Goal: Task Accomplishment & Management: Use online tool/utility

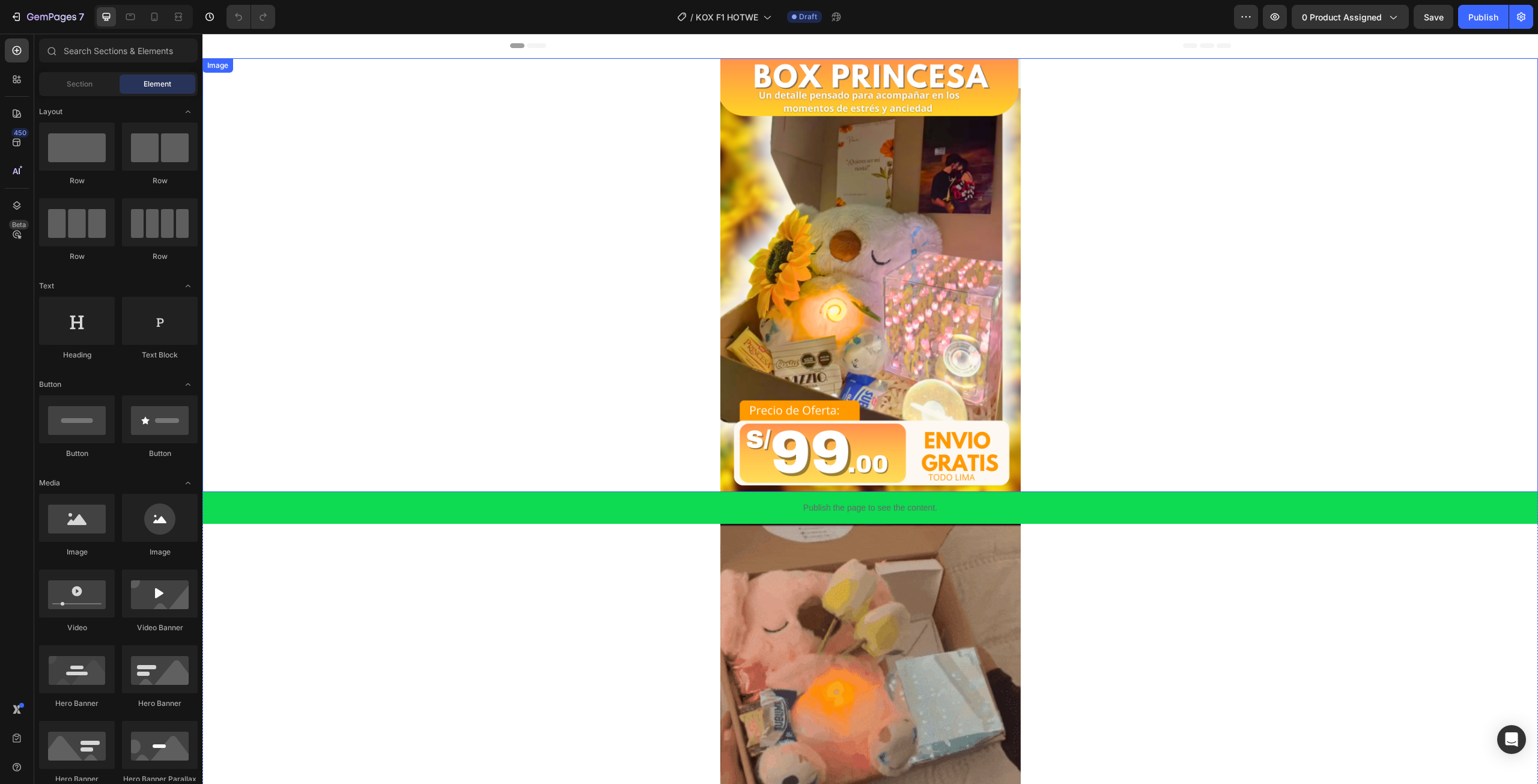
click at [843, 271] on img at bounding box center [870, 275] width 300 height 433
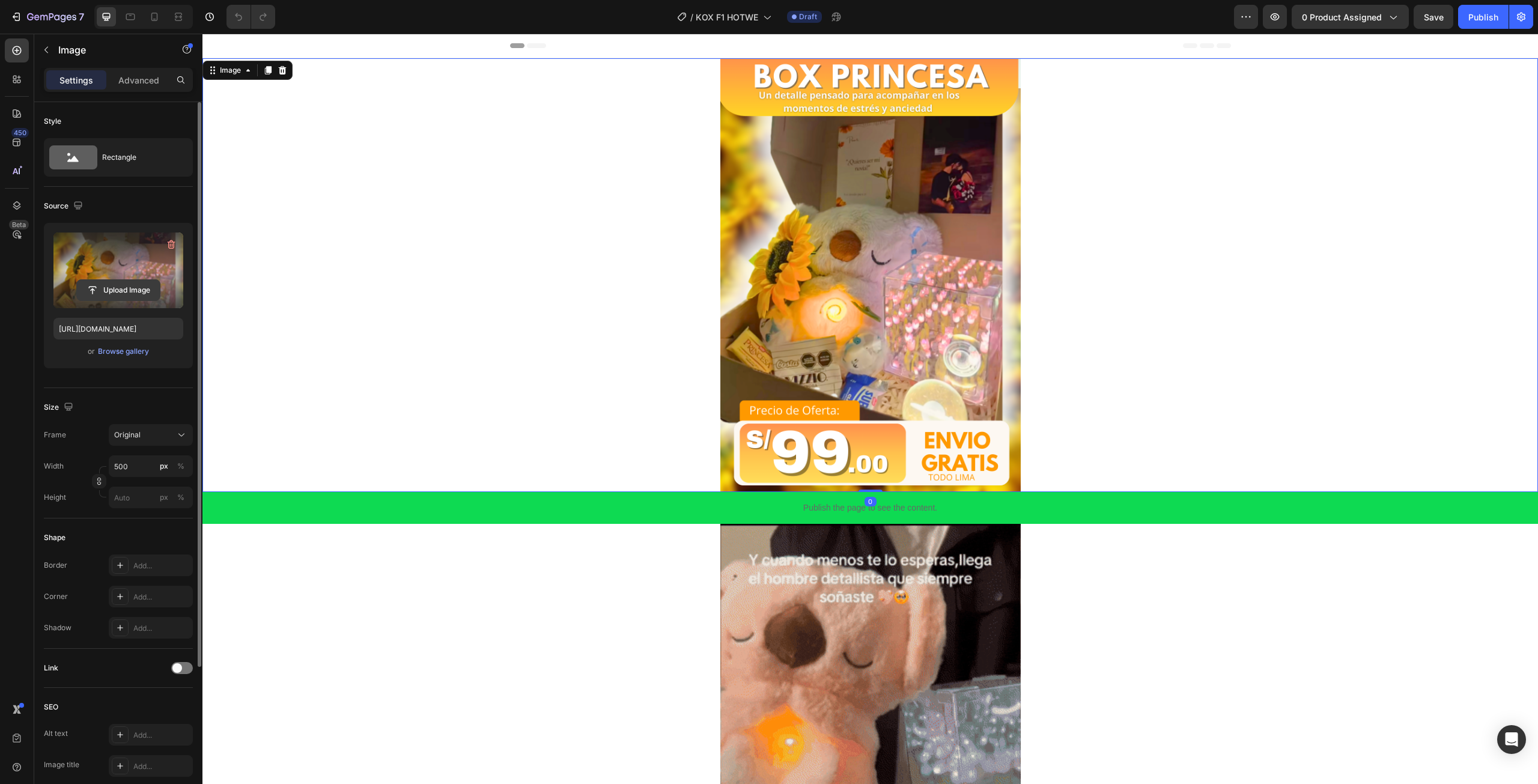
click at [130, 286] on input "file" at bounding box center [118, 290] width 83 height 20
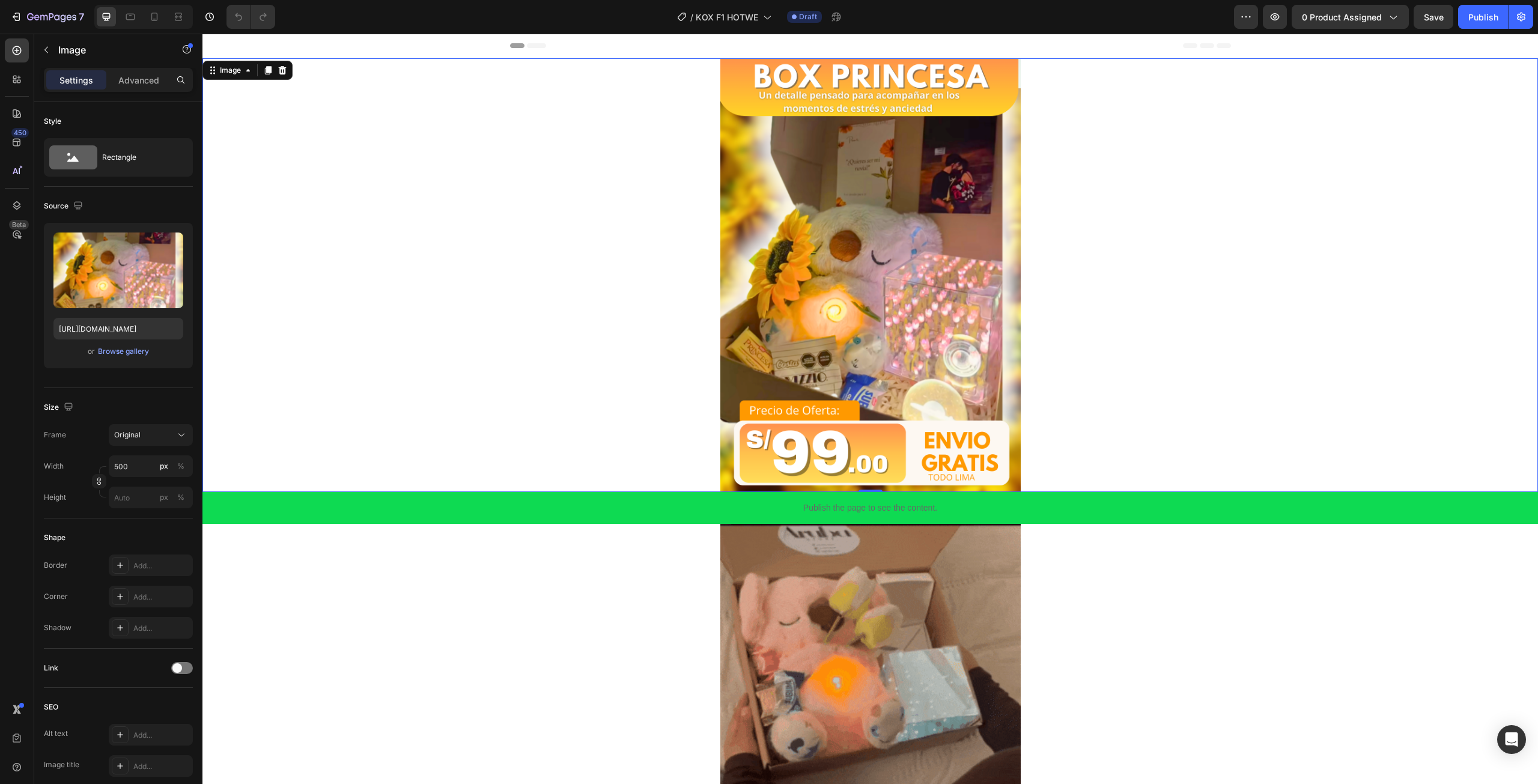
click at [946, 365] on img at bounding box center [870, 275] width 300 height 433
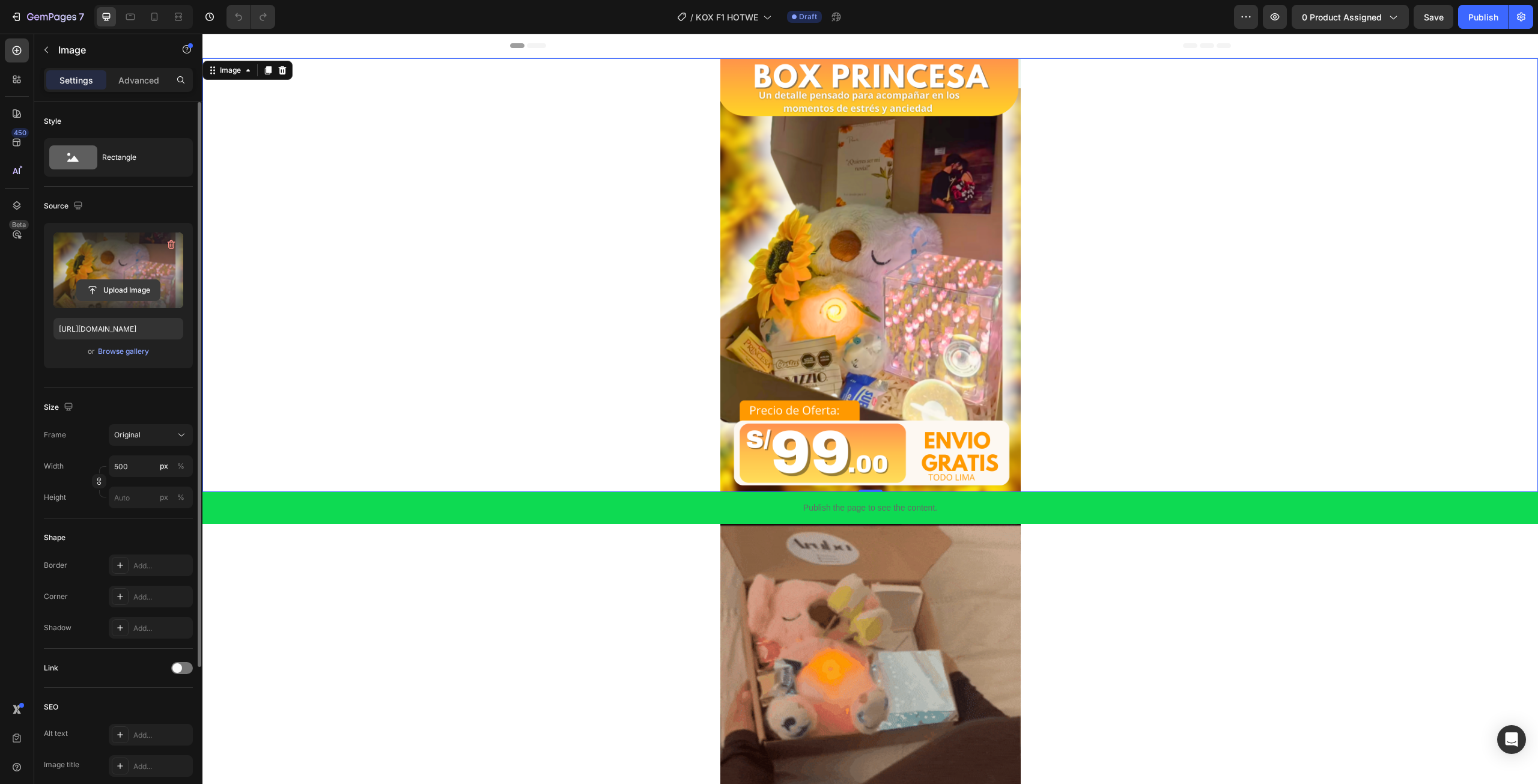
click at [100, 285] on input "file" at bounding box center [118, 290] width 83 height 20
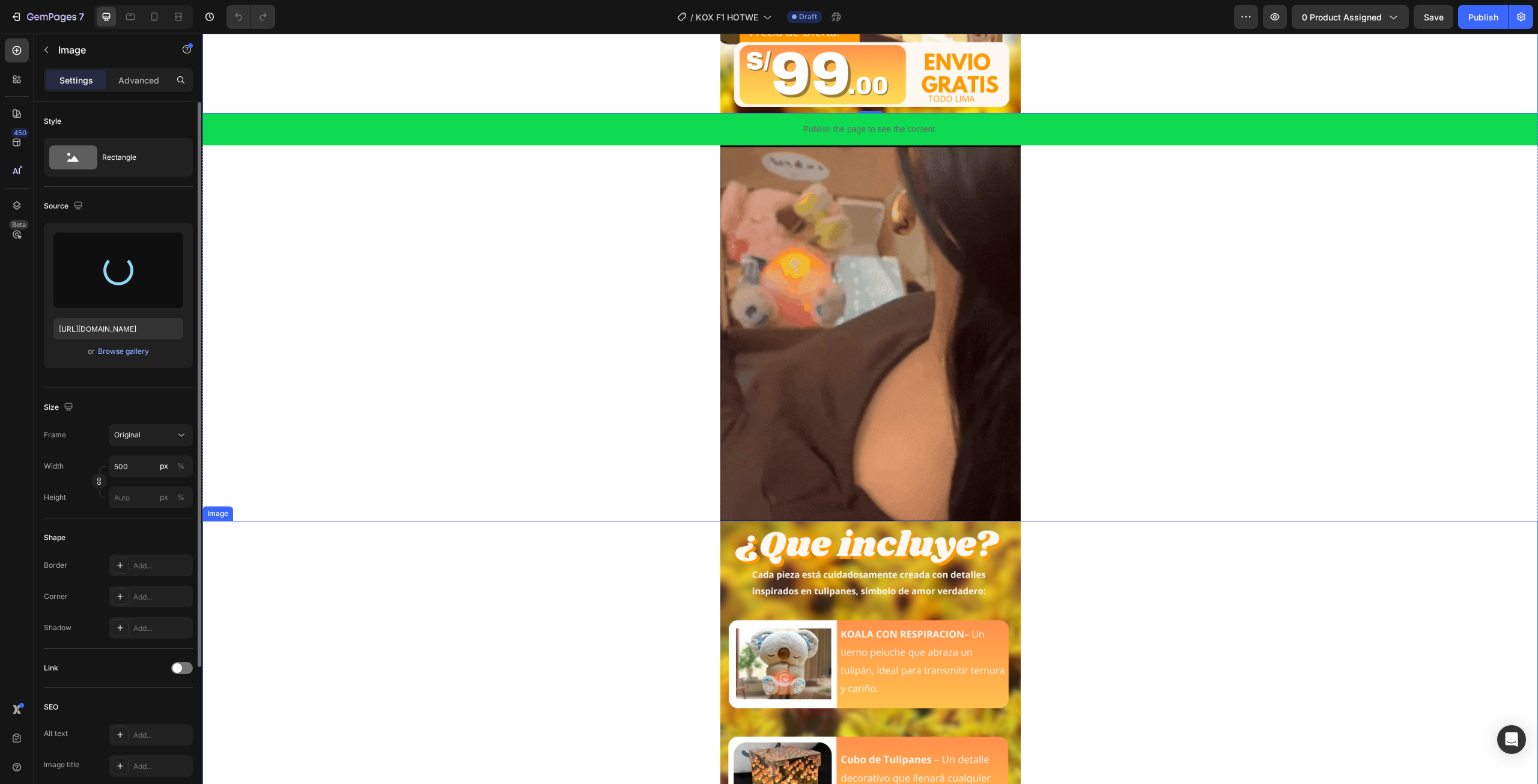
scroll to position [180, 0]
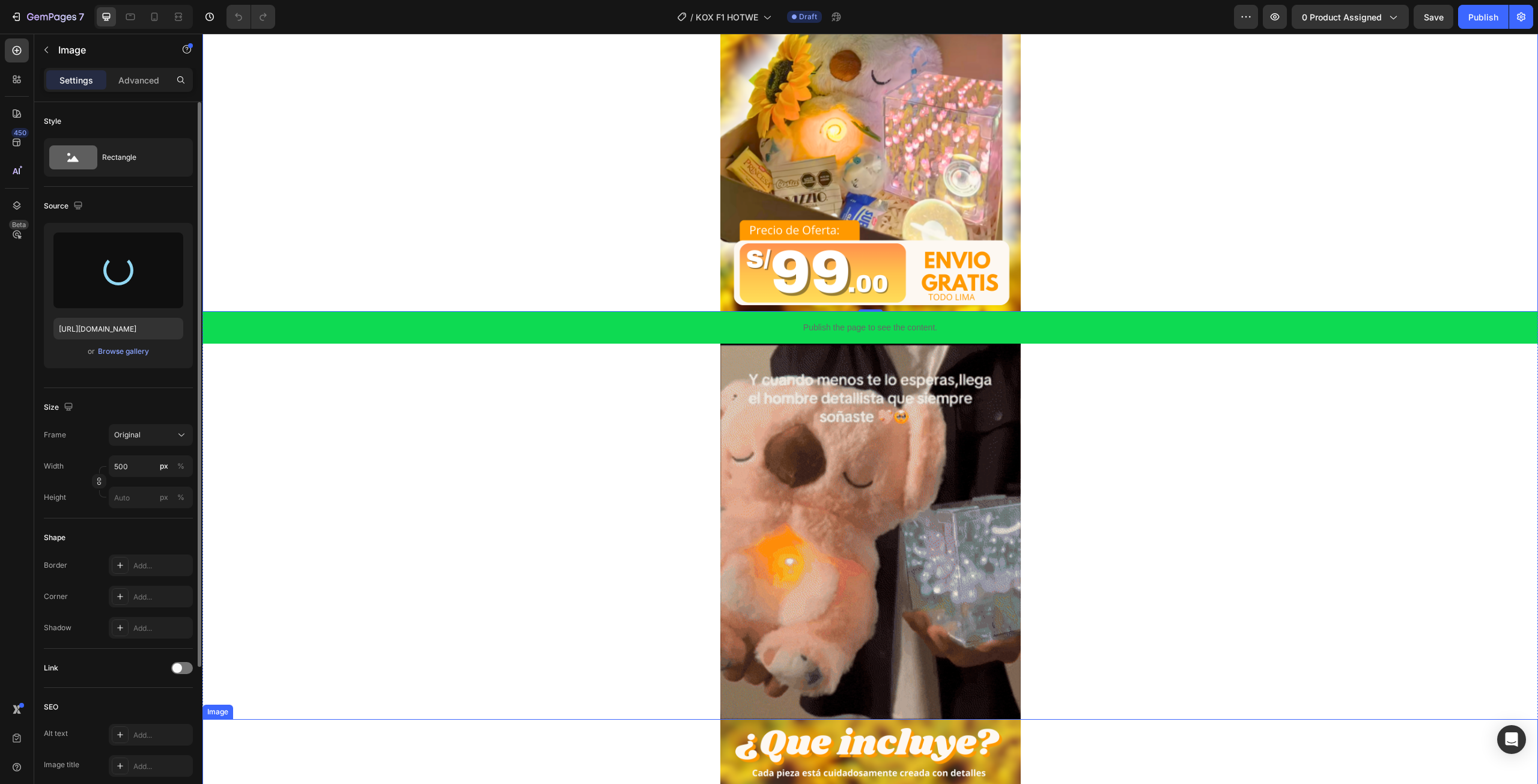
type input "https://cdn.shopify.com/s/files/1/0672/2725/4915/files/gempages_583478289419469…"
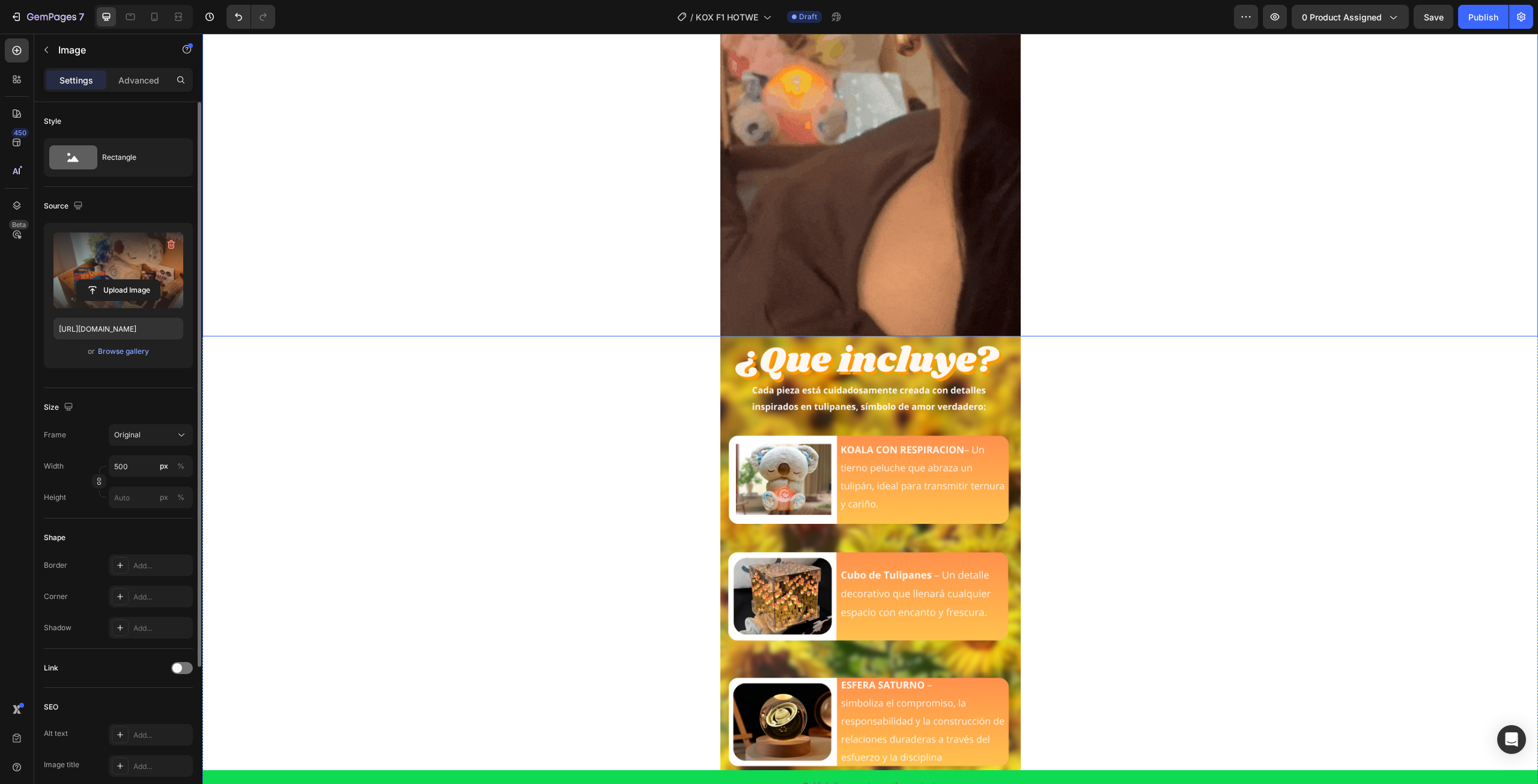
scroll to position [781, 0]
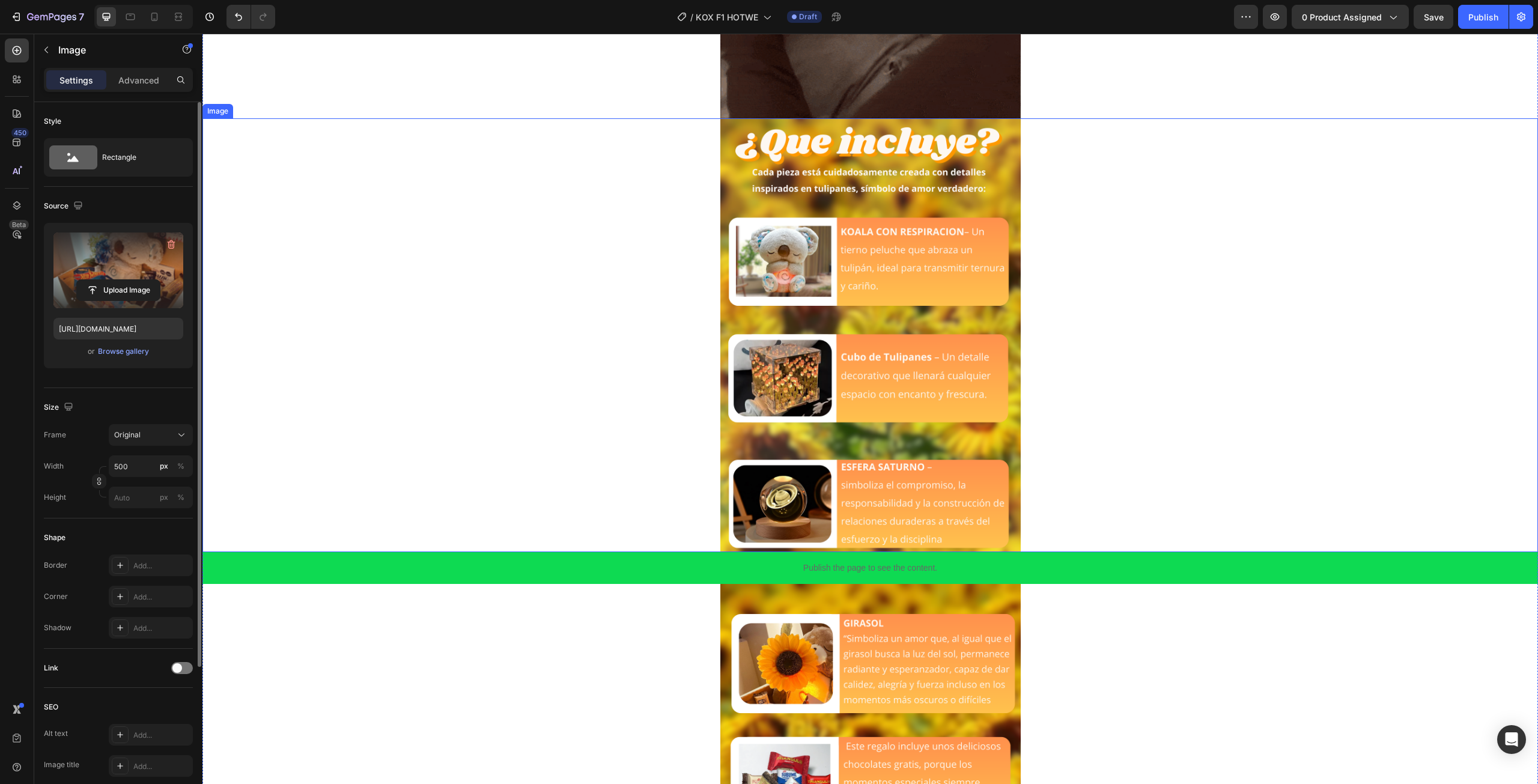
click at [855, 327] on img at bounding box center [870, 335] width 300 height 433
click at [162, 304] on label at bounding box center [118, 270] width 130 height 76
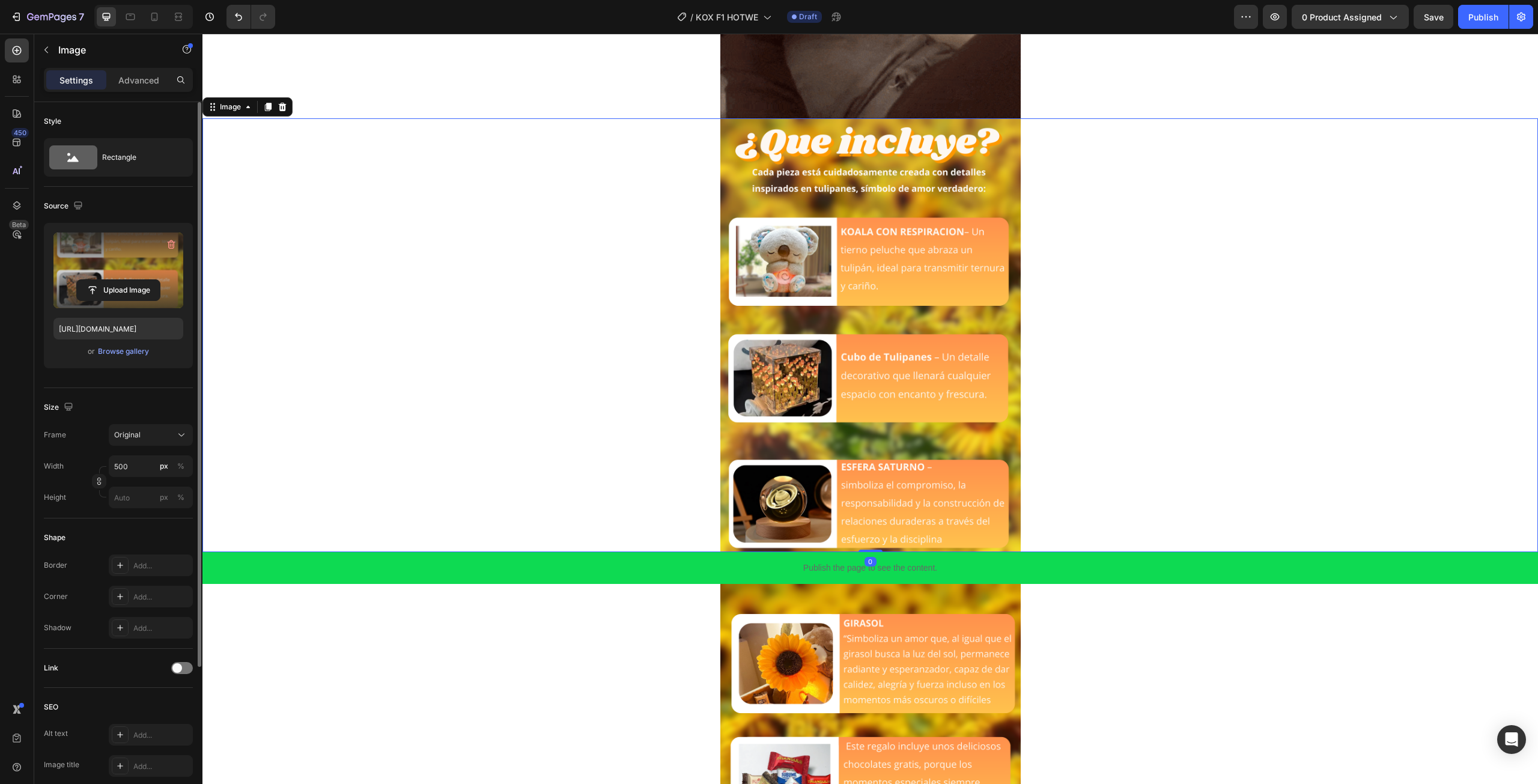
click at [160, 300] on input "file" at bounding box center [118, 290] width 83 height 20
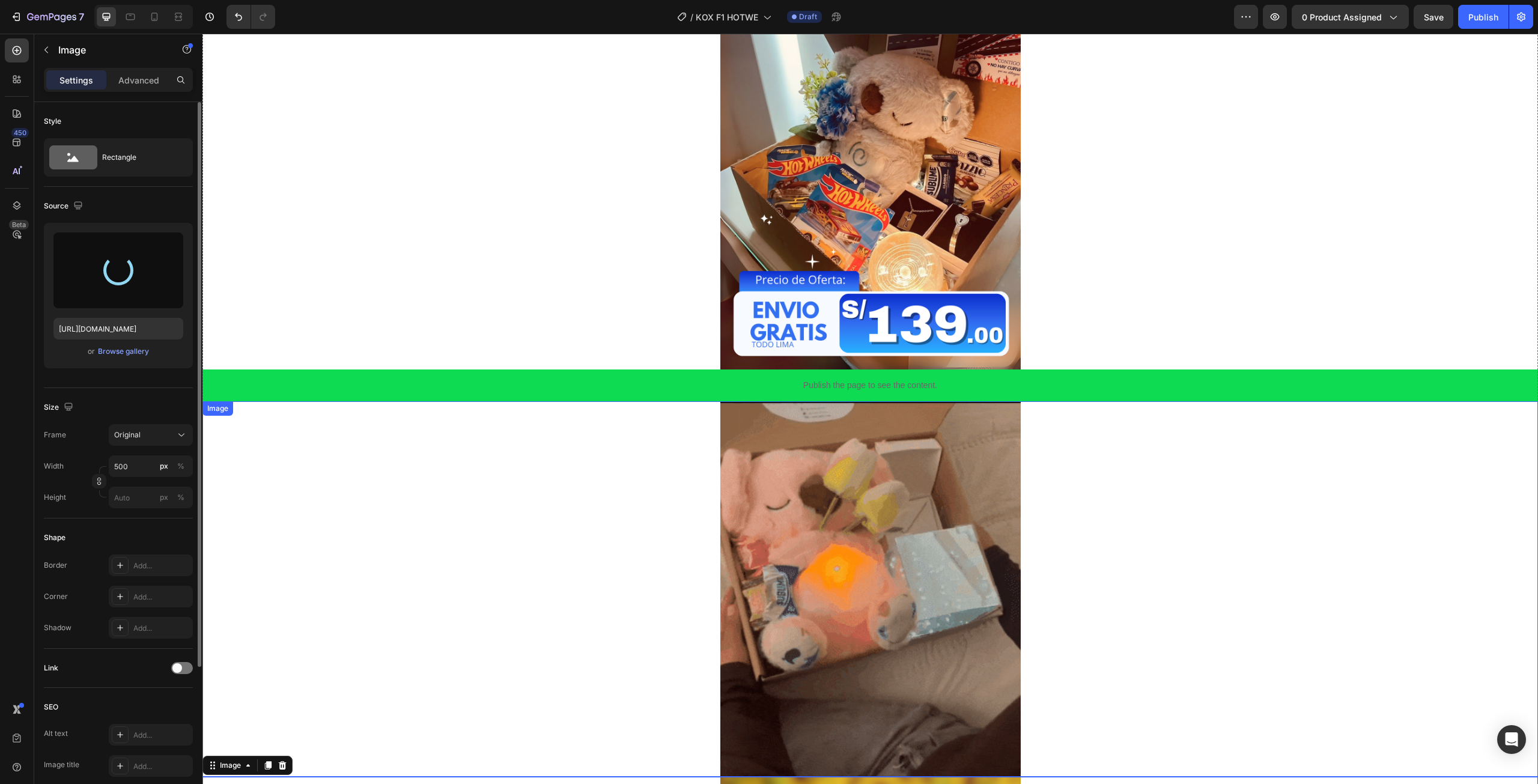
scroll to position [120, 0]
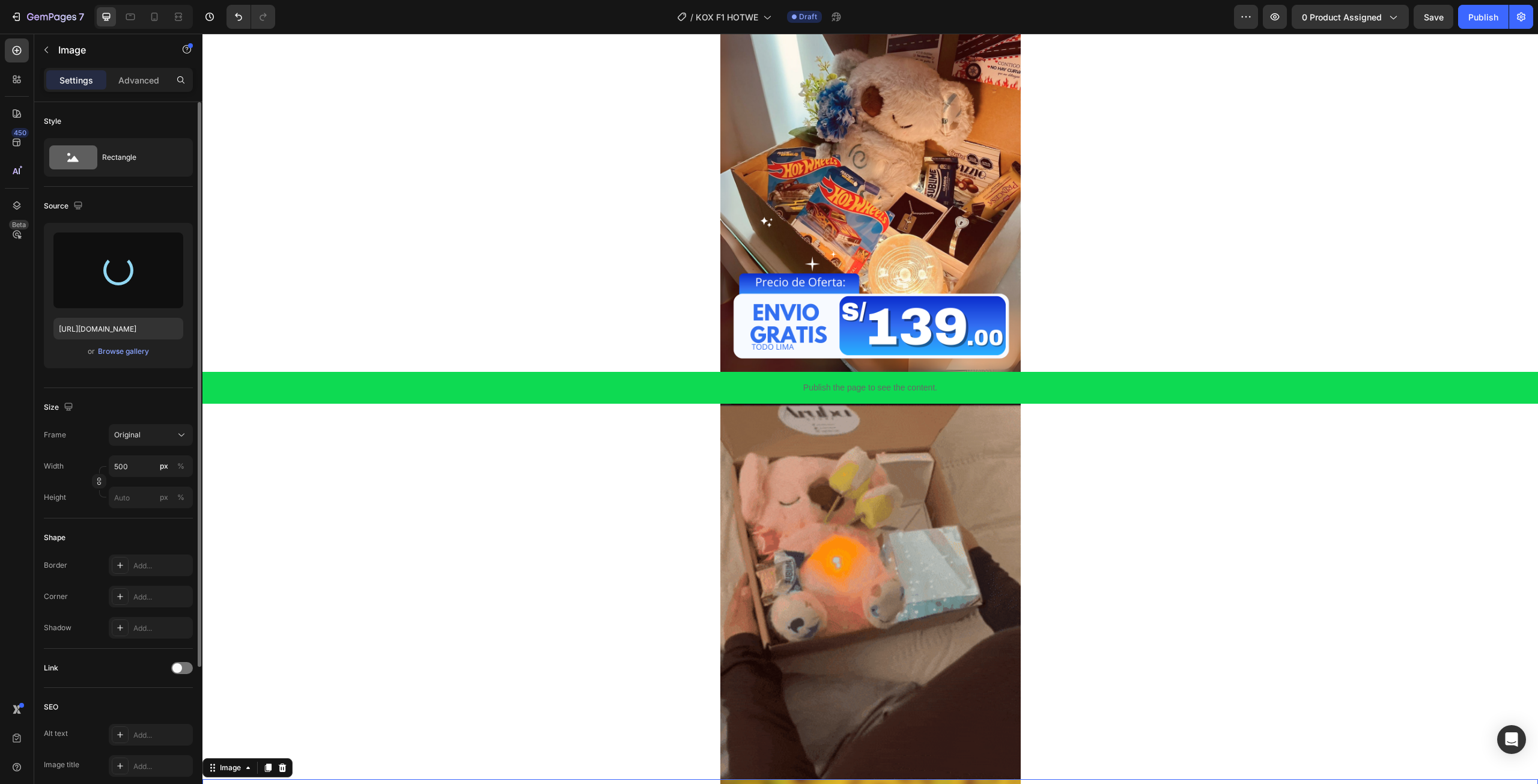
type input "https://cdn.shopify.com/s/files/1/0672/2725/4915/files/gempages_583478289419469…"
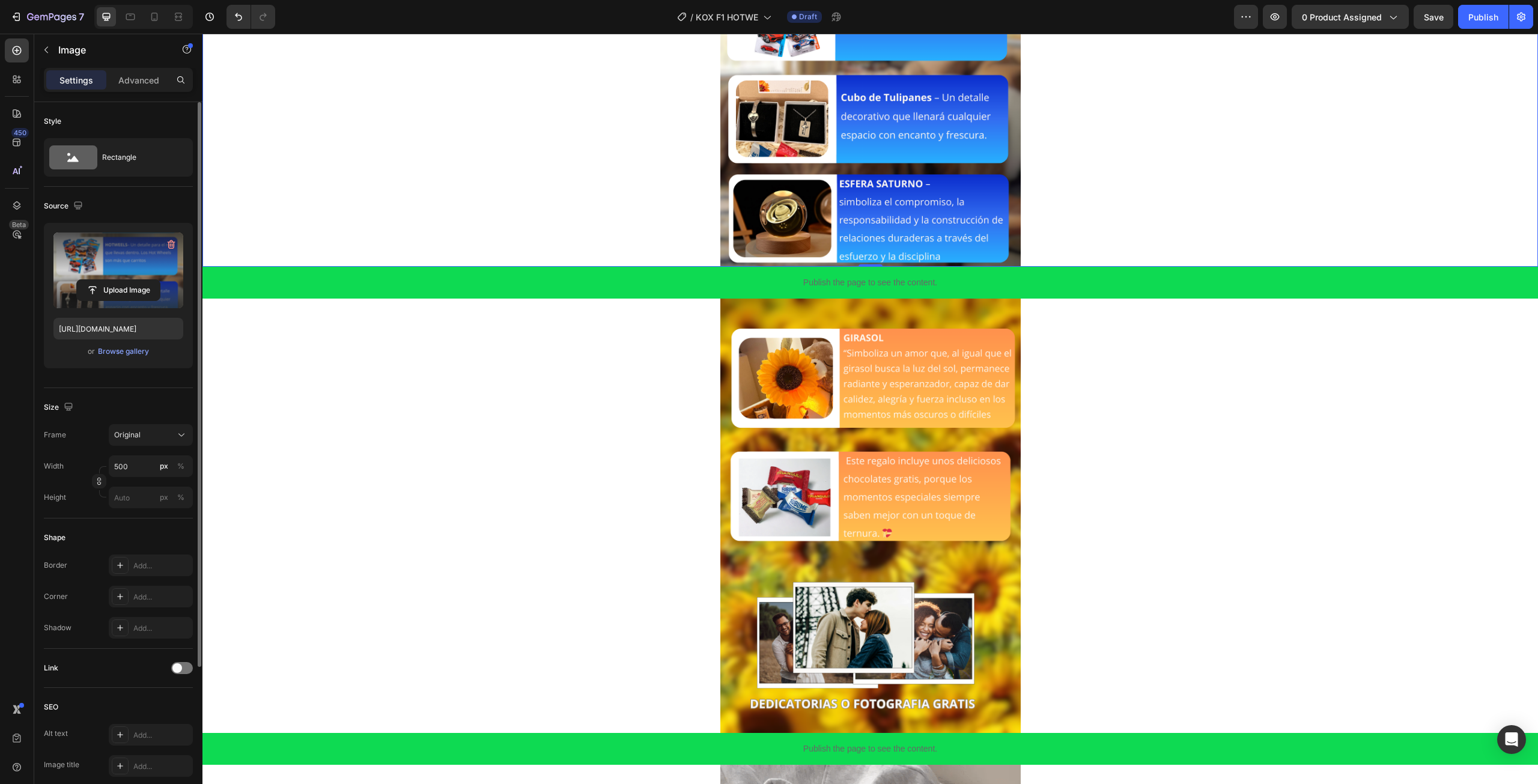
scroll to position [1141, 0]
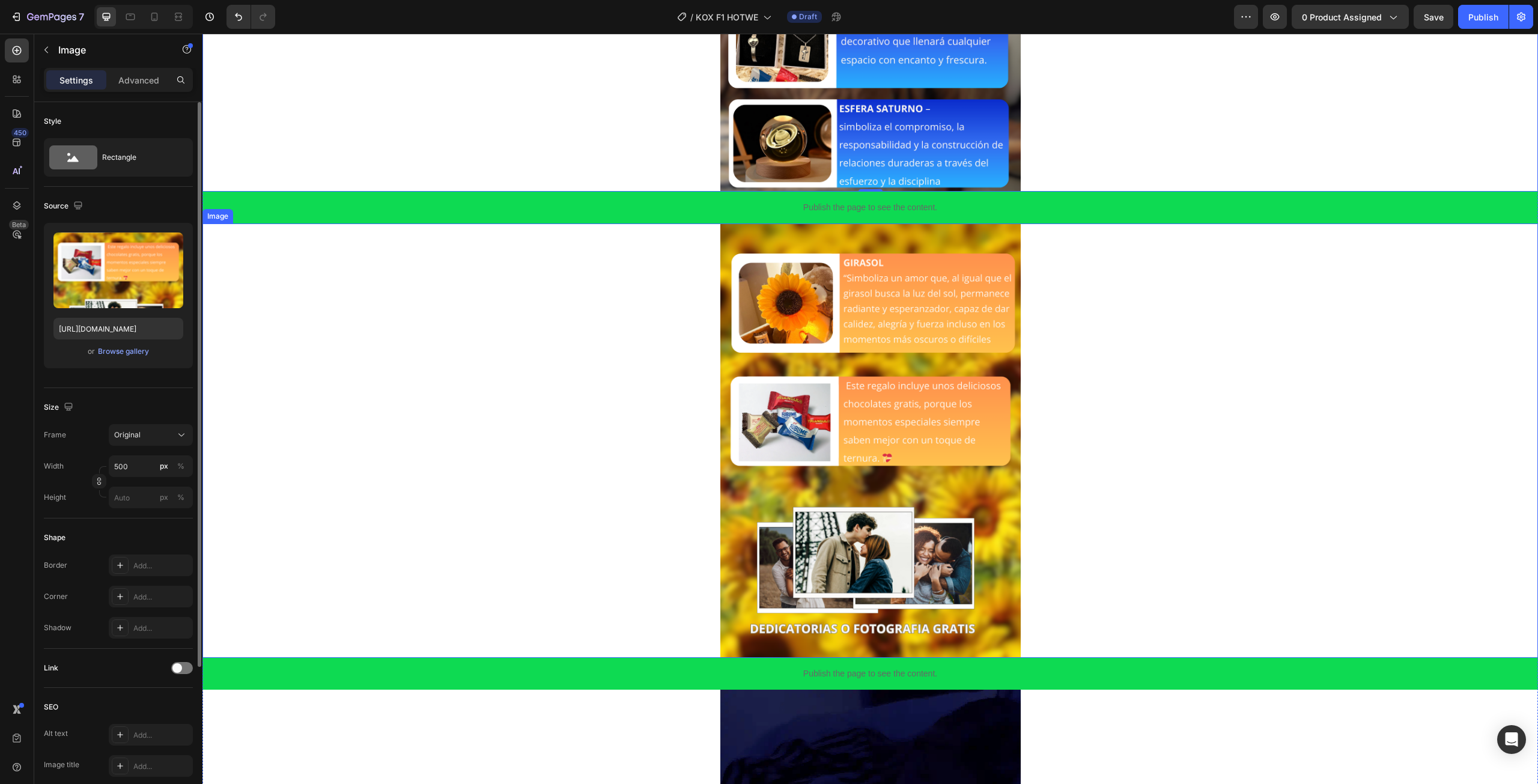
click at [820, 502] on img at bounding box center [870, 439] width 300 height 433
click at [291, 215] on div "Image" at bounding box center [248, 212] width 90 height 19
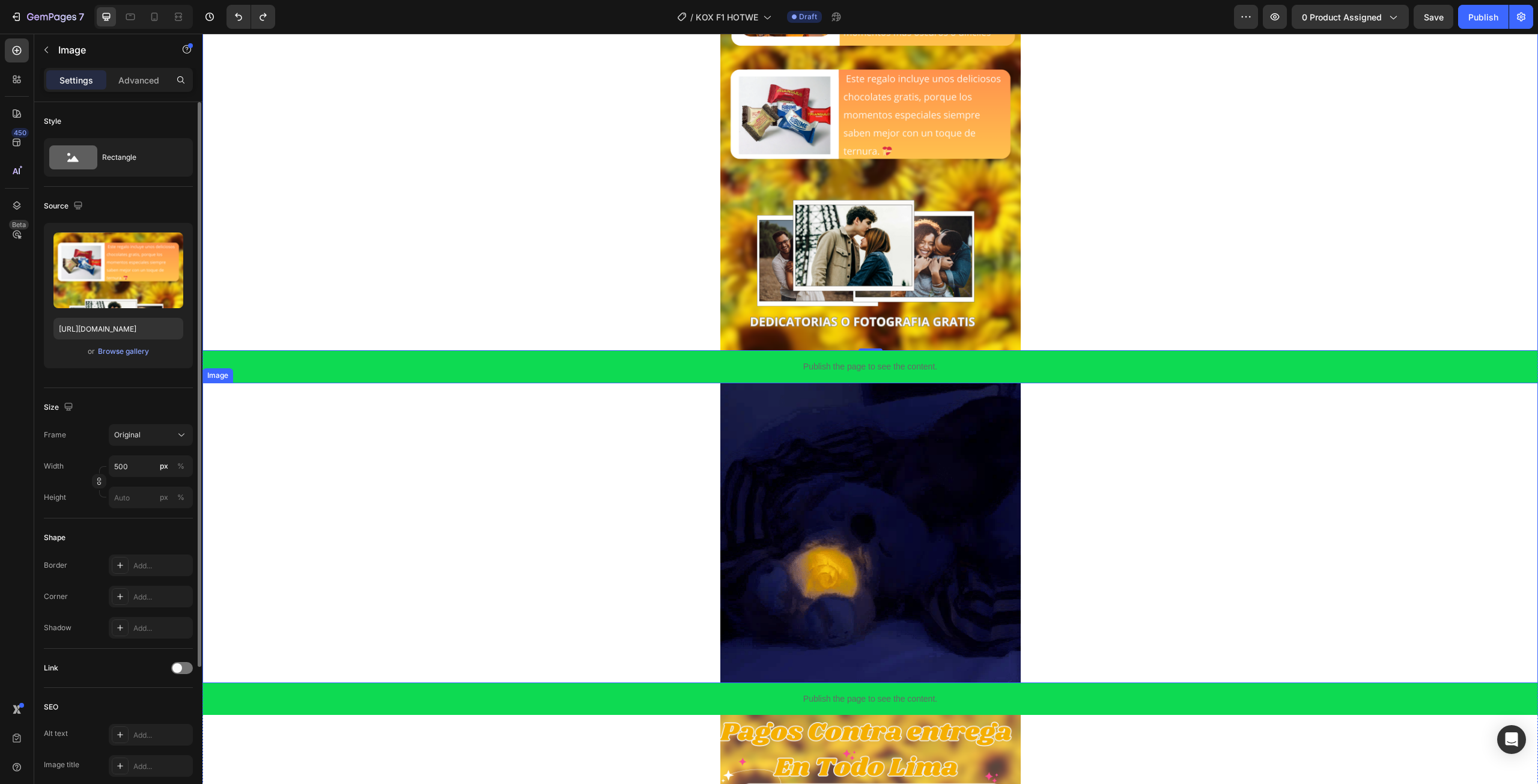
scroll to position [1441, 0]
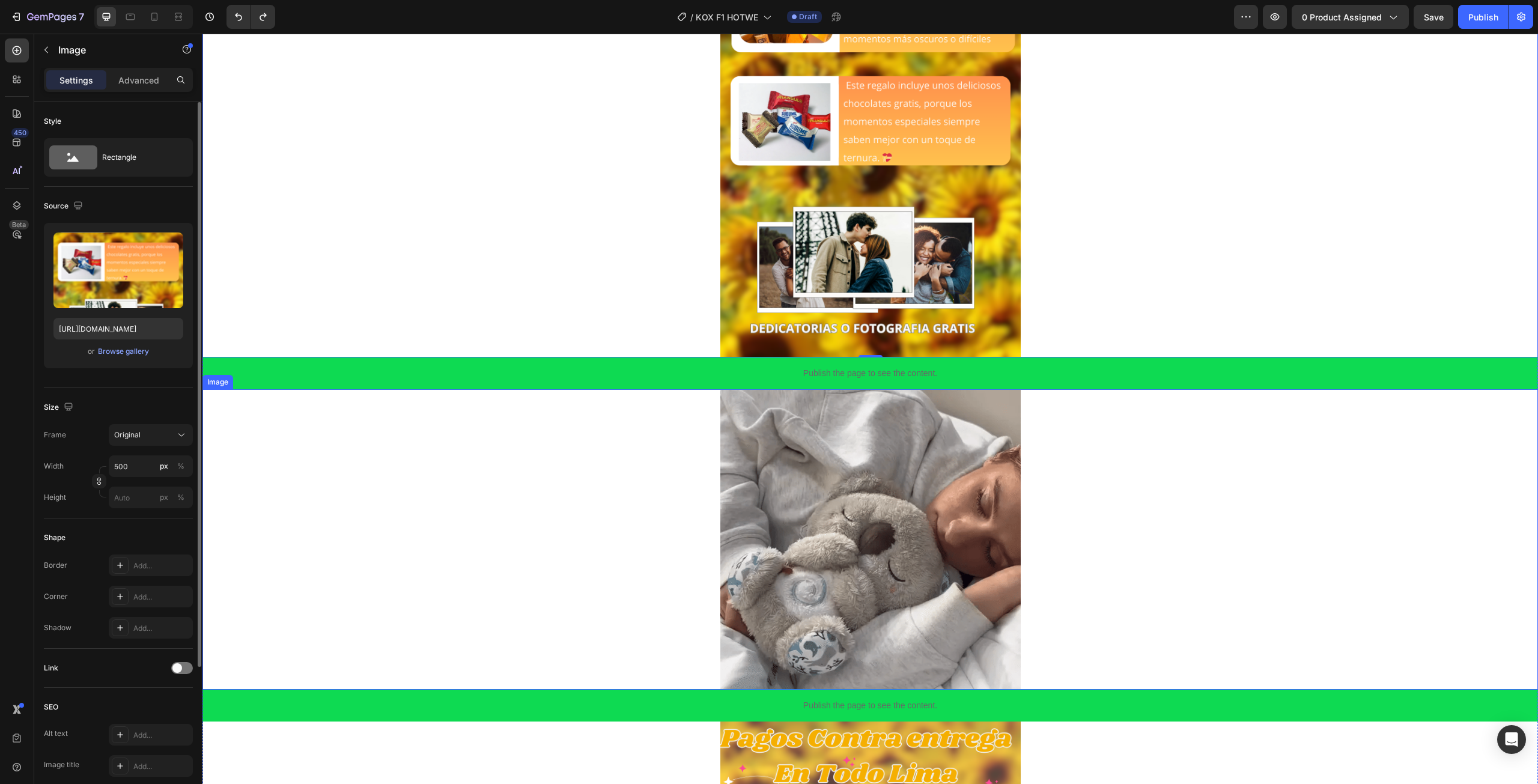
drag, startPoint x: 450, startPoint y: 520, endPoint x: 220, endPoint y: 353, distance: 284.2
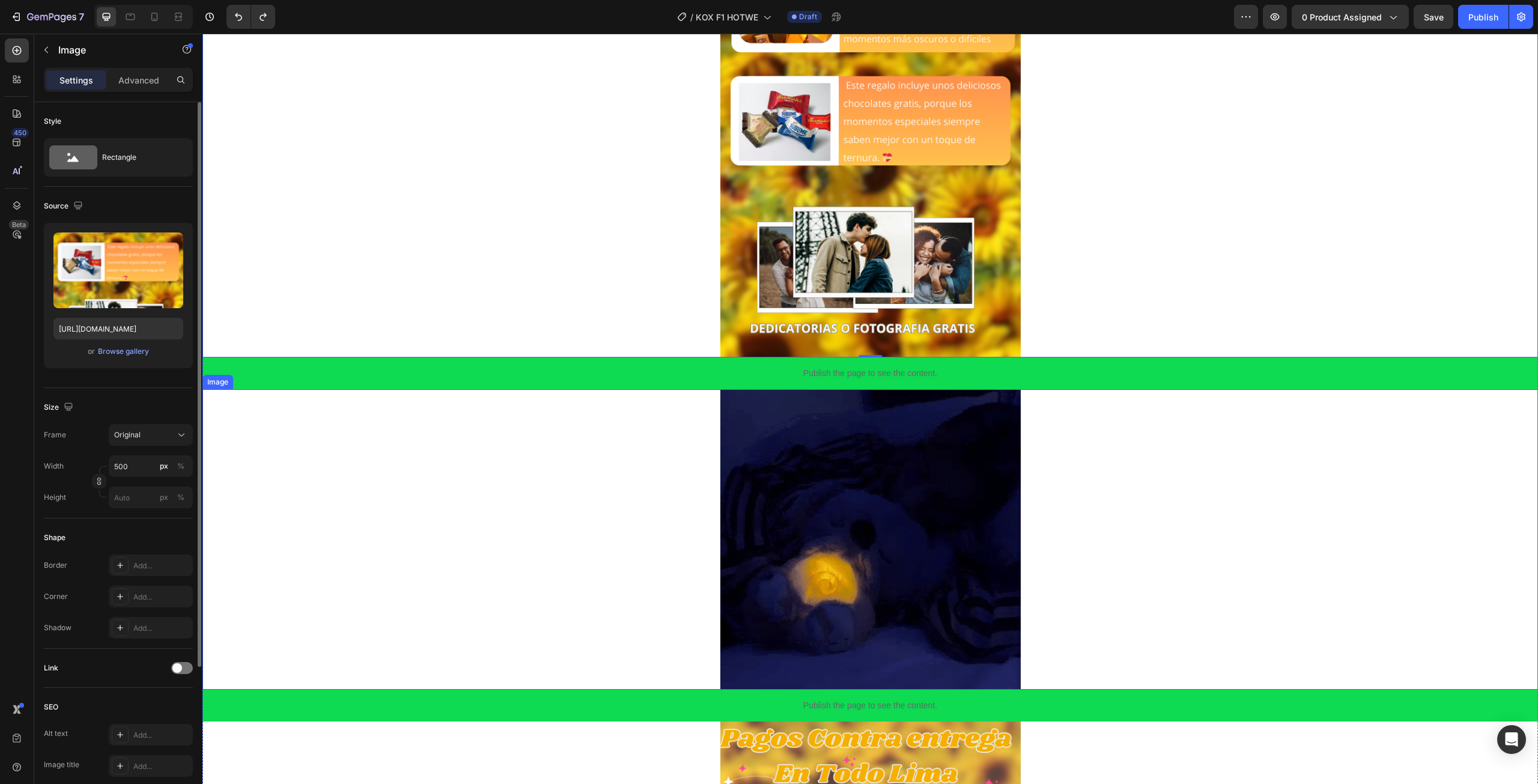
click at [449, 520] on div at bounding box center [870, 539] width 1335 height 300
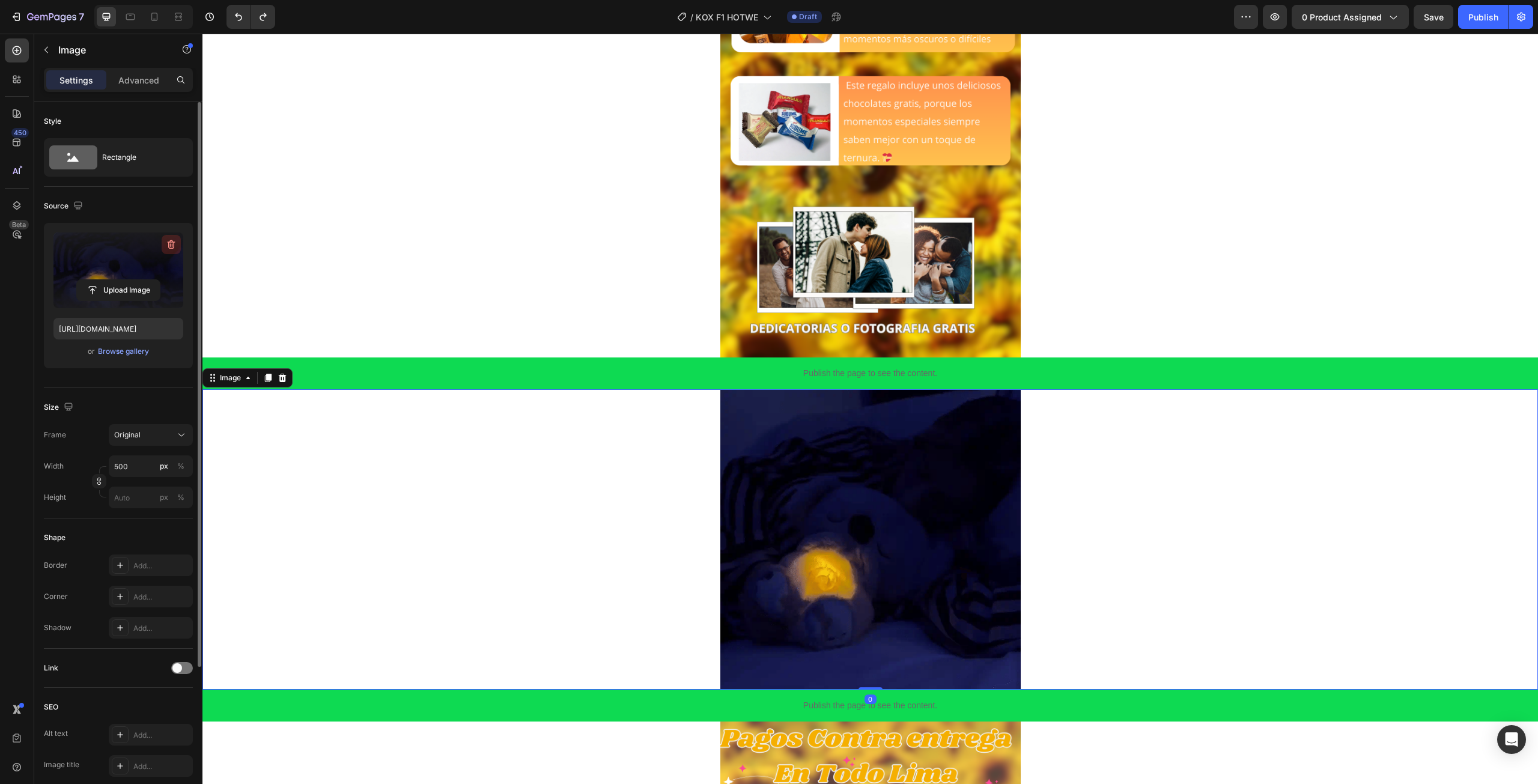
click at [170, 251] on button "button" at bounding box center [171, 244] width 19 height 19
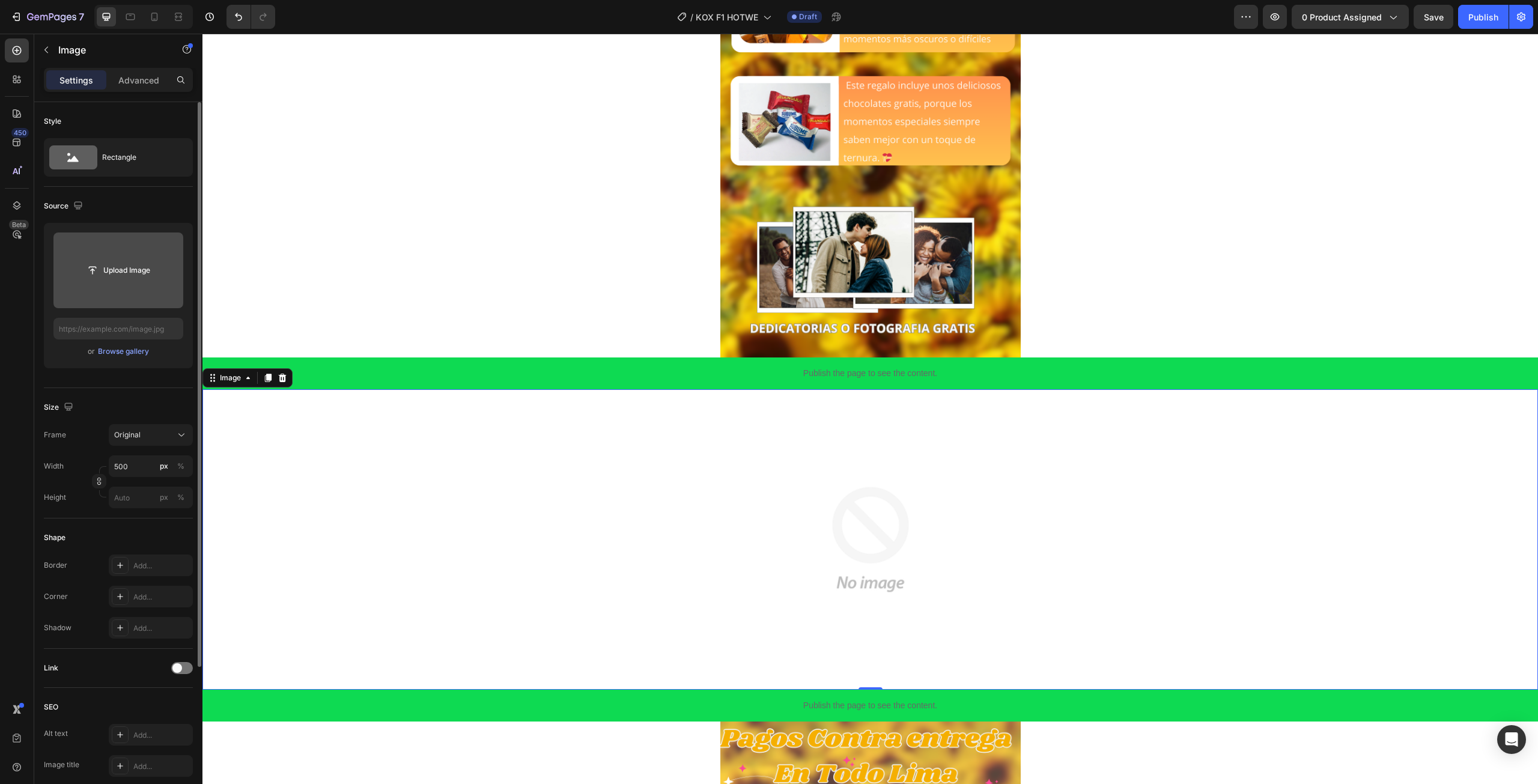
click at [300, 389] on div at bounding box center [870, 539] width 1335 height 300
click at [284, 418] on div at bounding box center [870, 539] width 1335 height 300
click at [281, 384] on div at bounding box center [282, 378] width 14 height 14
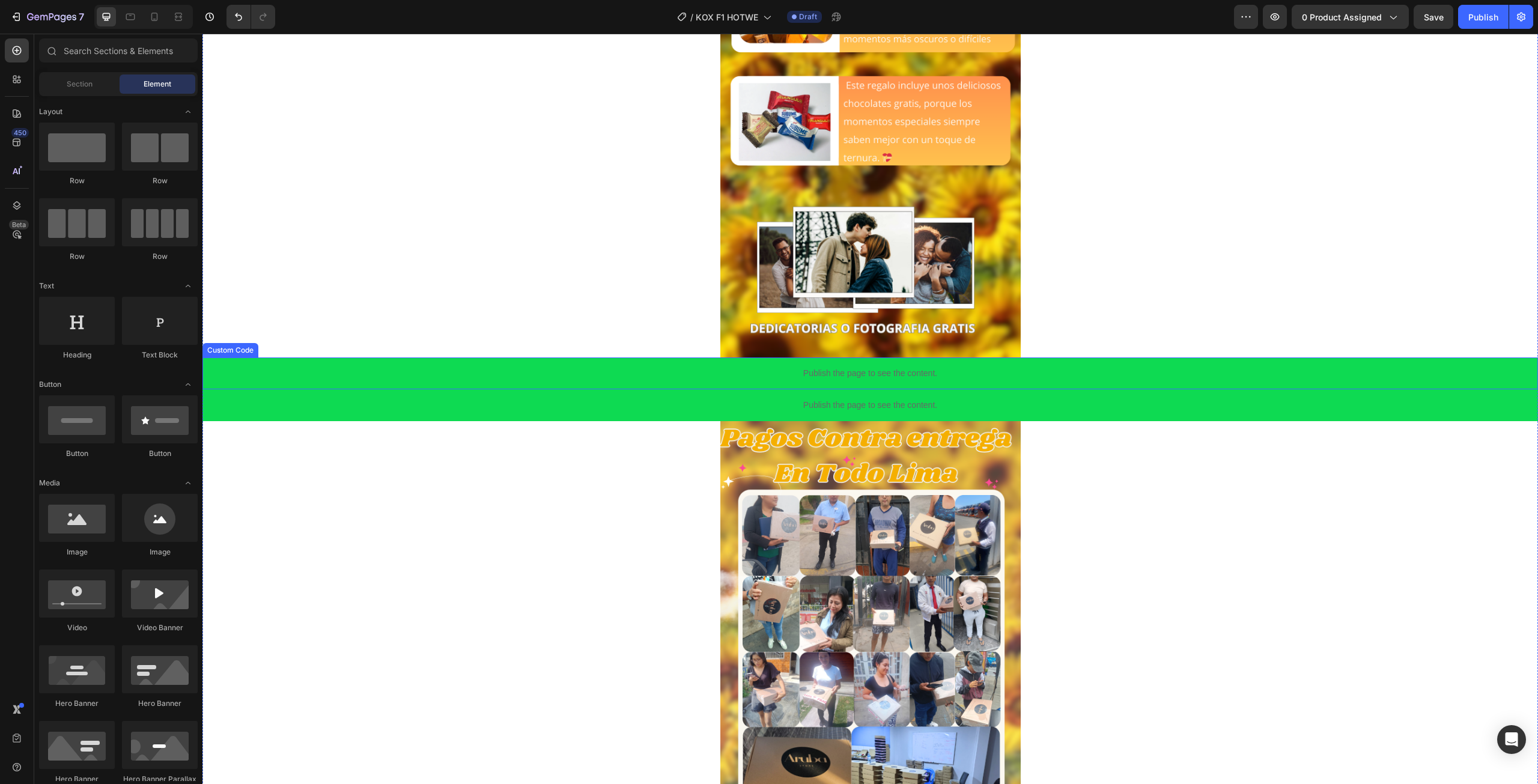
click at [330, 375] on p "Publish the page to see the content." at bounding box center [870, 373] width 1335 height 13
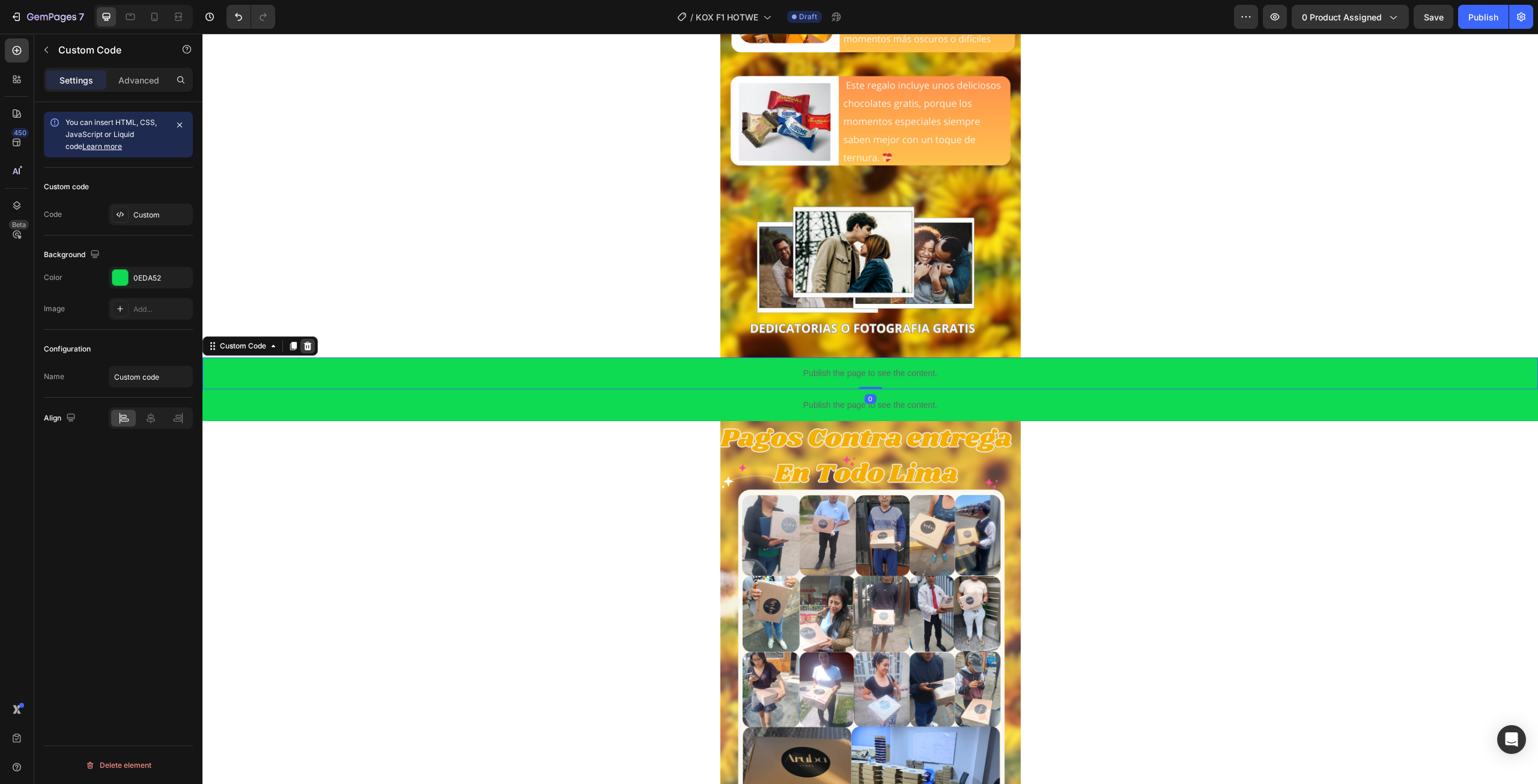
click at [310, 341] on icon at bounding box center [307, 346] width 9 height 9
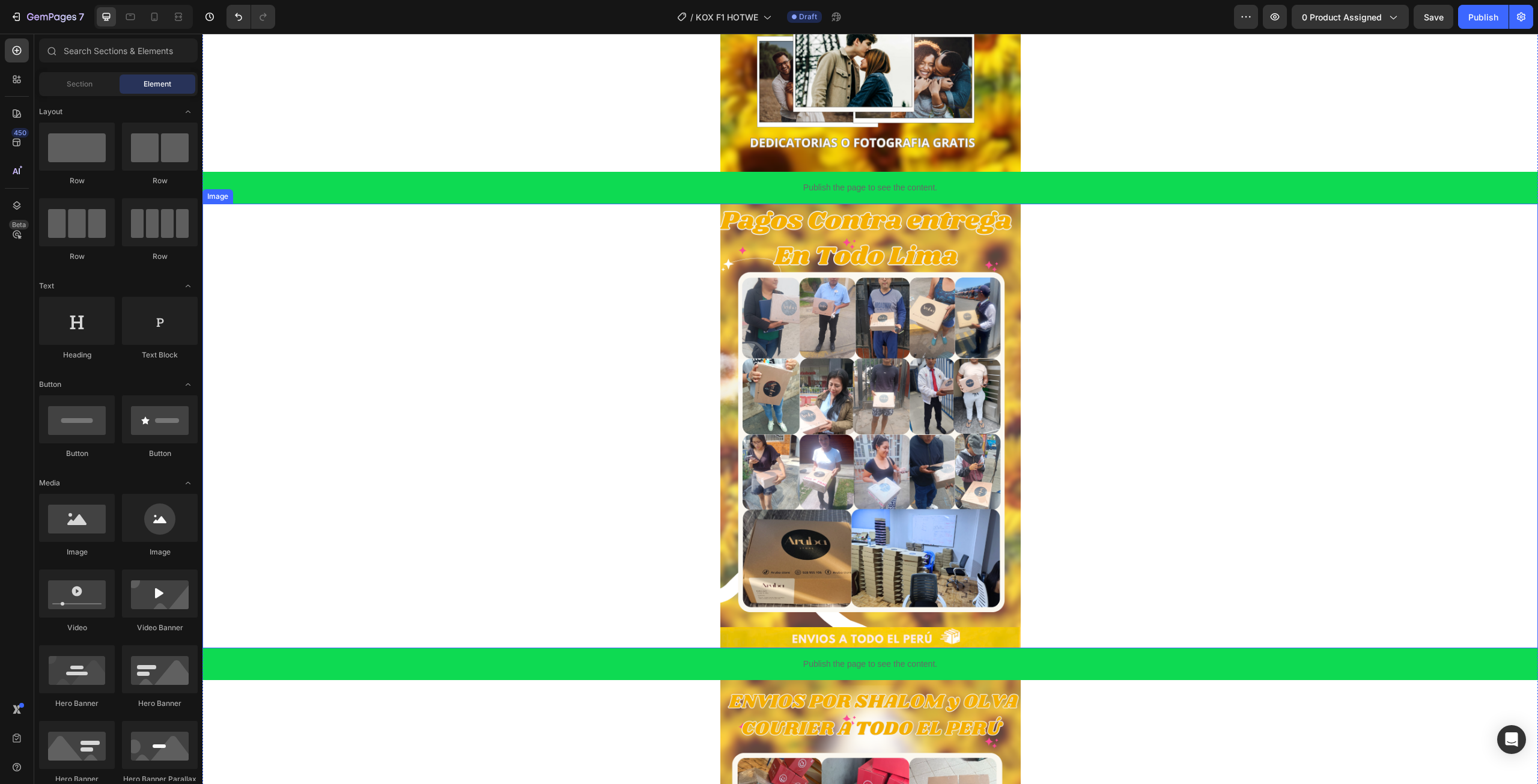
scroll to position [1621, 0]
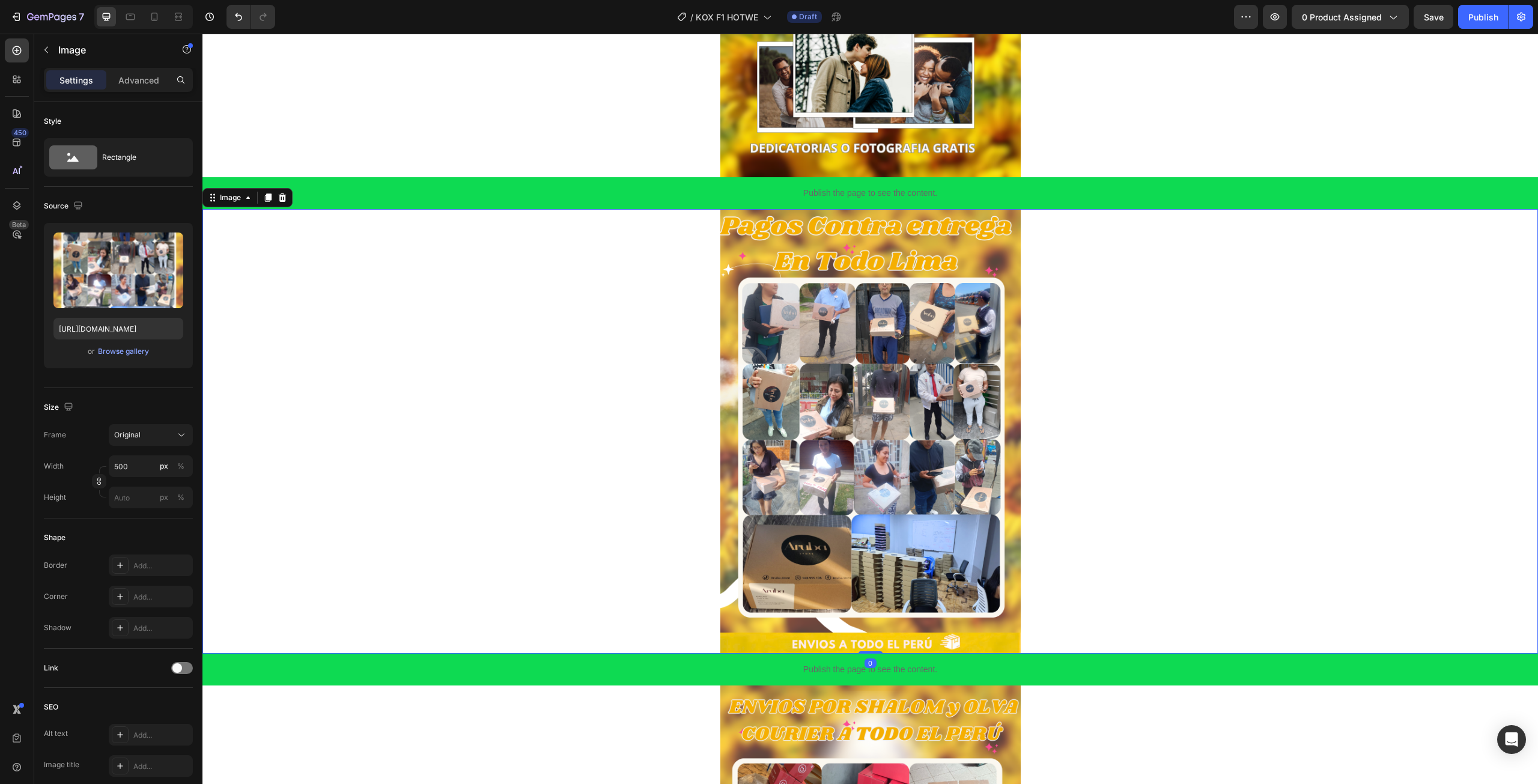
click at [762, 382] on img at bounding box center [870, 431] width 300 height 445
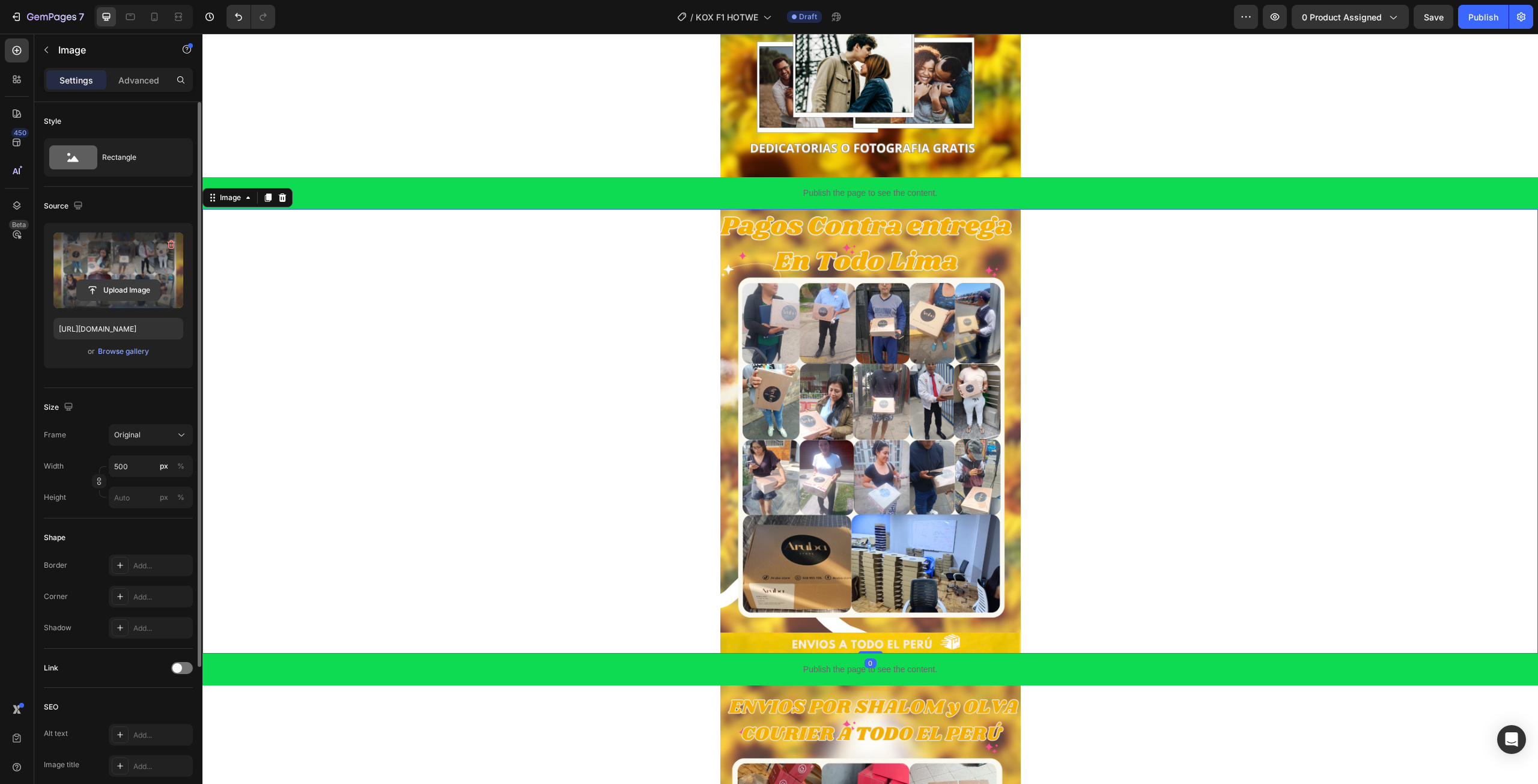
click at [121, 284] on input "file" at bounding box center [118, 290] width 83 height 20
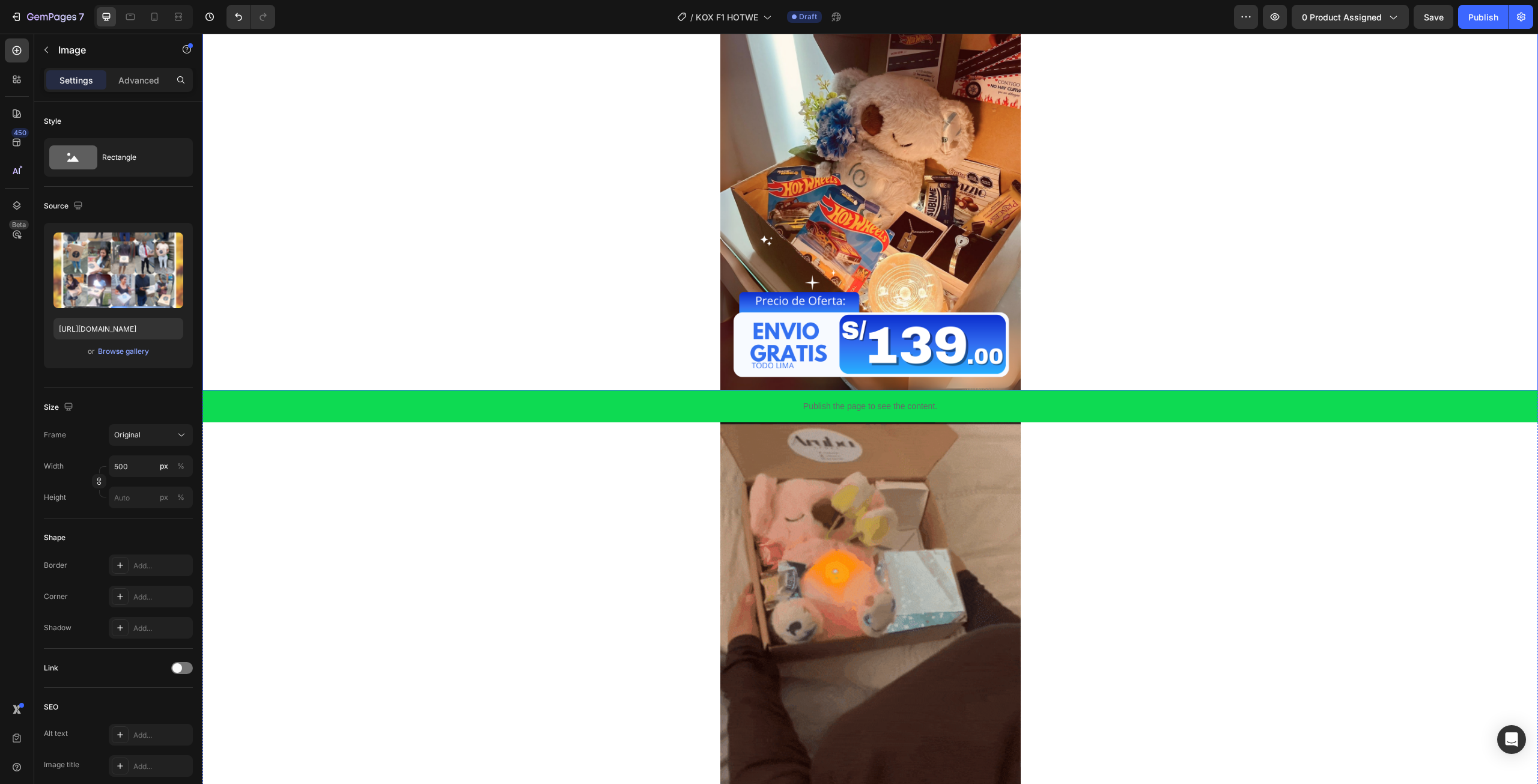
scroll to position [282, 0]
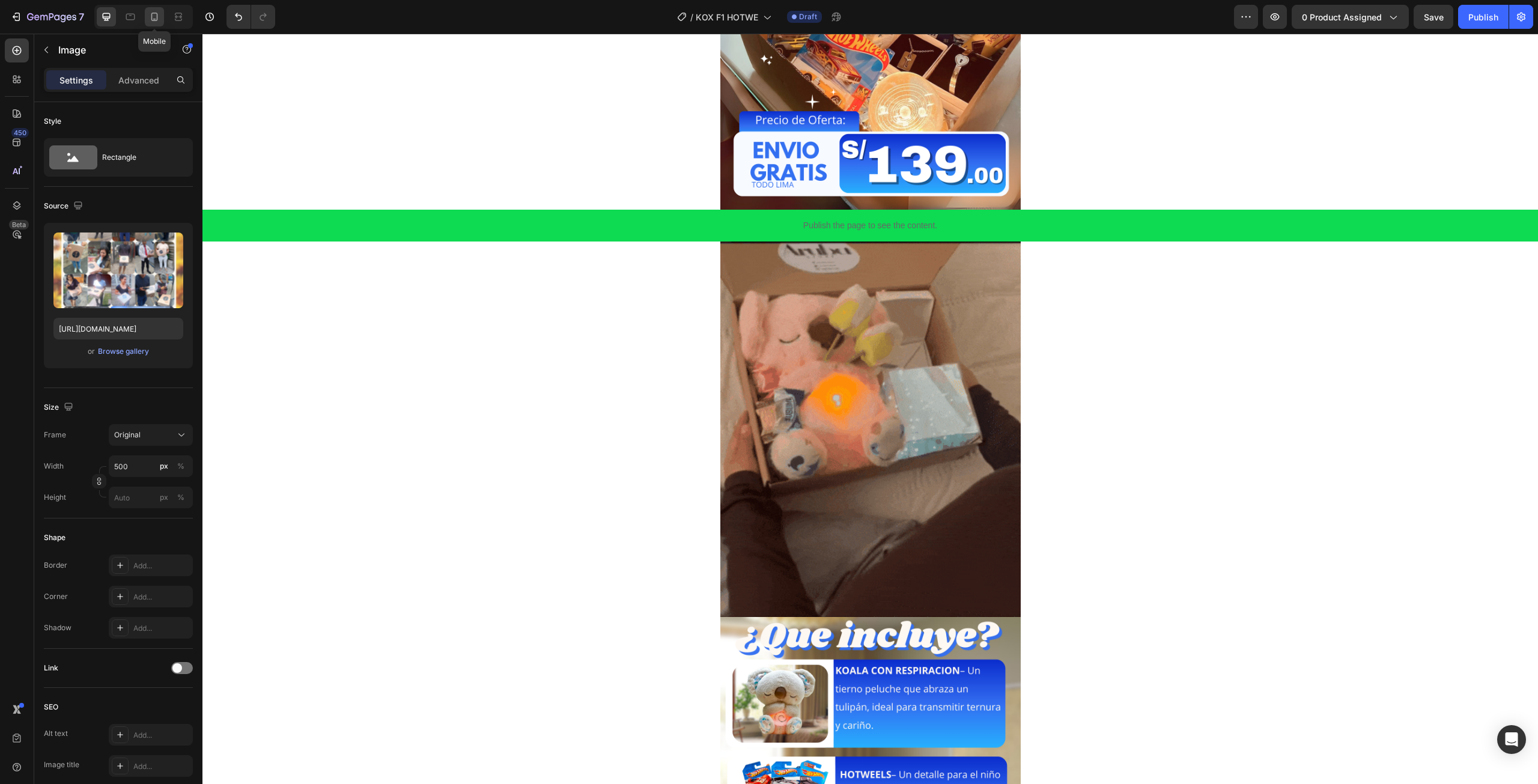
click at [159, 24] on div at bounding box center [154, 17] width 19 height 19
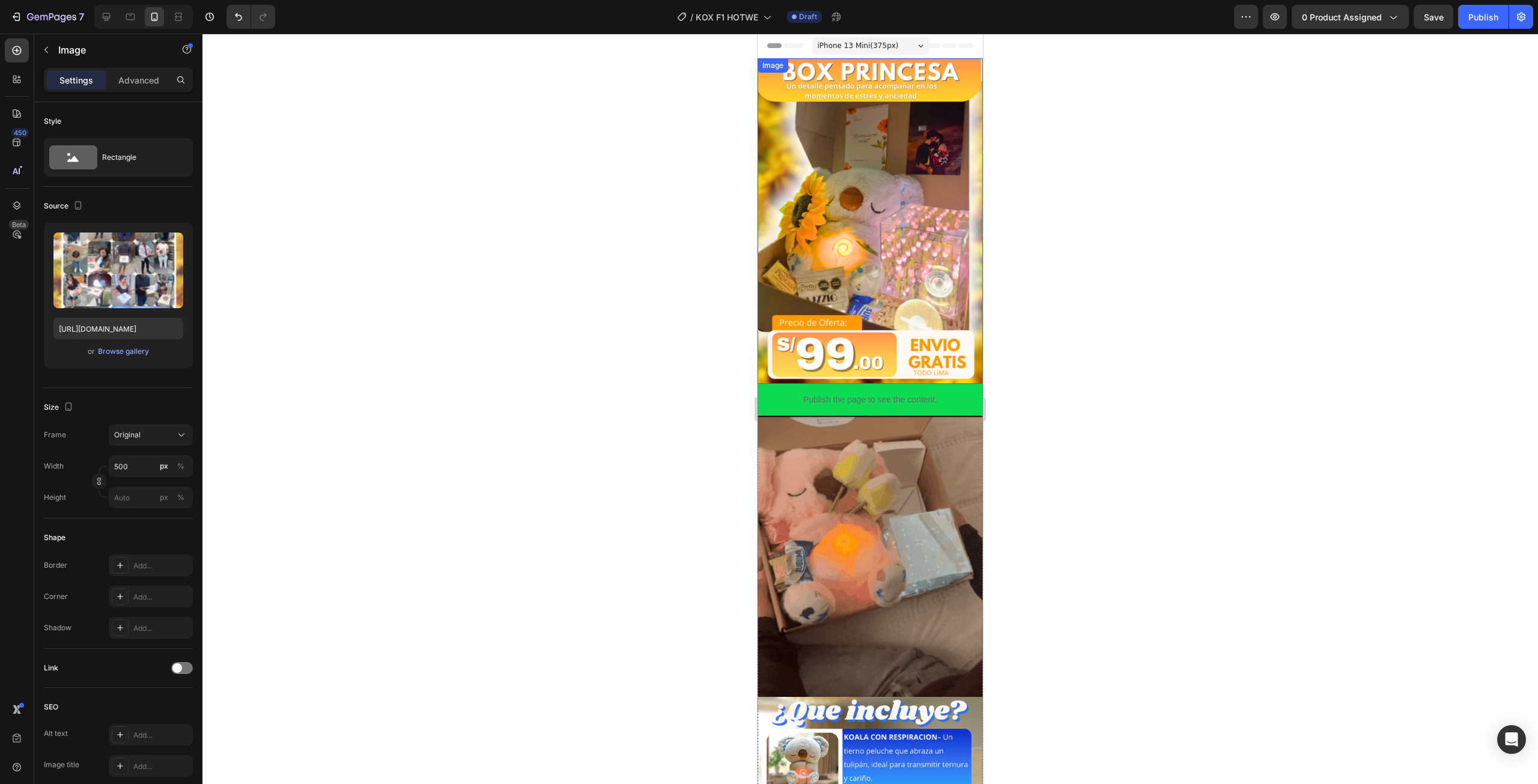
click at [836, 247] on img at bounding box center [870, 220] width 226 height 325
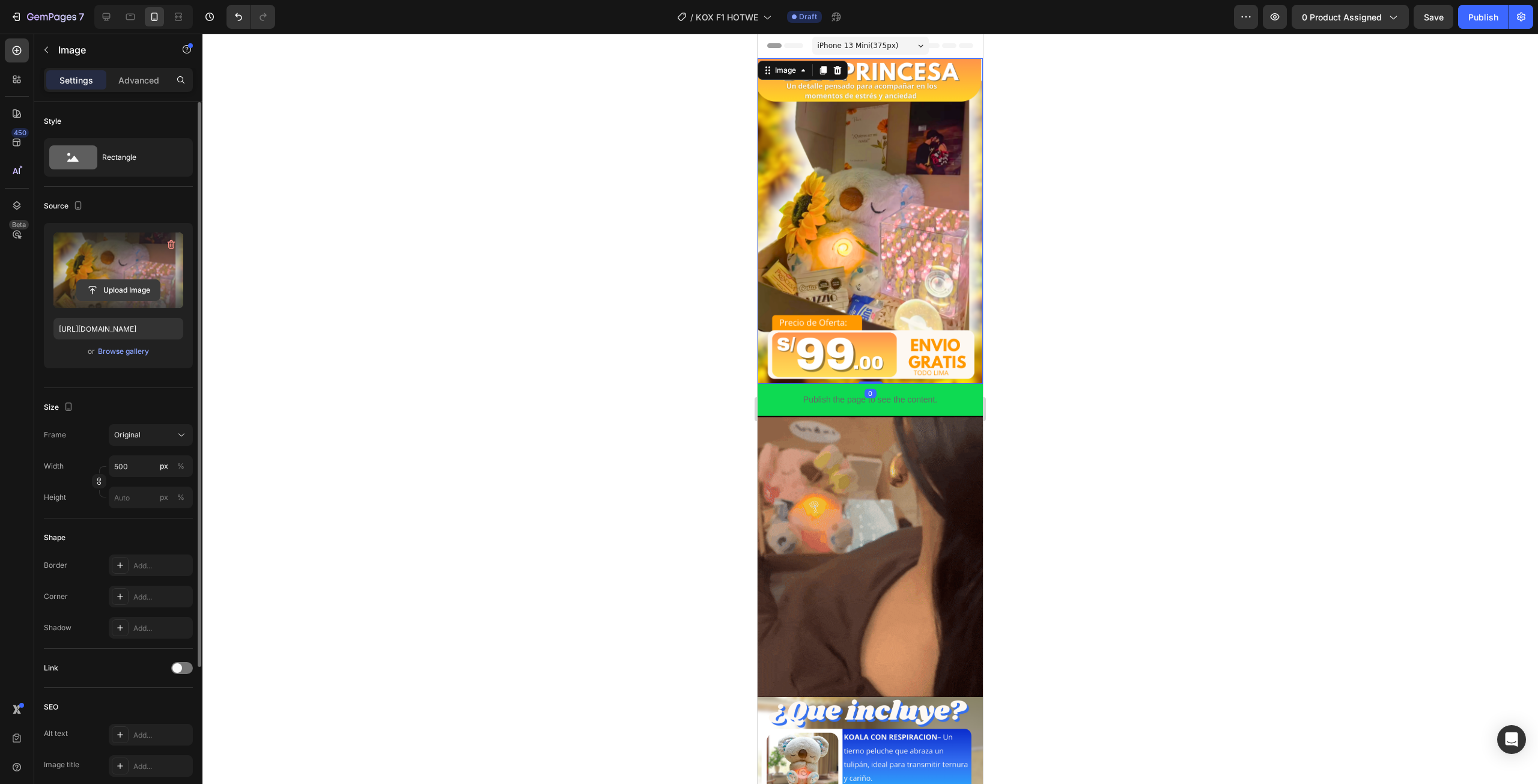
click at [146, 287] on input "file" at bounding box center [118, 290] width 83 height 20
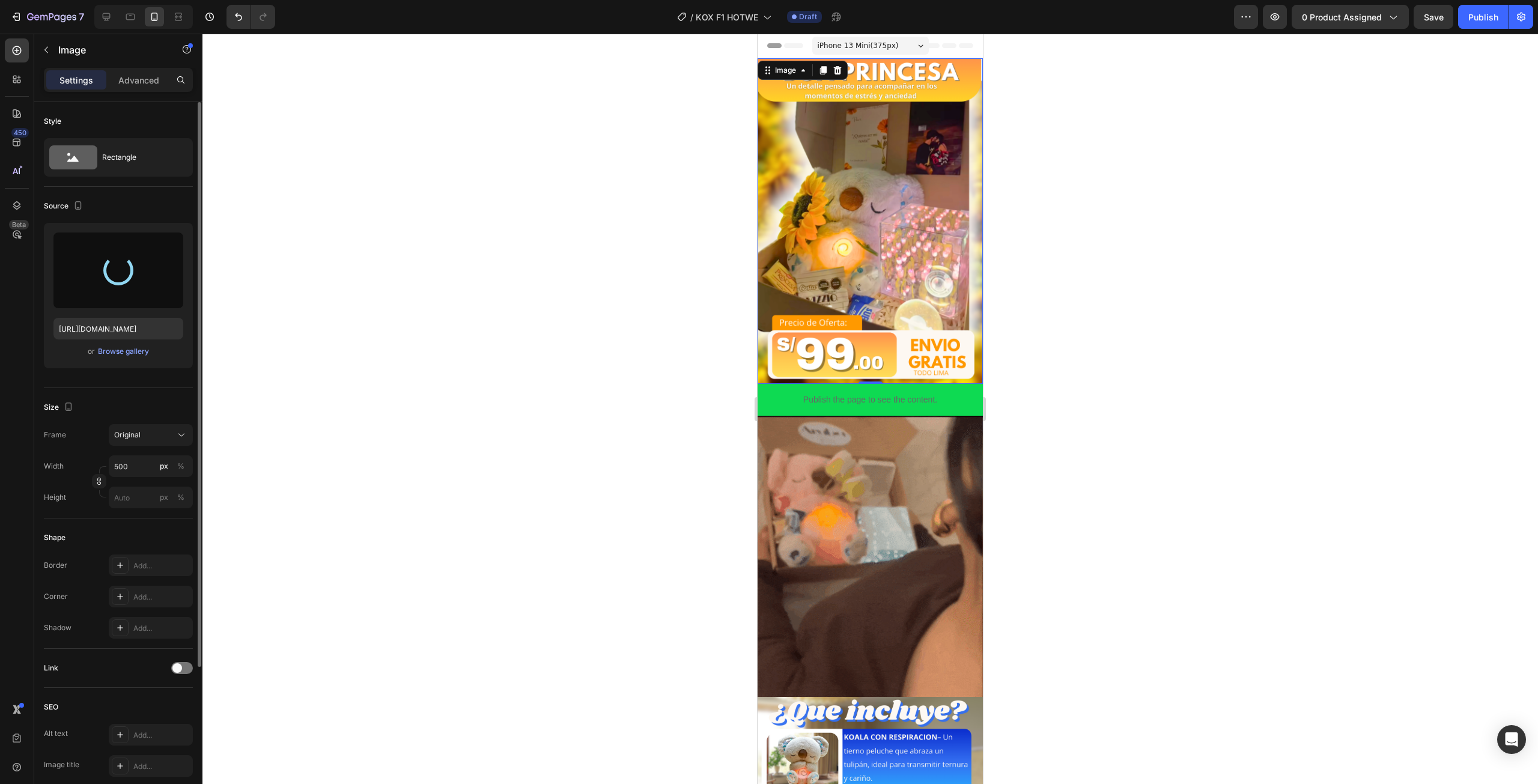
type input "https://cdn.shopify.com/s/files/1/0672/2725/4915/files/gempages_583478289419469…"
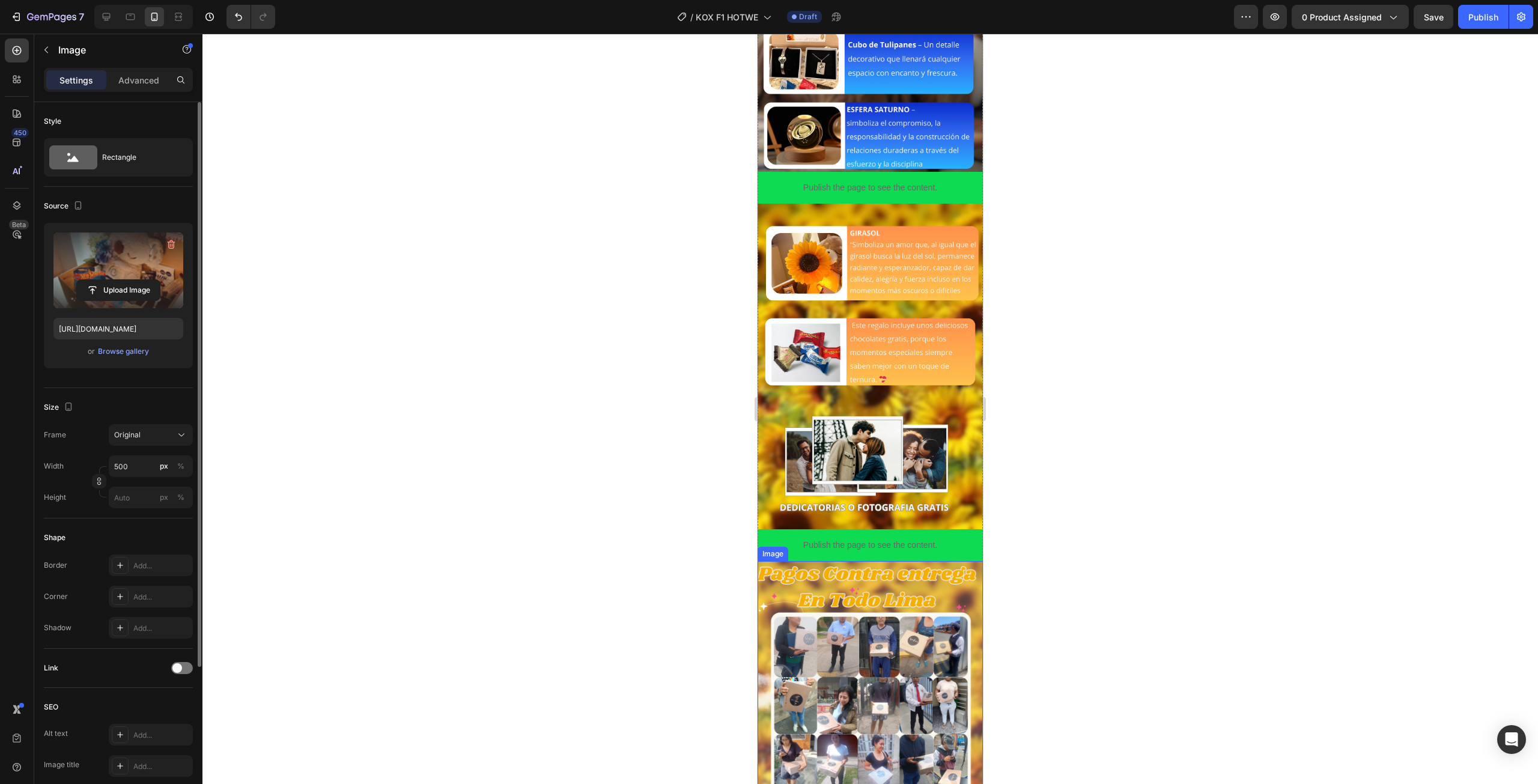
scroll to position [781, 0]
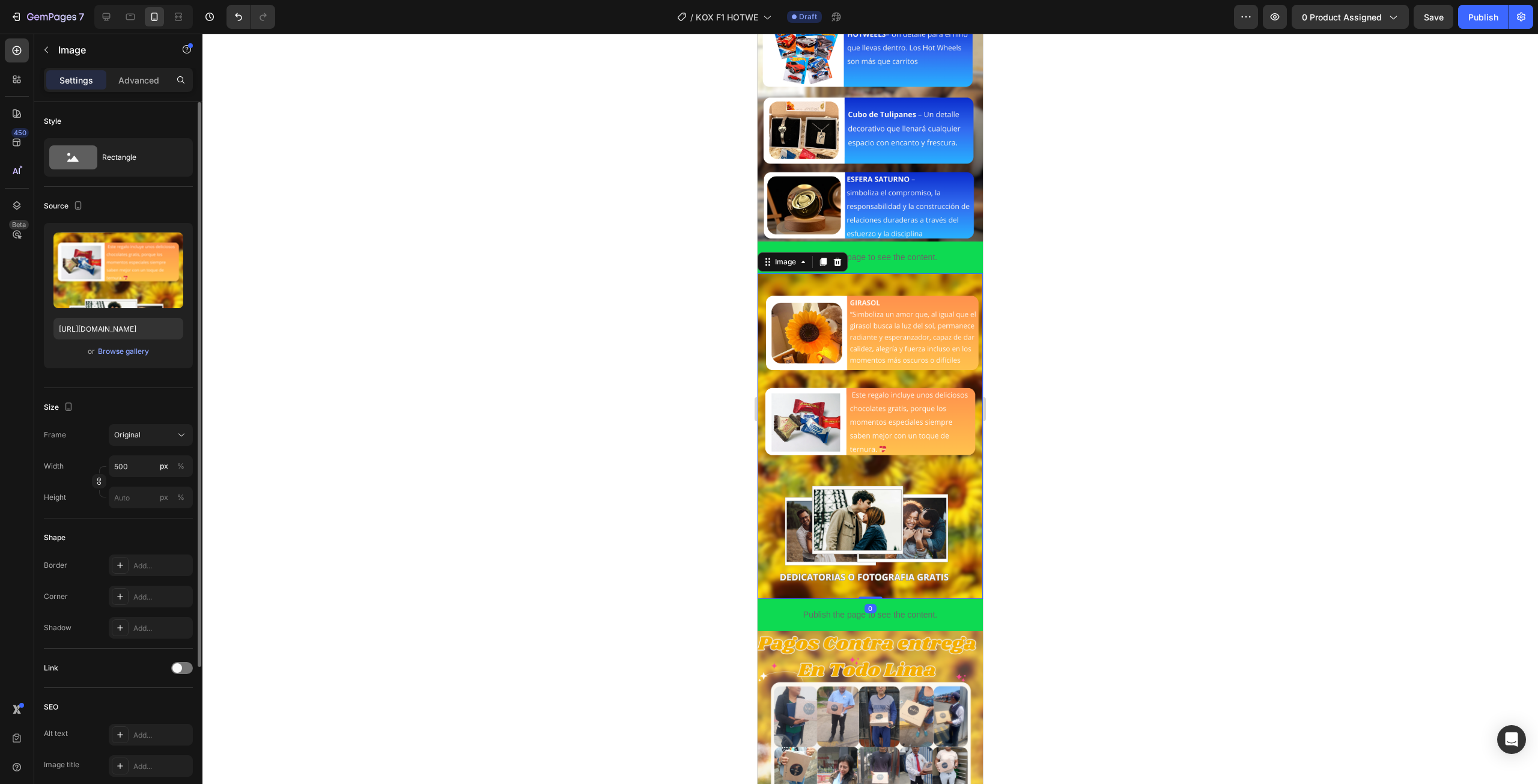
click at [872, 370] on img at bounding box center [870, 435] width 226 height 325
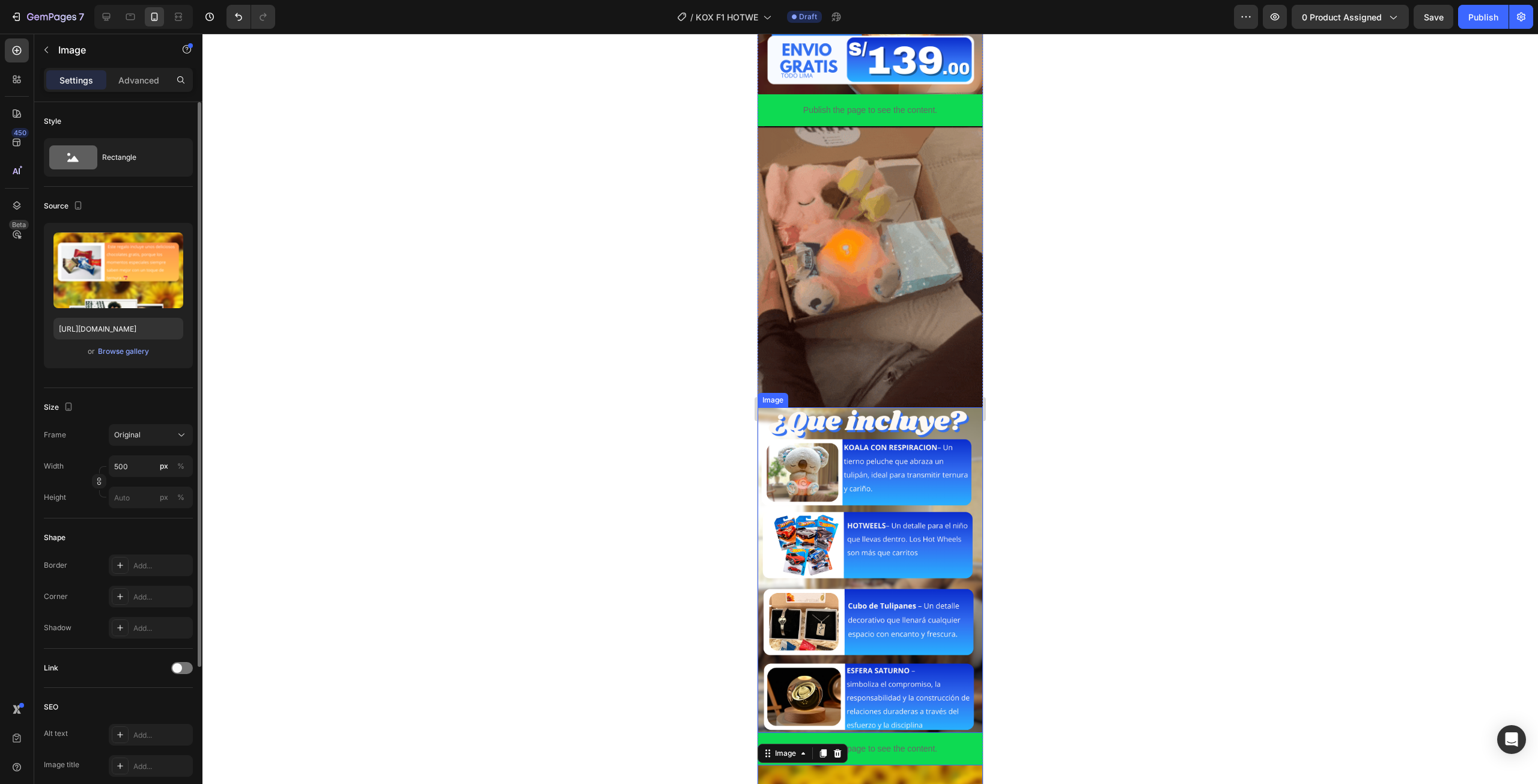
scroll to position [240, 0]
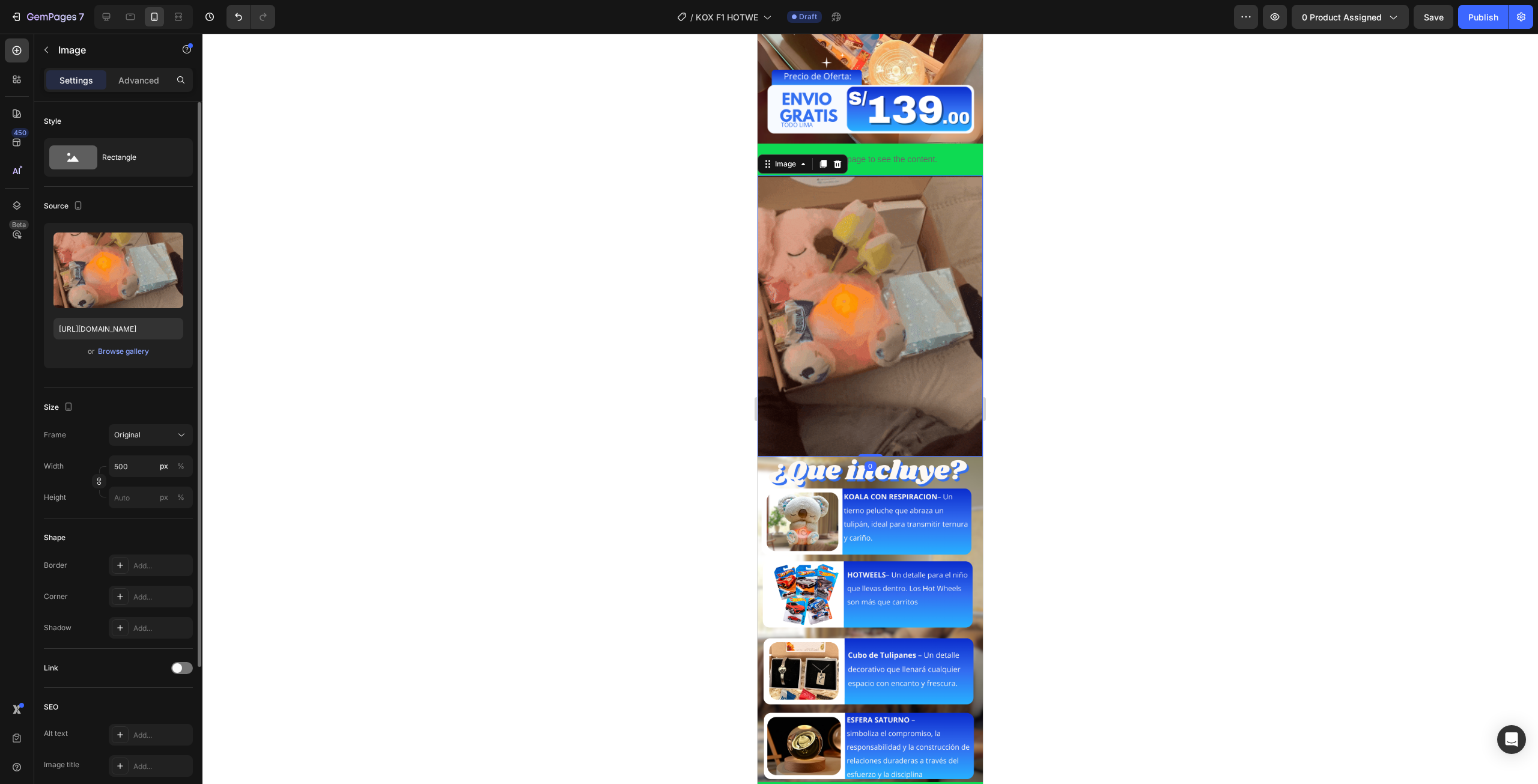
click at [873, 299] on img at bounding box center [870, 316] width 226 height 281
click at [142, 321] on input "https://media.giphy.com/media/xVNUw7tgc3pGbO8z5T/giphy.gif" at bounding box center [118, 329] width 130 height 22
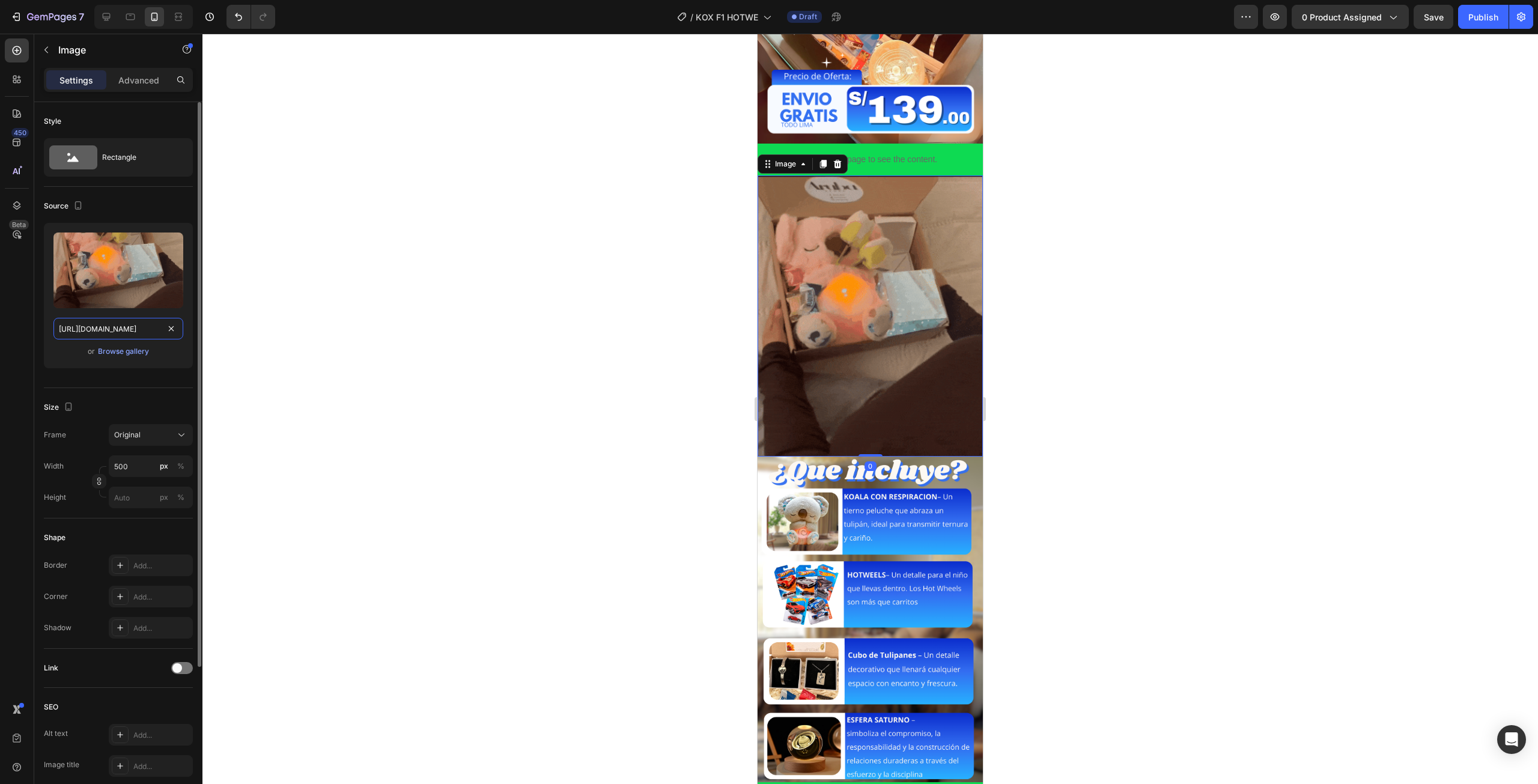
paste input "1.giphy.com/media/v1.Y2lkPTc5MGI3NjExbGx5dG5yZnBlMTE2cW1zOHBocnVkN3NkOXdxMjNxeX…"
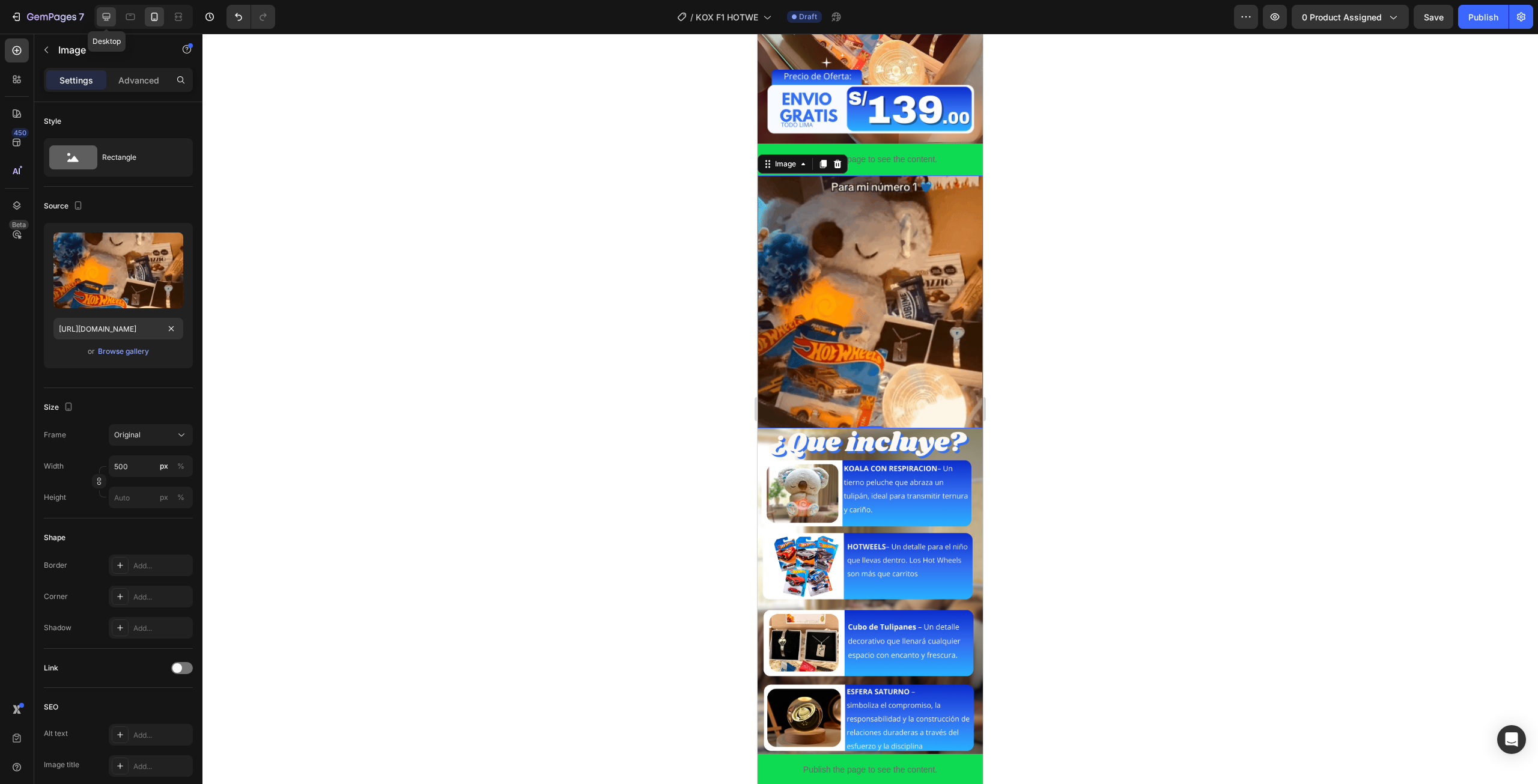
scroll to position [0, 0]
click at [109, 19] on icon at bounding box center [106, 17] width 12 height 12
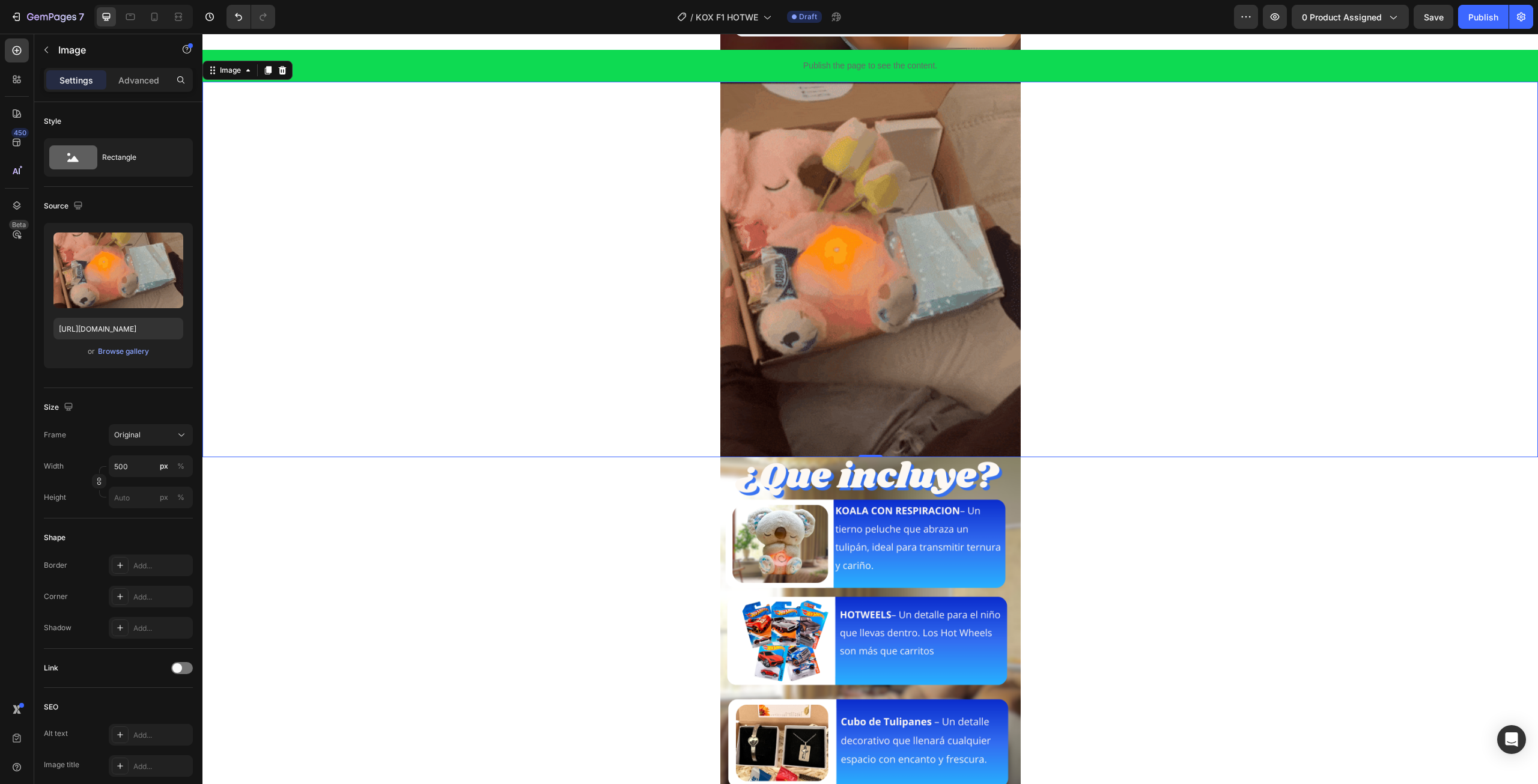
click at [720, 421] on img at bounding box center [870, 270] width 300 height 375
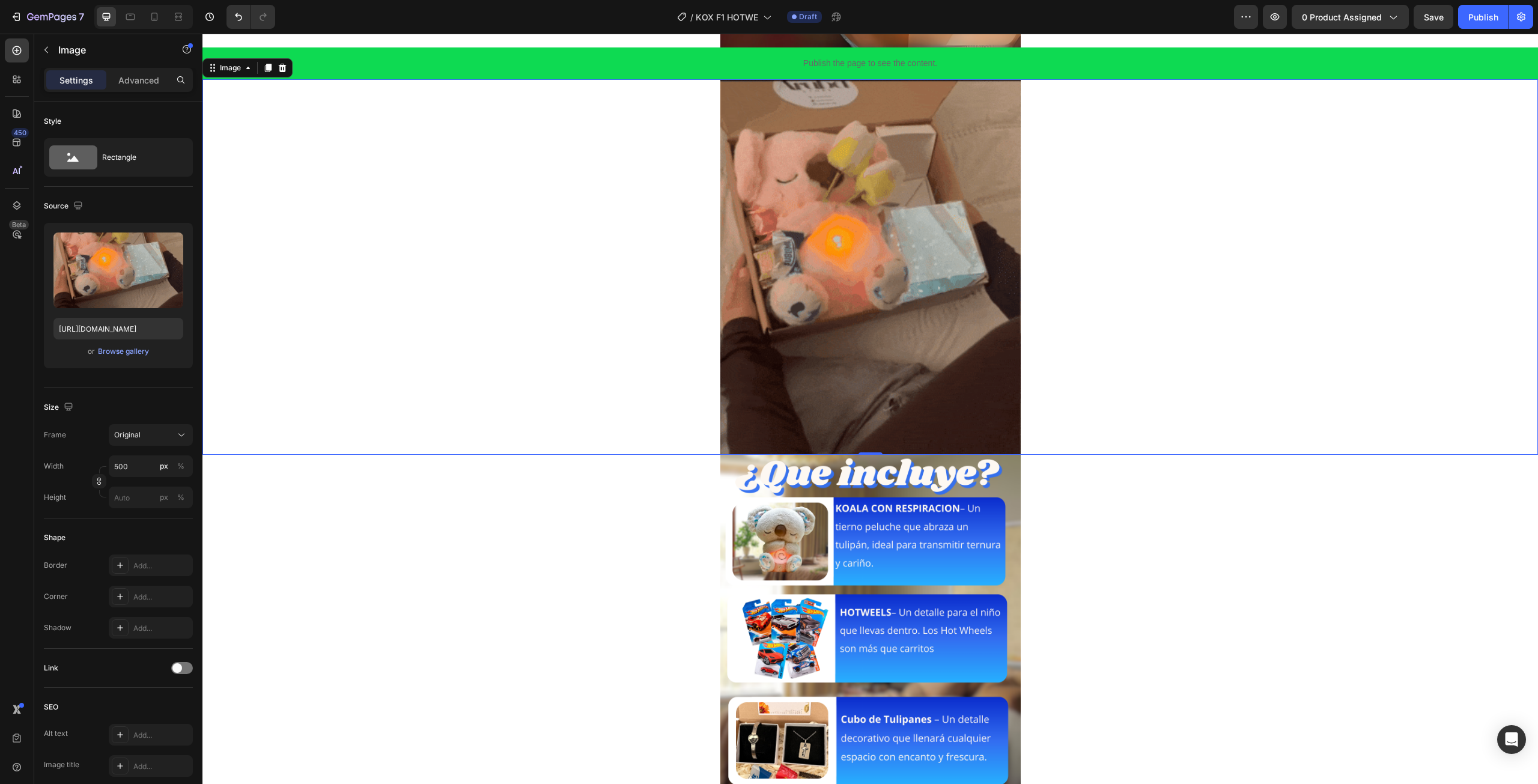
scroll to position [448, 0]
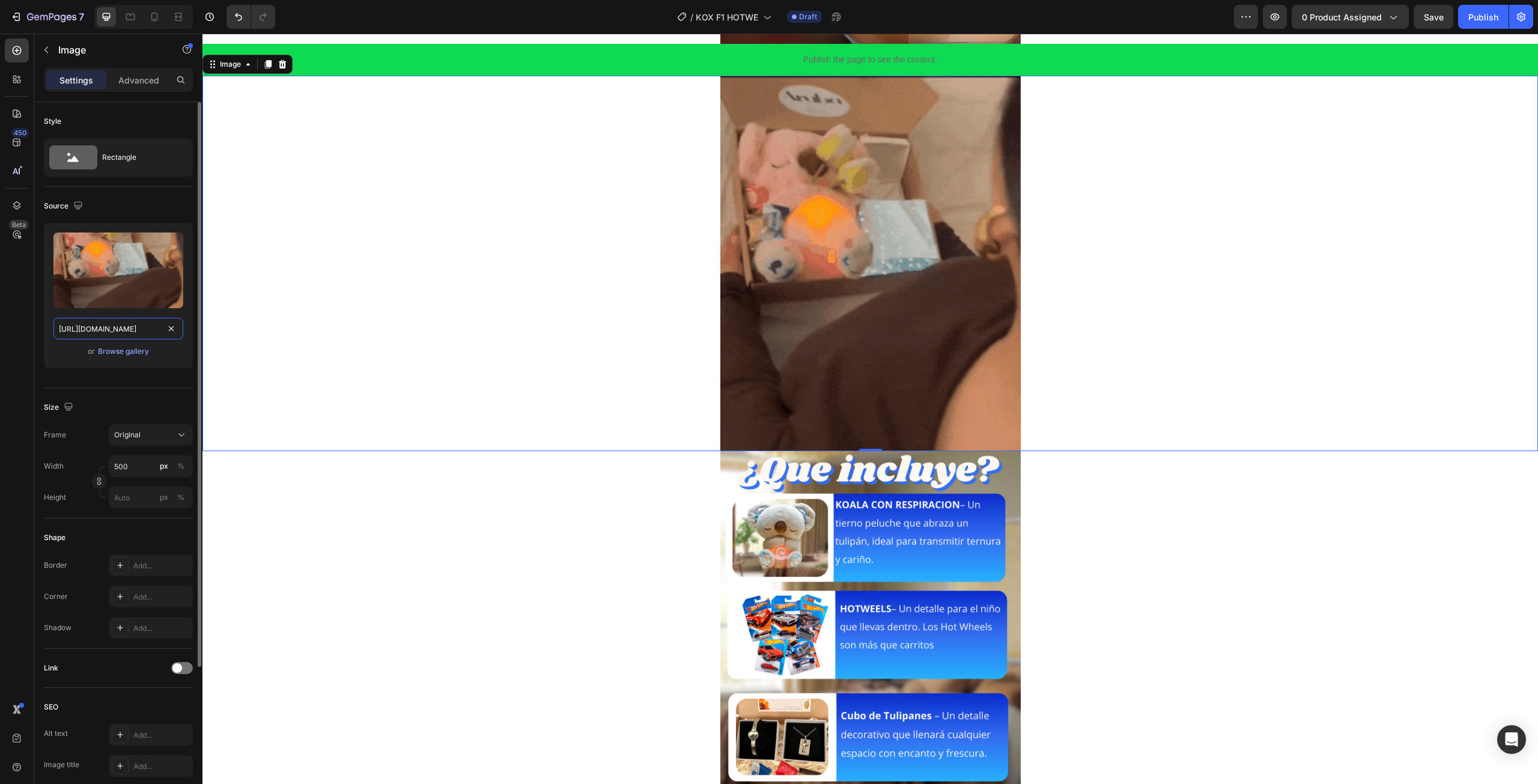
click at [109, 329] on input "https://media.giphy.com/media/xVNUw7tgc3pGbO8z5T/giphy.gif" at bounding box center [118, 329] width 130 height 22
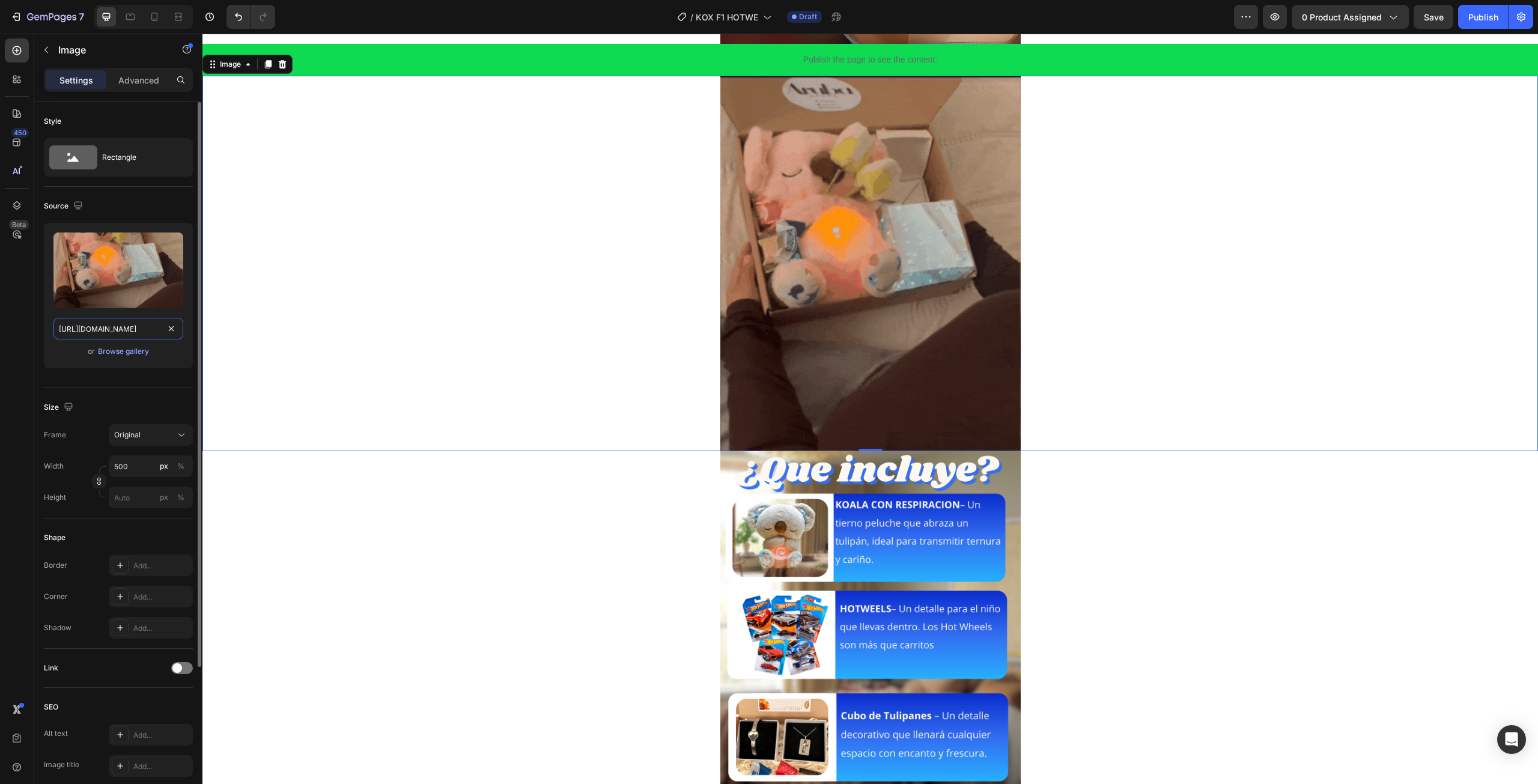
paste input "1.giphy.com/media/v1.Y2lkPTc5MGI3NjExbGx5dG5yZnBlMTE2cW1zOHBocnVkN3NkOXdxMjNxeX…"
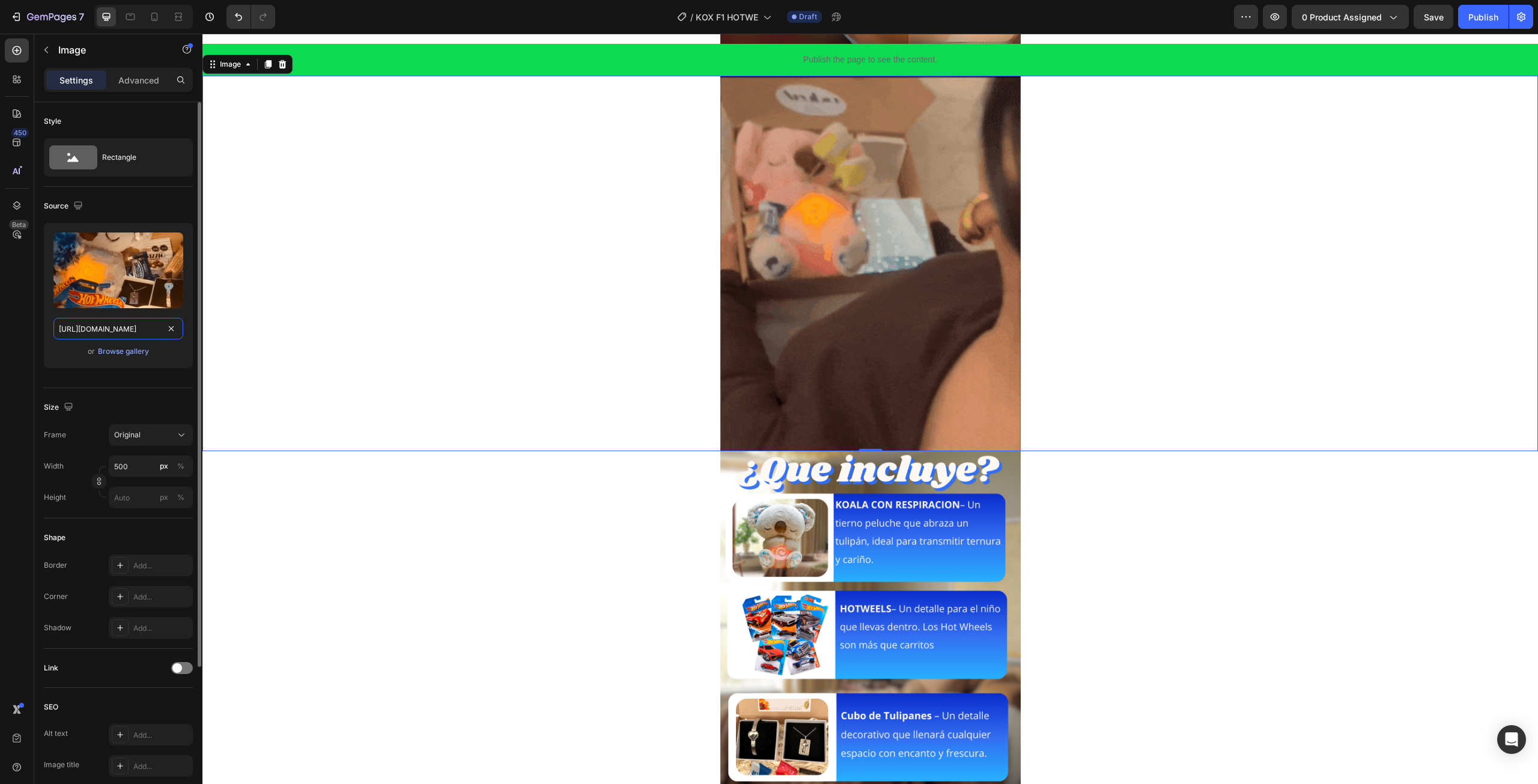
scroll to position [0, 633]
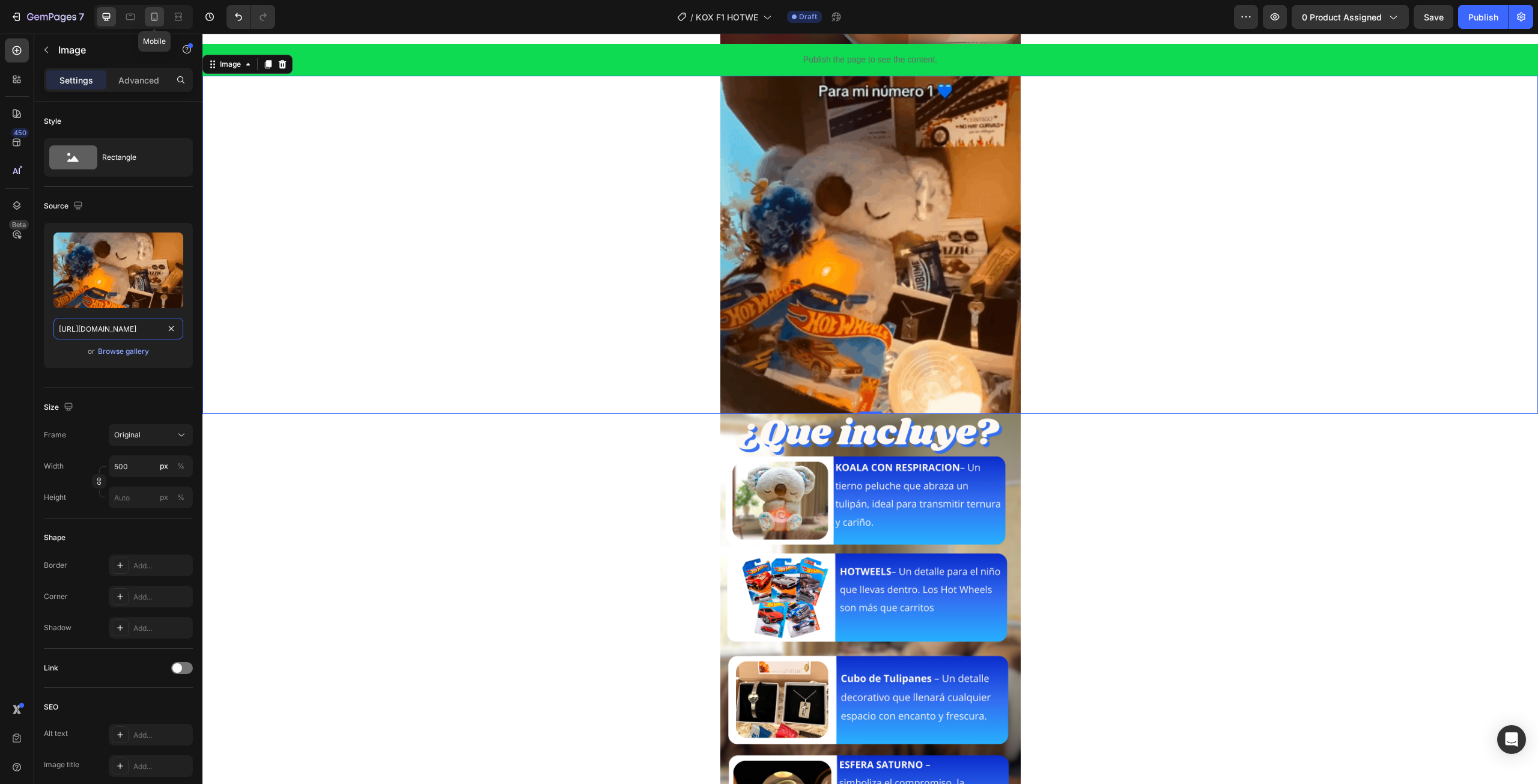
type input "https://media1.giphy.com/media/v1.Y2lkPTc5MGI3NjExbGx5dG5yZnBlMTE2cW1zOHBocnVkN…"
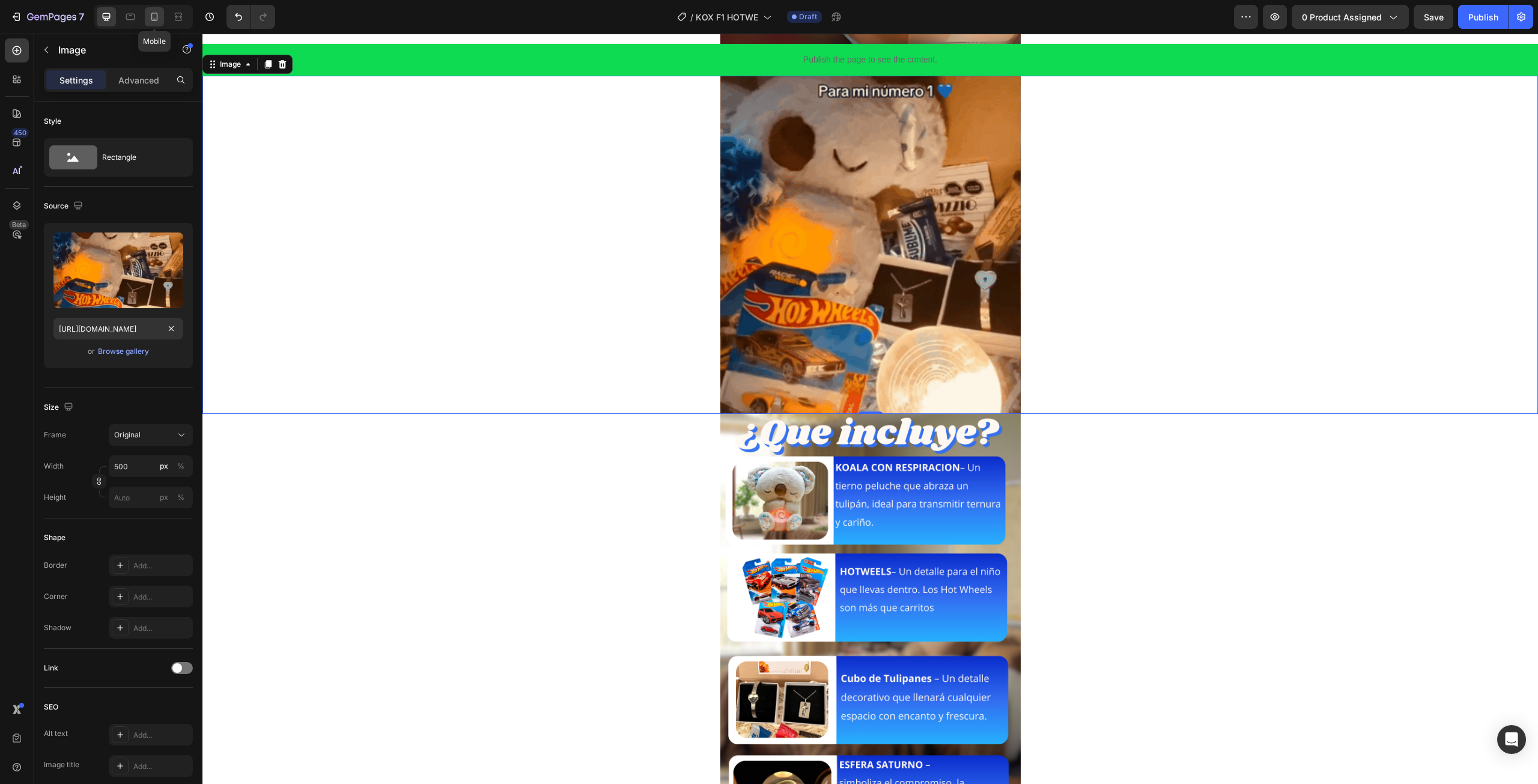
scroll to position [0, 0]
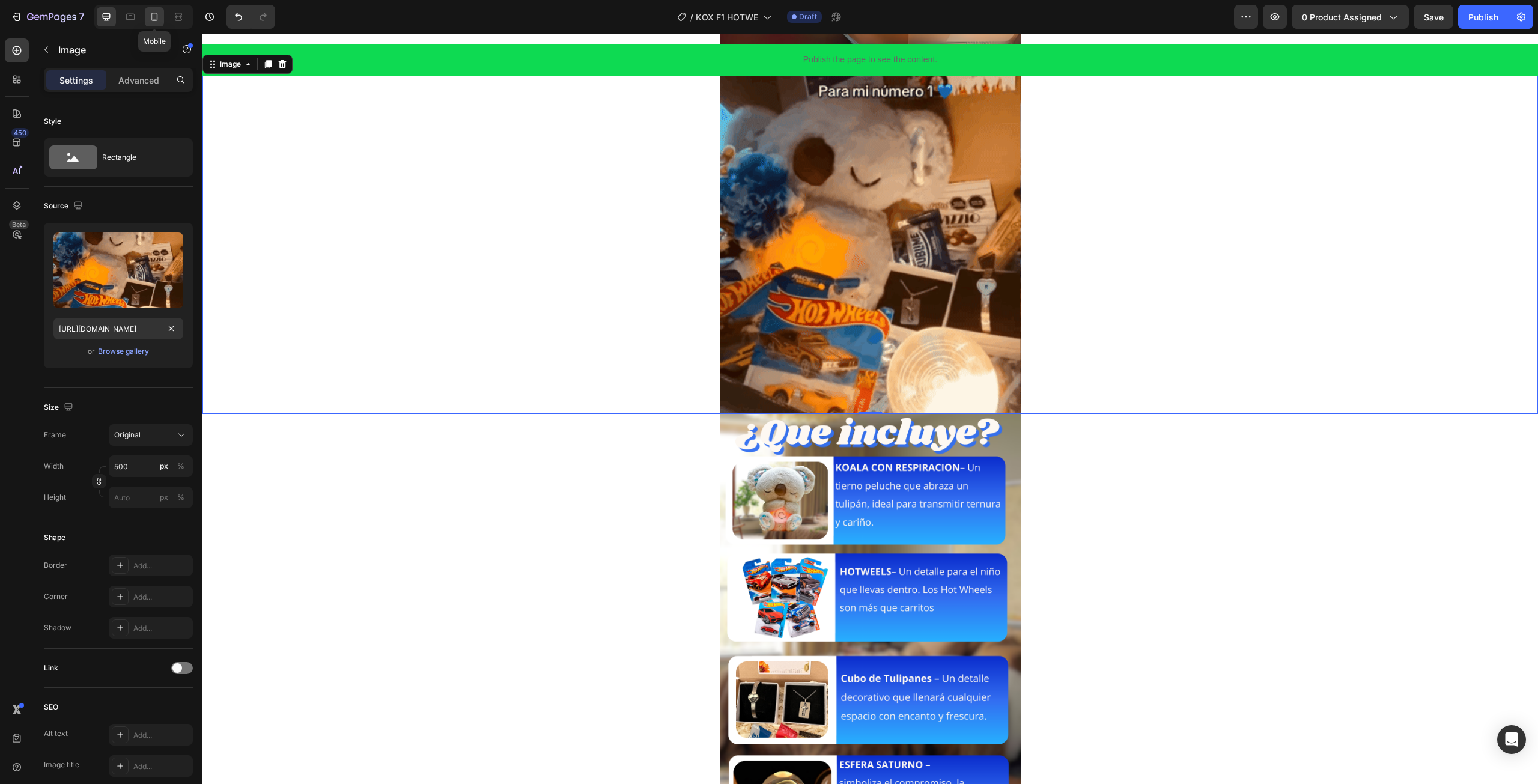
click at [156, 14] on icon at bounding box center [155, 17] width 12 height 12
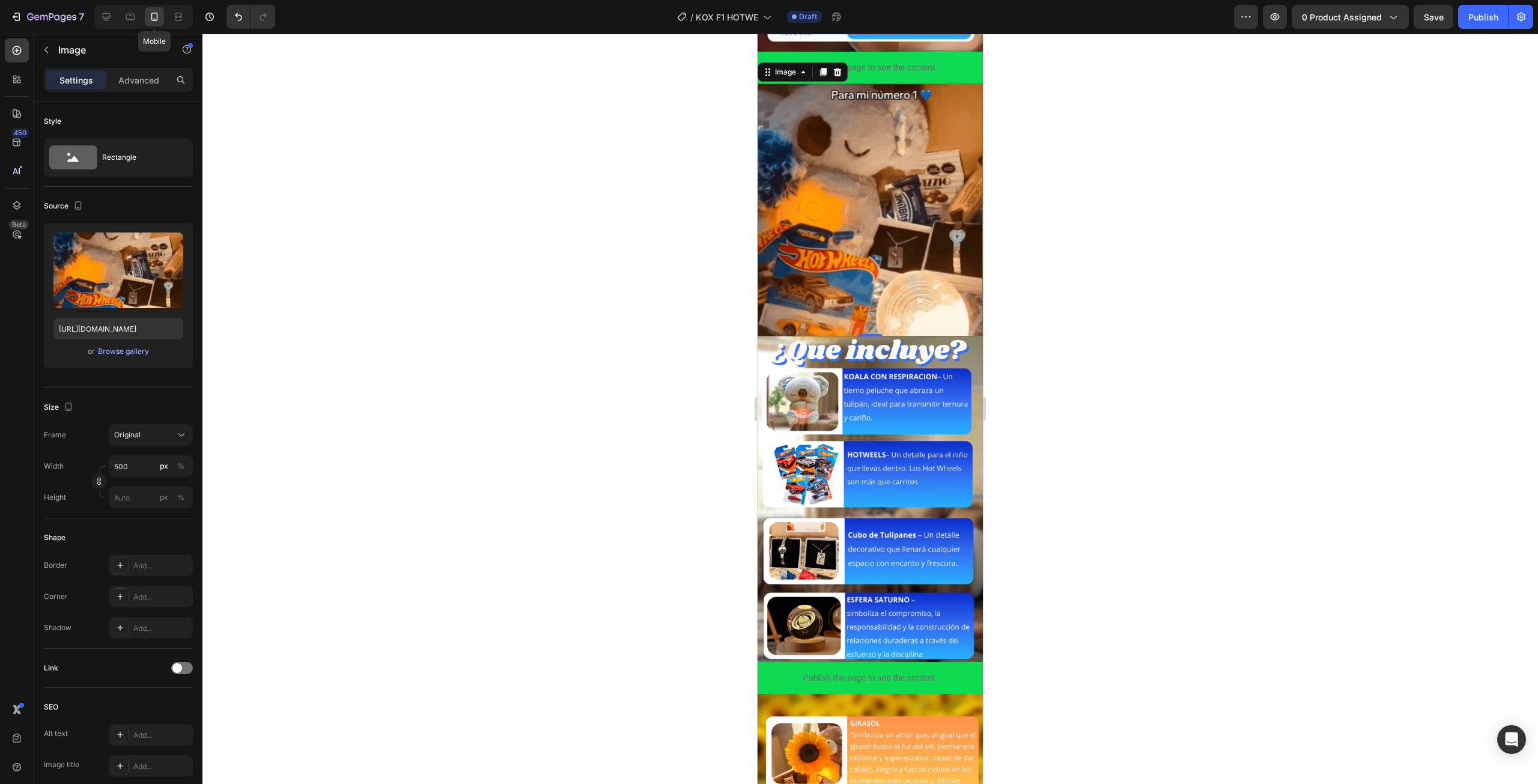
scroll to position [327, 0]
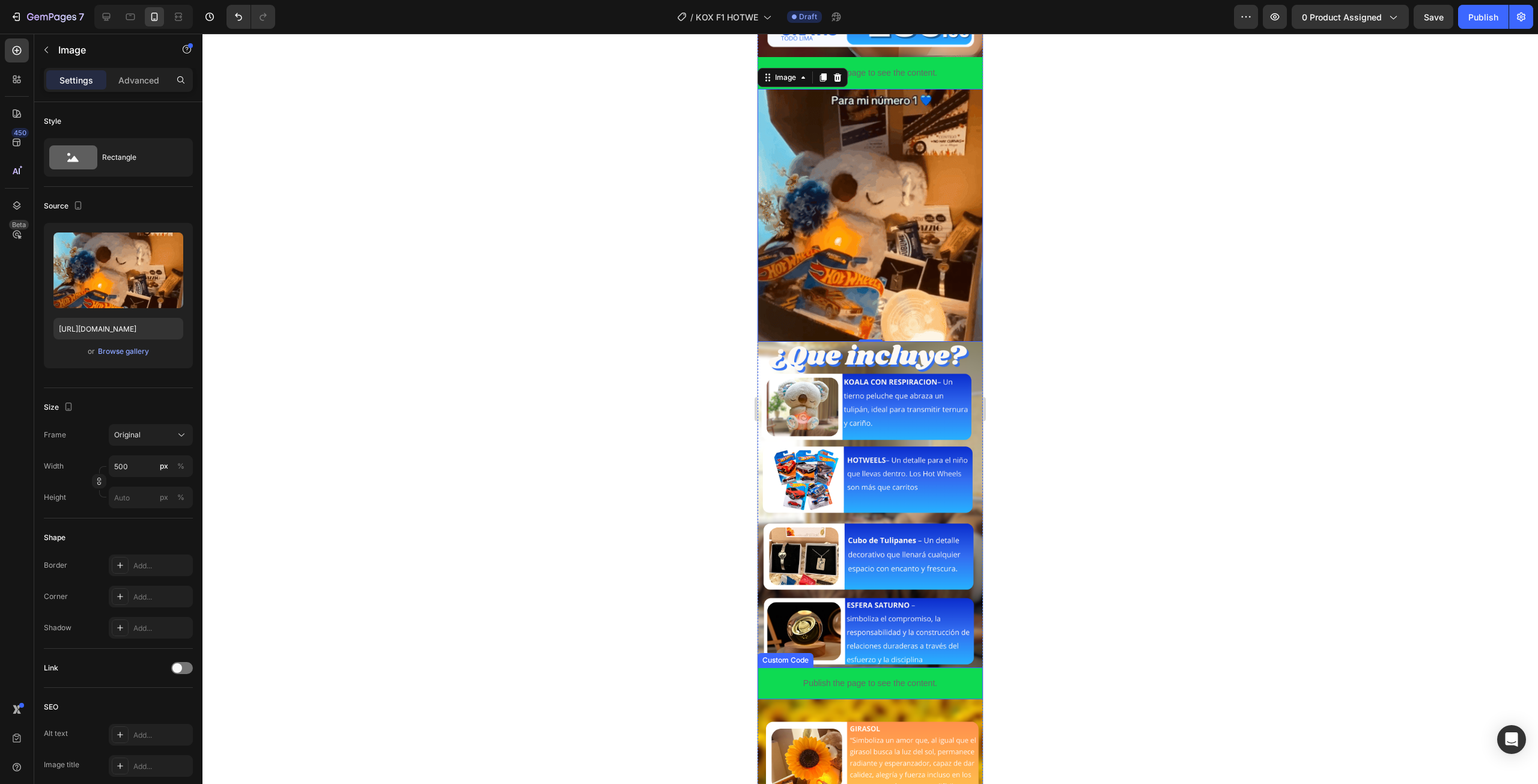
click at [847, 677] on p "Publish the page to see the content." at bounding box center [870, 683] width 226 height 13
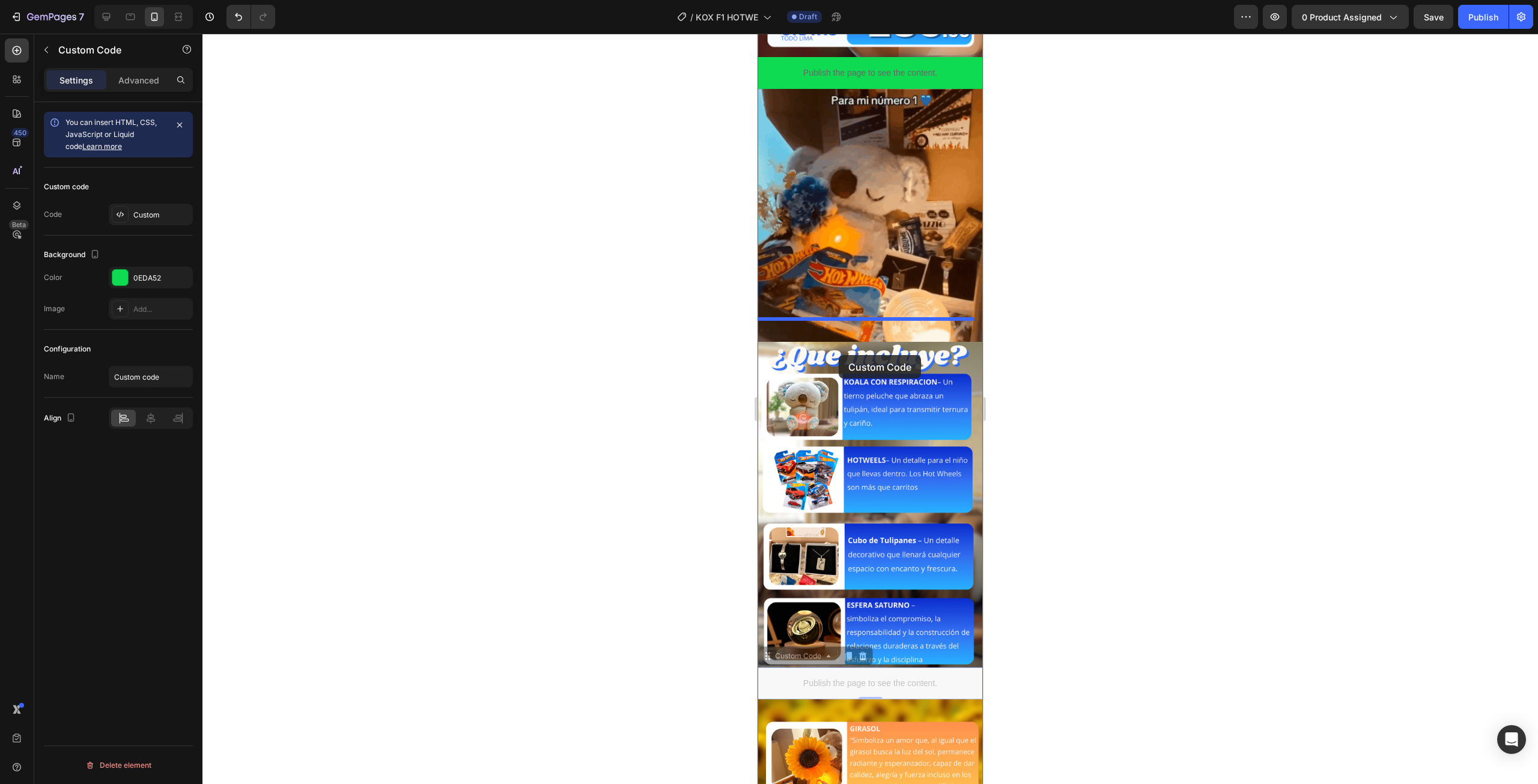
drag, startPoint x: 845, startPoint y: 645, endPoint x: 838, endPoint y: 355, distance: 290.1
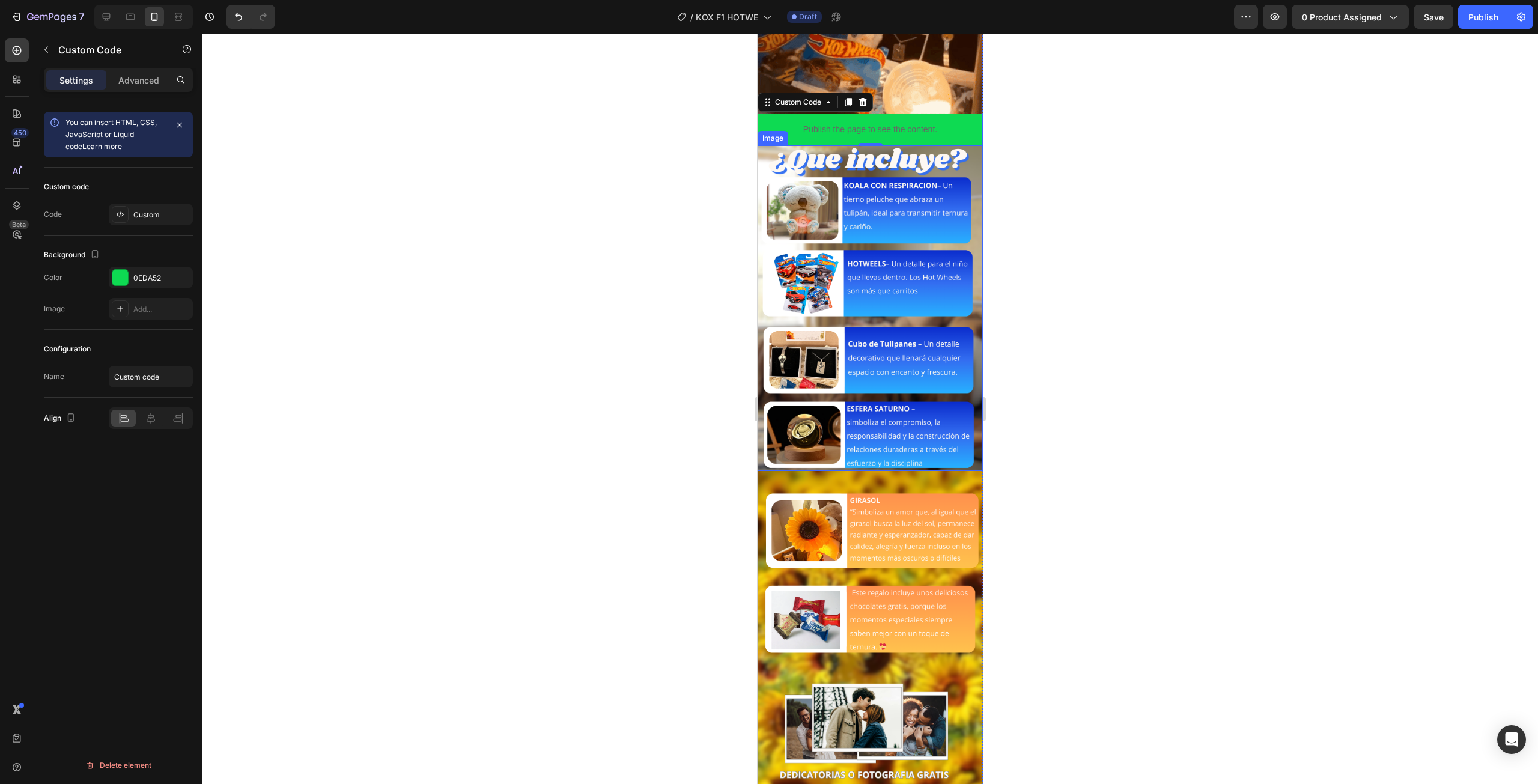
scroll to position [567, 0]
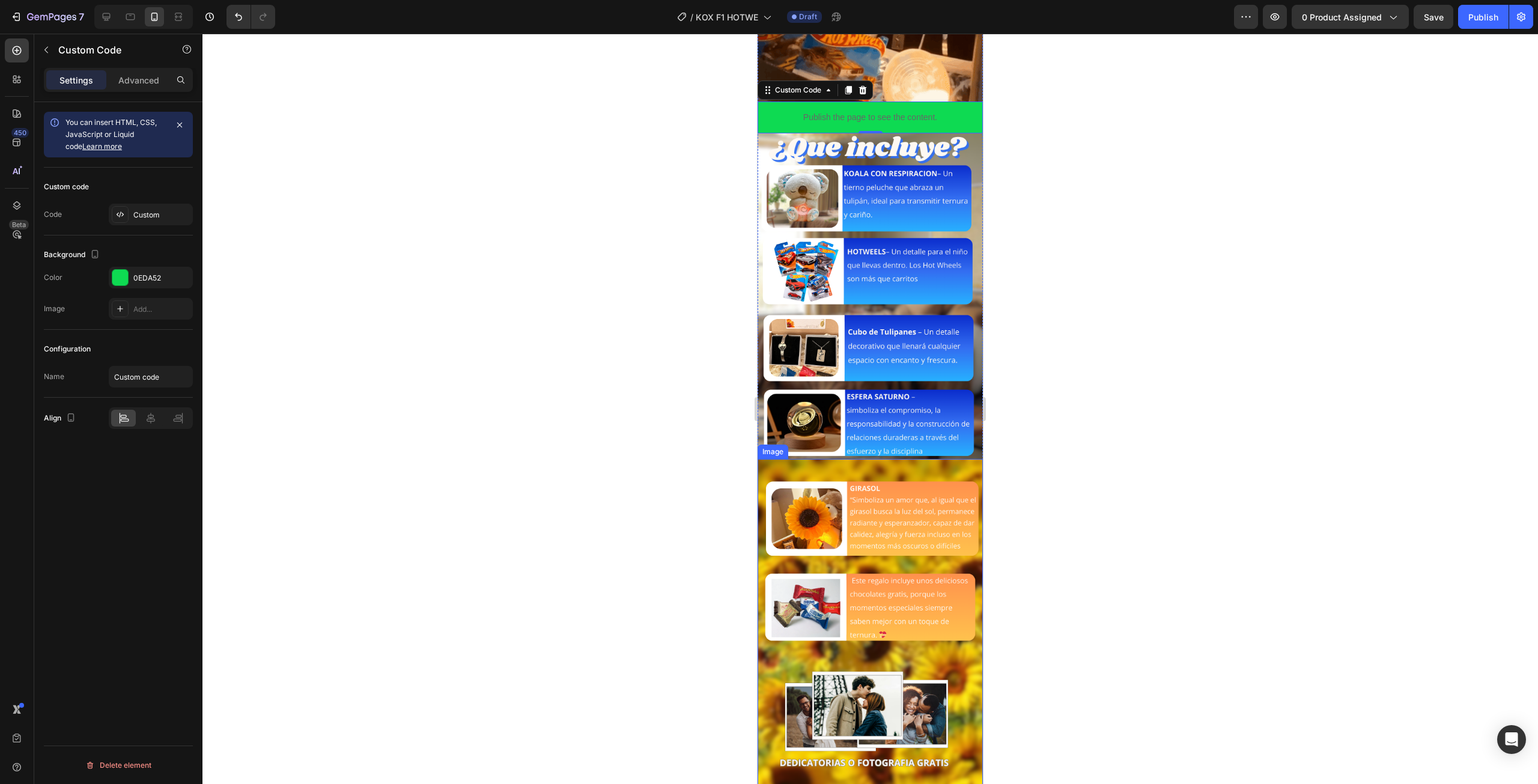
click at [854, 474] on img at bounding box center [870, 621] width 226 height 325
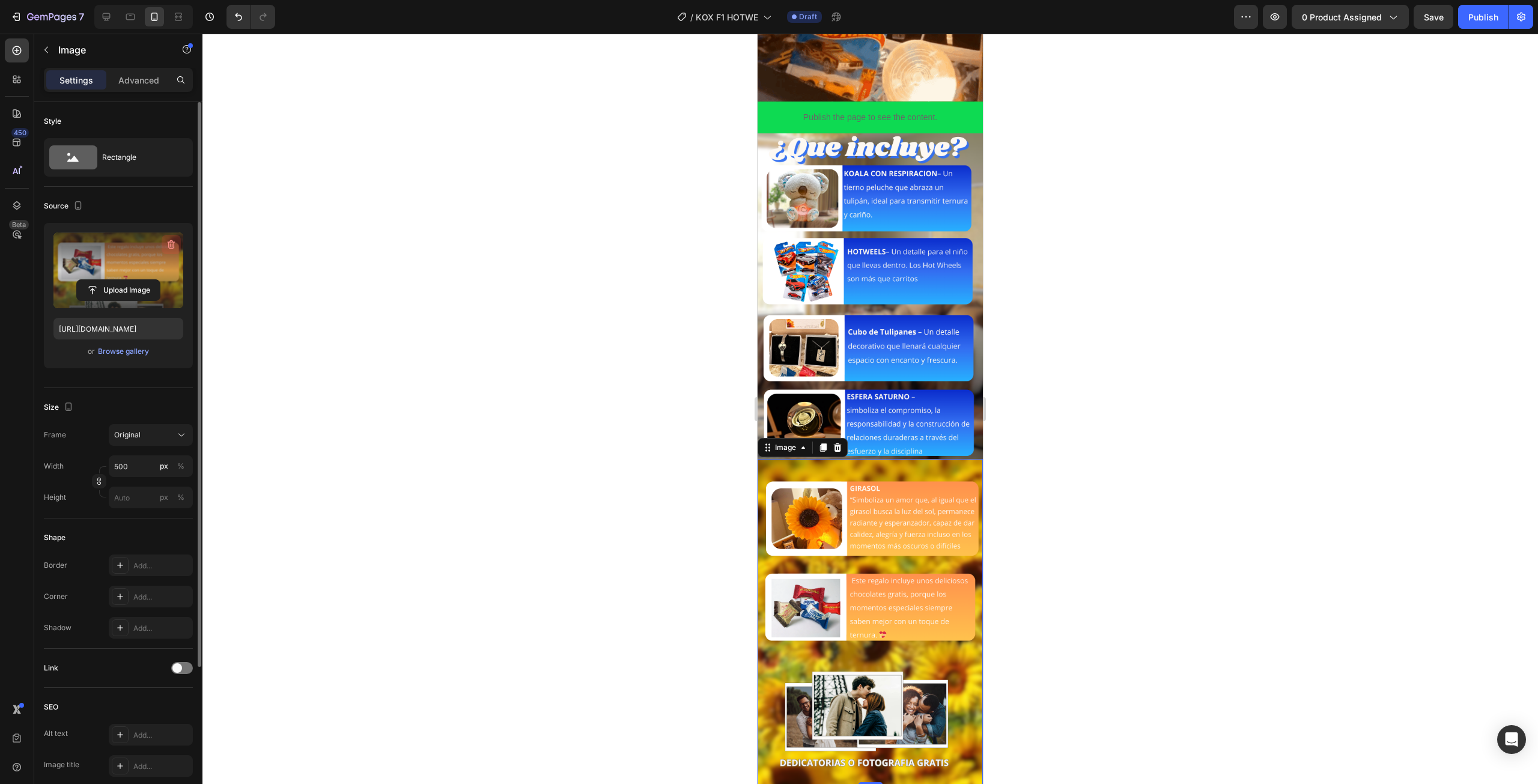
click at [171, 243] on icon "button" at bounding box center [171, 244] width 12 height 12
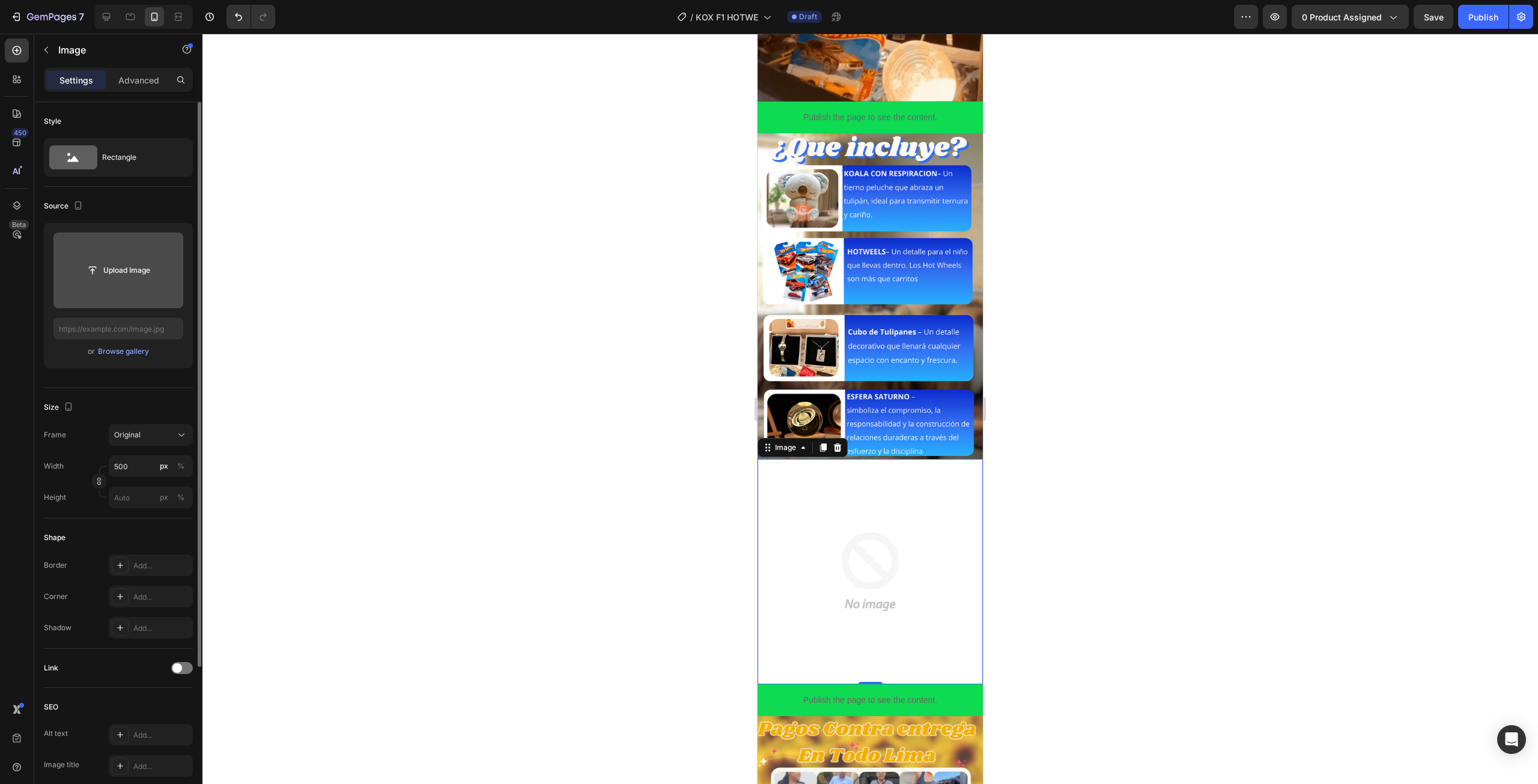
click at [914, 459] on img at bounding box center [870, 571] width 226 height 226
click at [830, 440] on div at bounding box center [837, 447] width 14 height 14
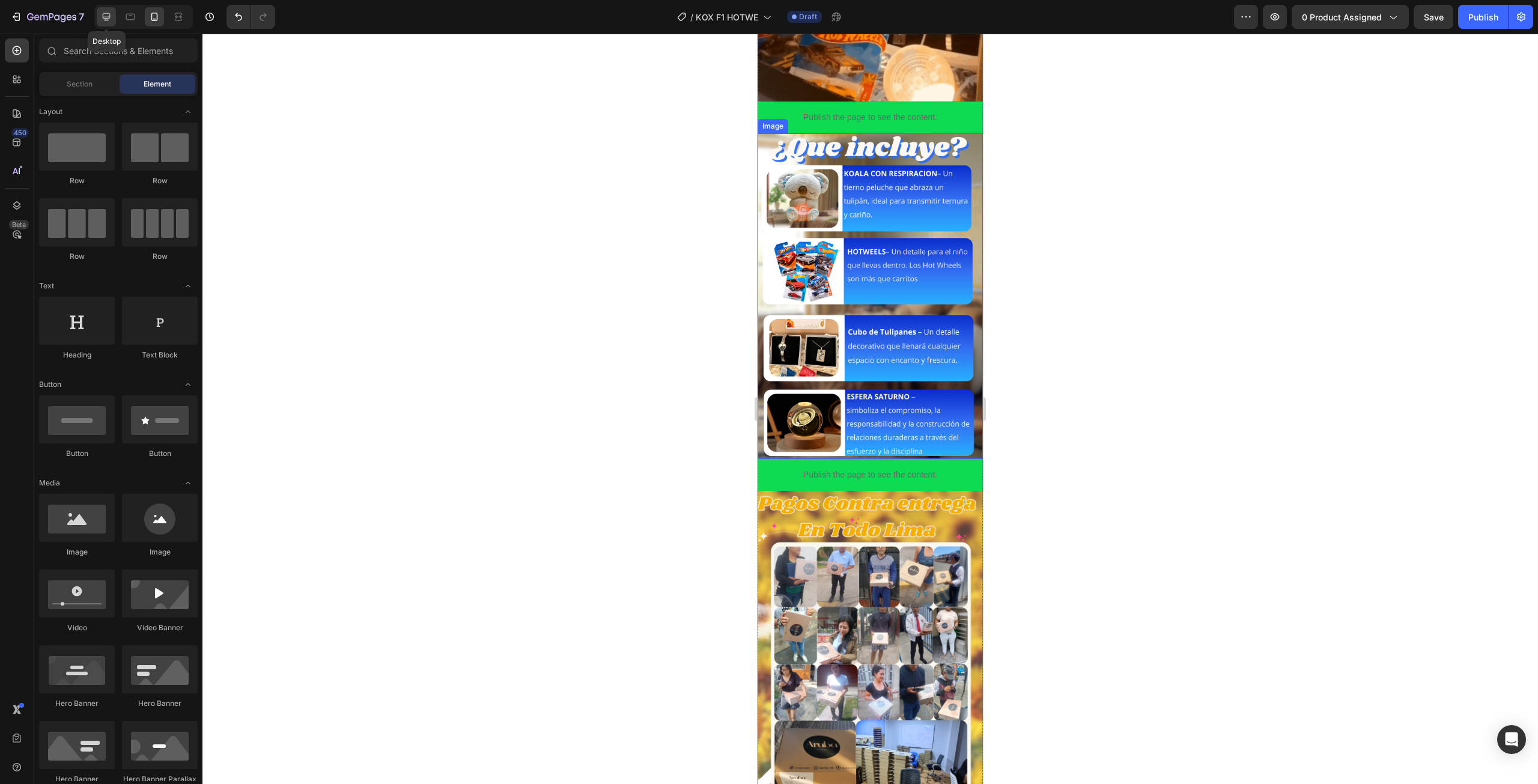
click at [115, 22] on div at bounding box center [106, 17] width 19 height 19
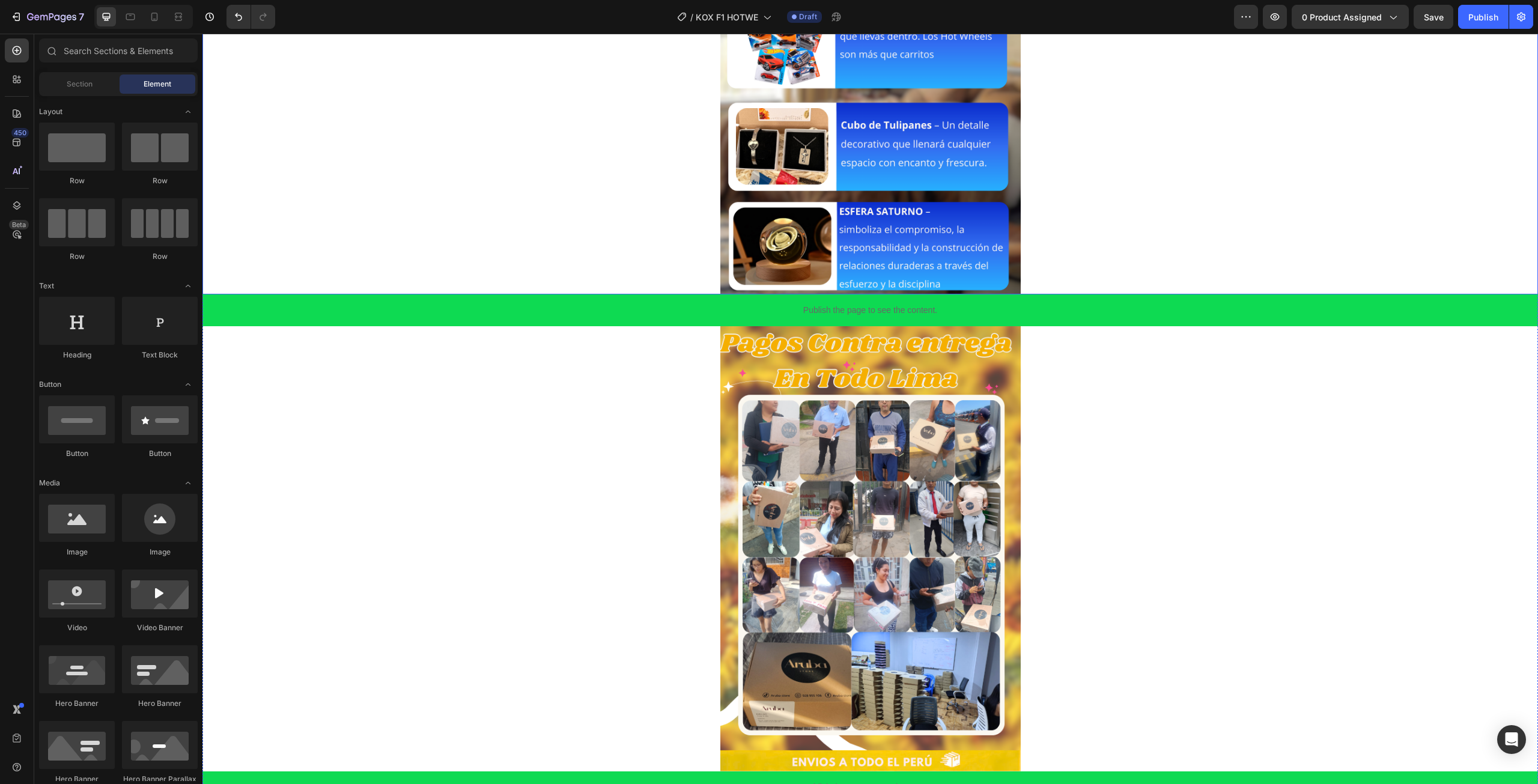
scroll to position [1108, 0]
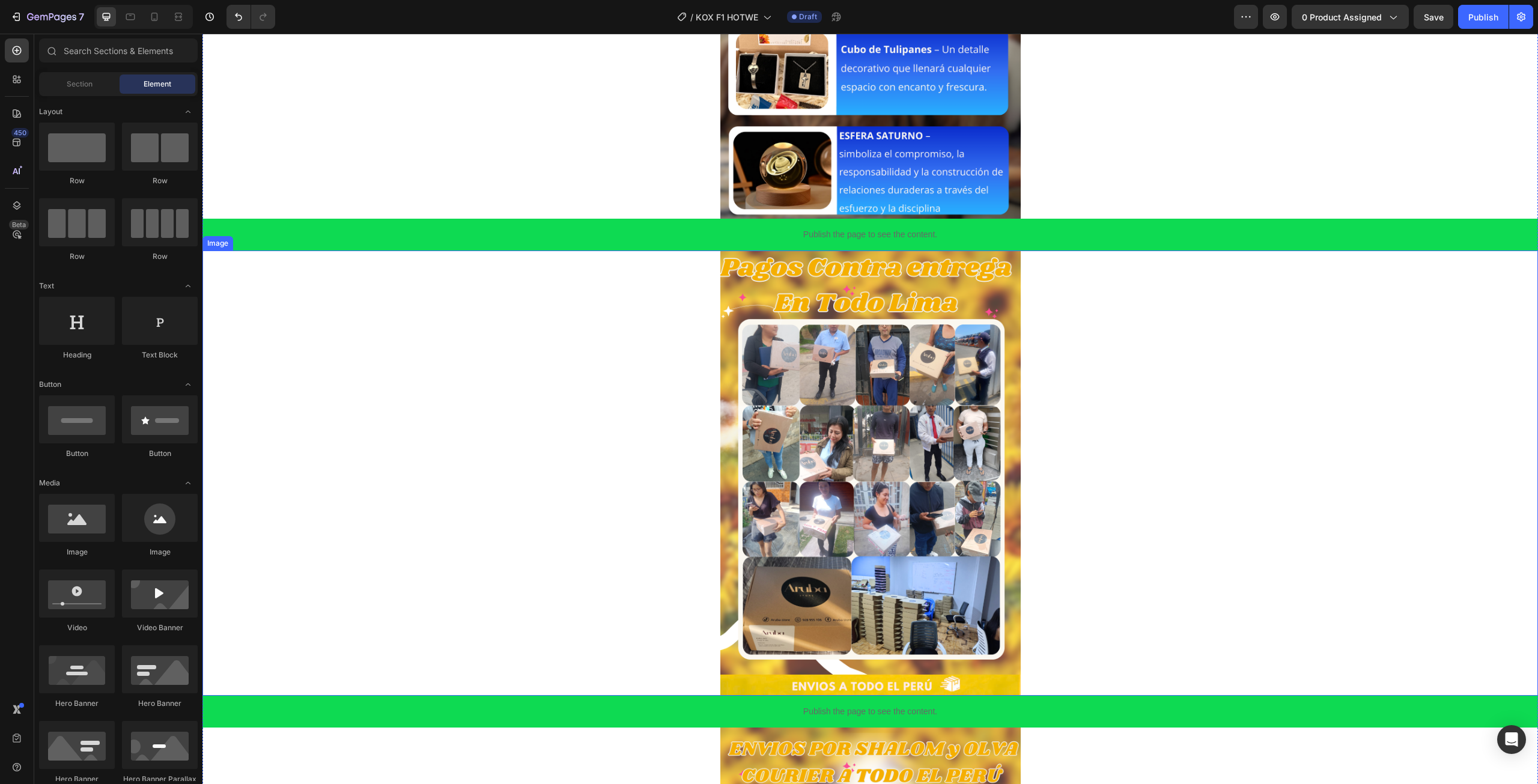
click at [860, 350] on img at bounding box center [870, 472] width 300 height 445
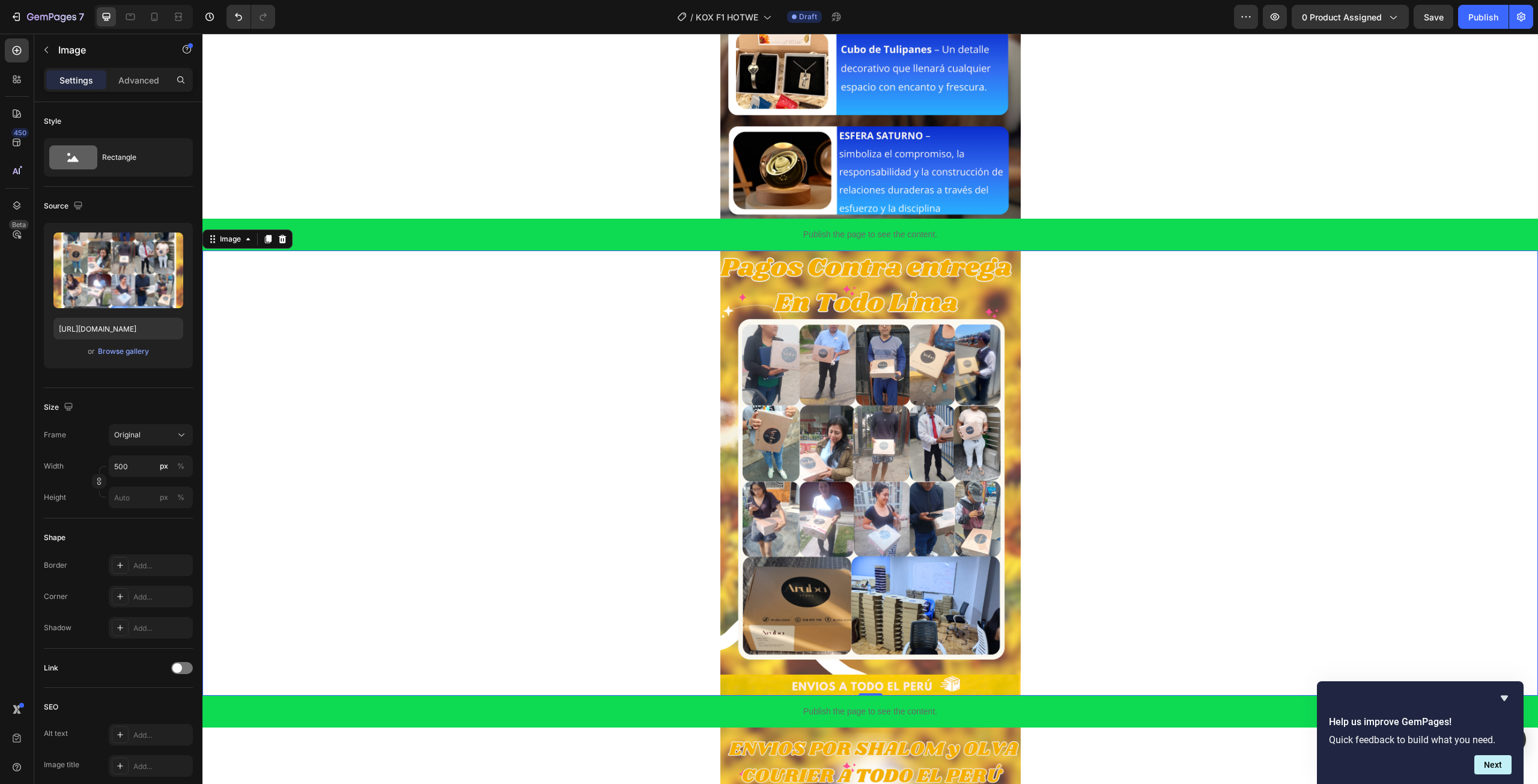
click at [848, 400] on img at bounding box center [870, 472] width 300 height 445
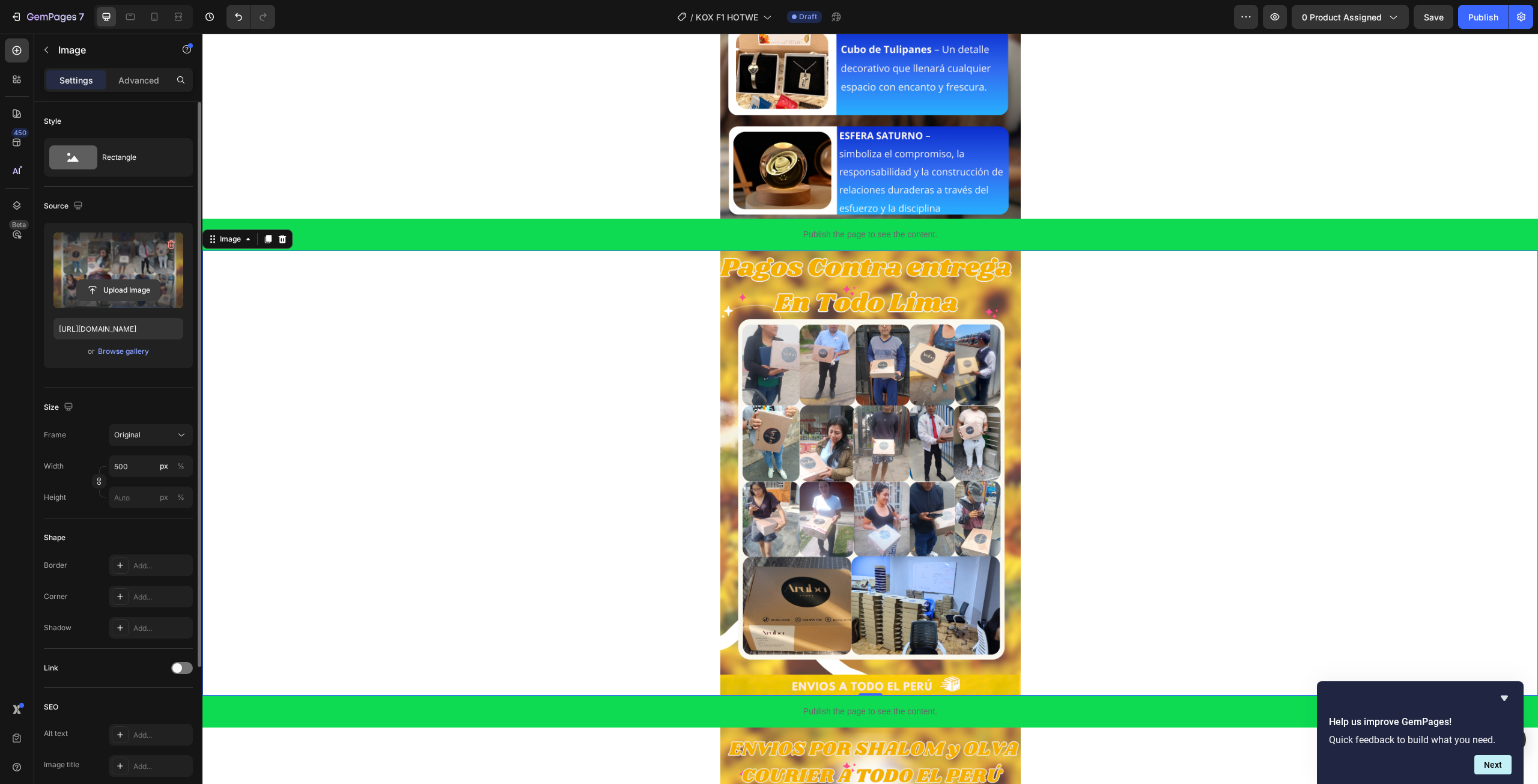
click at [136, 298] on input "file" at bounding box center [118, 290] width 83 height 20
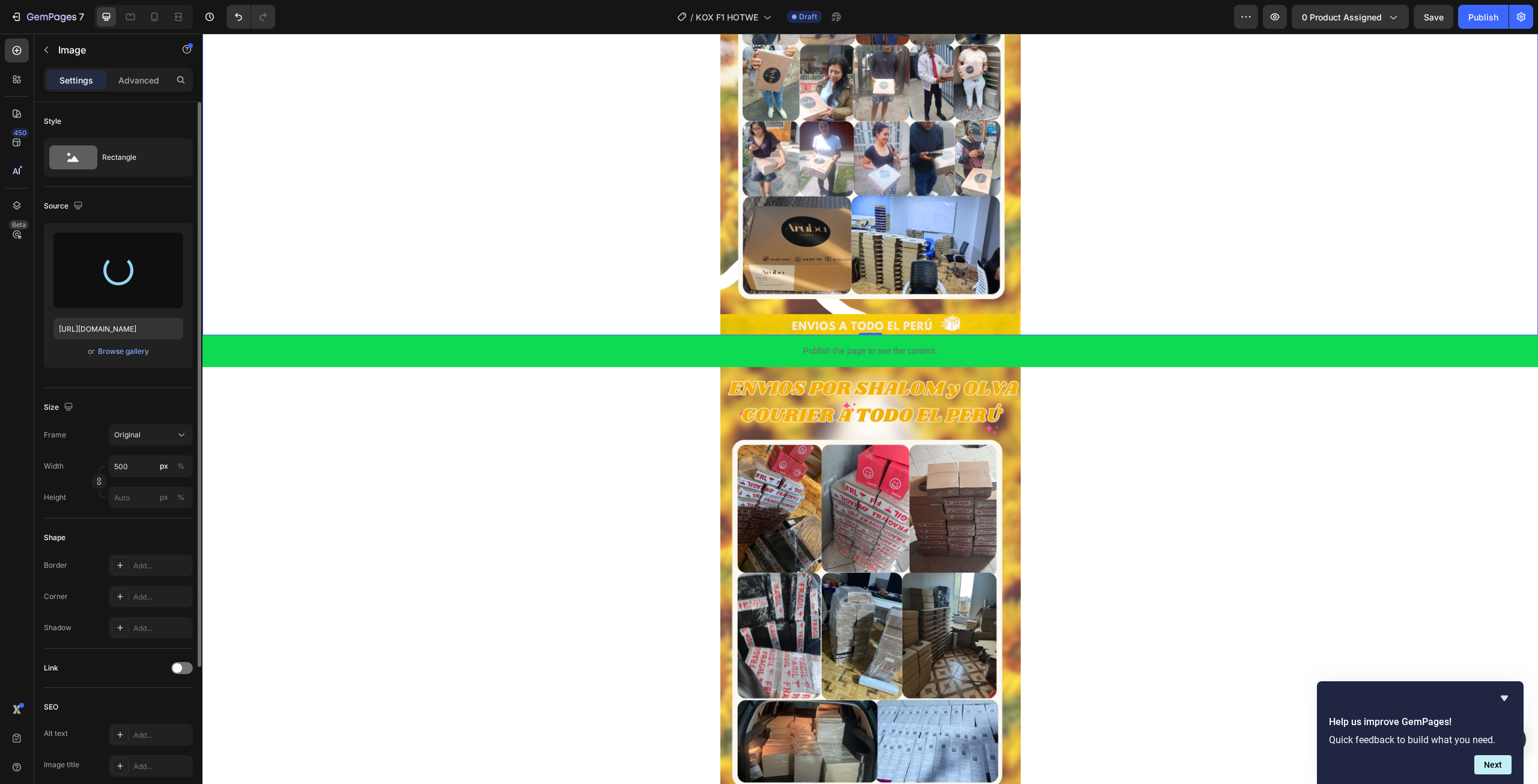
type input "https://cdn.shopify.com/s/files/1/0672/2725/4915/files/gempages_583478289419469…"
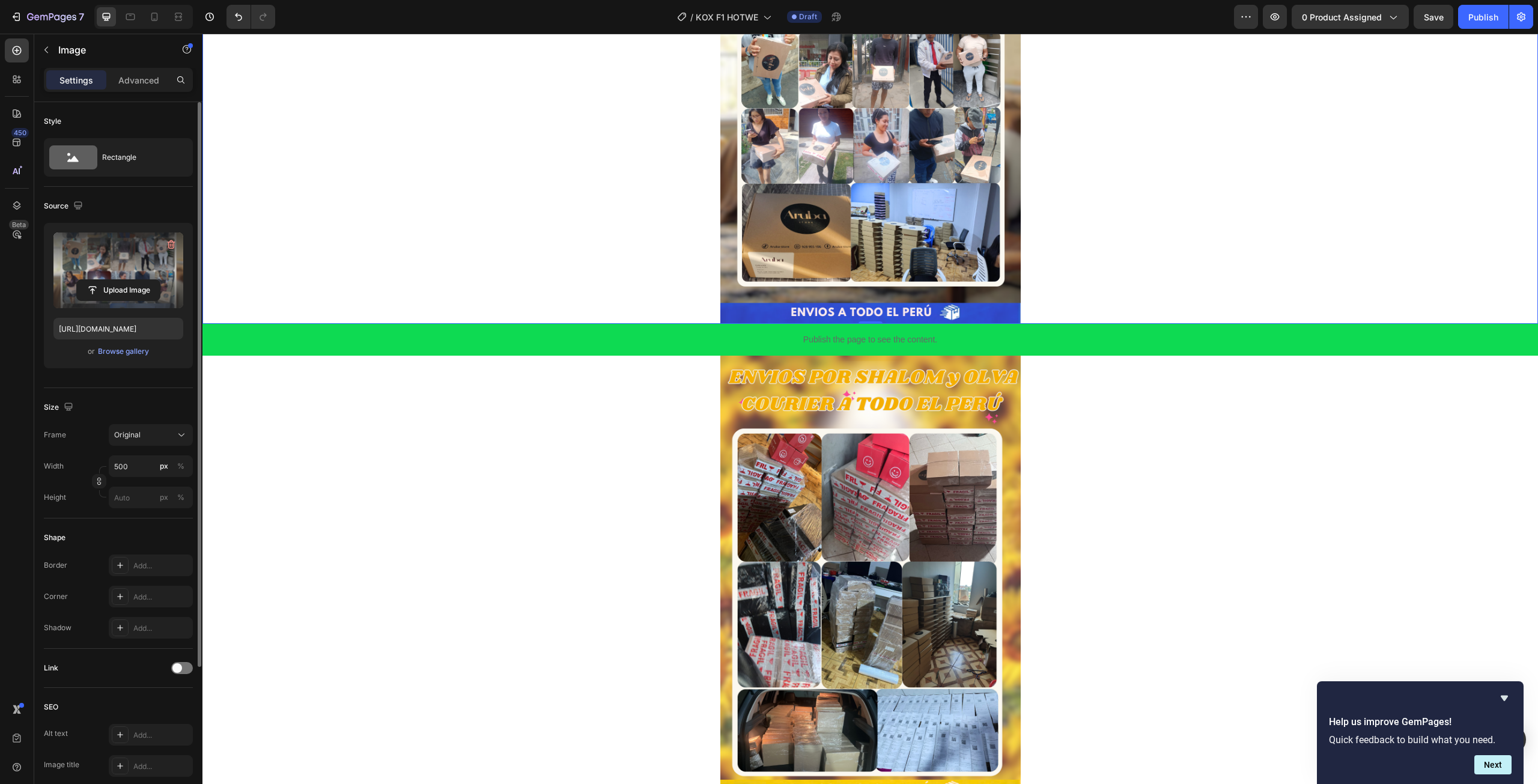
click at [726, 487] on img at bounding box center [870, 578] width 300 height 445
click at [130, 299] on input "file" at bounding box center [118, 290] width 83 height 20
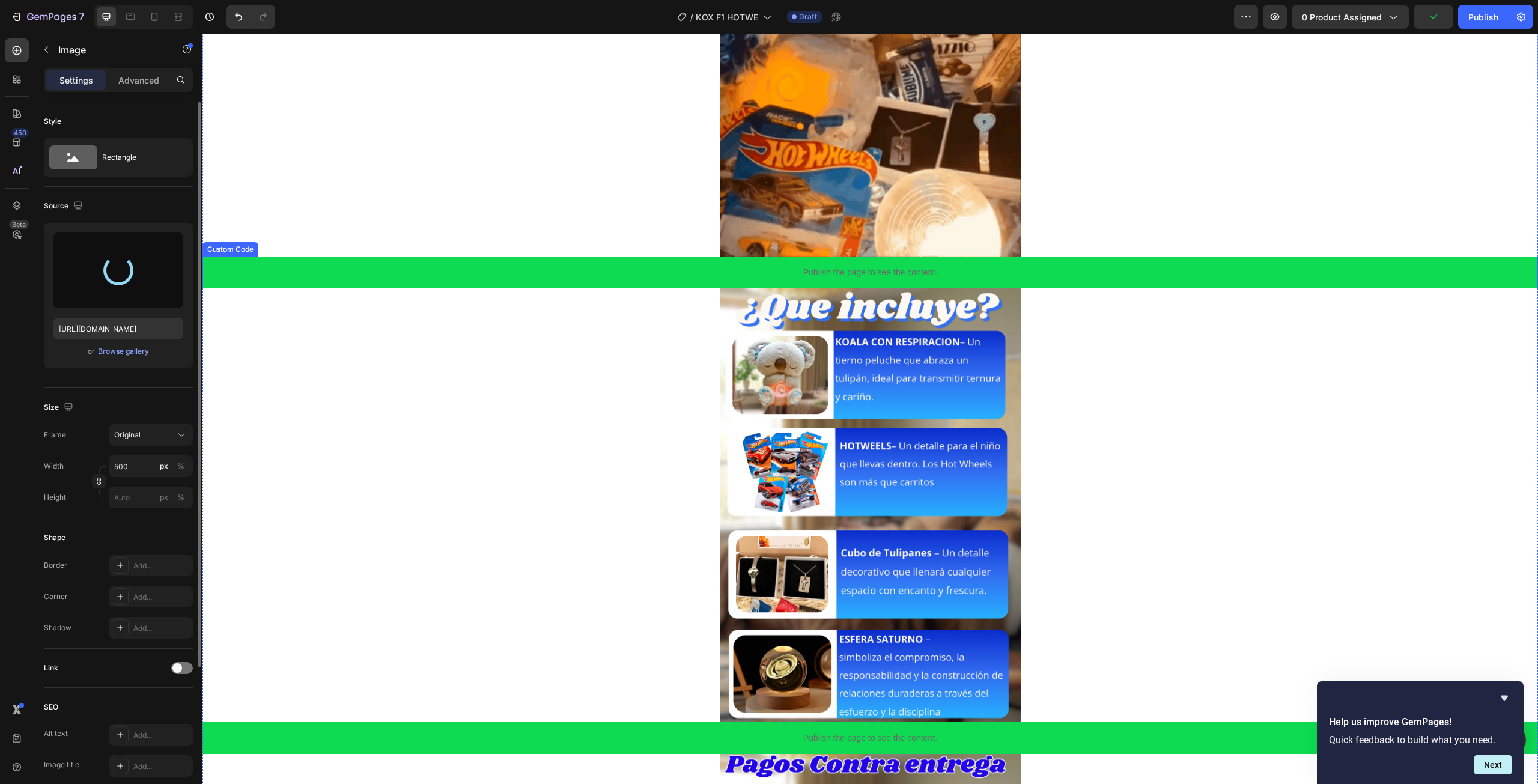
scroll to position [689, 0]
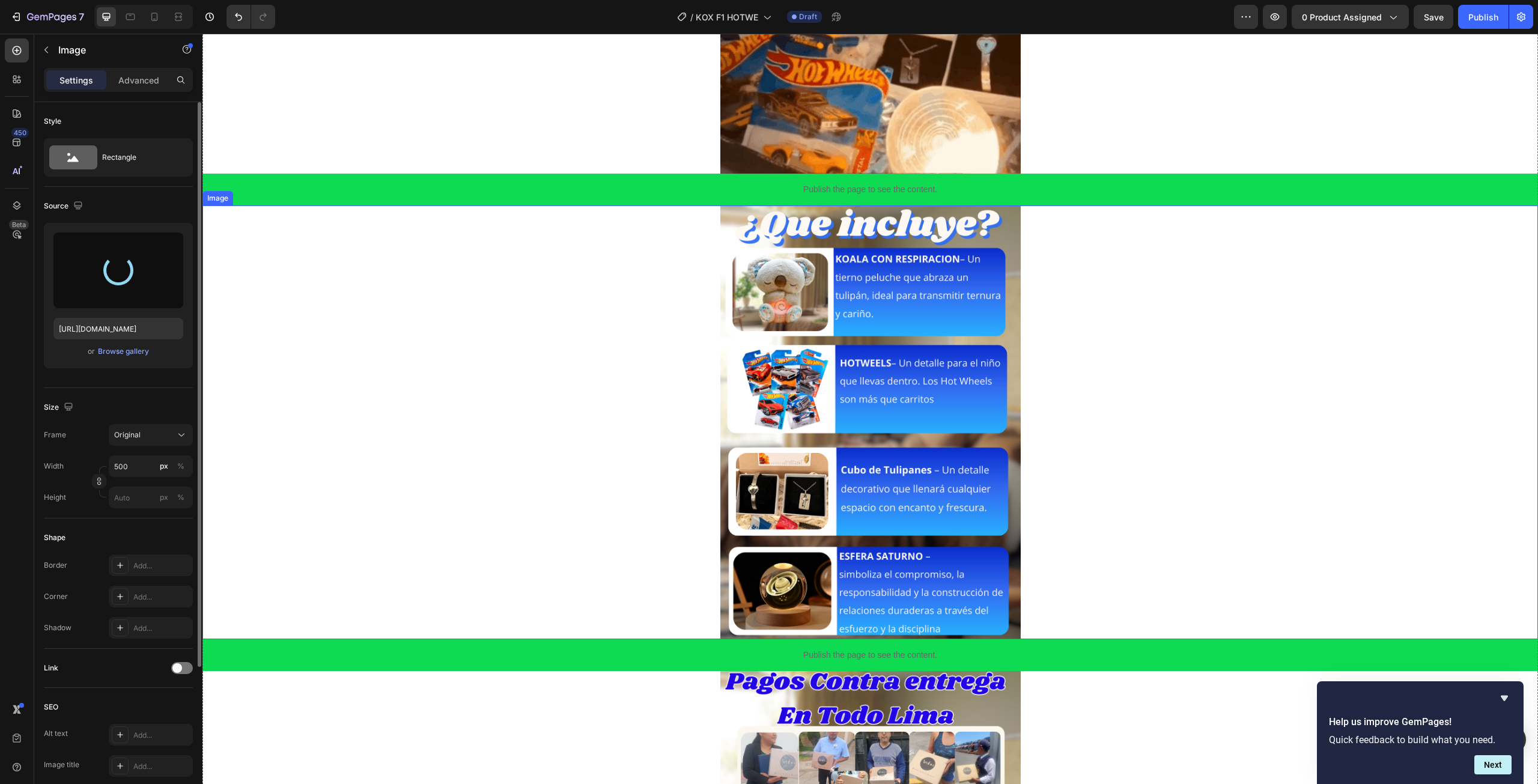
type input "https://cdn.shopify.com/s/files/1/0672/2725/4915/files/gempages_583478289419469…"
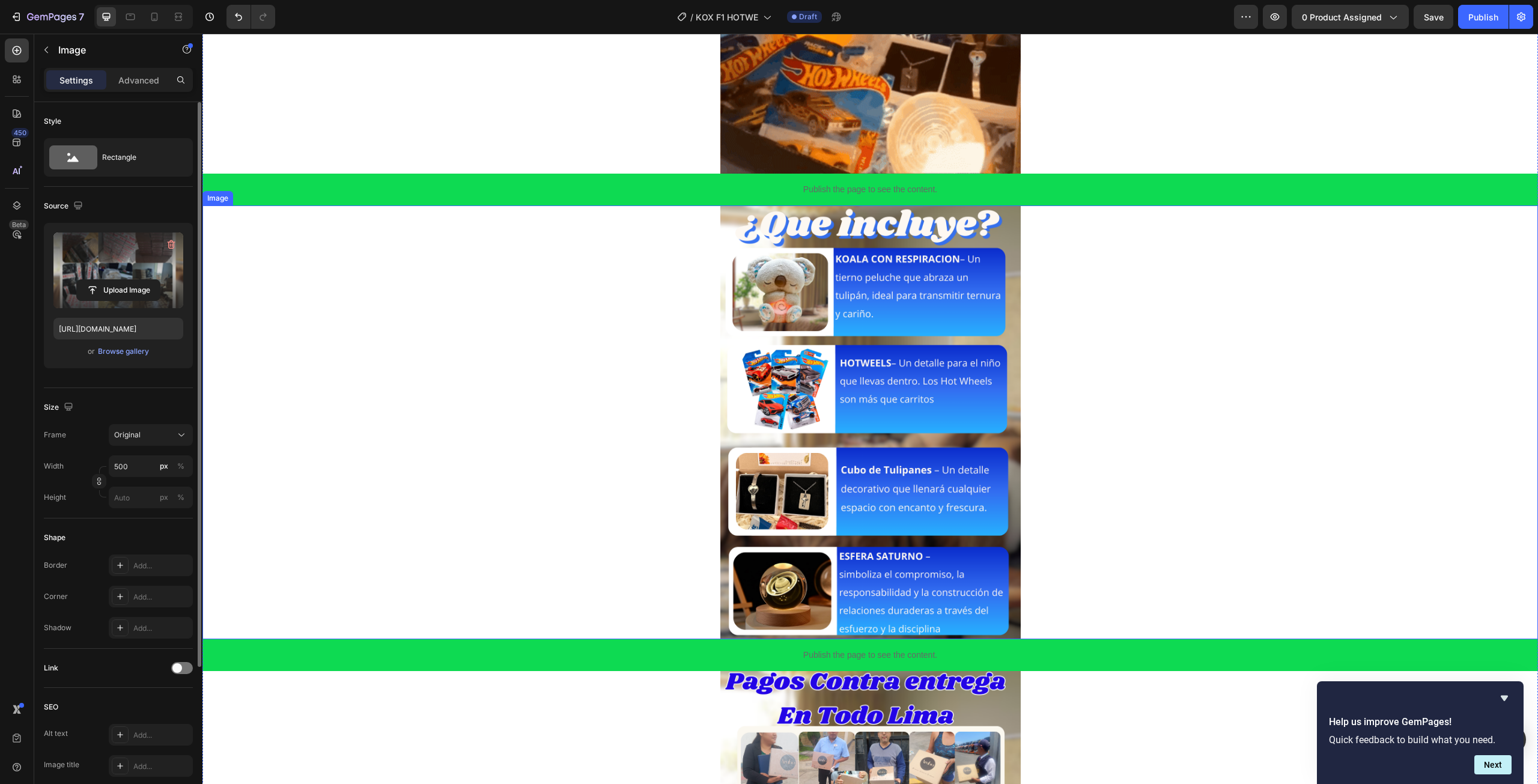
click at [822, 471] on img at bounding box center [870, 422] width 300 height 433
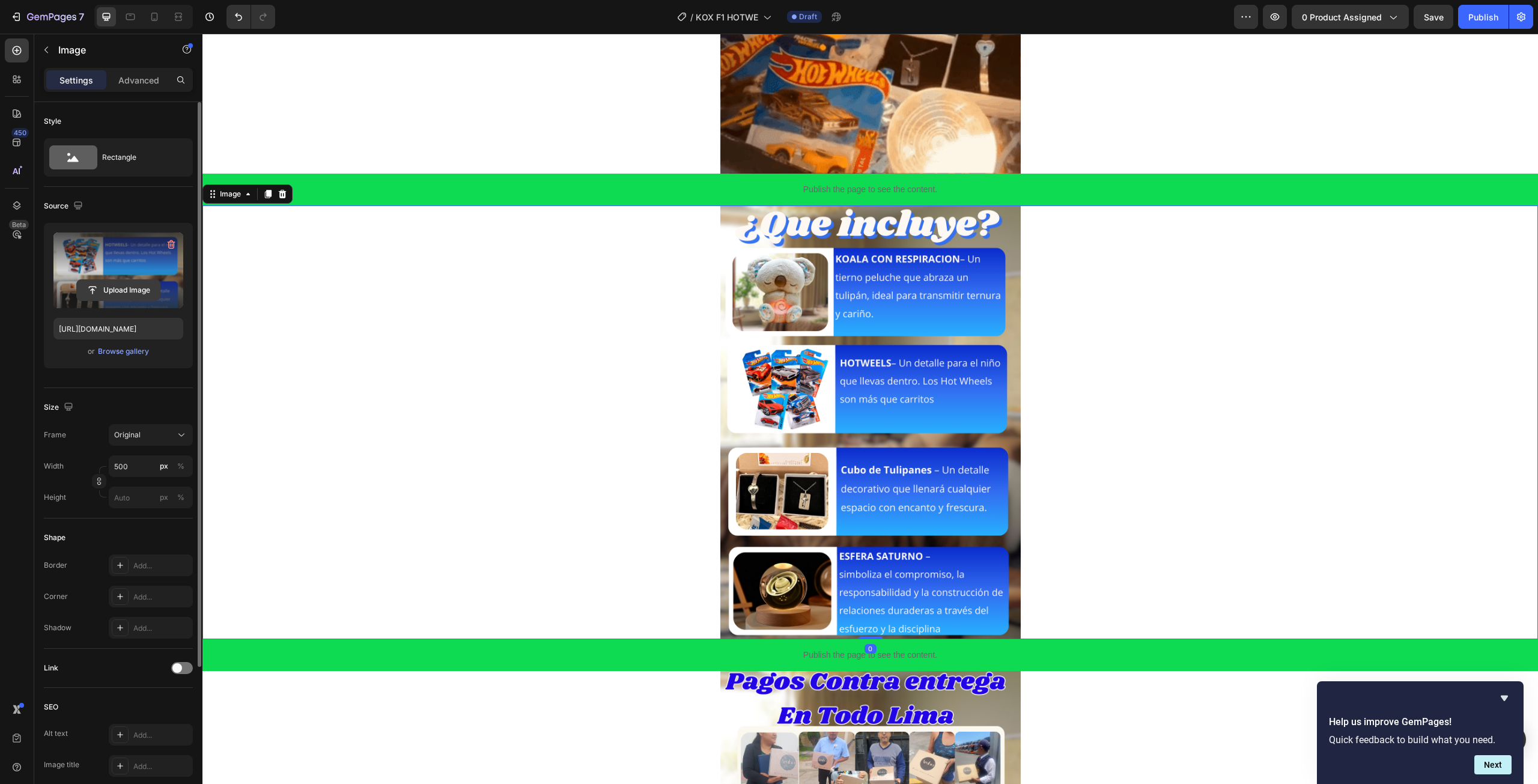
click at [124, 294] on input "file" at bounding box center [118, 290] width 83 height 20
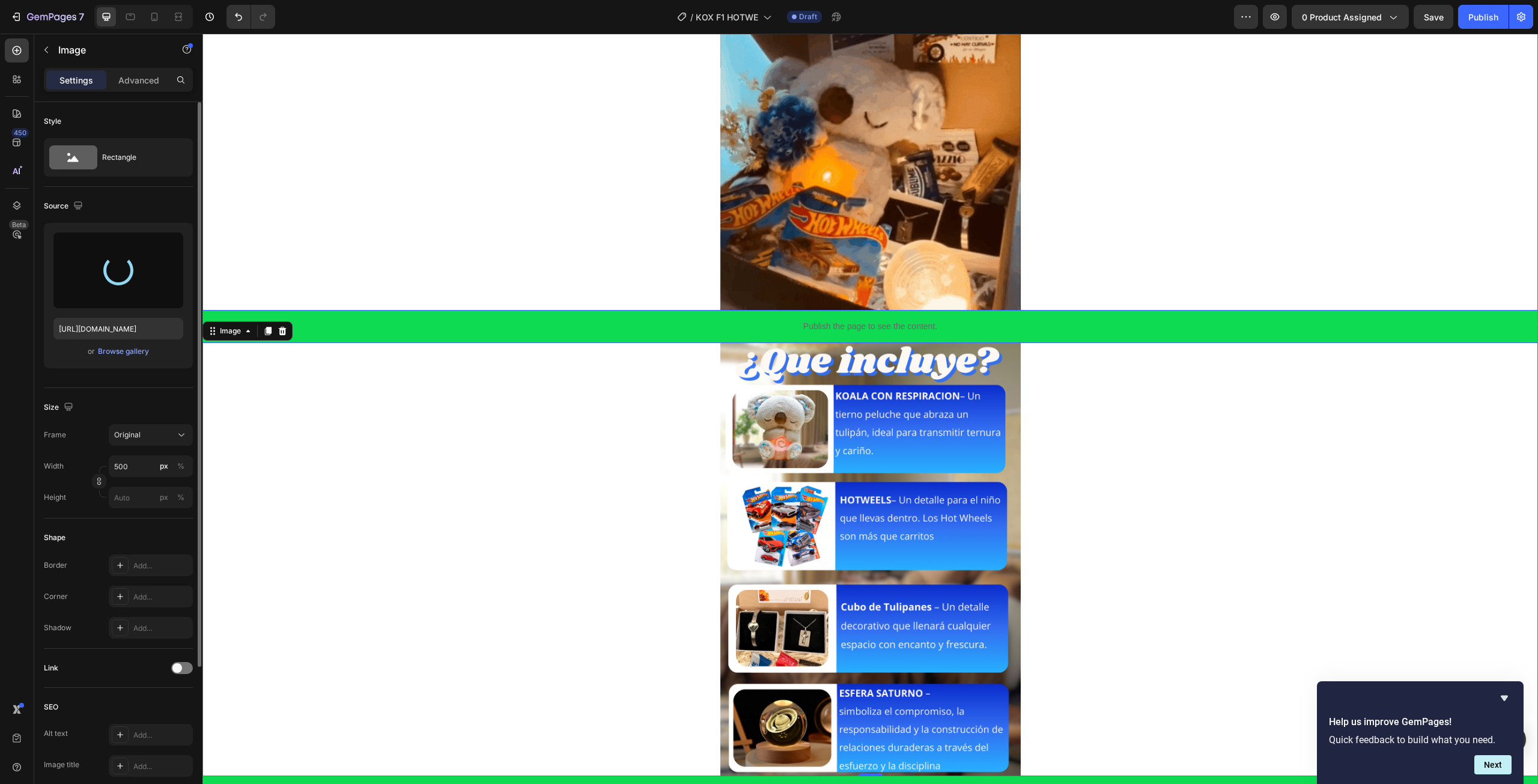
scroll to position [721, 0]
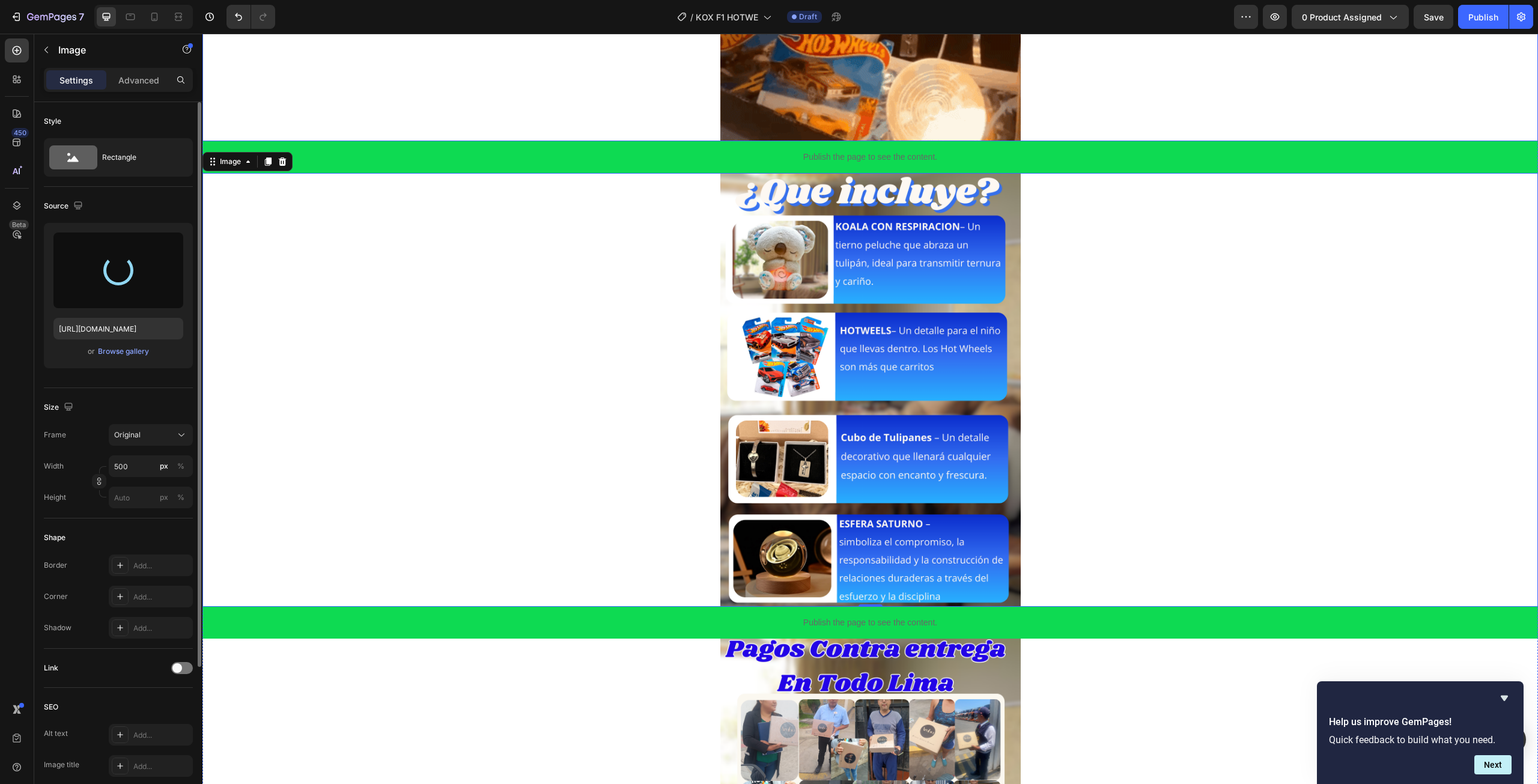
type input "https://cdn.shopify.com/s/files/1/0672/2725/4915/files/gempages_583478289419469…"
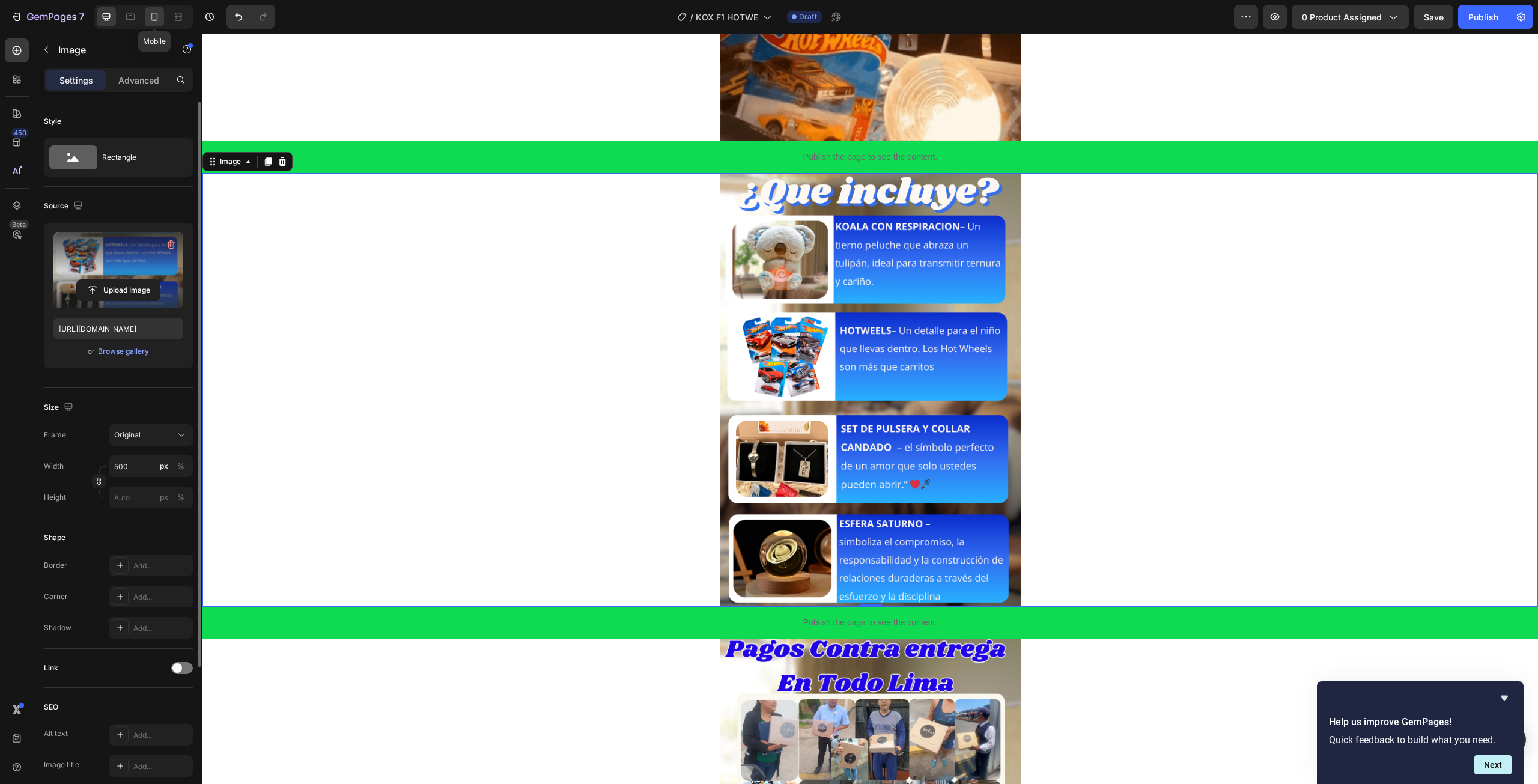
click at [155, 23] on div at bounding box center [154, 17] width 19 height 19
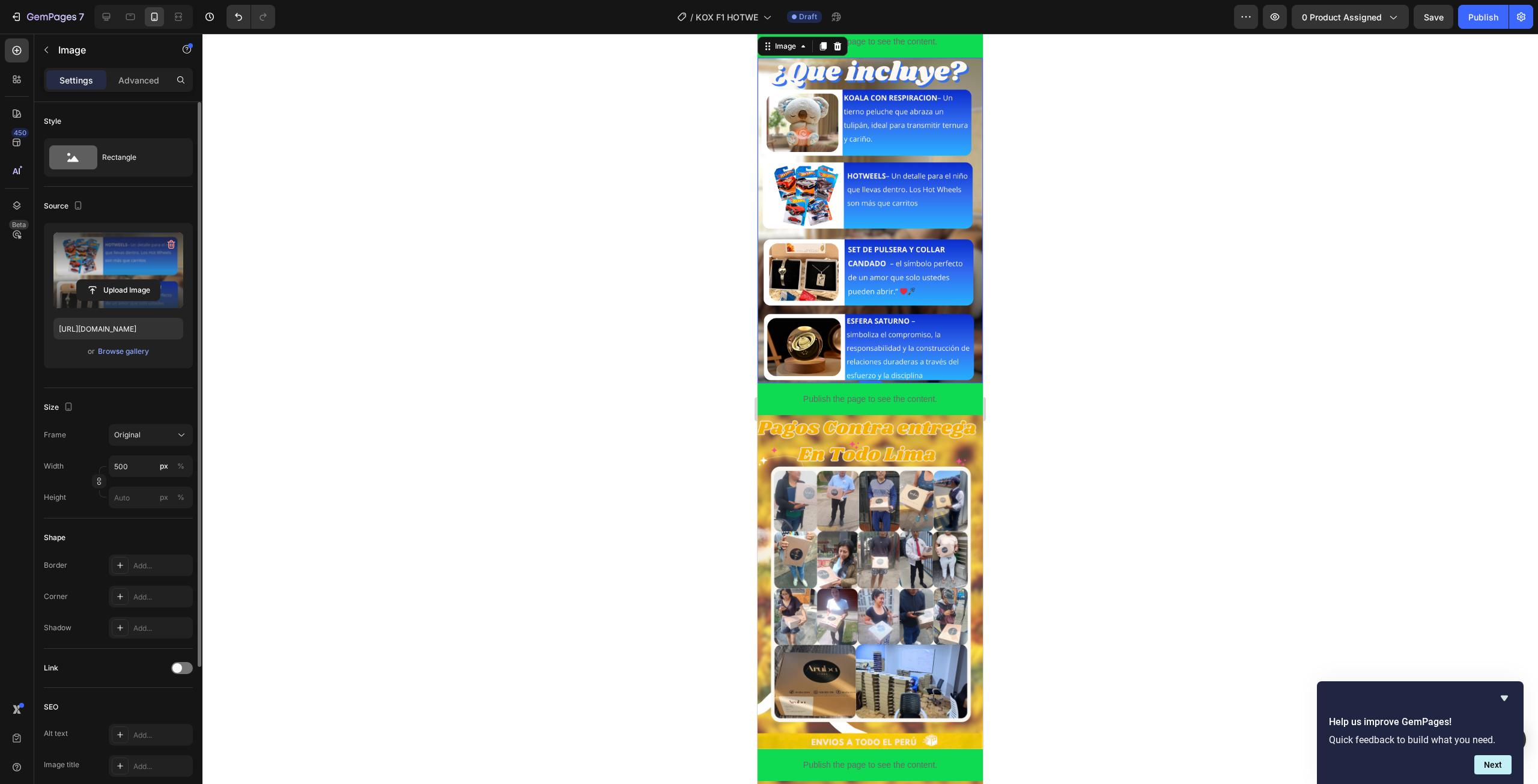
scroll to position [661, 0]
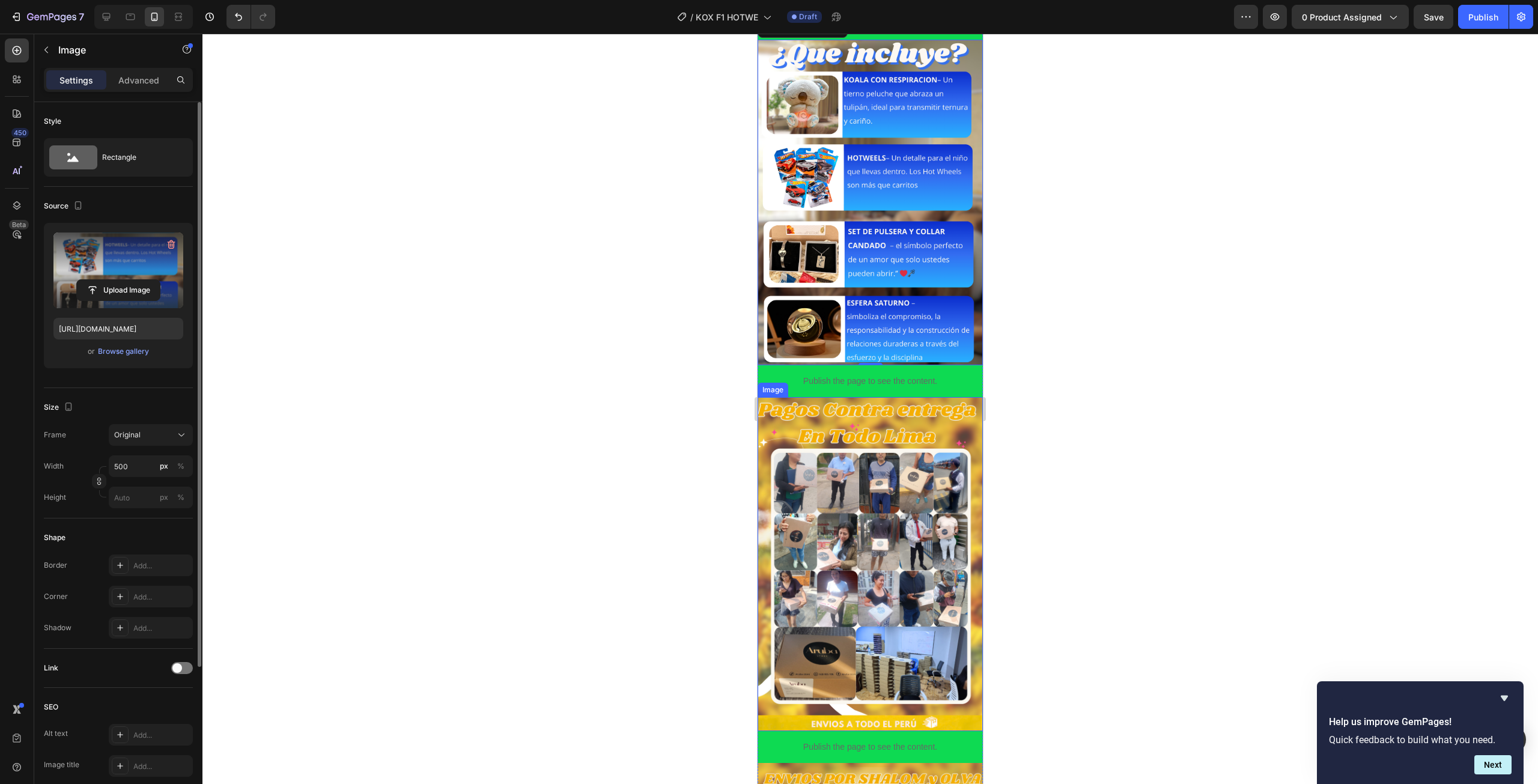
drag, startPoint x: 847, startPoint y: 448, endPoint x: 770, endPoint y: 426, distance: 80.1
click at [841, 444] on img at bounding box center [870, 564] width 226 height 334
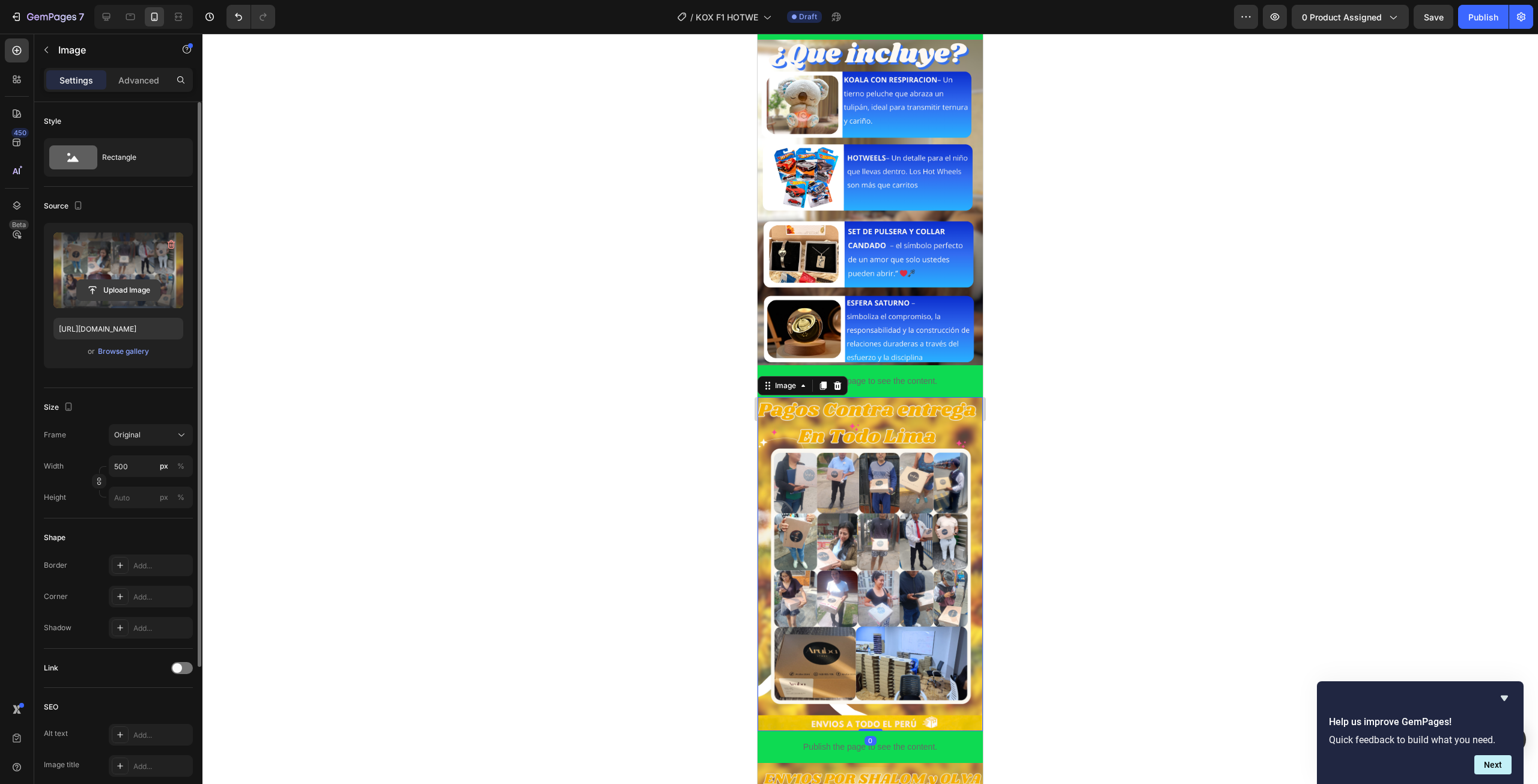
click at [112, 286] on input "file" at bounding box center [118, 290] width 83 height 20
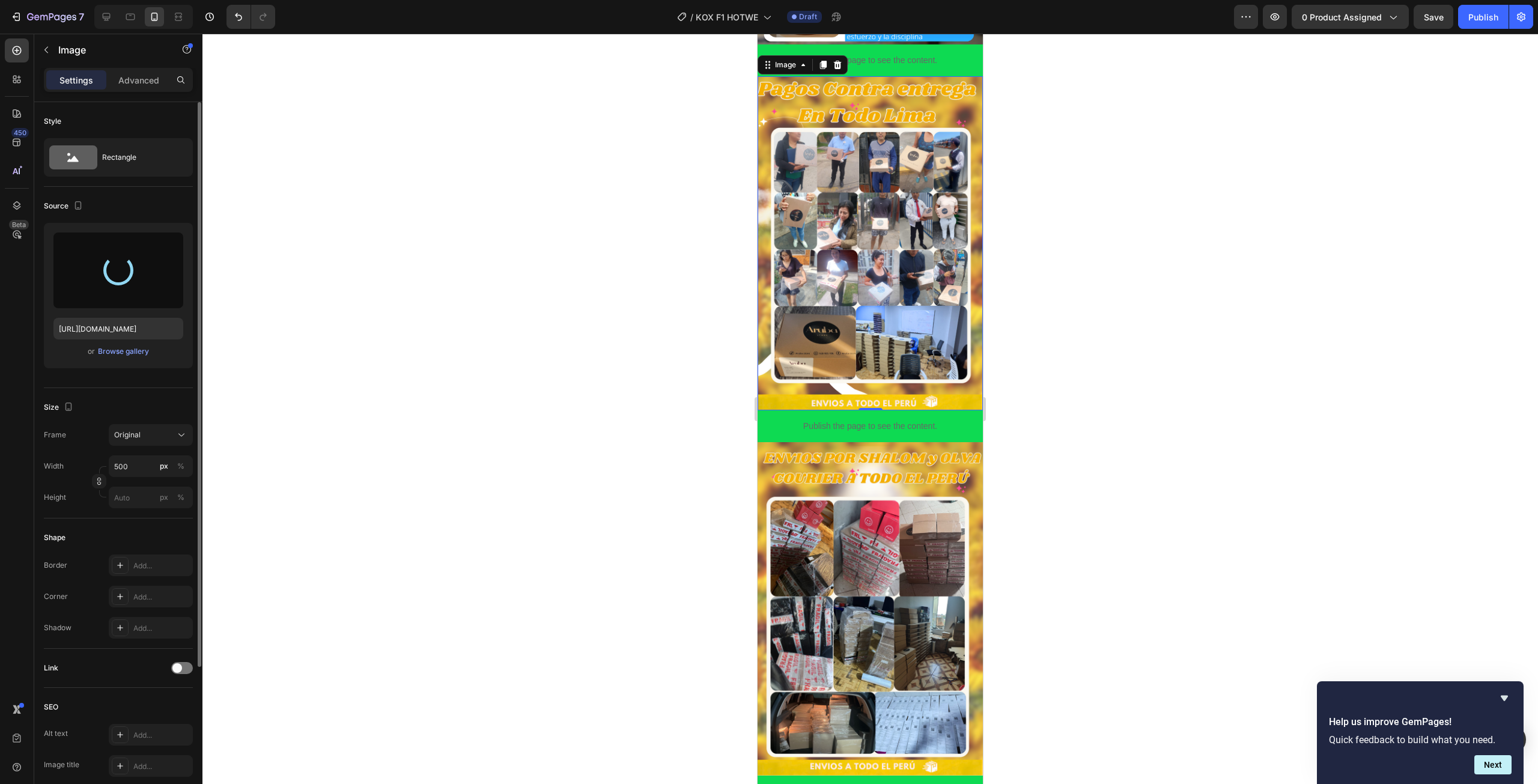
type input "https://cdn.shopify.com/s/files/1/0672/2725/4915/files/gempages_583478289419469…"
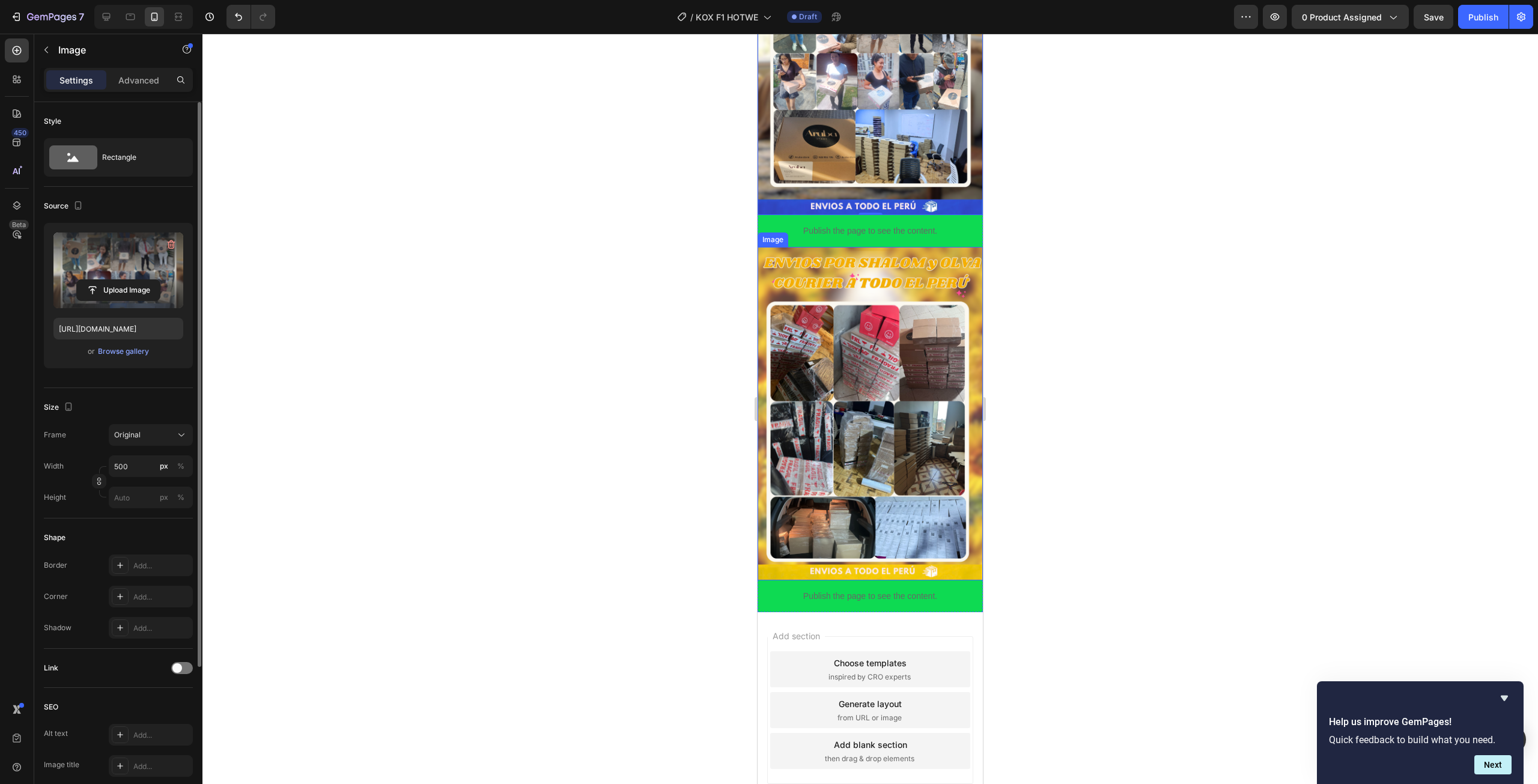
scroll to position [1160, 0]
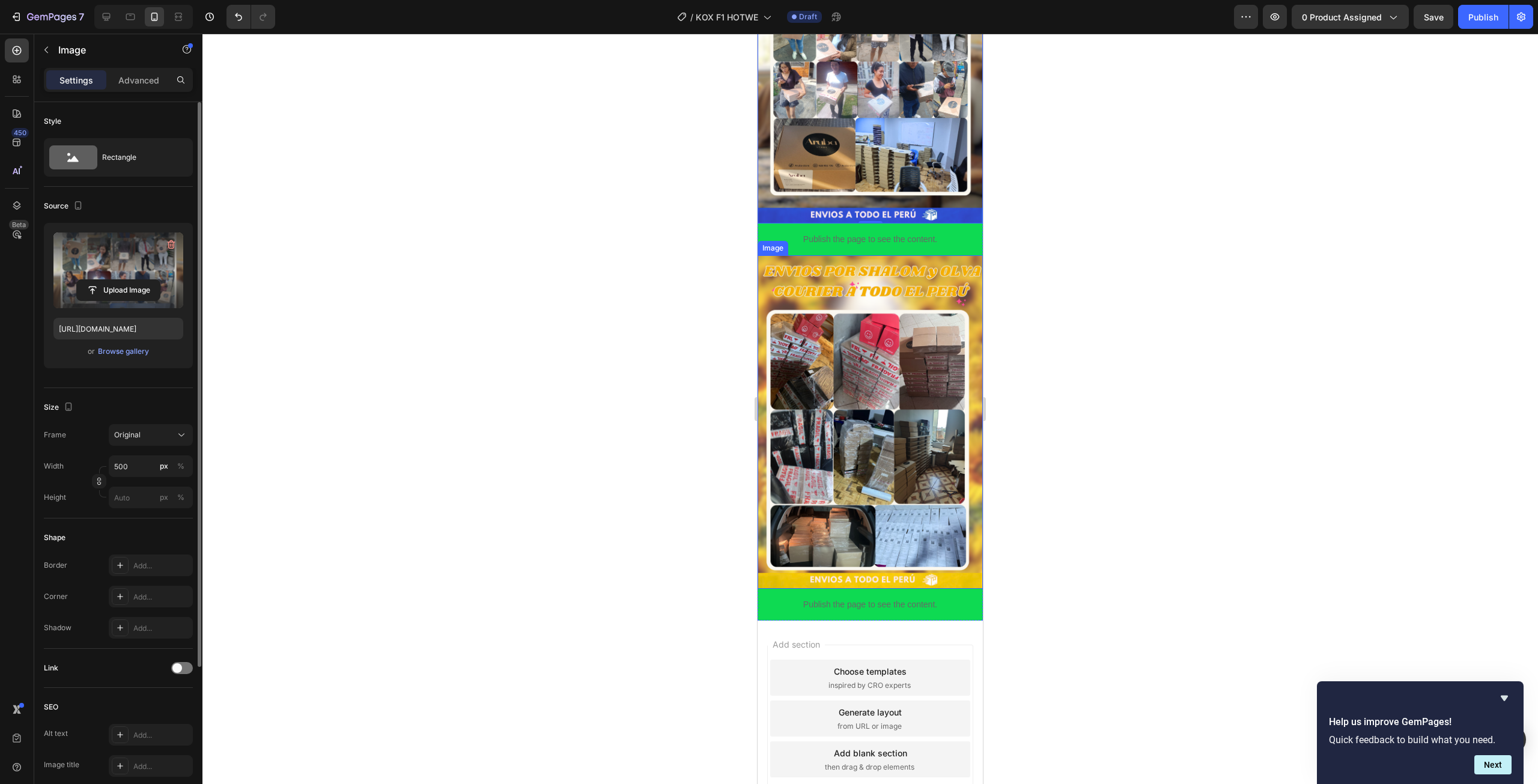
click at [865, 408] on img at bounding box center [870, 422] width 226 height 334
click at [113, 292] on input "file" at bounding box center [118, 290] width 83 height 20
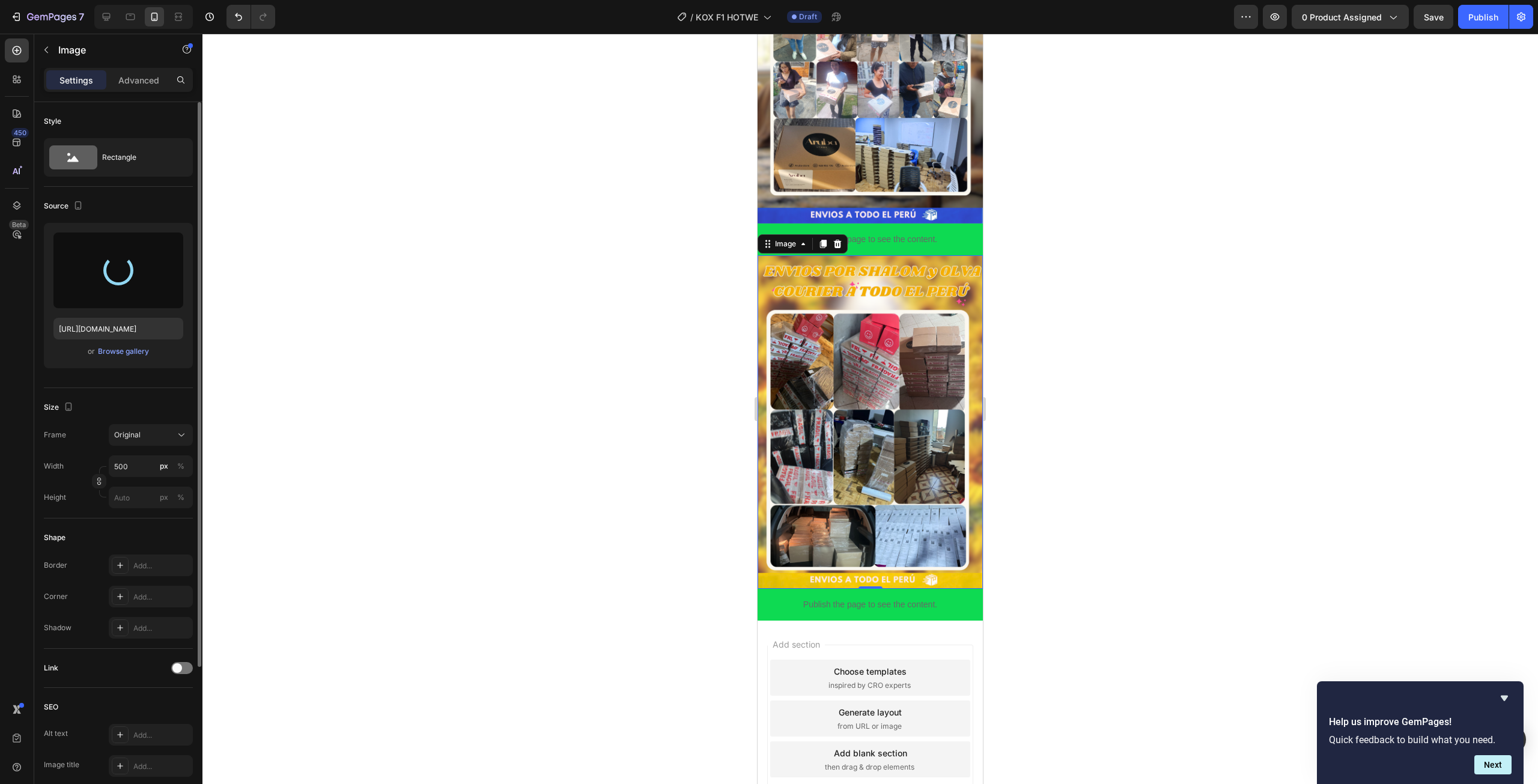
type input "https://cdn.shopify.com/s/files/1/0672/2725/4915/files/gempages_583478289419469…"
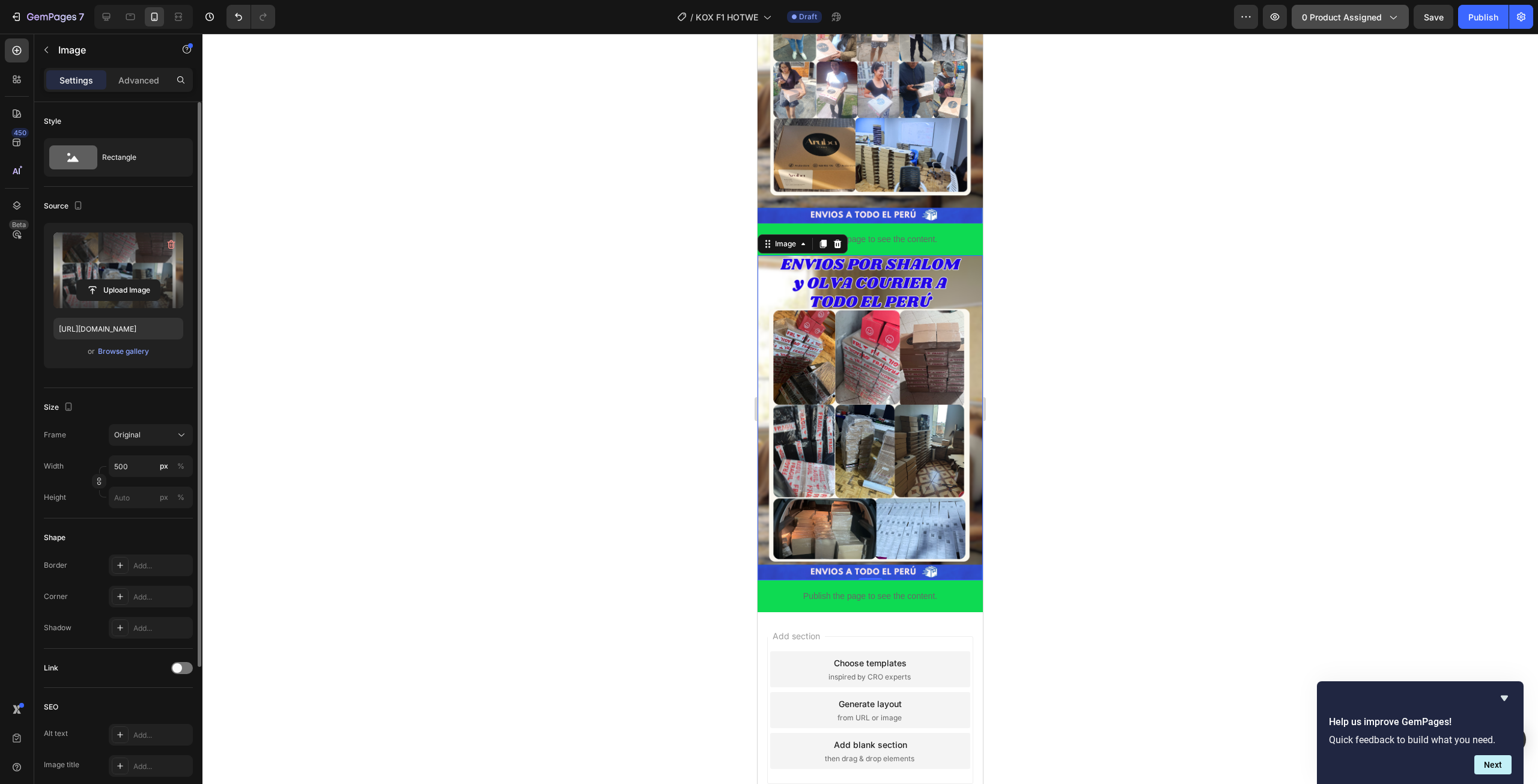
click at [1353, 21] on span "0 product assigned" at bounding box center [1342, 17] width 80 height 13
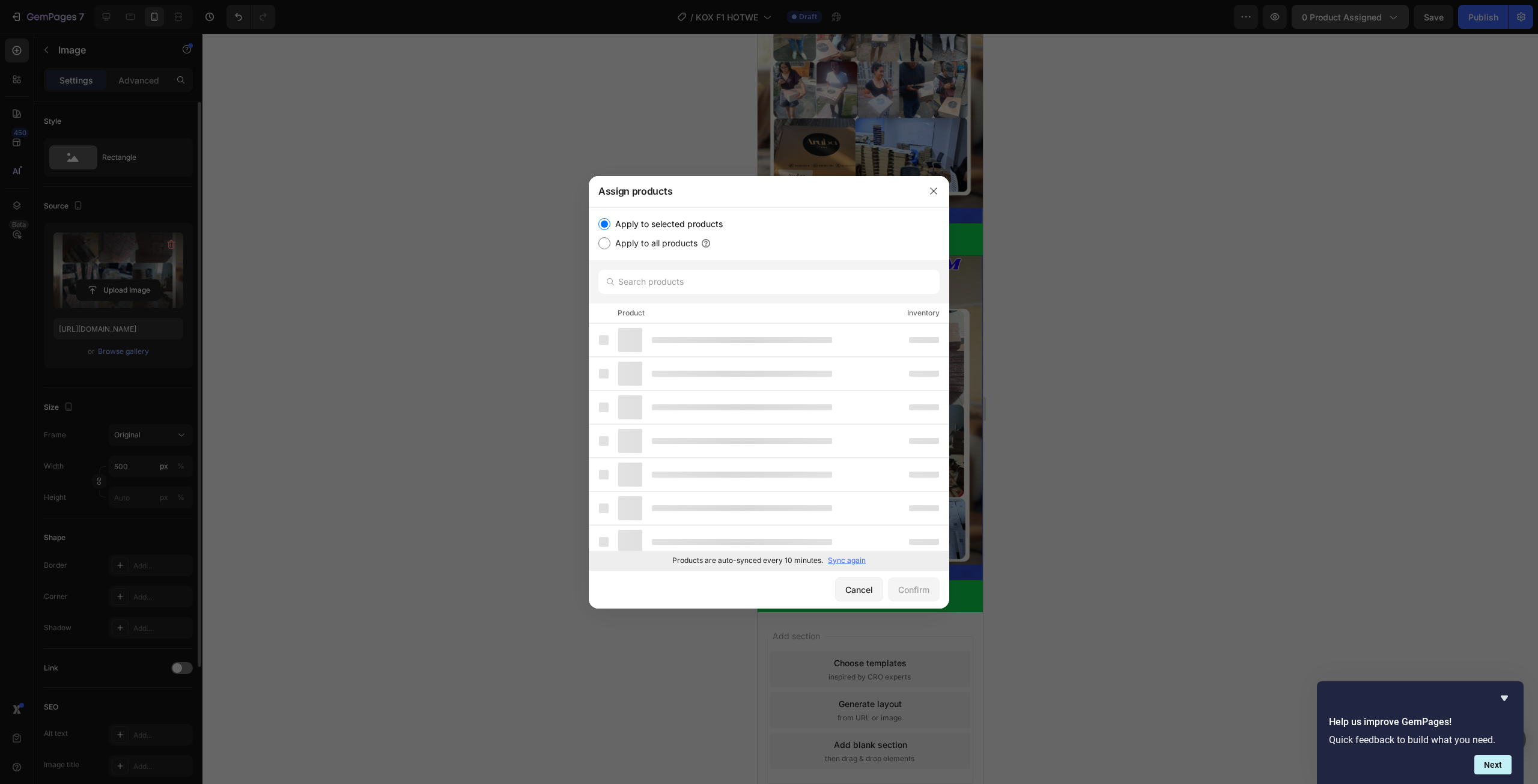
scroll to position [1152, 0]
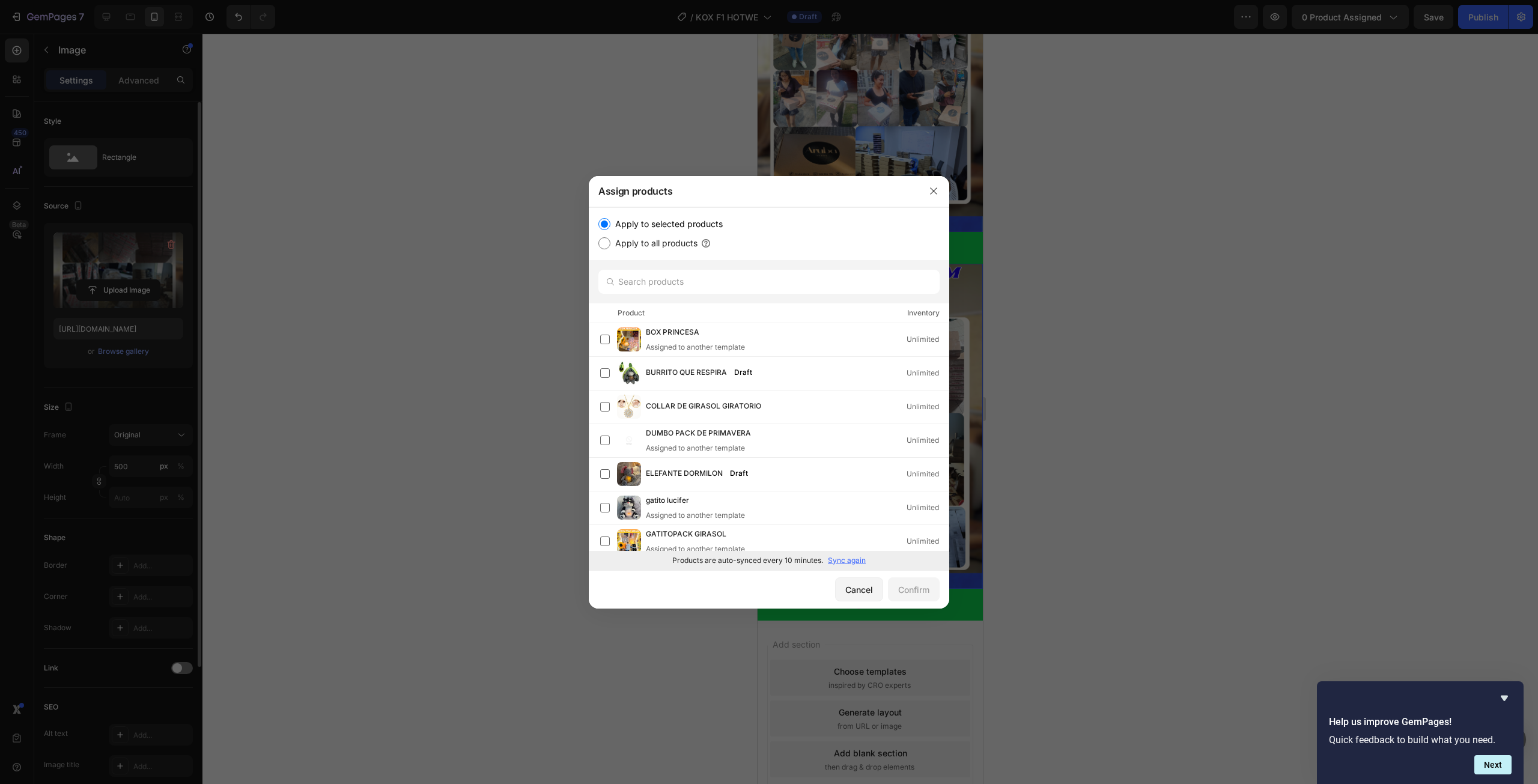
click at [843, 559] on p "Sync again" at bounding box center [847, 560] width 38 height 11
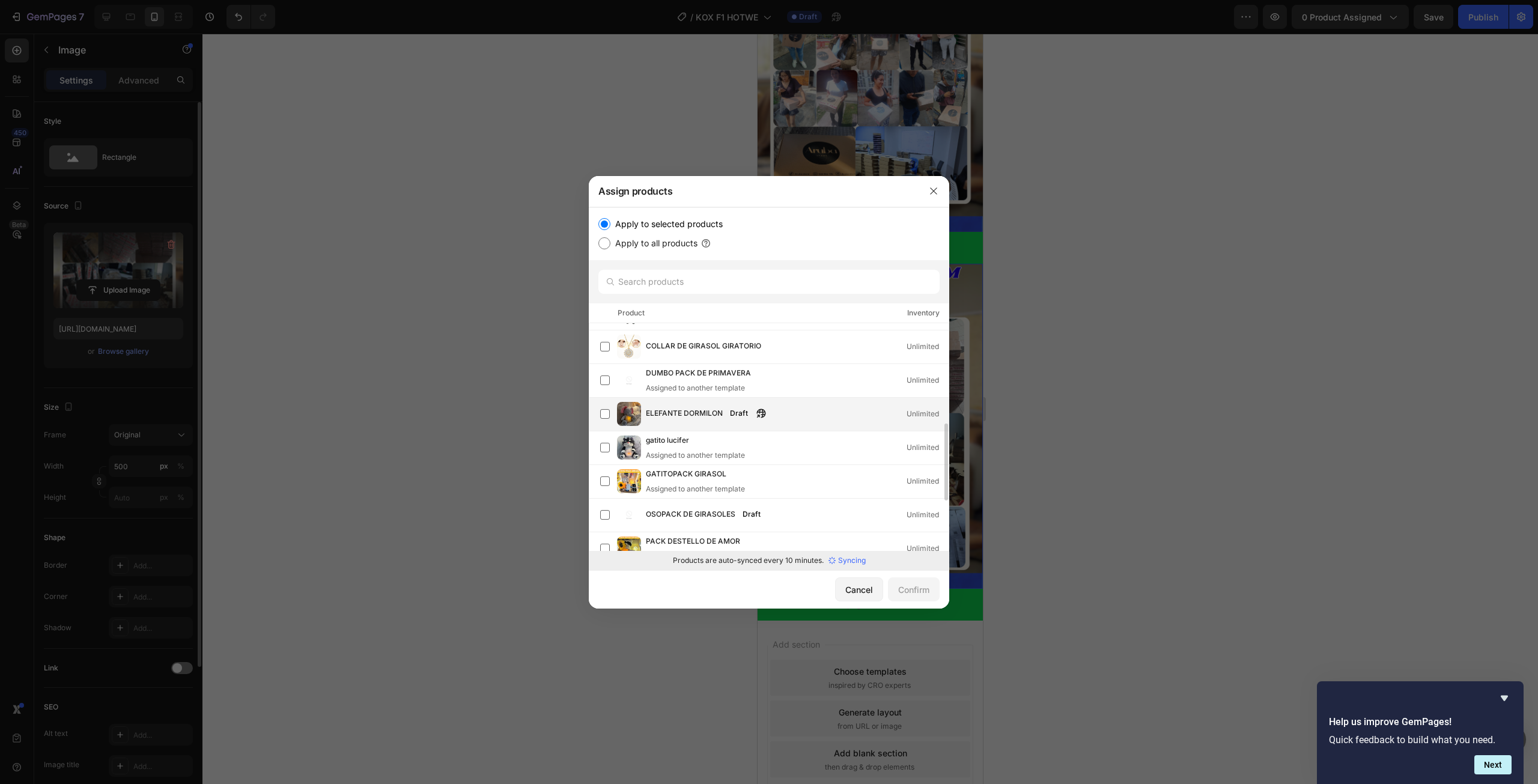
scroll to position [120, 0]
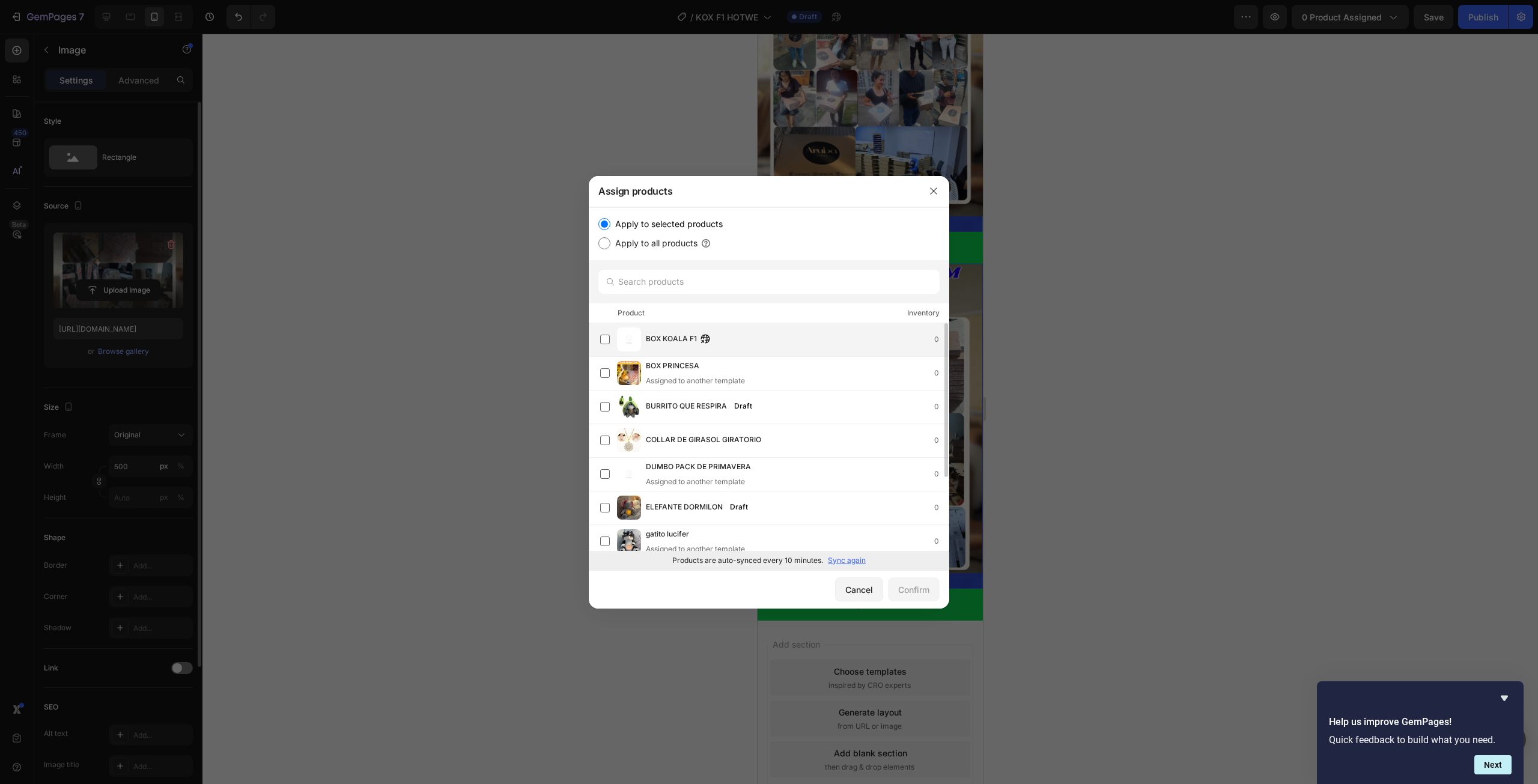
click at [755, 334] on div "BOX KOALA F1 0" at bounding box center [797, 340] width 303 height 14
click at [913, 590] on div "Confirm" at bounding box center [914, 589] width 31 height 13
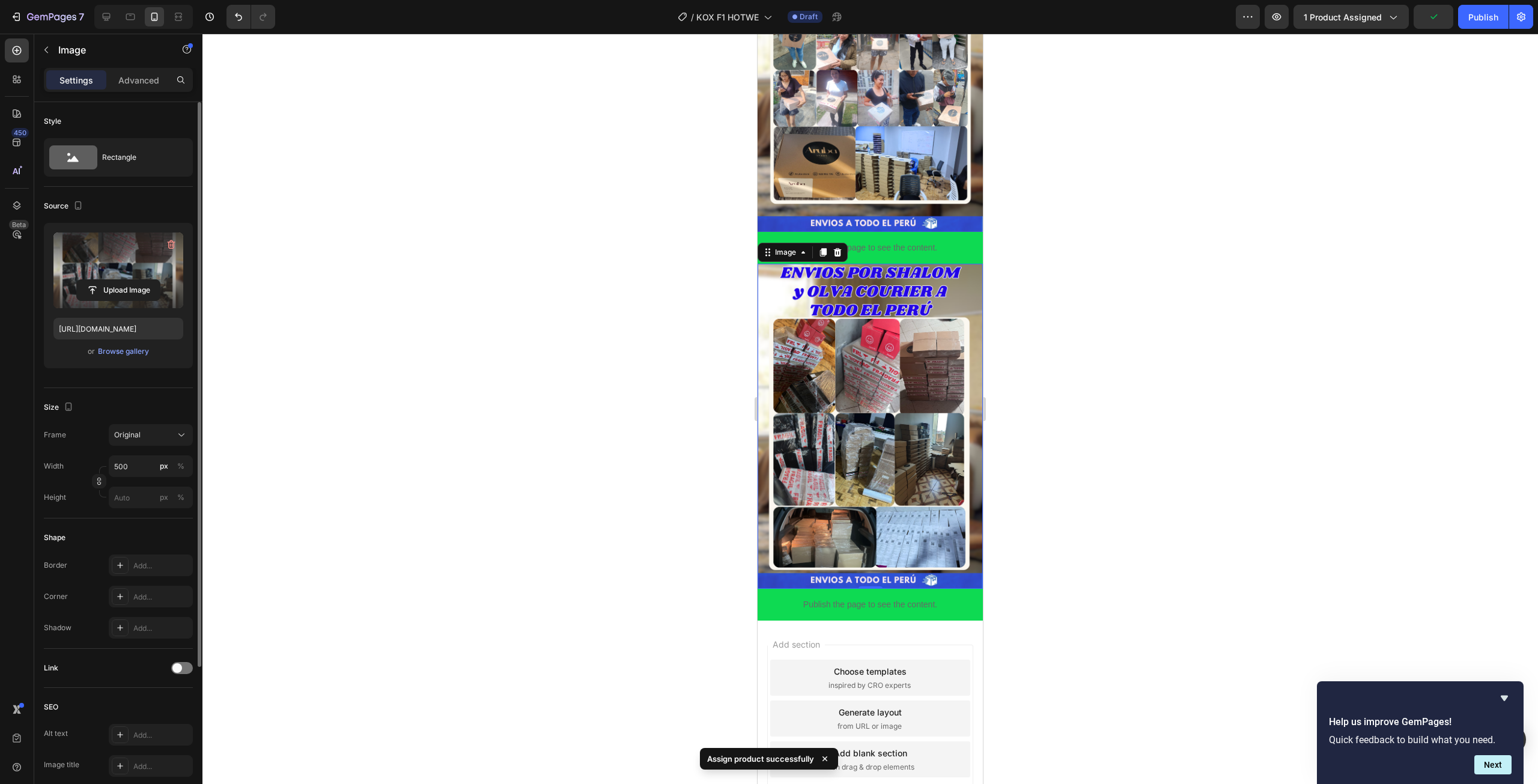
click at [1537, 19] on div "7 Version history / KOX F1 HOTWE Draft Preview 1 product assigned Publish" at bounding box center [769, 17] width 1538 height 35
click at [1480, 21] on div "Publish" at bounding box center [1483, 17] width 30 height 13
click at [1473, 30] on div "7 Version history / KOX F1 HOTWE Published Preview 1 product assigned Save Publ…" at bounding box center [769, 17] width 1538 height 35
click at [1482, 12] on div "Publish" at bounding box center [1483, 17] width 30 height 13
click at [37, 22] on icon "button" at bounding box center [52, 18] width 49 height 10
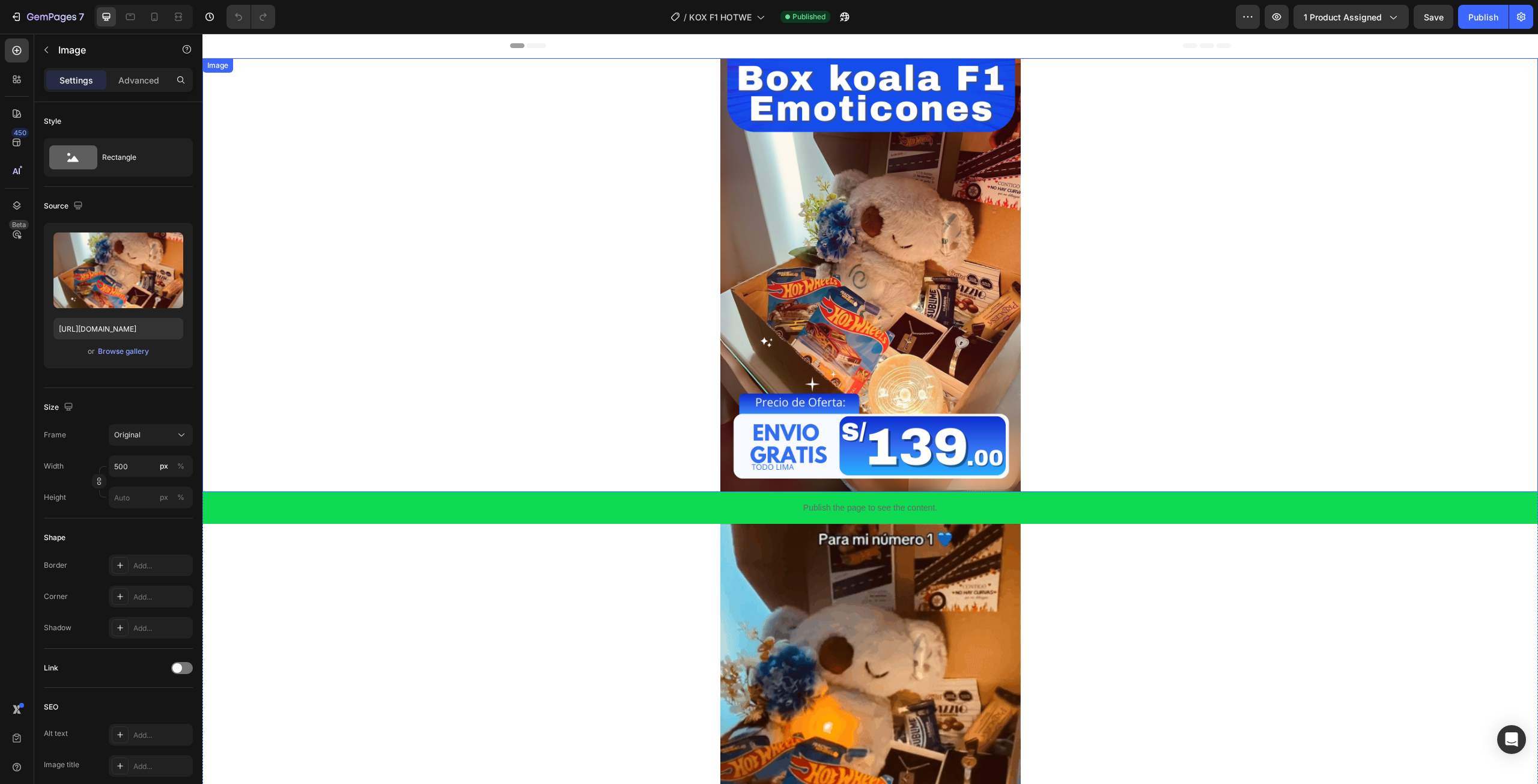
click at [815, 270] on img at bounding box center [870, 275] width 300 height 433
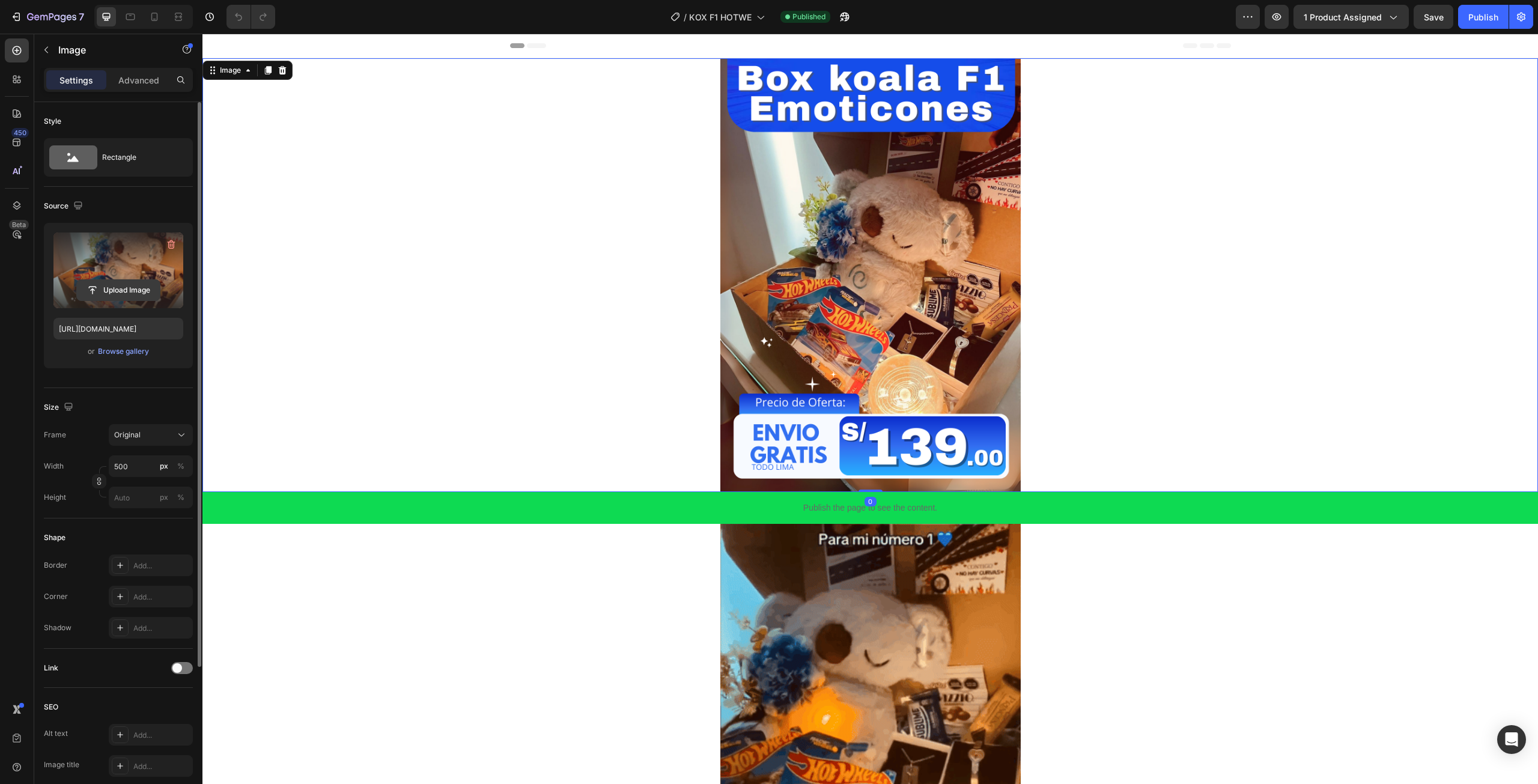
click at [98, 294] on input "file" at bounding box center [118, 290] width 83 height 20
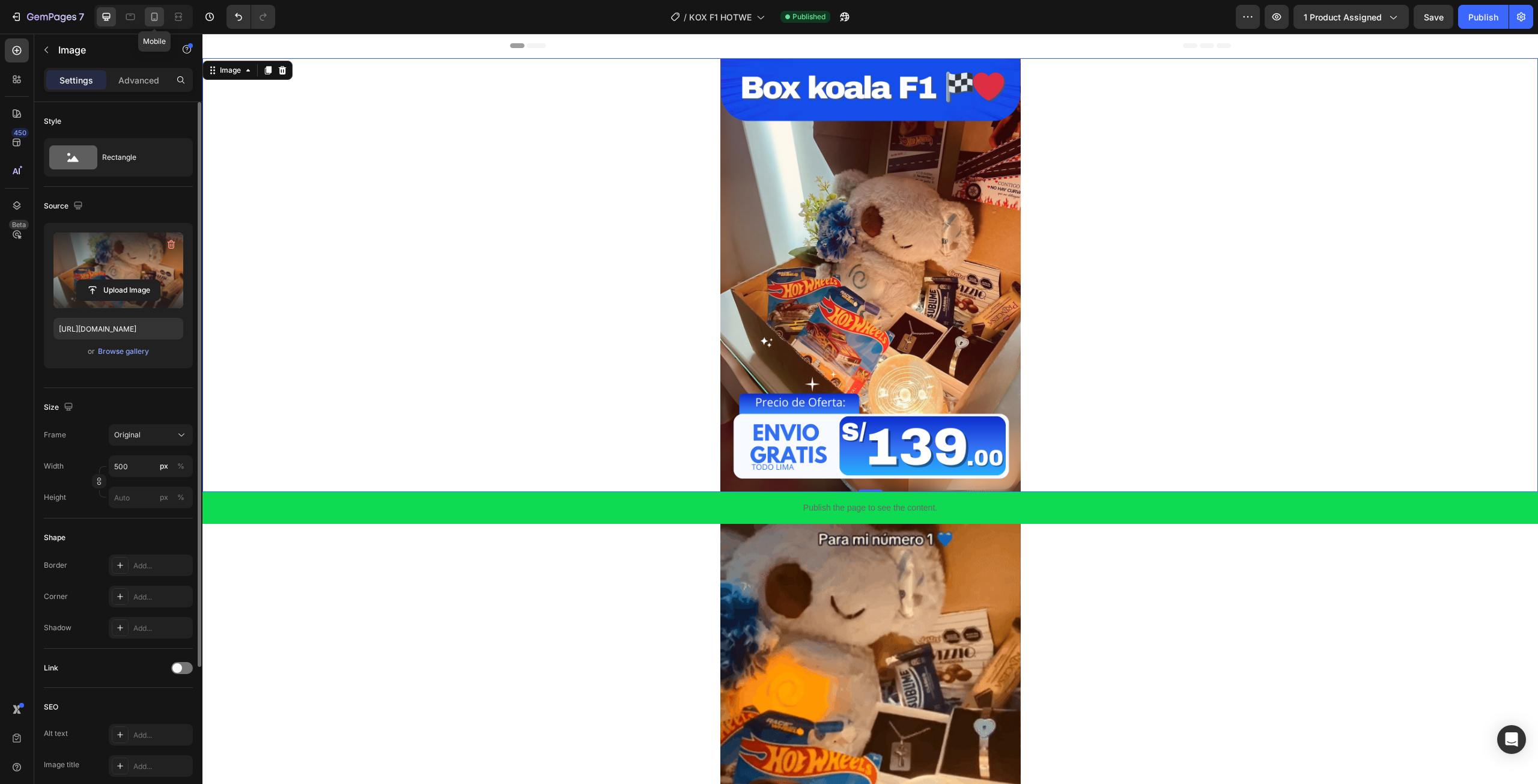
click at [155, 22] on icon at bounding box center [155, 17] width 12 height 12
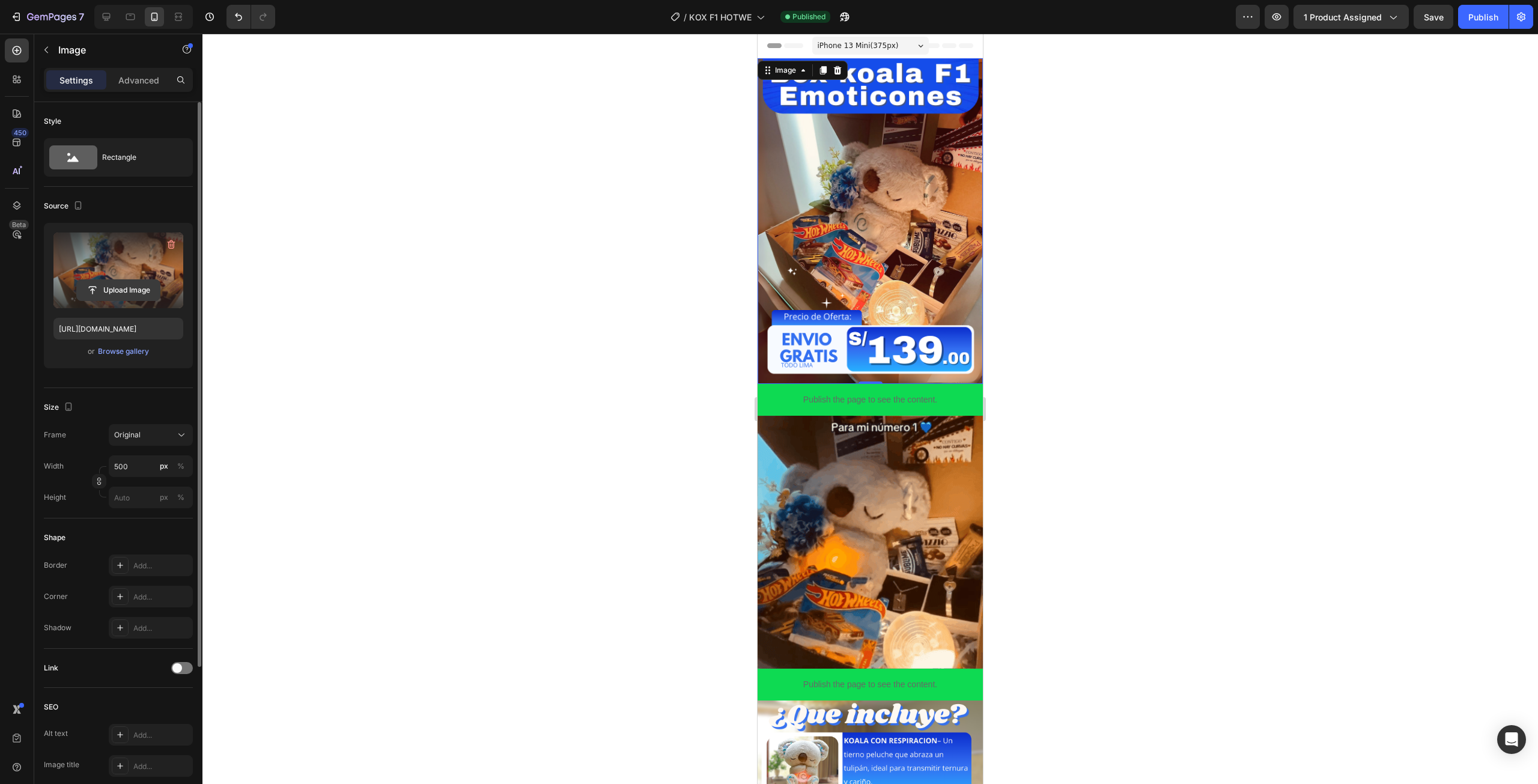
click at [119, 290] on input "file" at bounding box center [118, 290] width 83 height 20
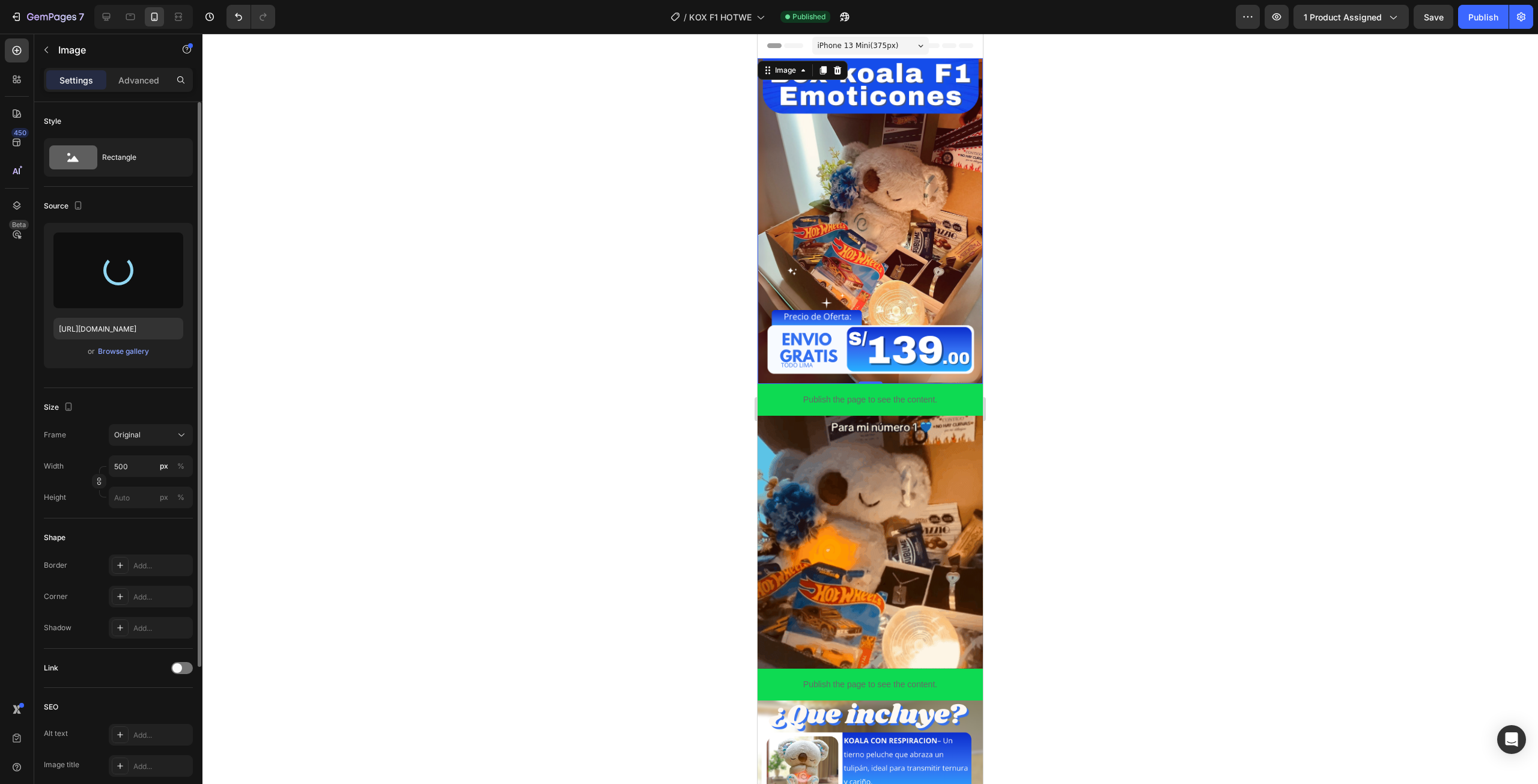
type input "https://cdn.shopify.com/s/files/1/0672/2725/4915/files/gempages_583478289419469…"
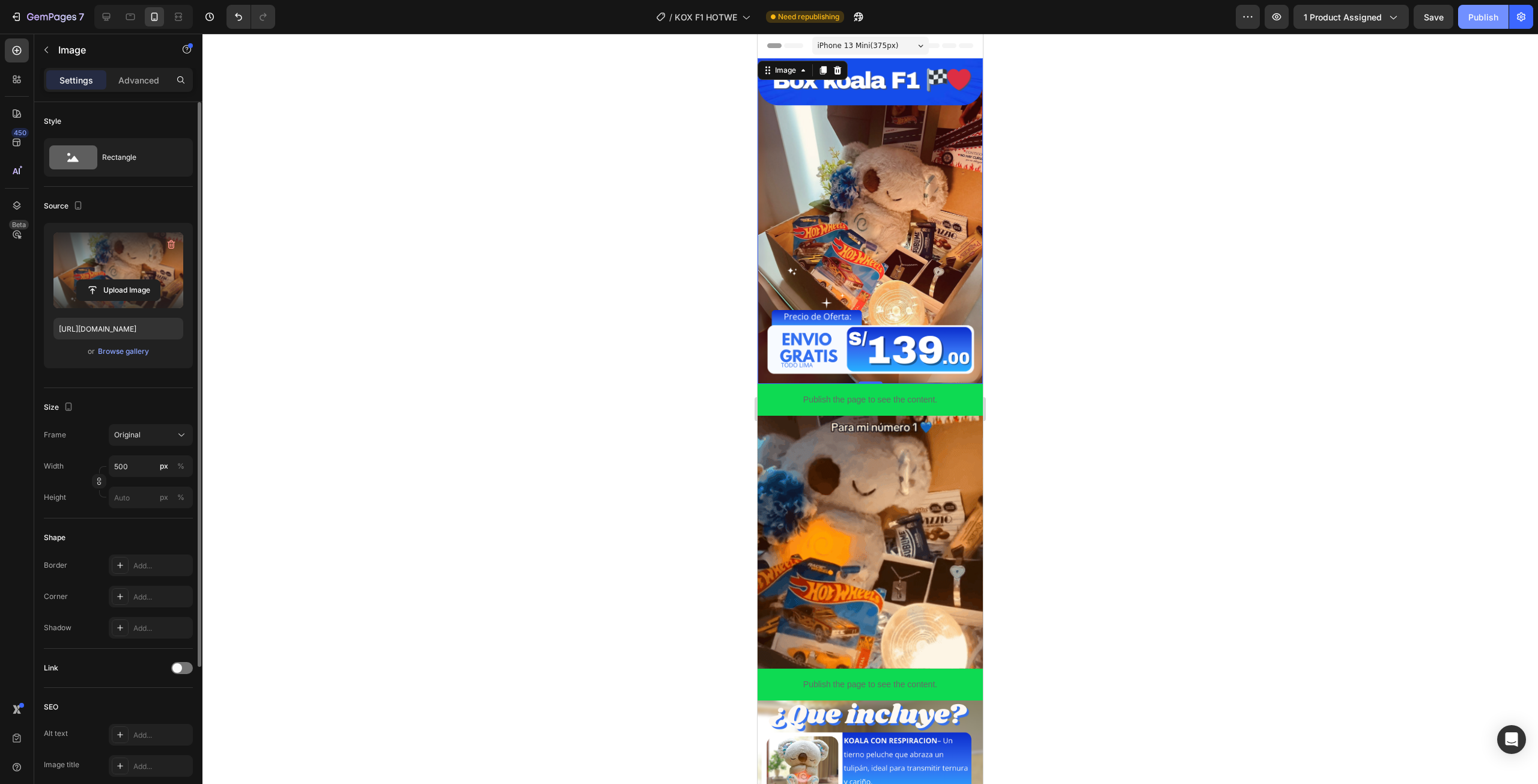
click at [1481, 21] on div "Publish" at bounding box center [1483, 17] width 30 height 13
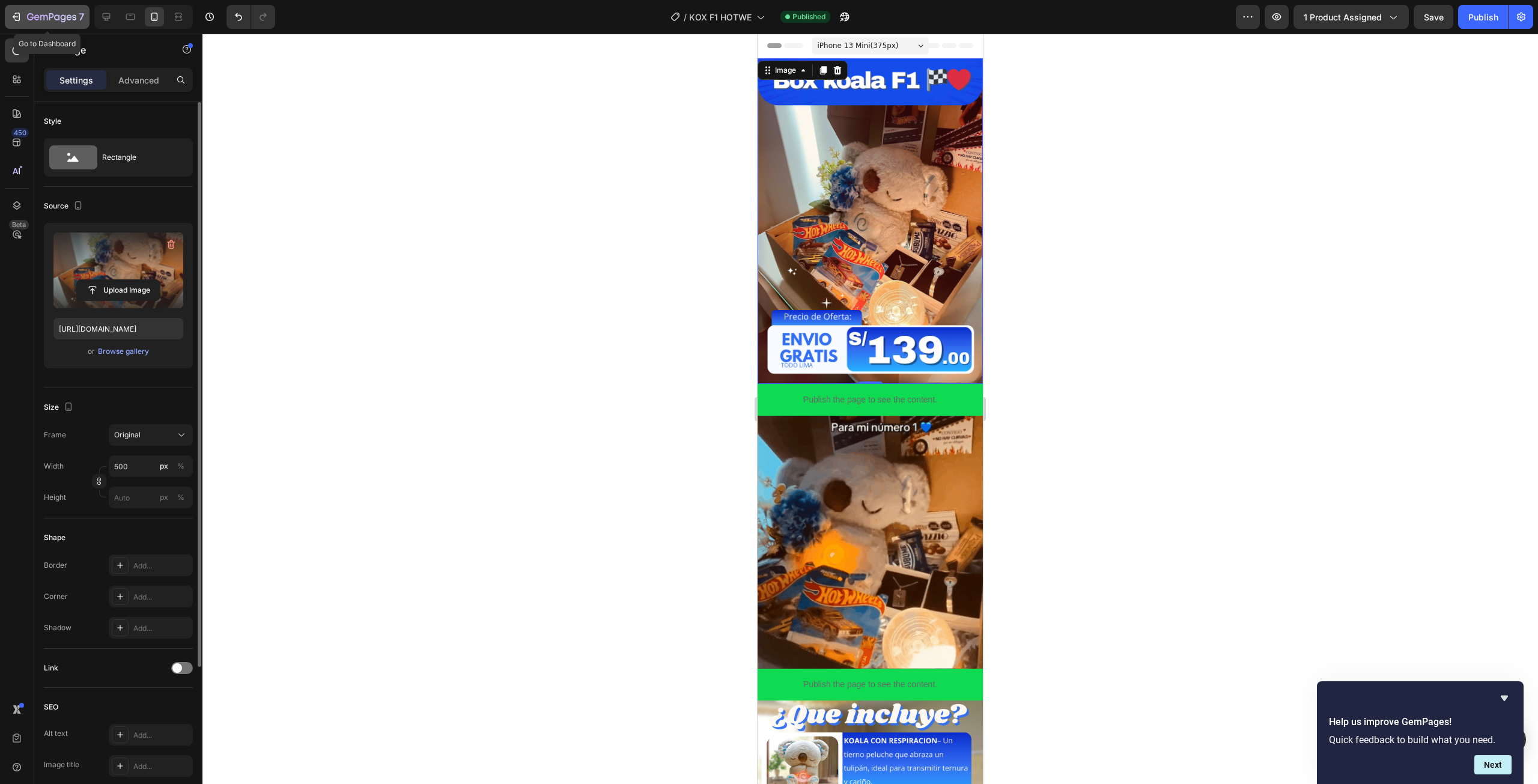
drag, startPoint x: 24, startPoint y: 26, endPoint x: 69, endPoint y: 6, distance: 49.2
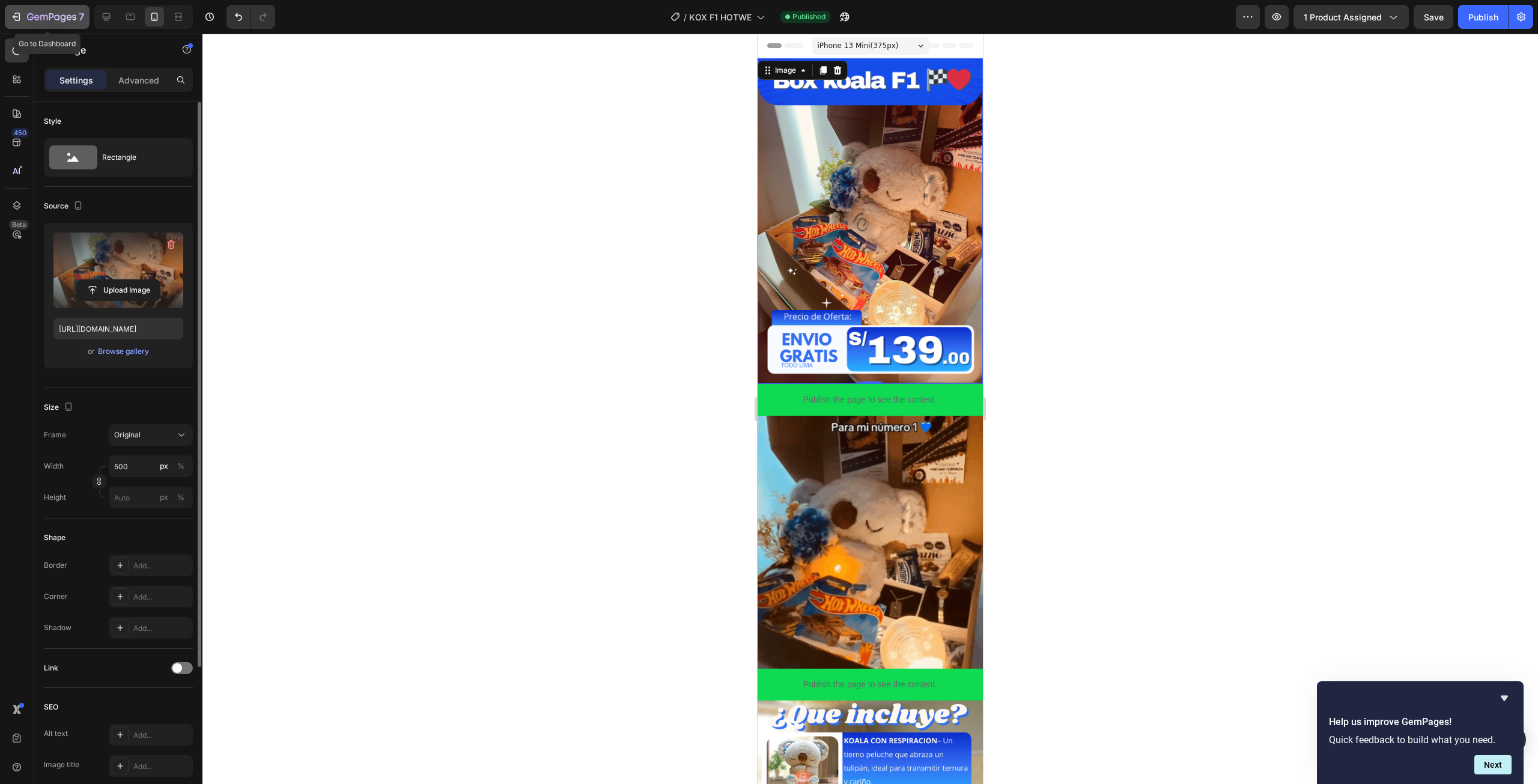
click at [24, 26] on button "7" at bounding box center [47, 17] width 85 height 24
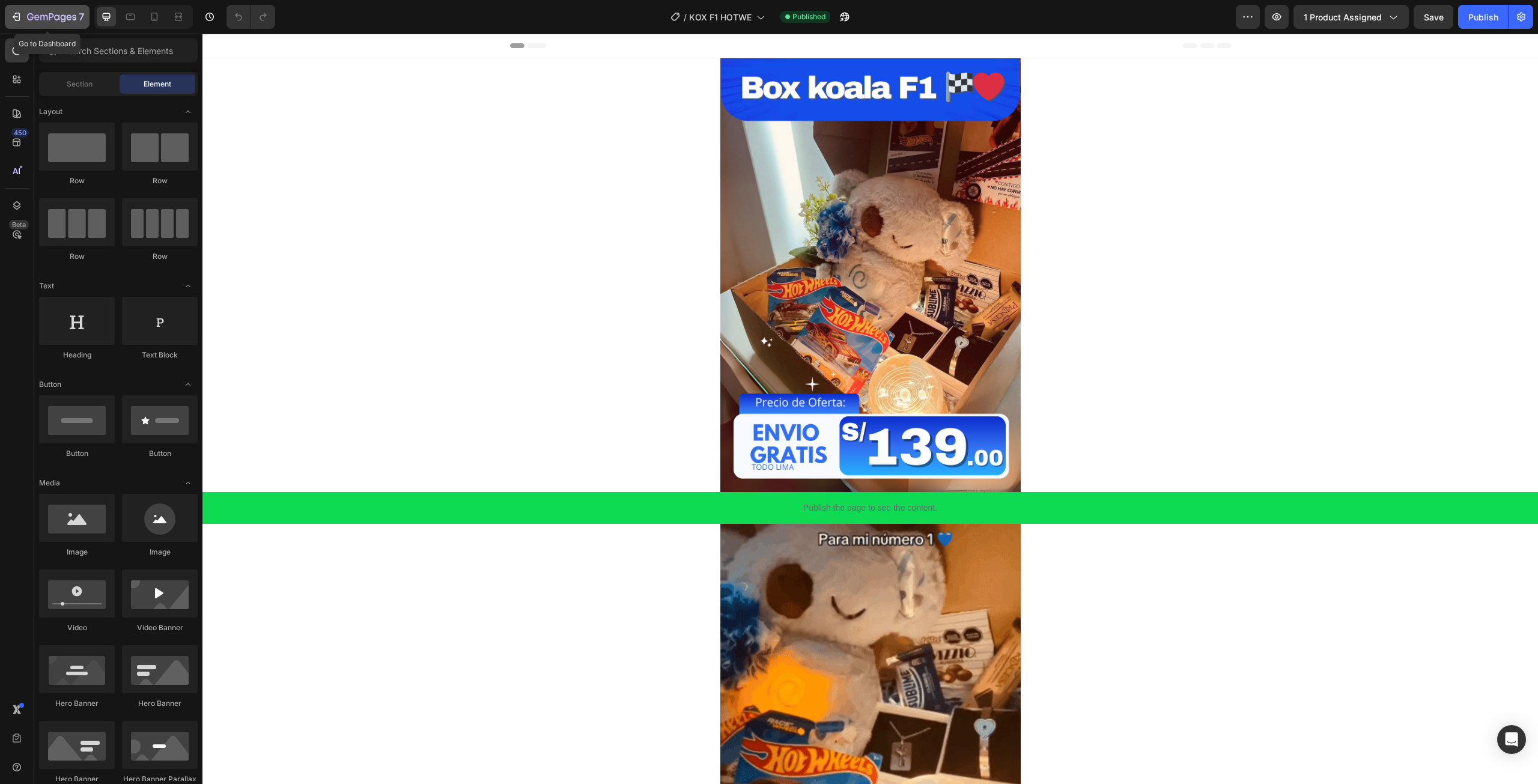
click at [22, 14] on div "7" at bounding box center [46, 16] width 74 height 14
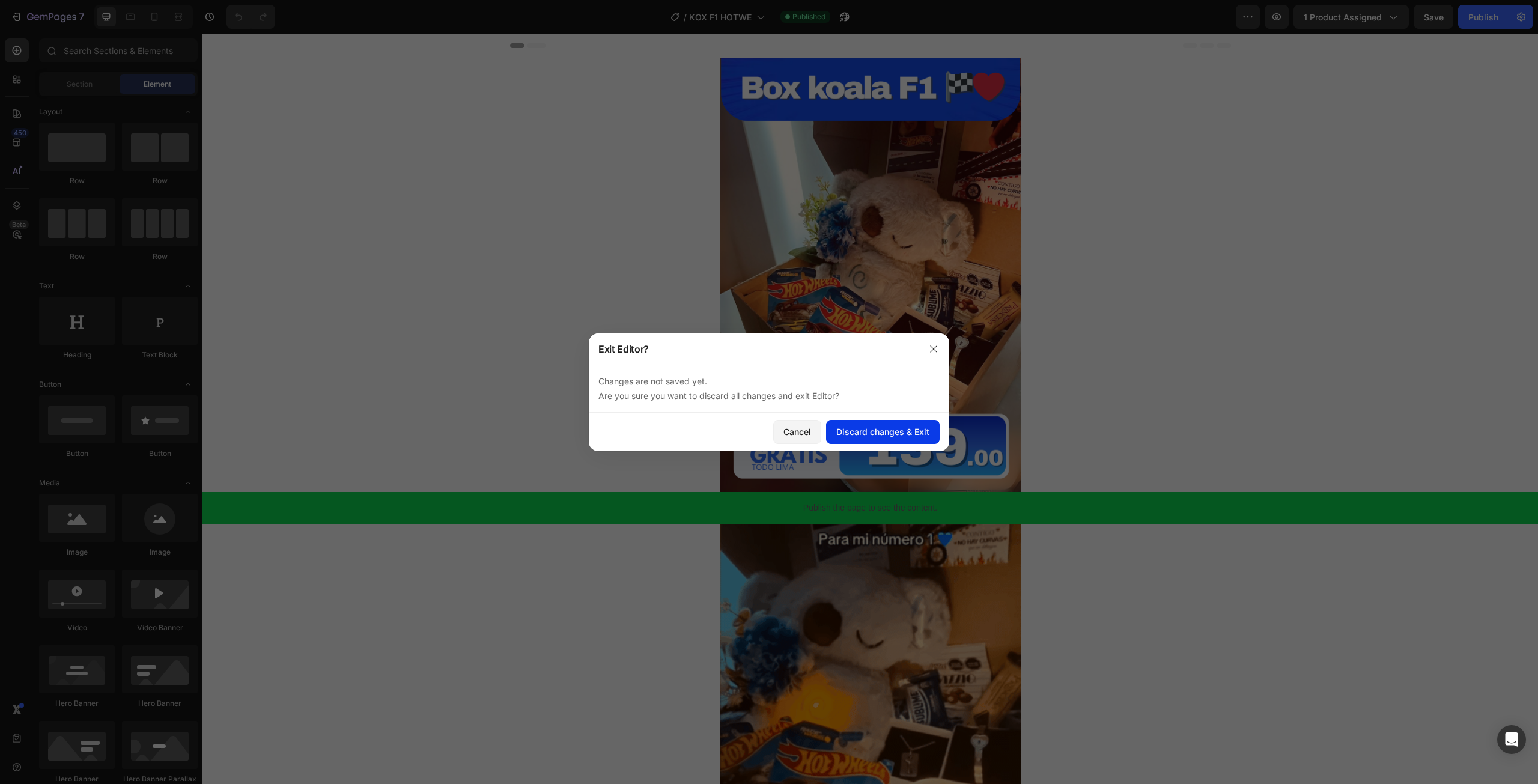
click at [864, 435] on div "Discard changes & Exit" at bounding box center [883, 431] width 93 height 13
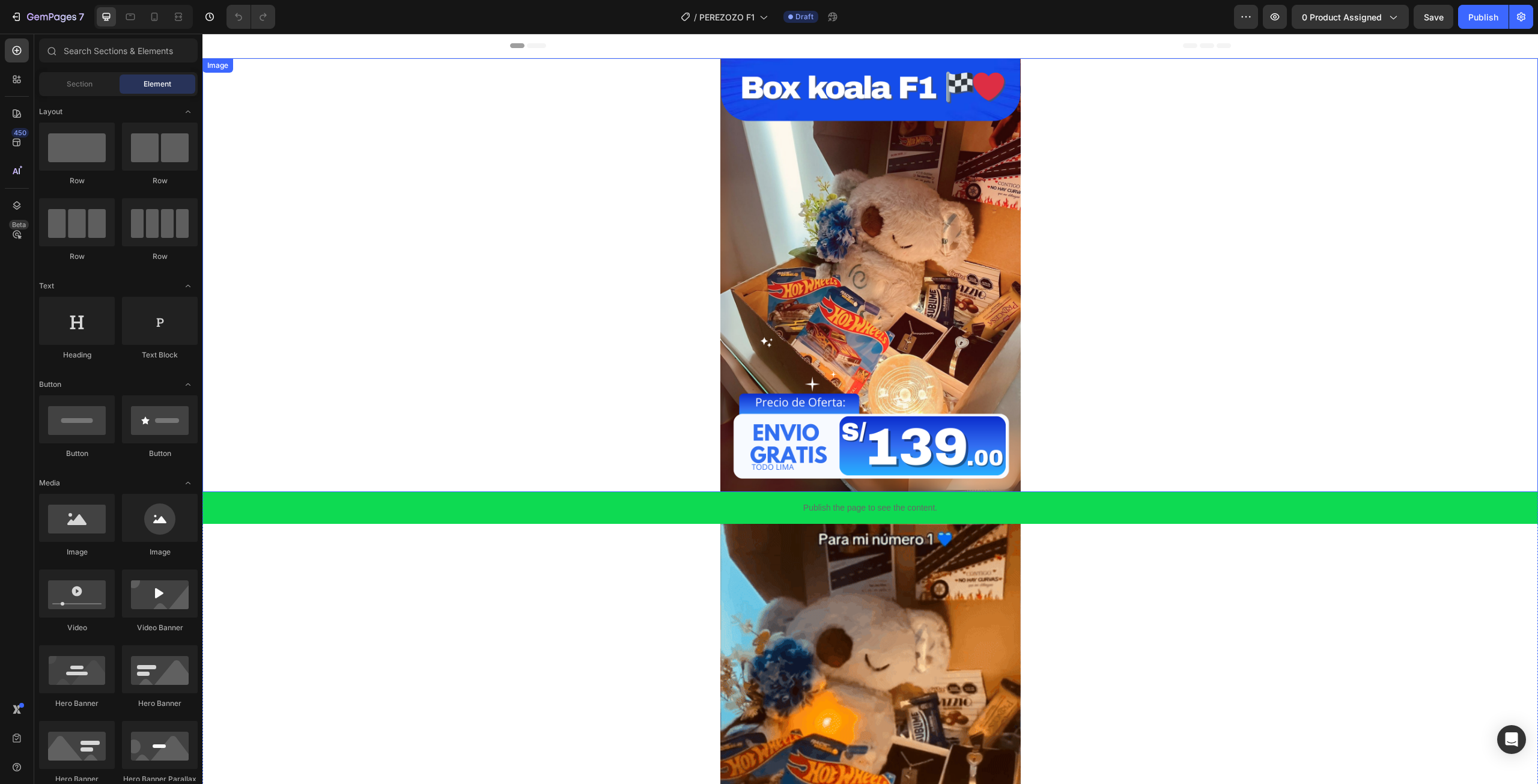
click at [751, 237] on img at bounding box center [870, 275] width 300 height 433
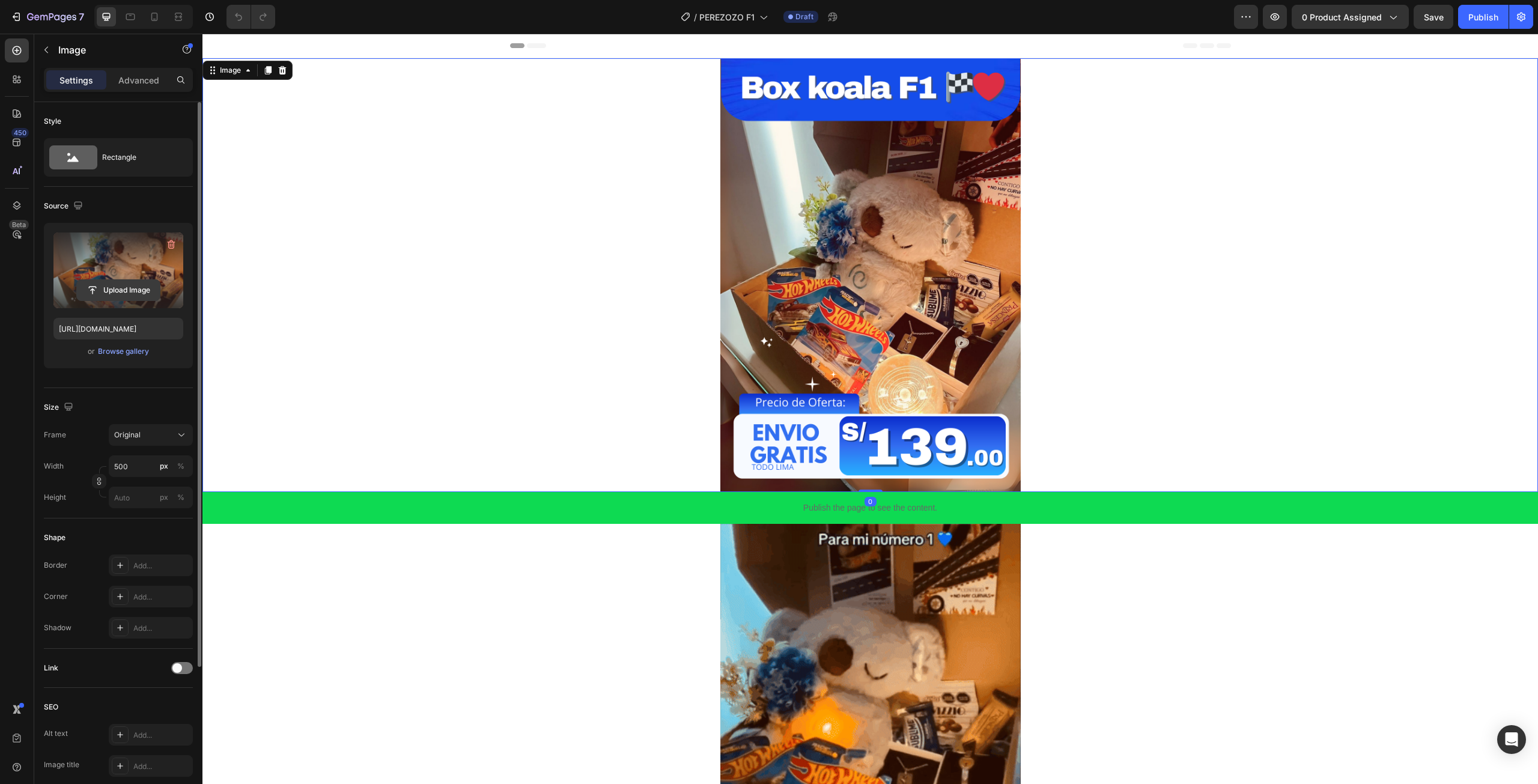
click at [123, 285] on input "file" at bounding box center [118, 290] width 83 height 20
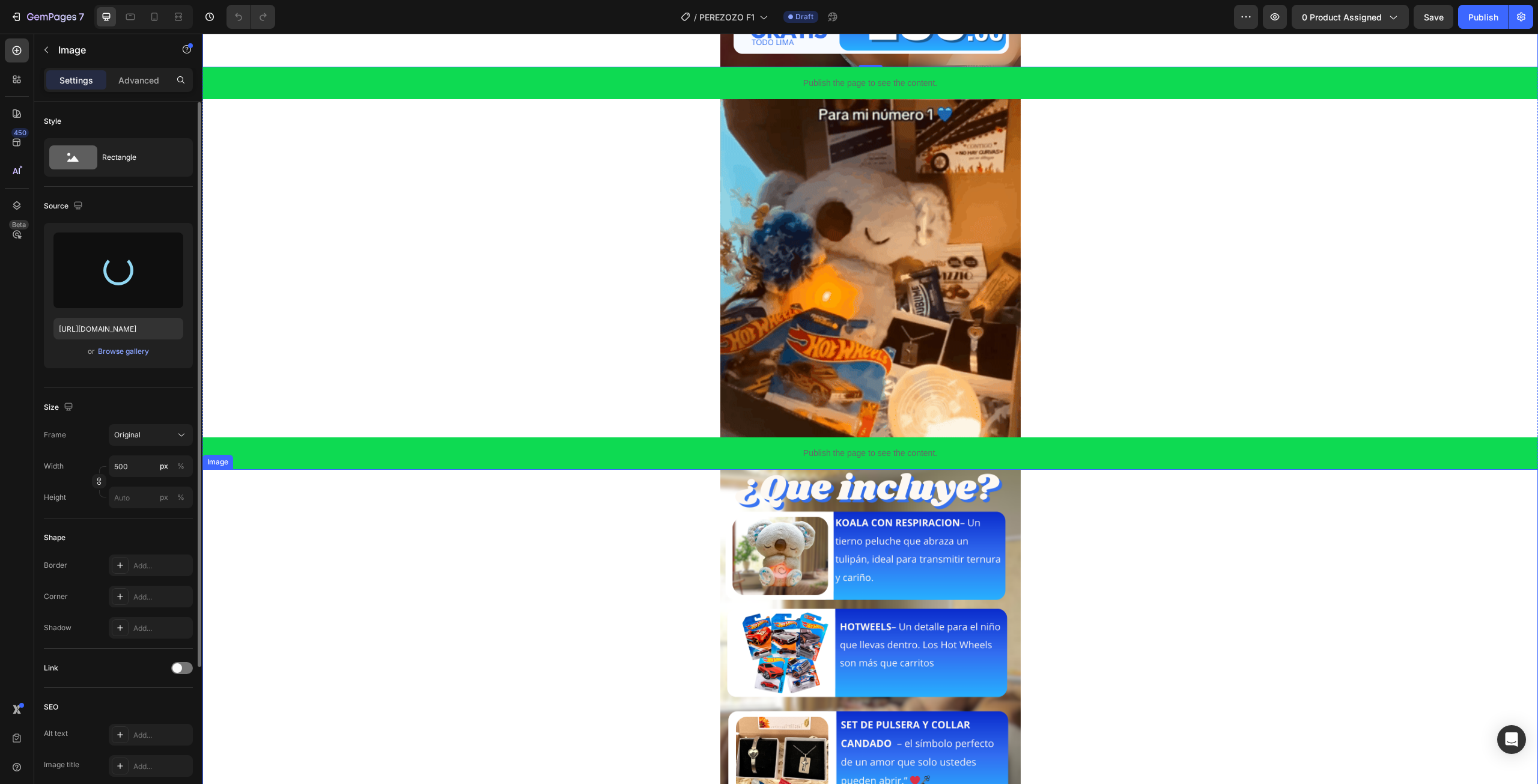
scroll to position [421, 0]
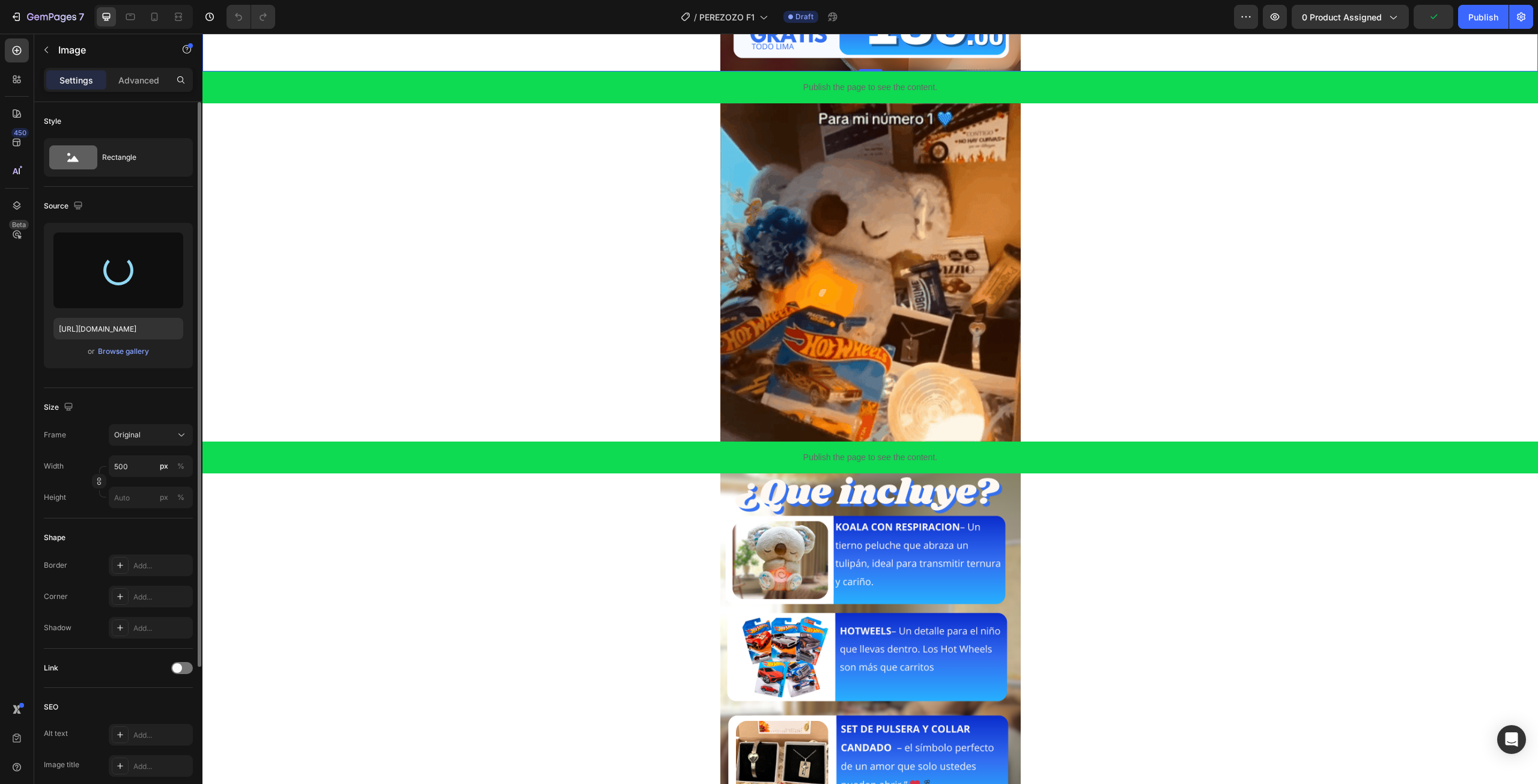
type input "https://cdn.shopify.com/s/files/1/0672/2725/4915/files/gempages_583478289419469…"
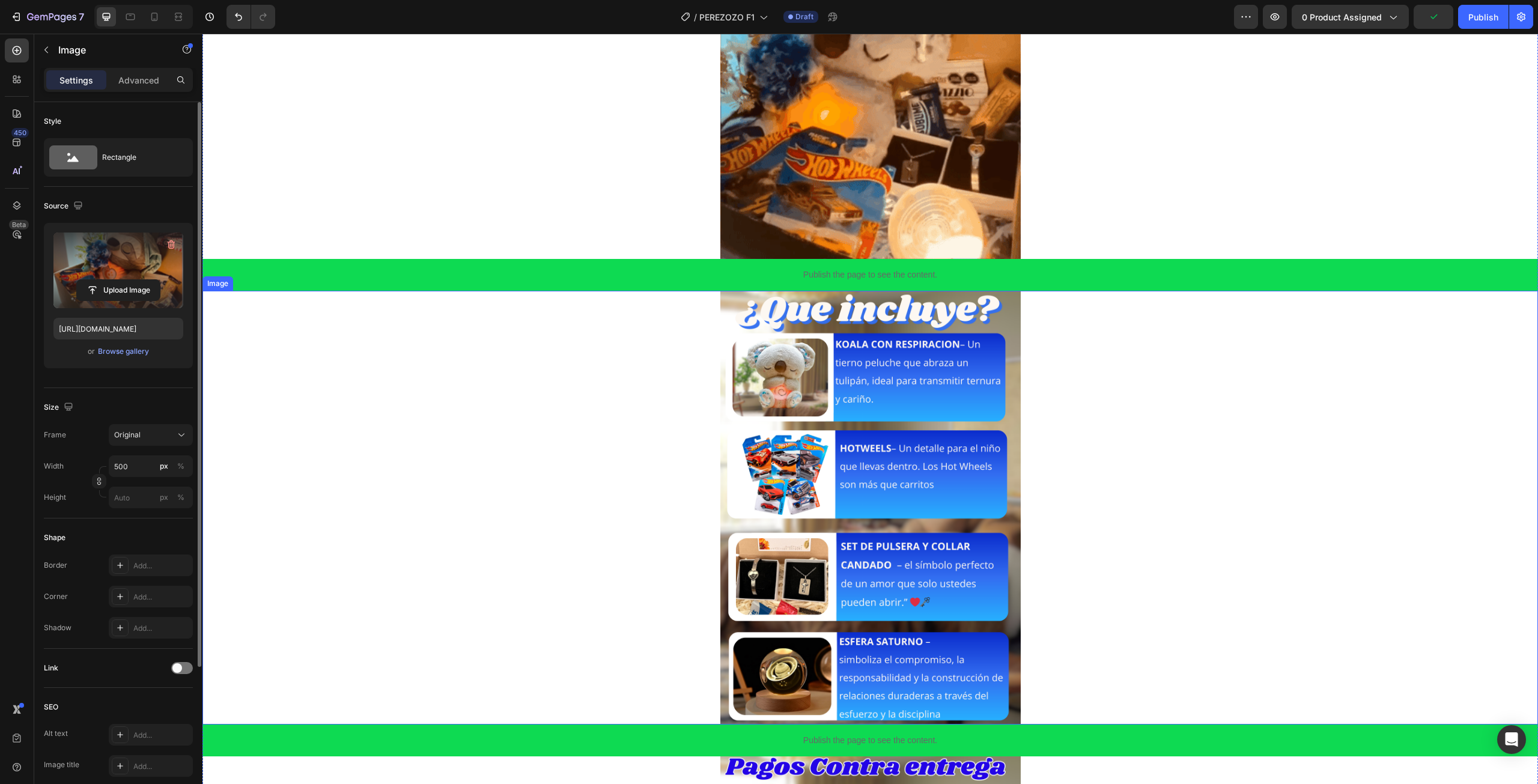
scroll to position [661, 0]
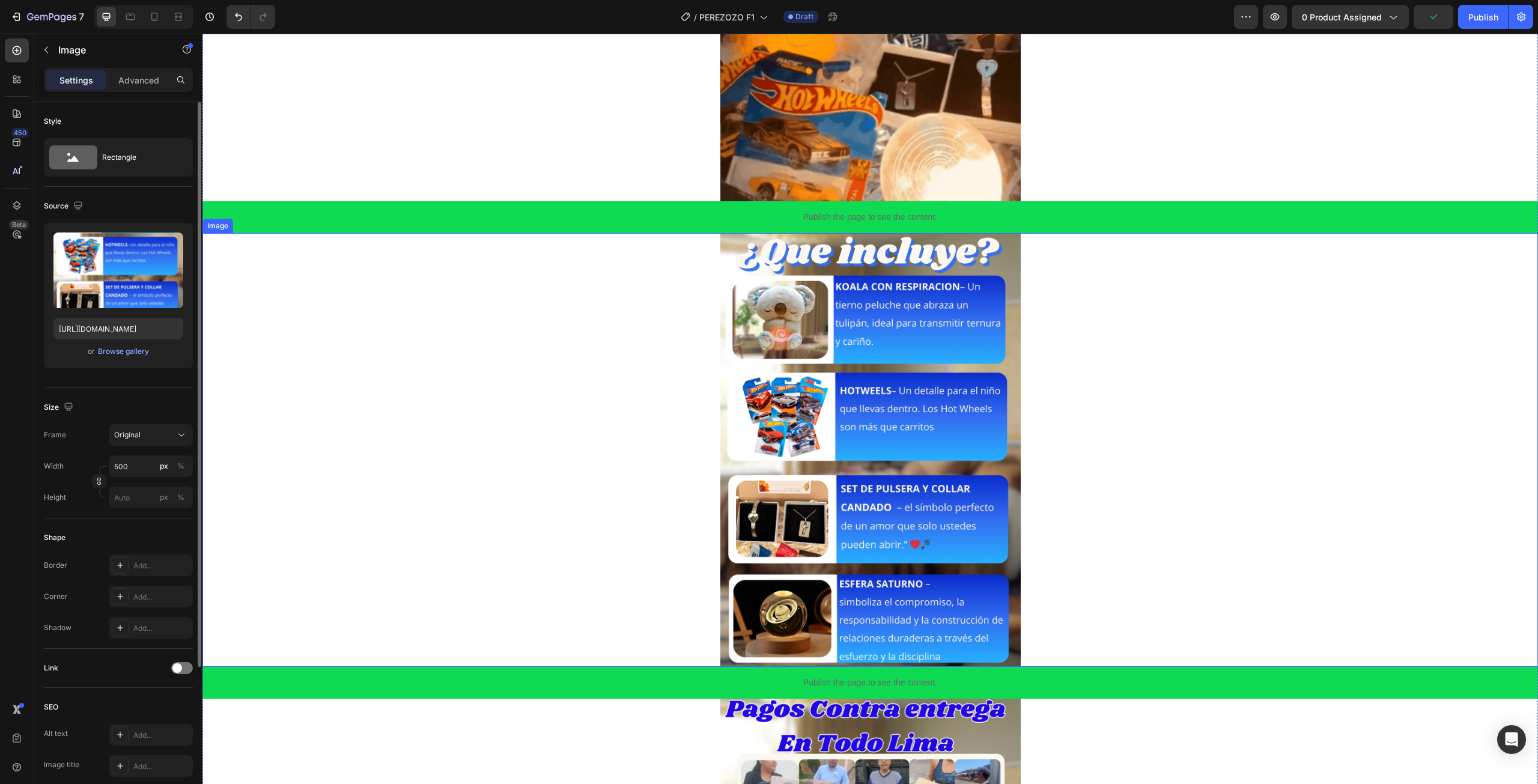
click at [861, 416] on img at bounding box center [870, 449] width 300 height 433
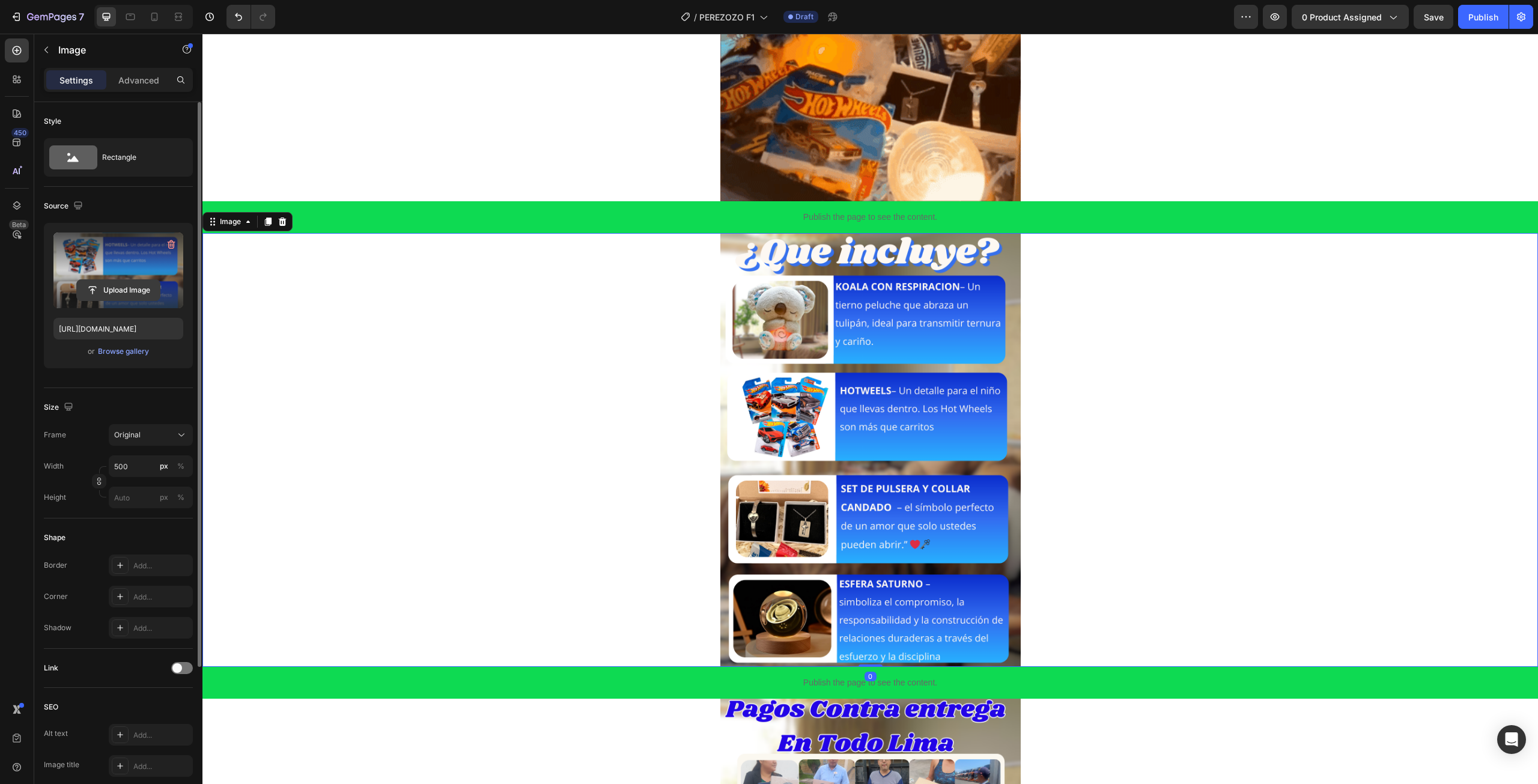
click at [117, 296] on input "file" at bounding box center [118, 290] width 83 height 20
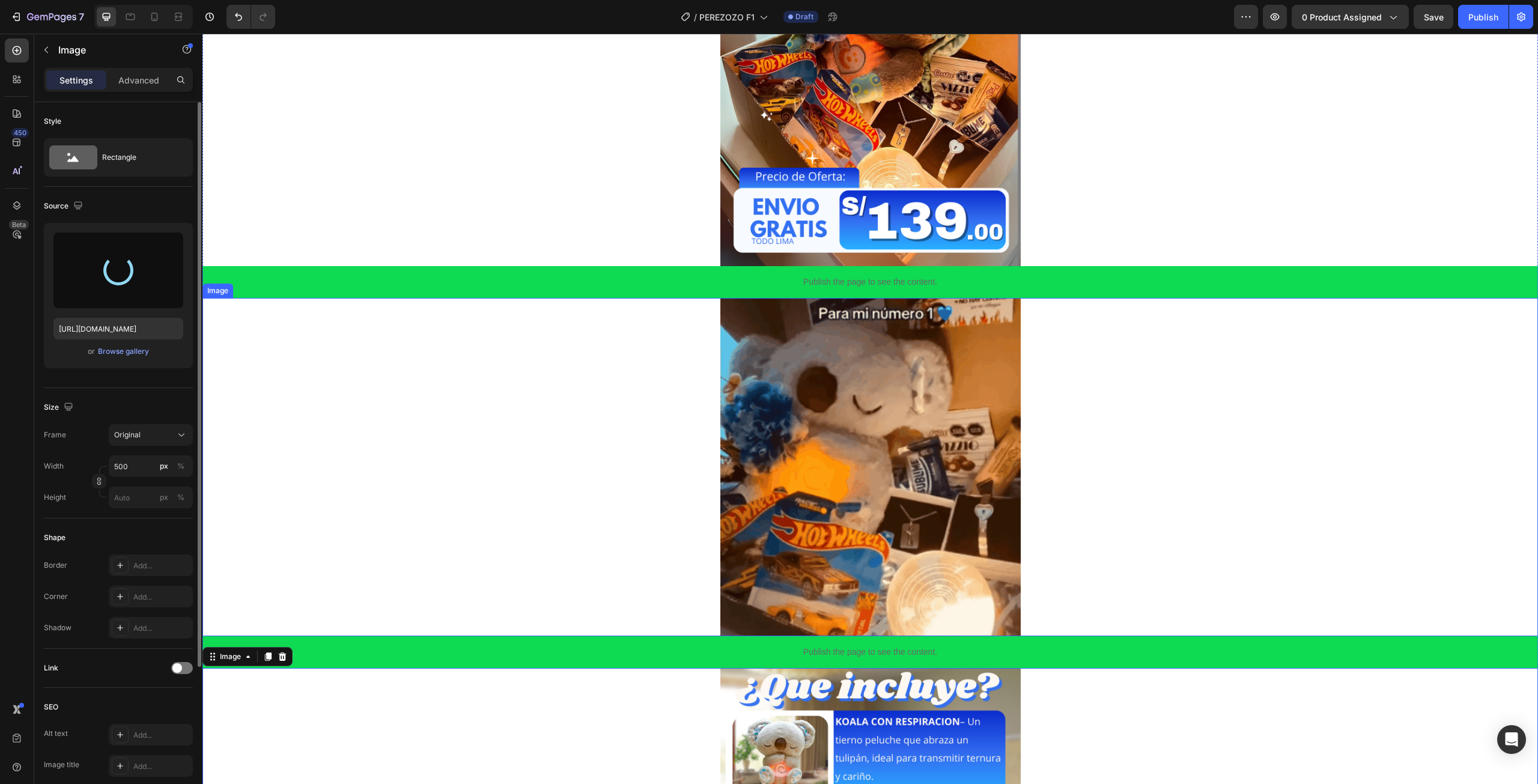
scroll to position [0, 0]
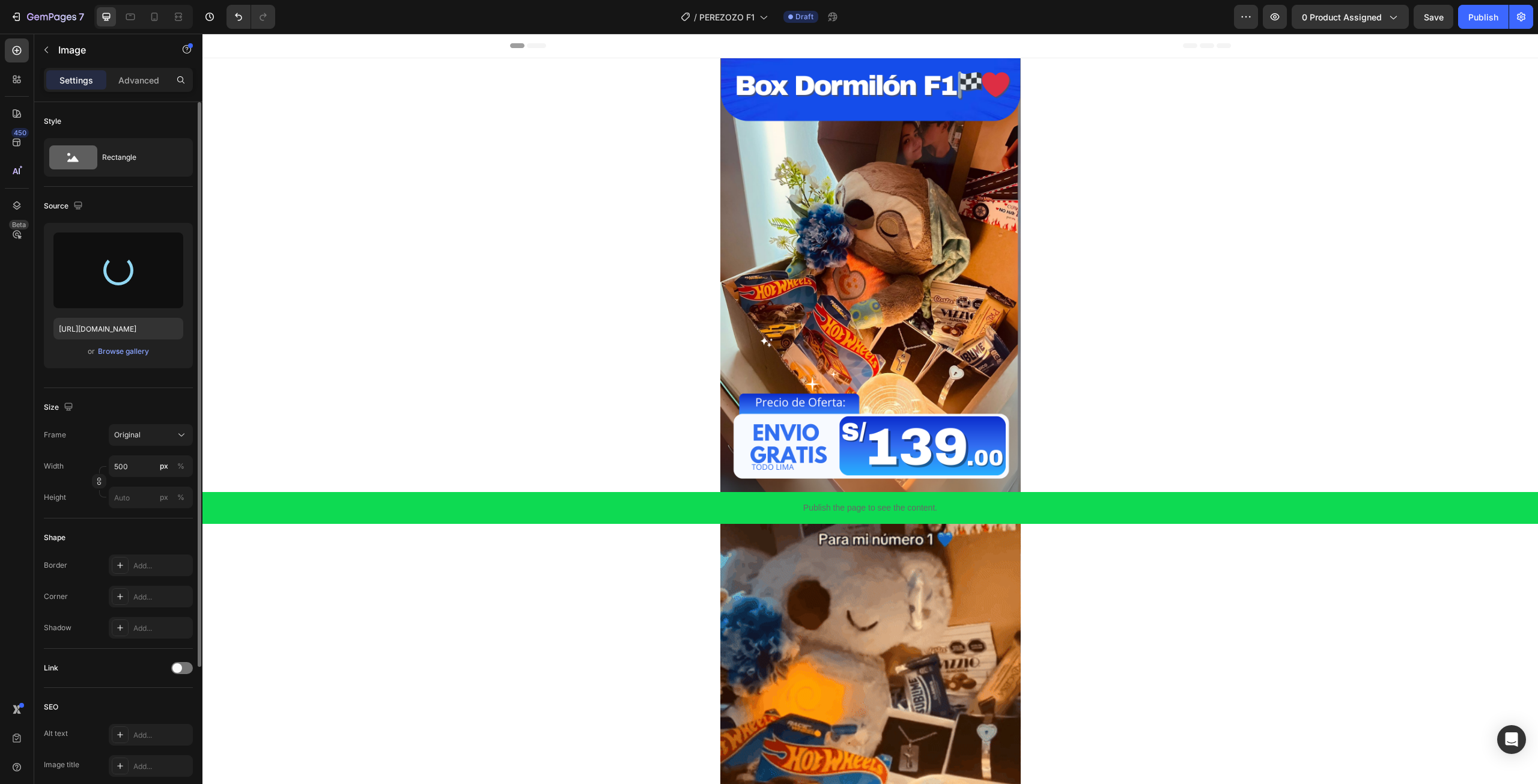
type input "https://cdn.shopify.com/s/files/1/0672/2725/4915/files/gempages_583478289419469…"
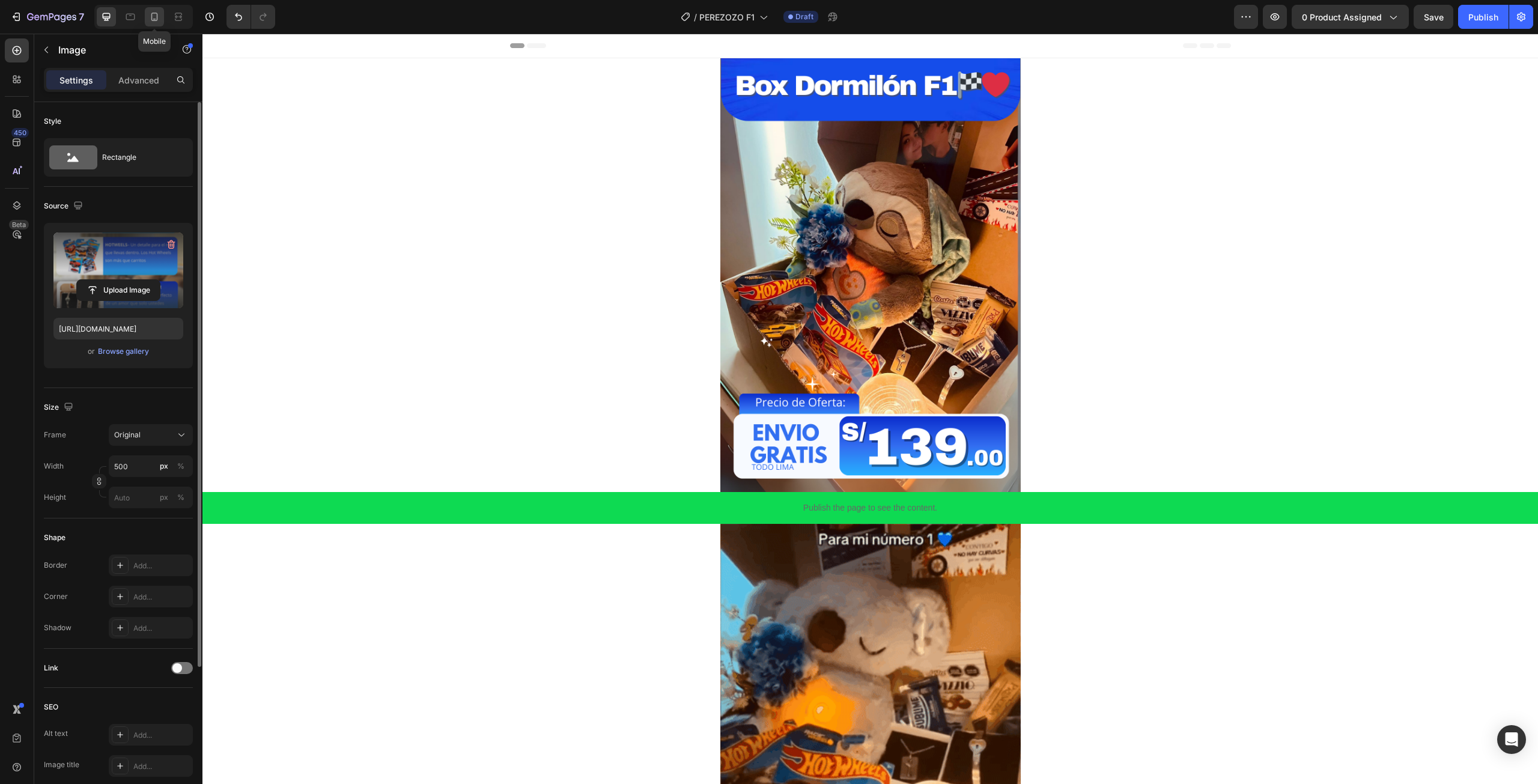
click at [152, 22] on icon at bounding box center [155, 17] width 12 height 12
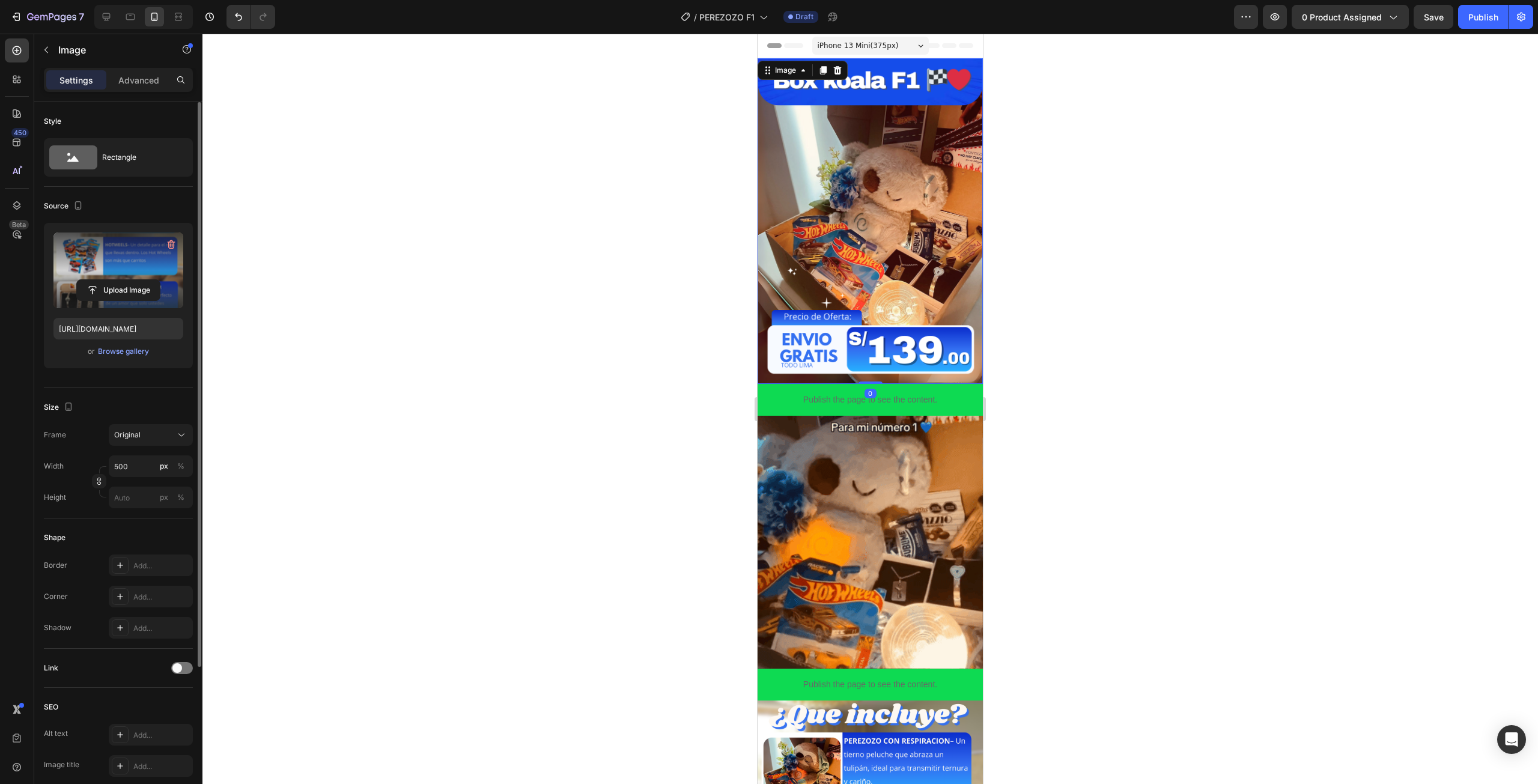
drag, startPoint x: 861, startPoint y: 241, endPoint x: 1032, endPoint y: 247, distance: 171.1
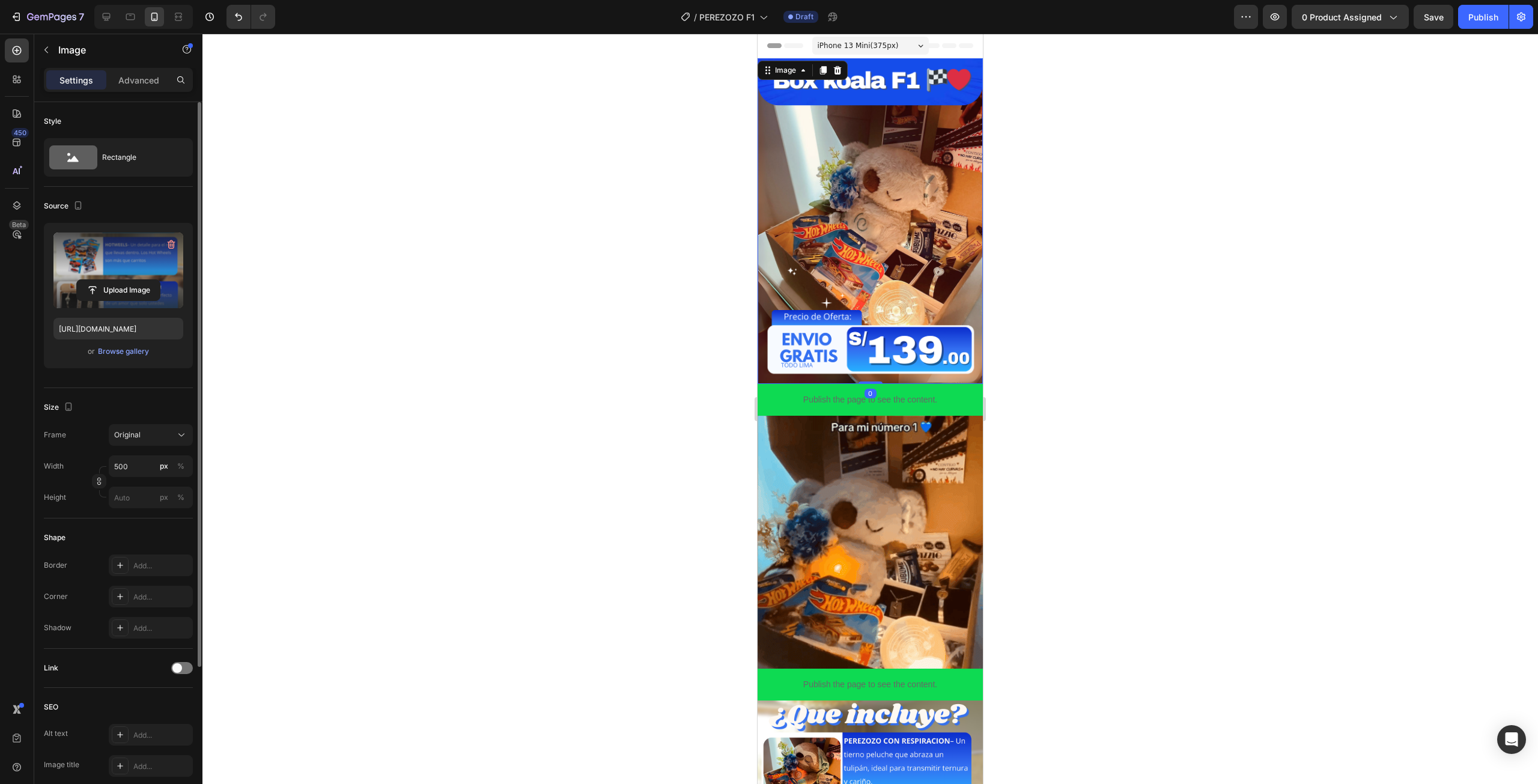
click at [861, 241] on img at bounding box center [870, 220] width 226 height 325
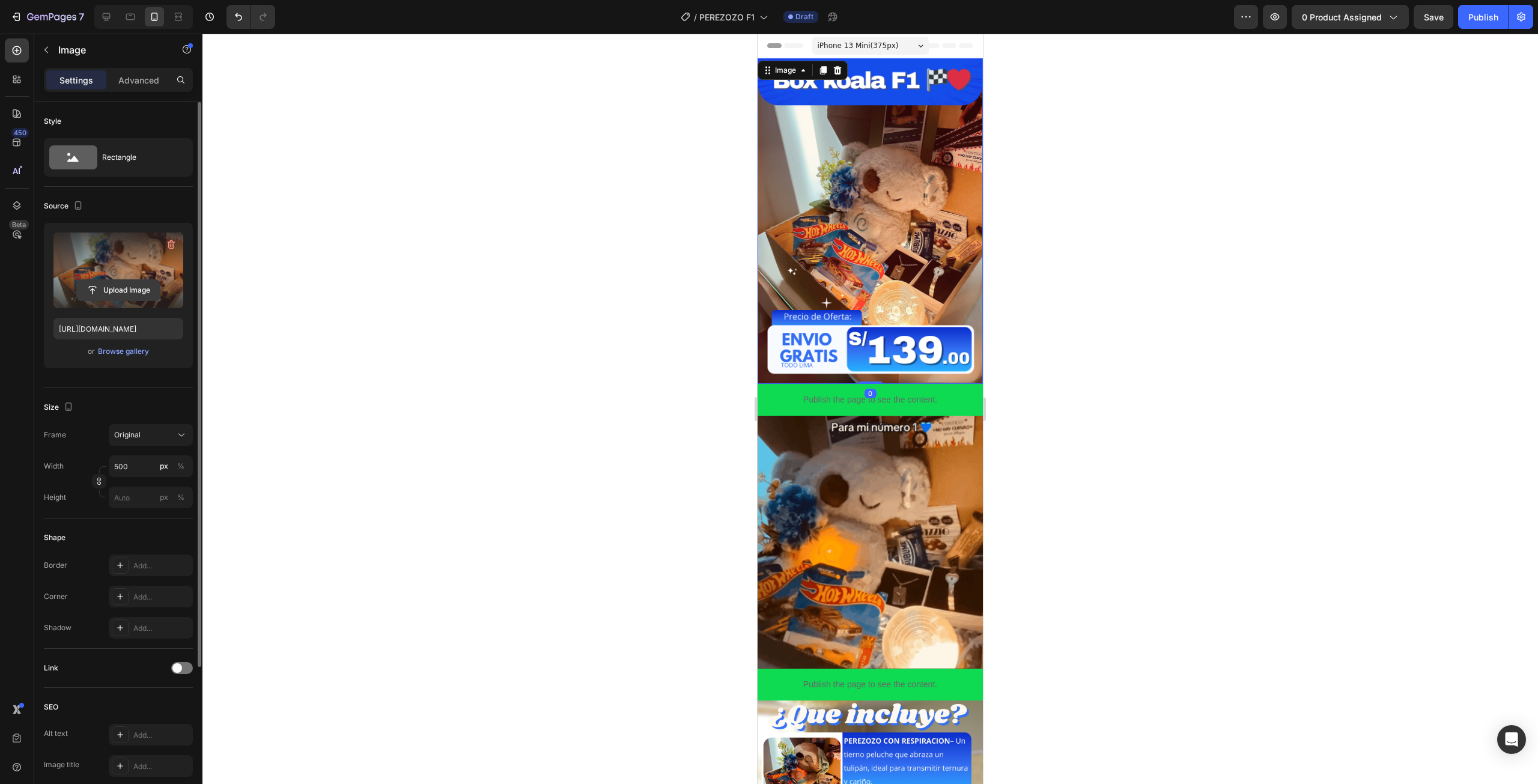
click at [111, 288] on input "file" at bounding box center [118, 290] width 83 height 20
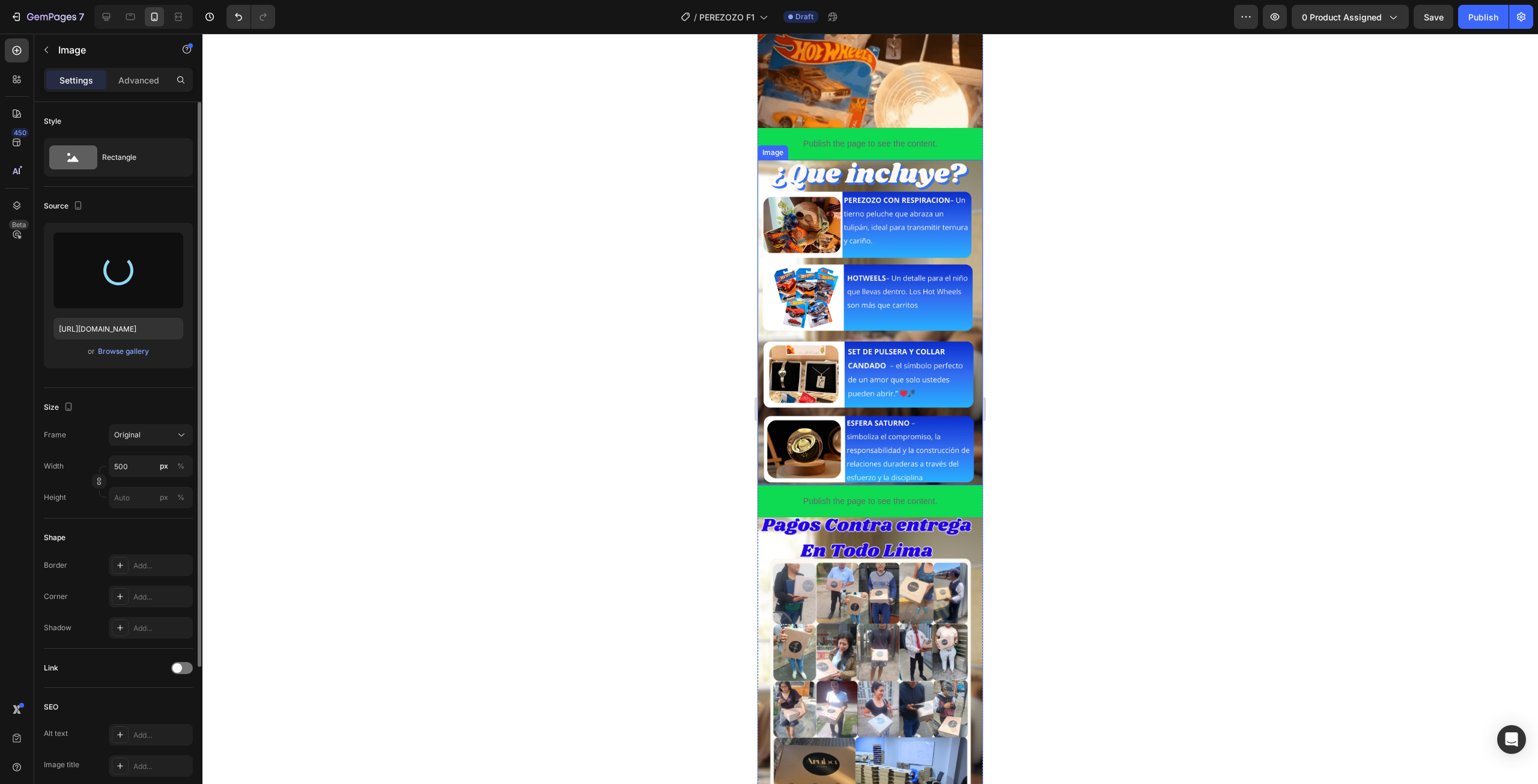
type input "https://cdn.shopify.com/s/files/1/0672/2725/4915/files/gempages_583478289419469…"
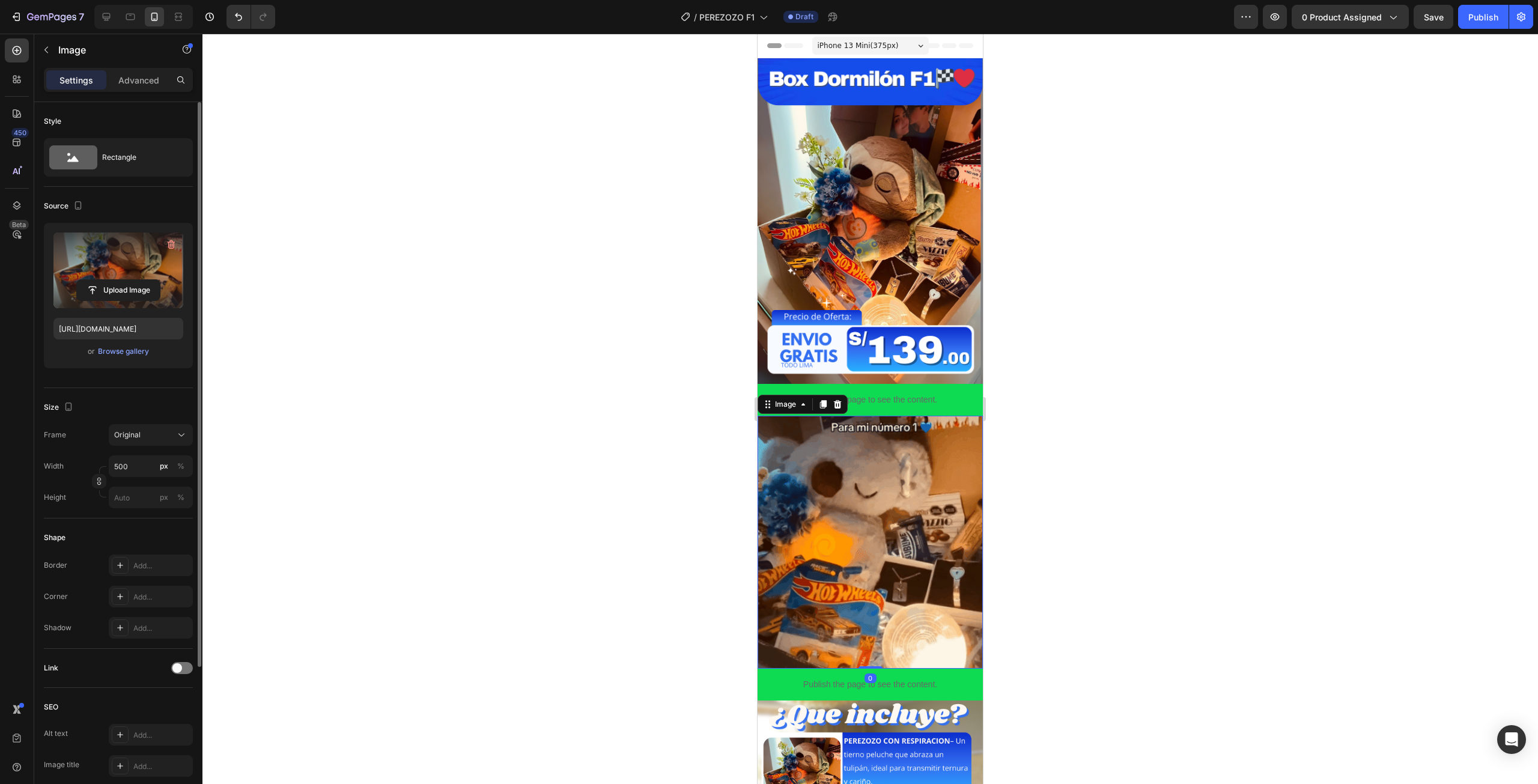
drag, startPoint x: 865, startPoint y: 475, endPoint x: 1006, endPoint y: 315, distance: 213.3
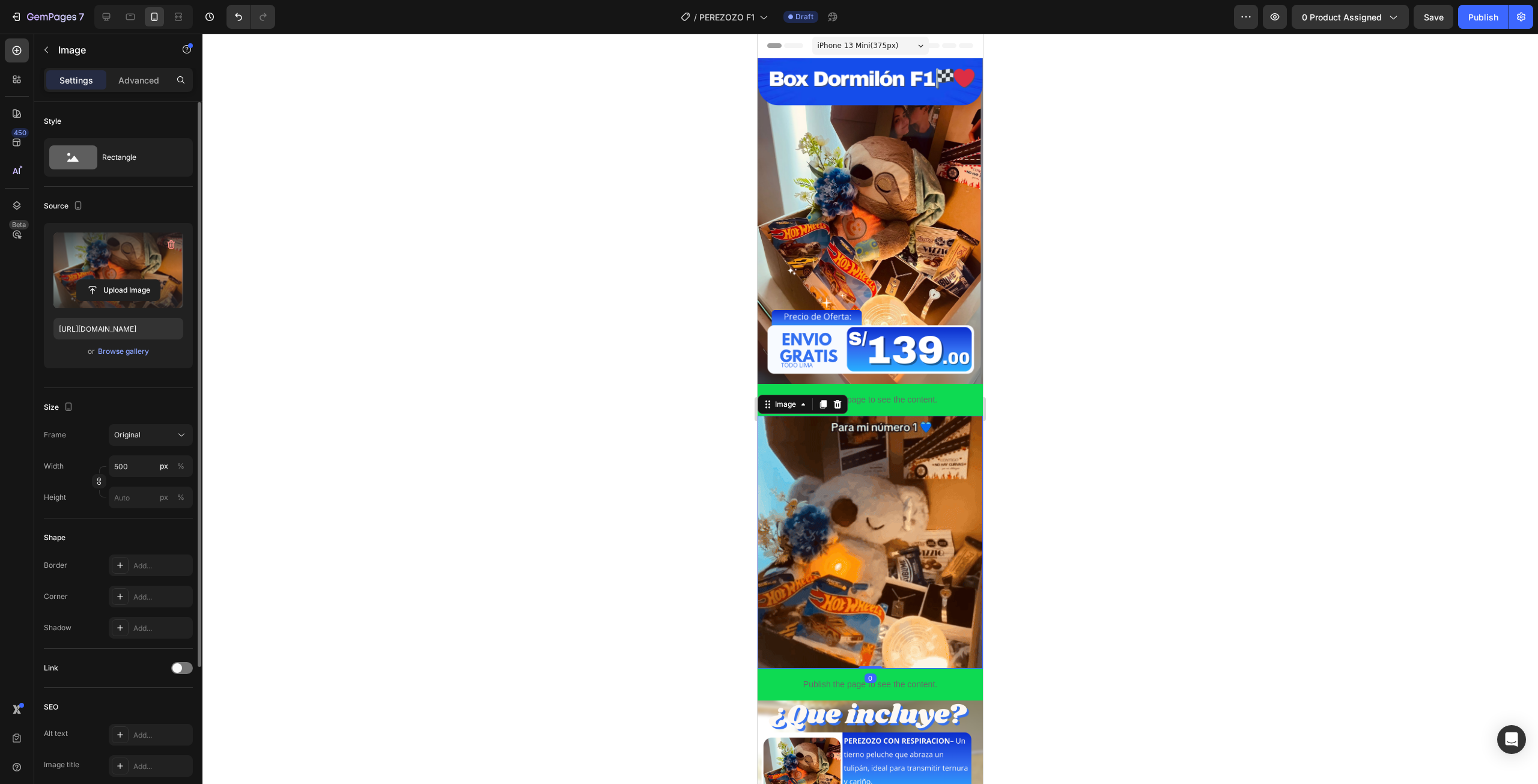
click at [865, 475] on img at bounding box center [870, 542] width 226 height 253
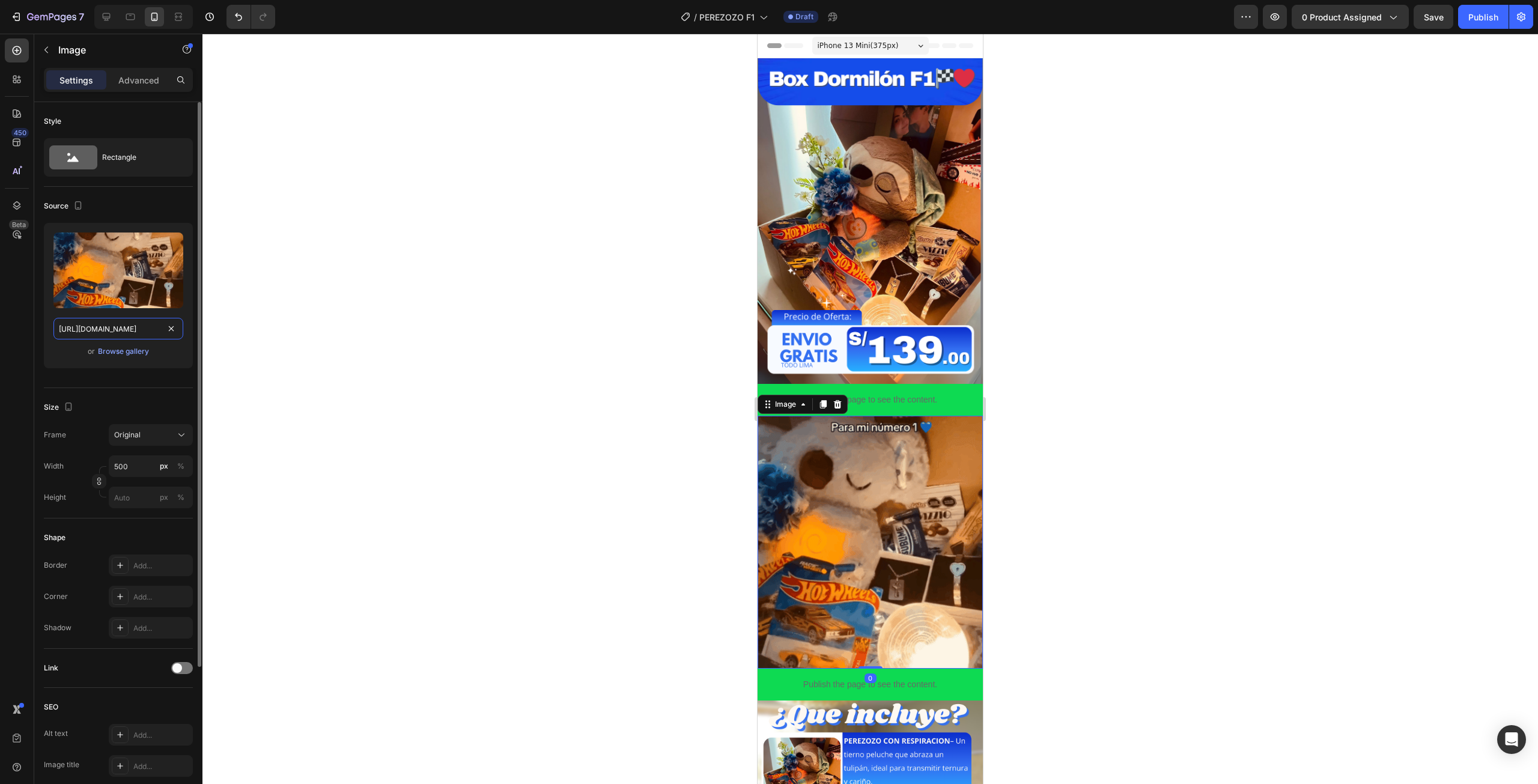
click at [145, 318] on input "https://media1.giphy.com/media/v1.Y2lkPTc5MGI3NjExbGx5dG5yZnBlMTE2cW1zOHBocnVkN…" at bounding box center [118, 329] width 130 height 22
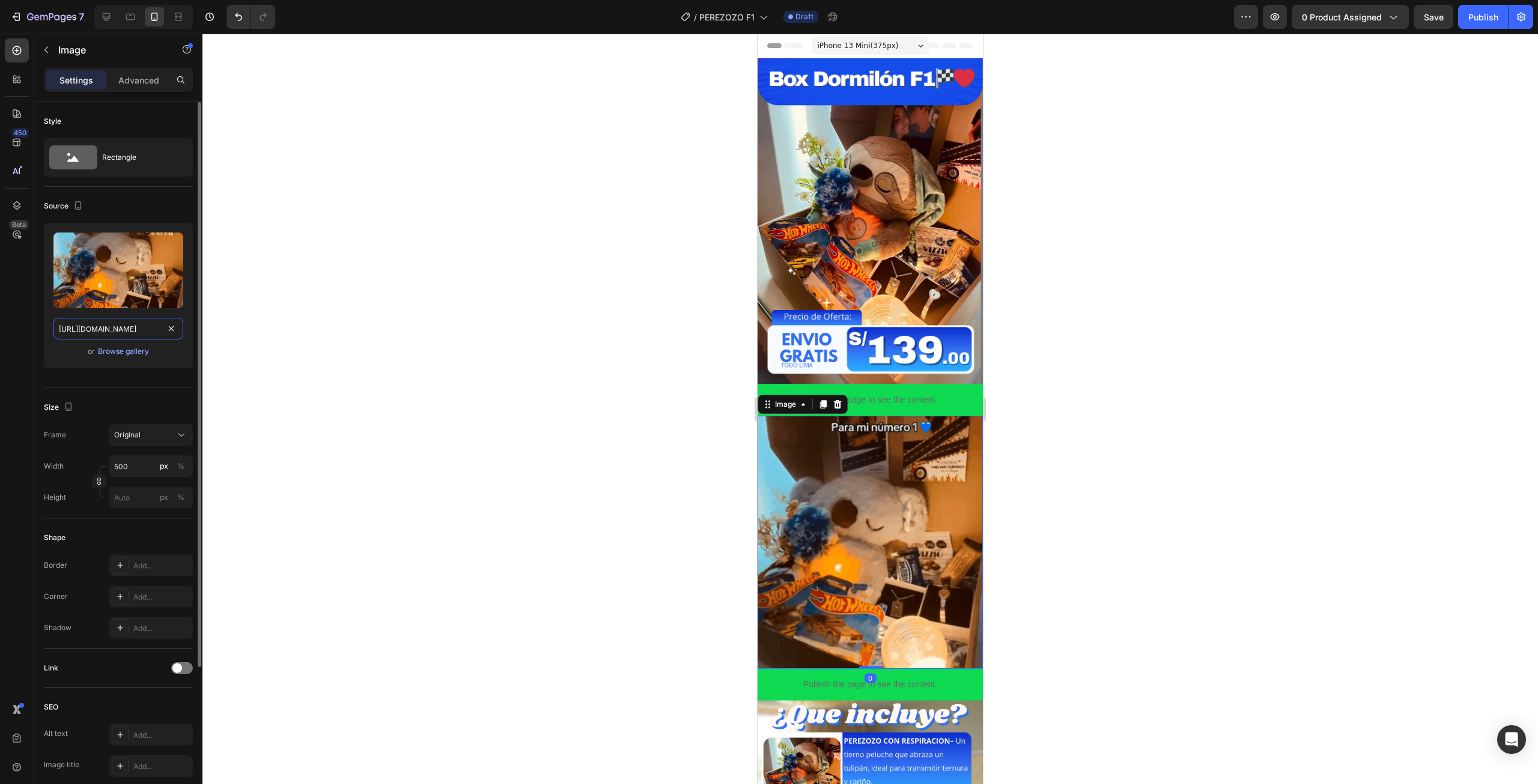
paste input "3.giphy.com/media/v1.Y2lkPTc5MGI3NjExeDVtNmY5cThpdWJvODhwc3BsYmUwa3E0Ynp3MWpuOX…"
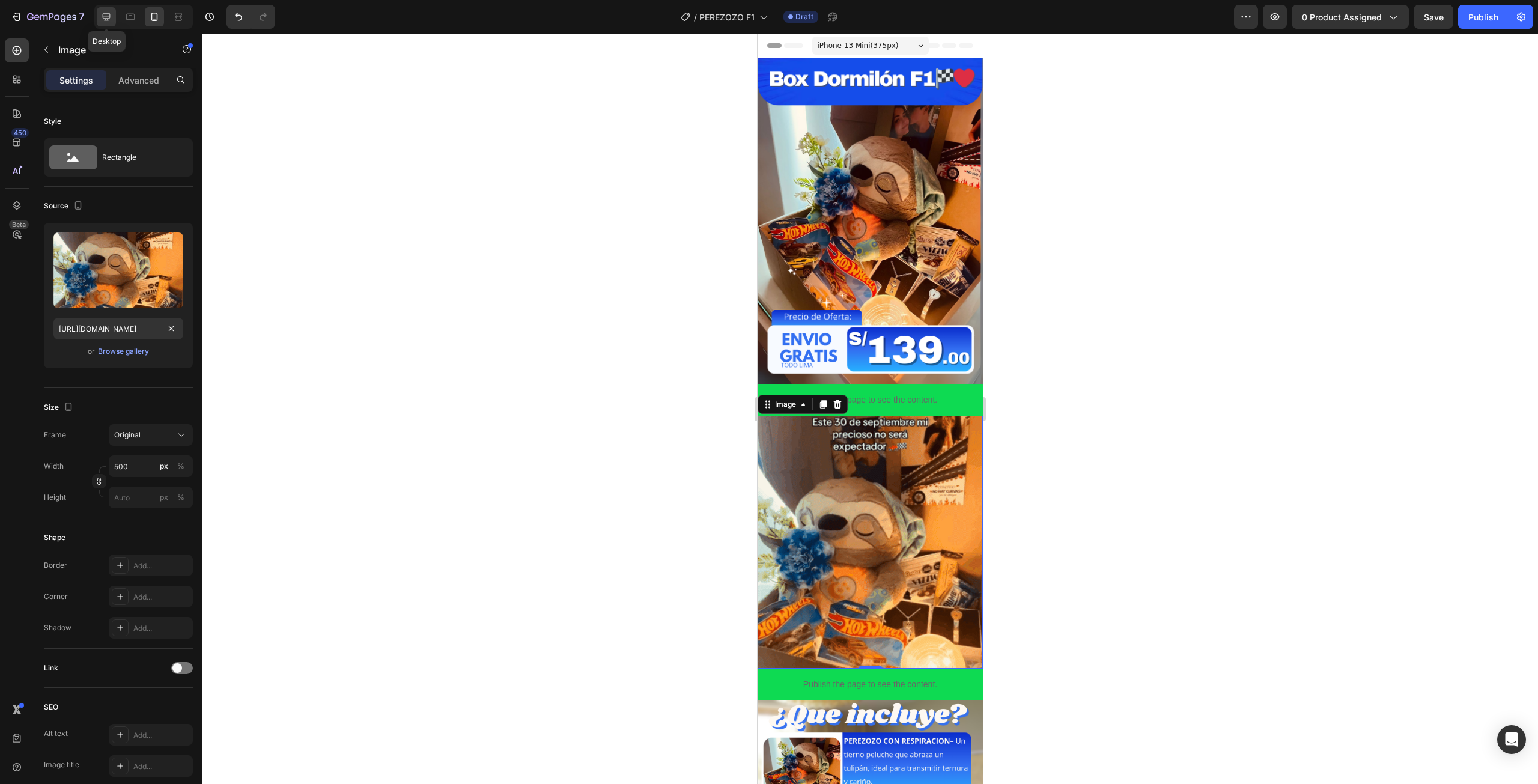
click at [107, 19] on icon at bounding box center [106, 17] width 8 height 8
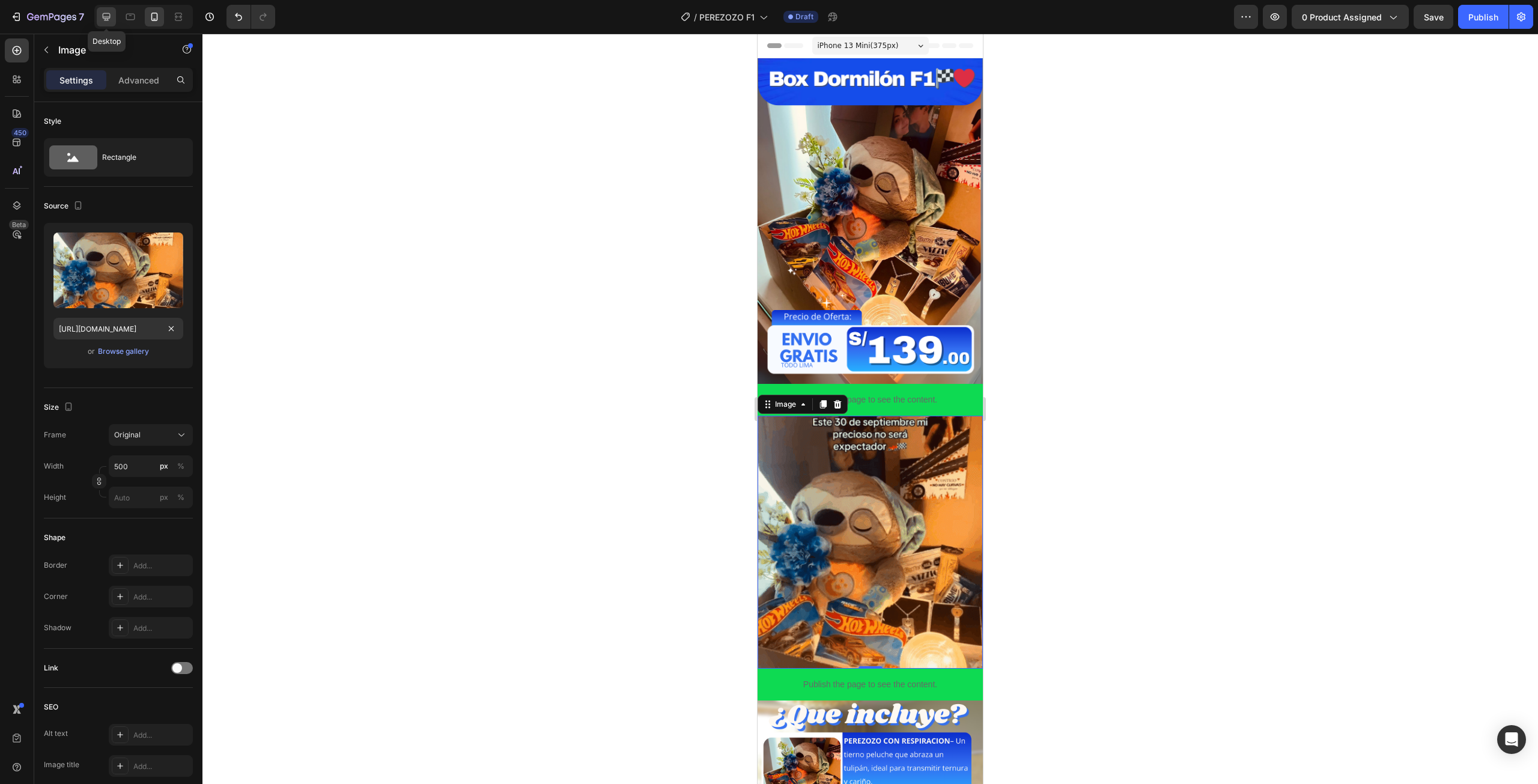
type input "https://media1.giphy.com/media/v1.Y2lkPTc5MGI3NjExbGx5dG5yZnBlMTE2cW1zOHBocnVkN…"
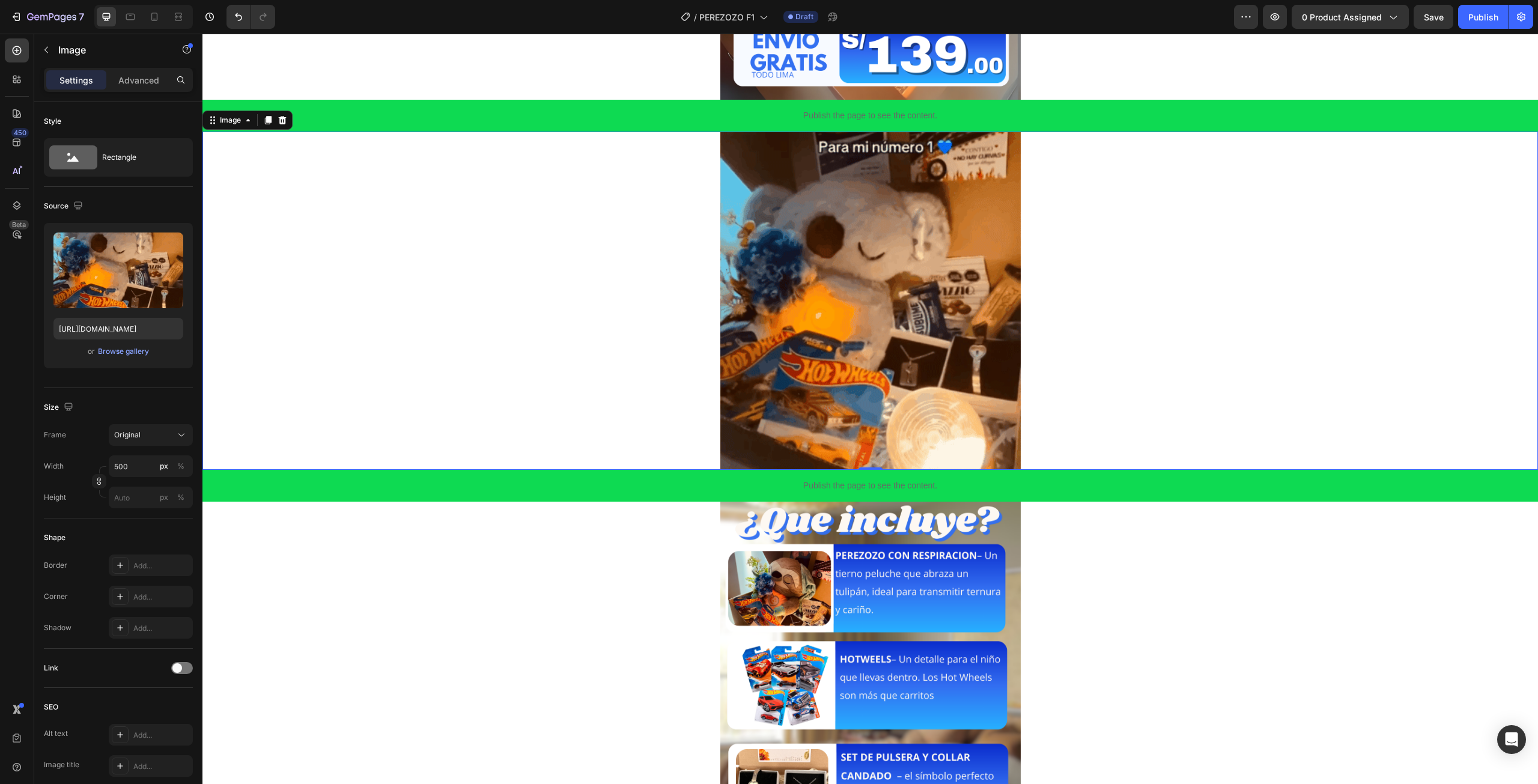
click at [865, 621] on img at bounding box center [870, 718] width 300 height 433
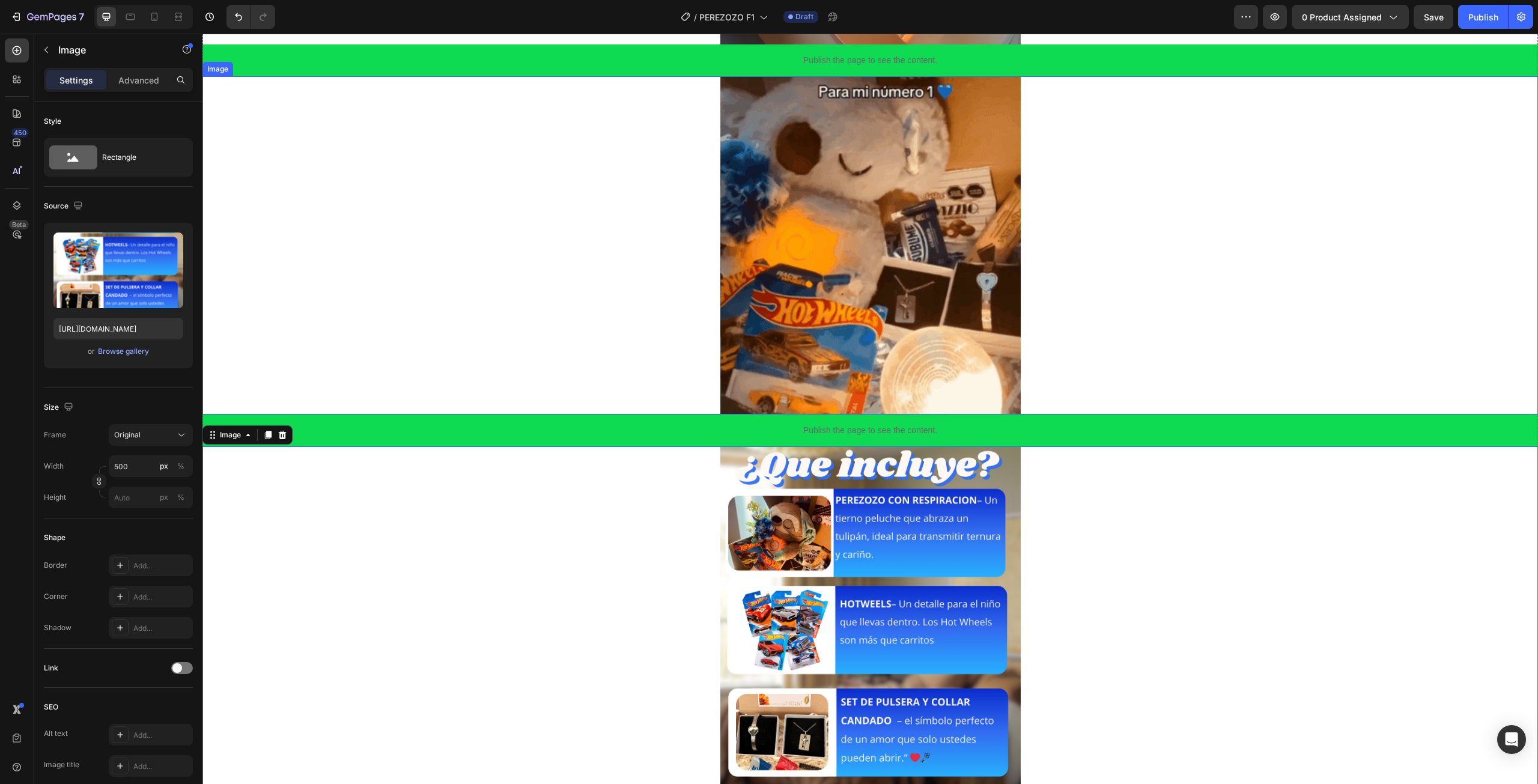
scroll to position [448, 0]
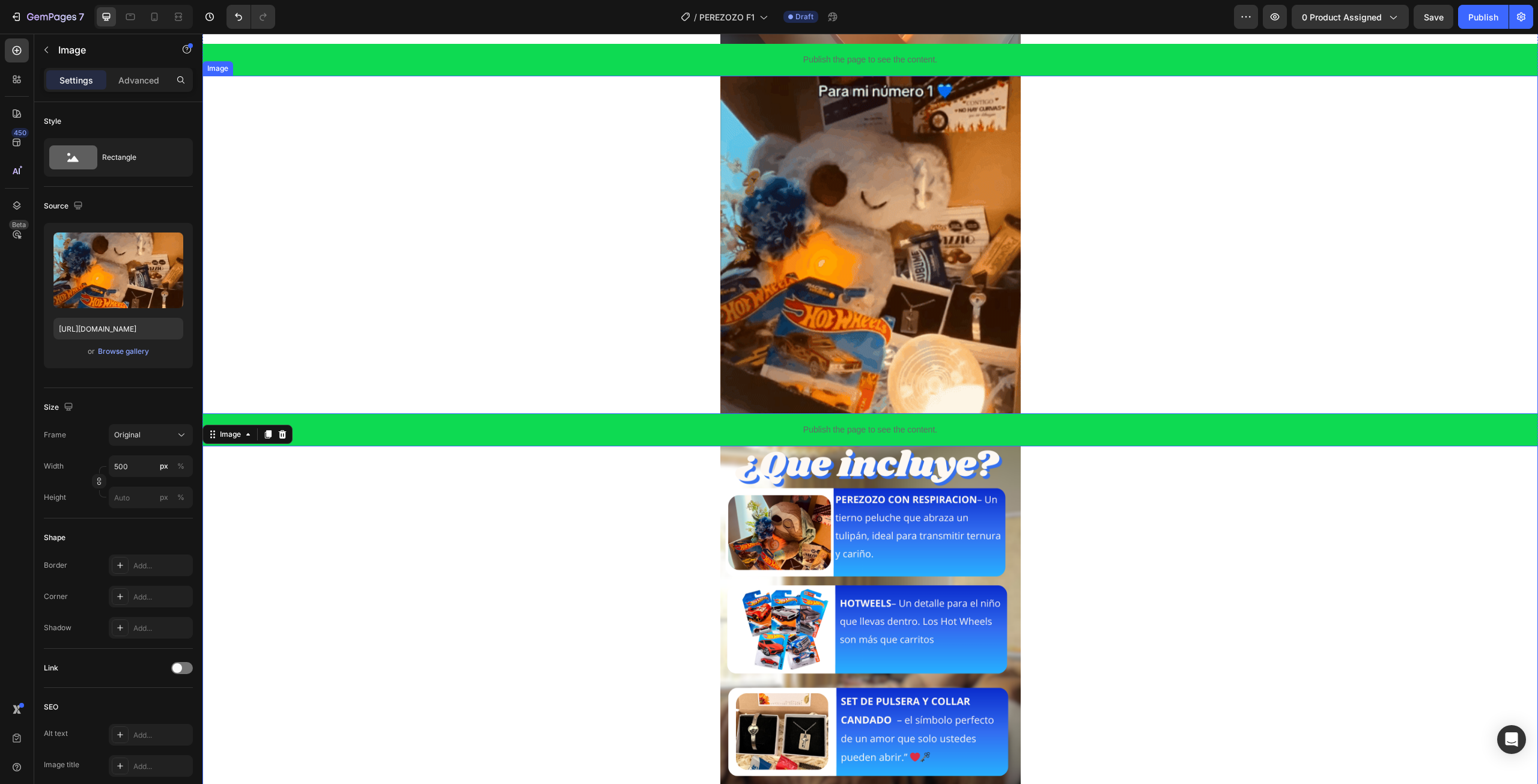
click at [968, 219] on img at bounding box center [870, 245] width 300 height 338
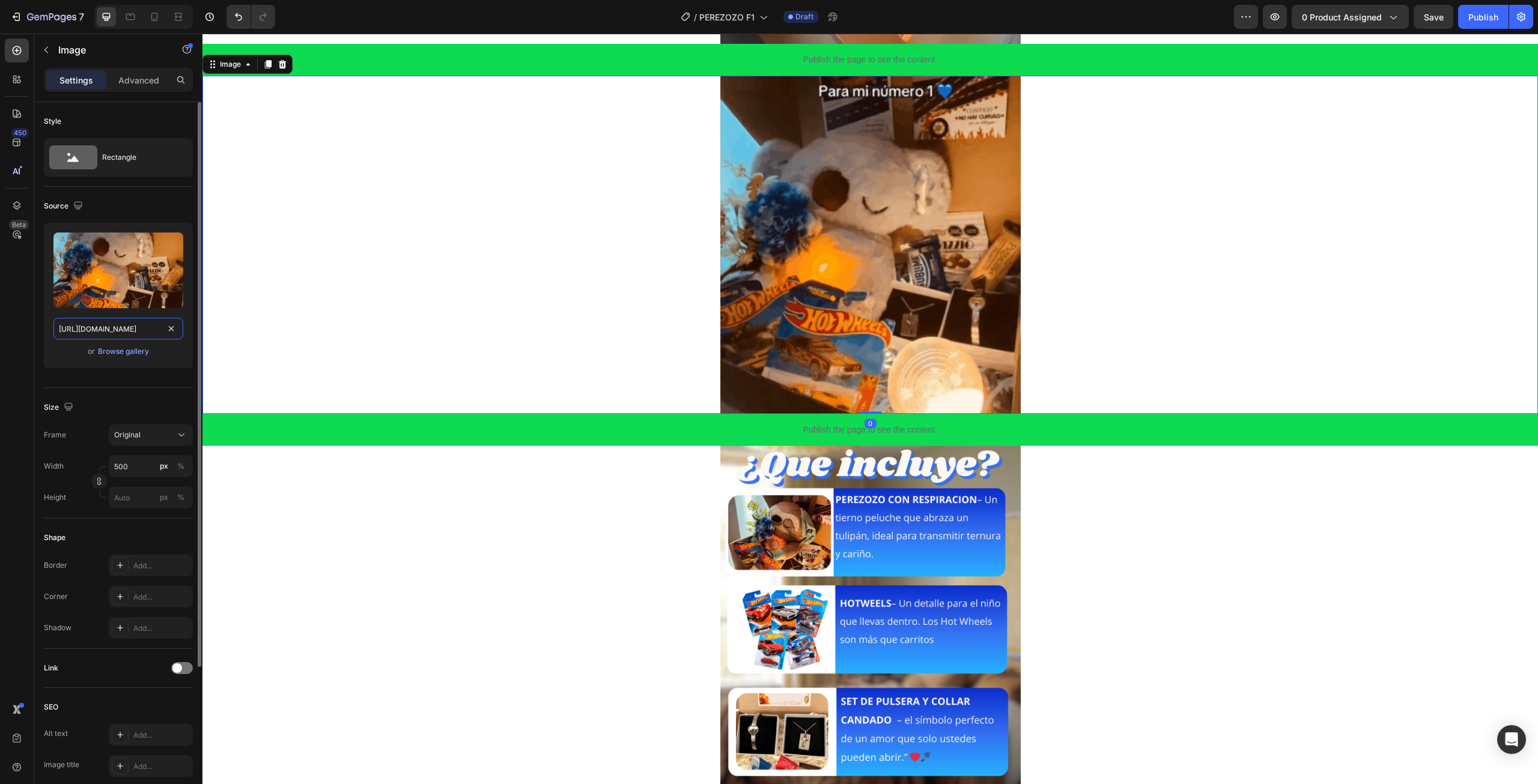
click at [88, 326] on input "https://media1.giphy.com/media/v1.Y2lkPTc5MGI3NjExbGx5dG5yZnBlMTE2cW1zOHBocnVkN…" at bounding box center [118, 329] width 130 height 22
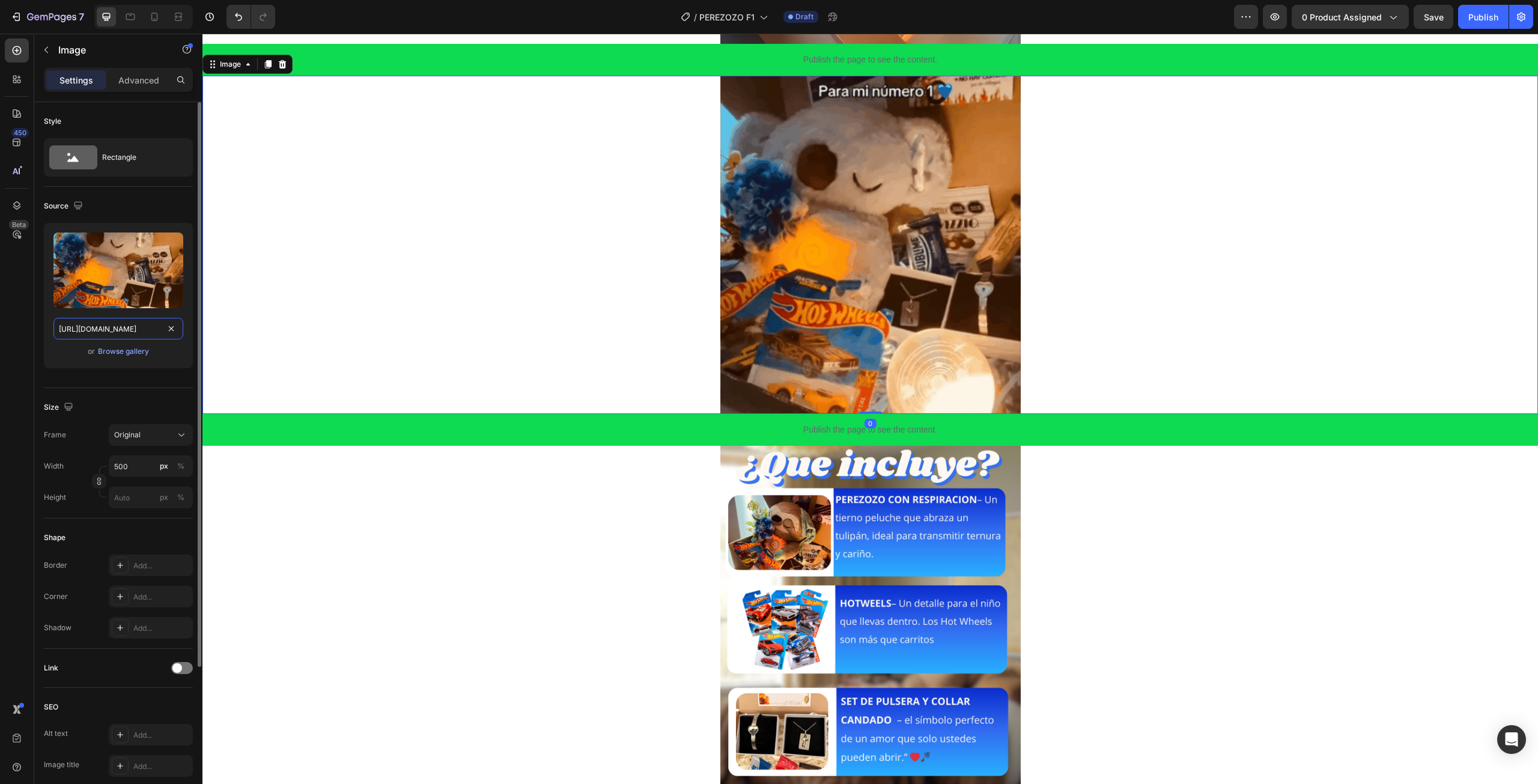
paste input "3.giphy.com/media/v1.Y2lkPTc5MGI3NjExeDVtNmY5cThpdWJvODhwc3BsYmUwa3E0Ynp3MWpuOX…"
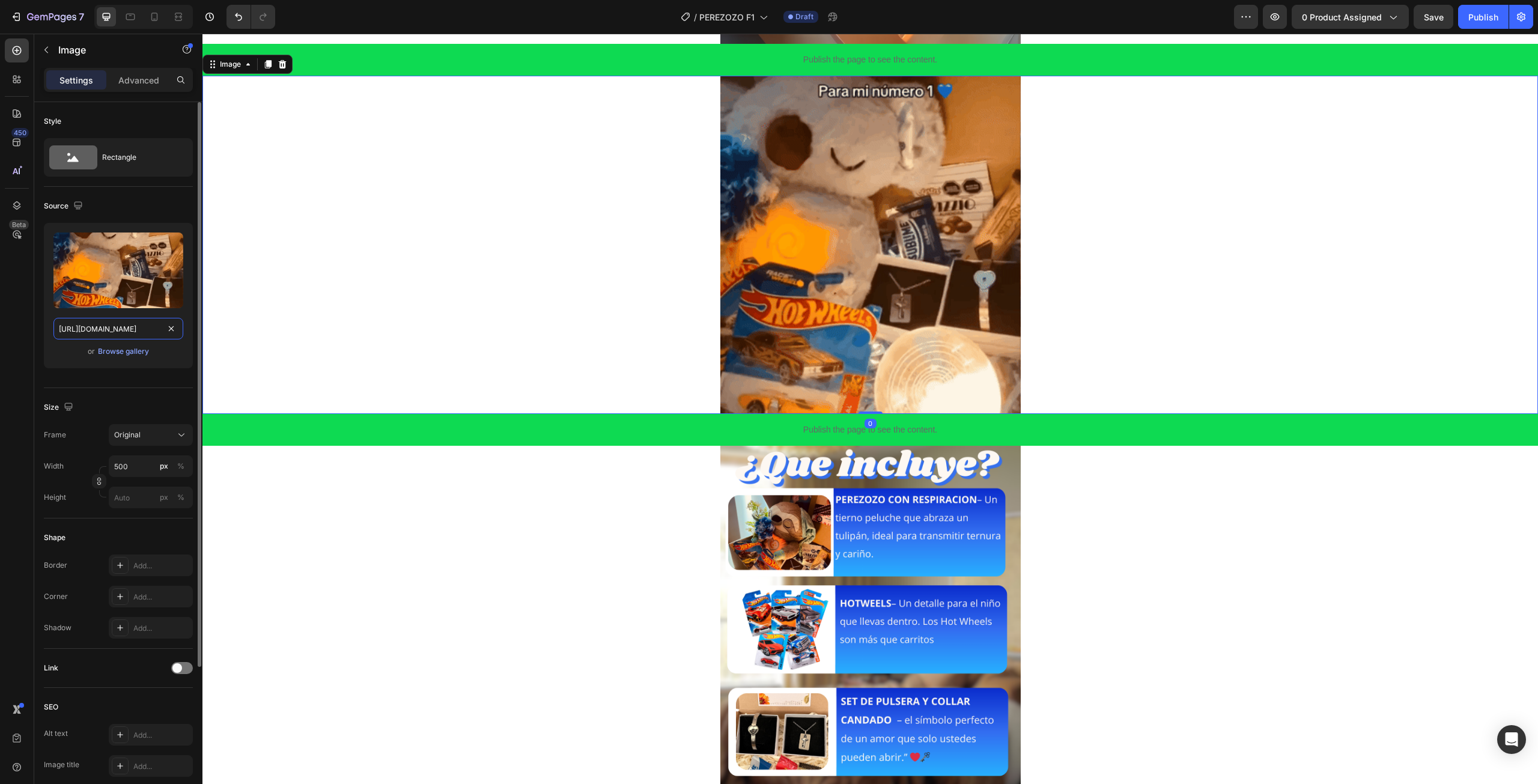
scroll to position [0, 628]
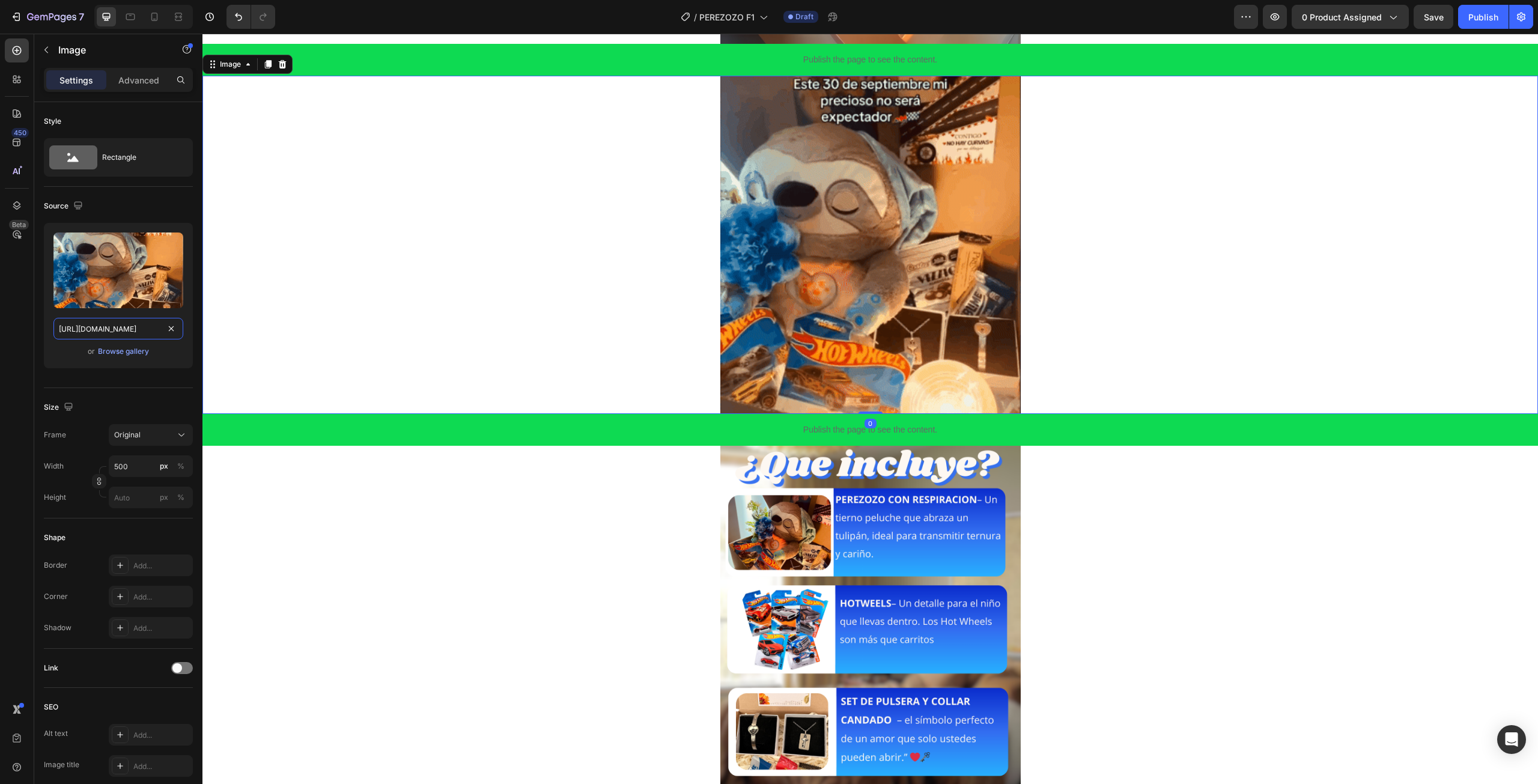
type input "https://media3.giphy.com/media/v1.Y2lkPTc5MGI3NjExeDVtNmY5cThpdWJvODhwc3BsYmUwa…"
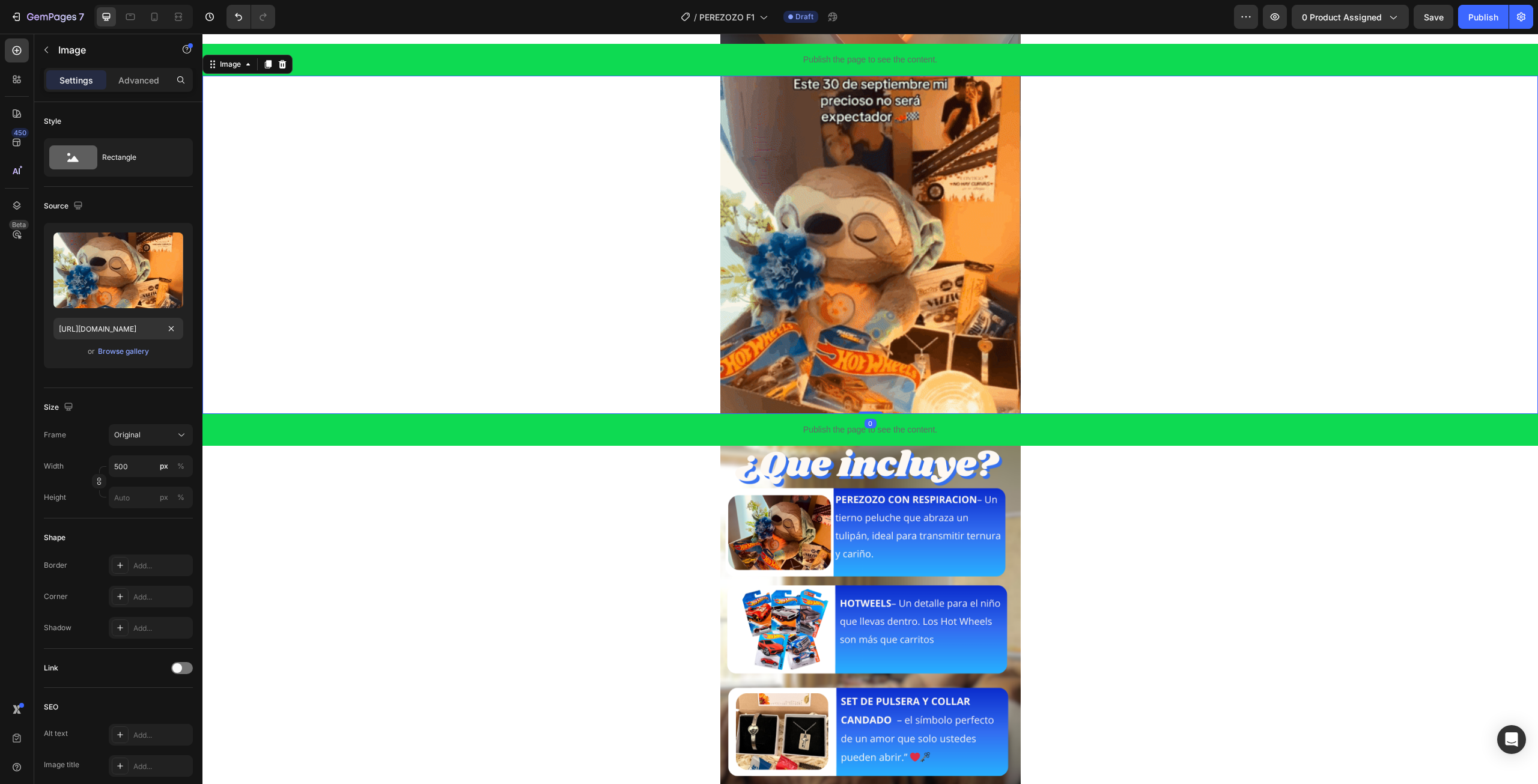
scroll to position [0, 0]
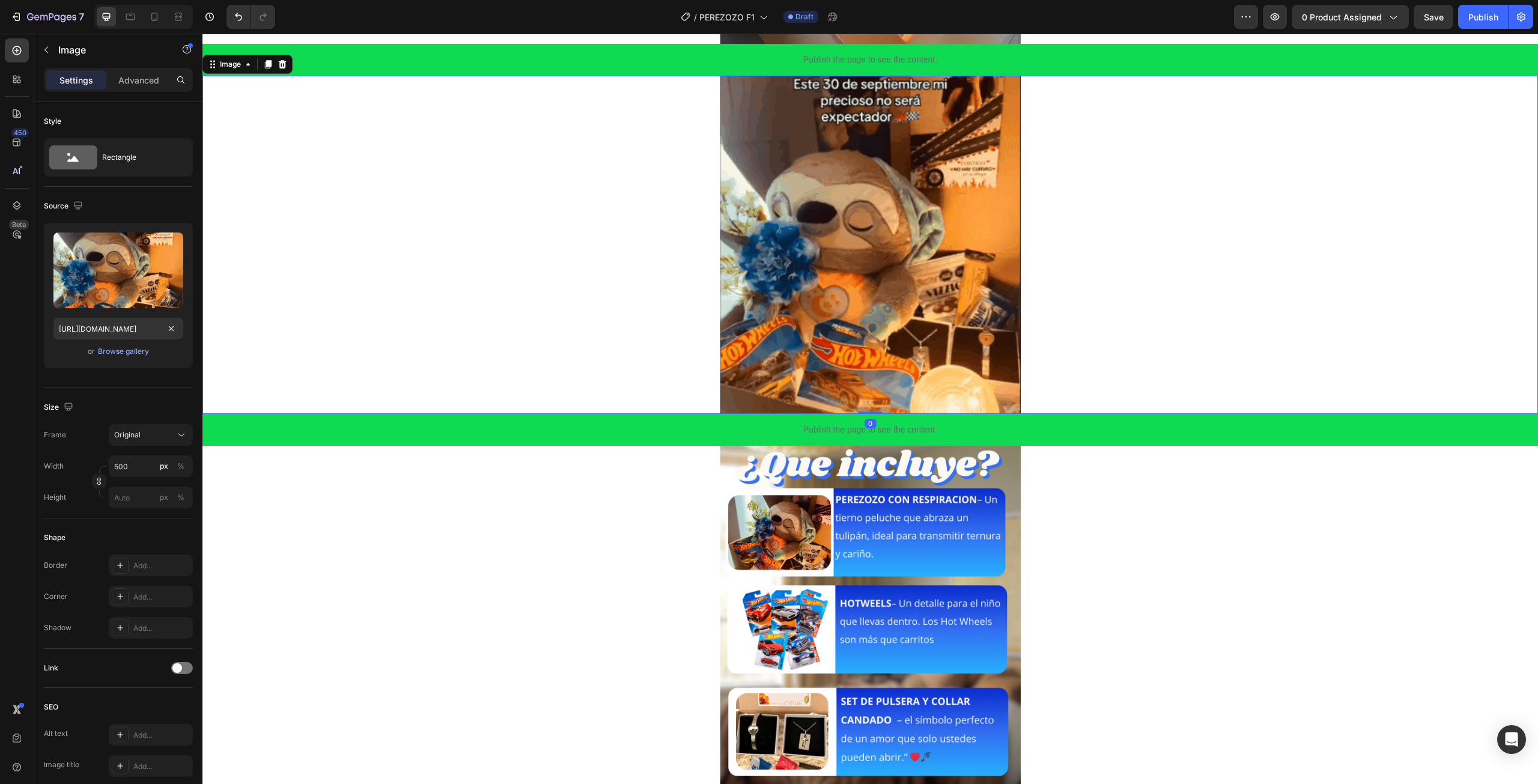
click at [466, 255] on div at bounding box center [870, 245] width 1335 height 338
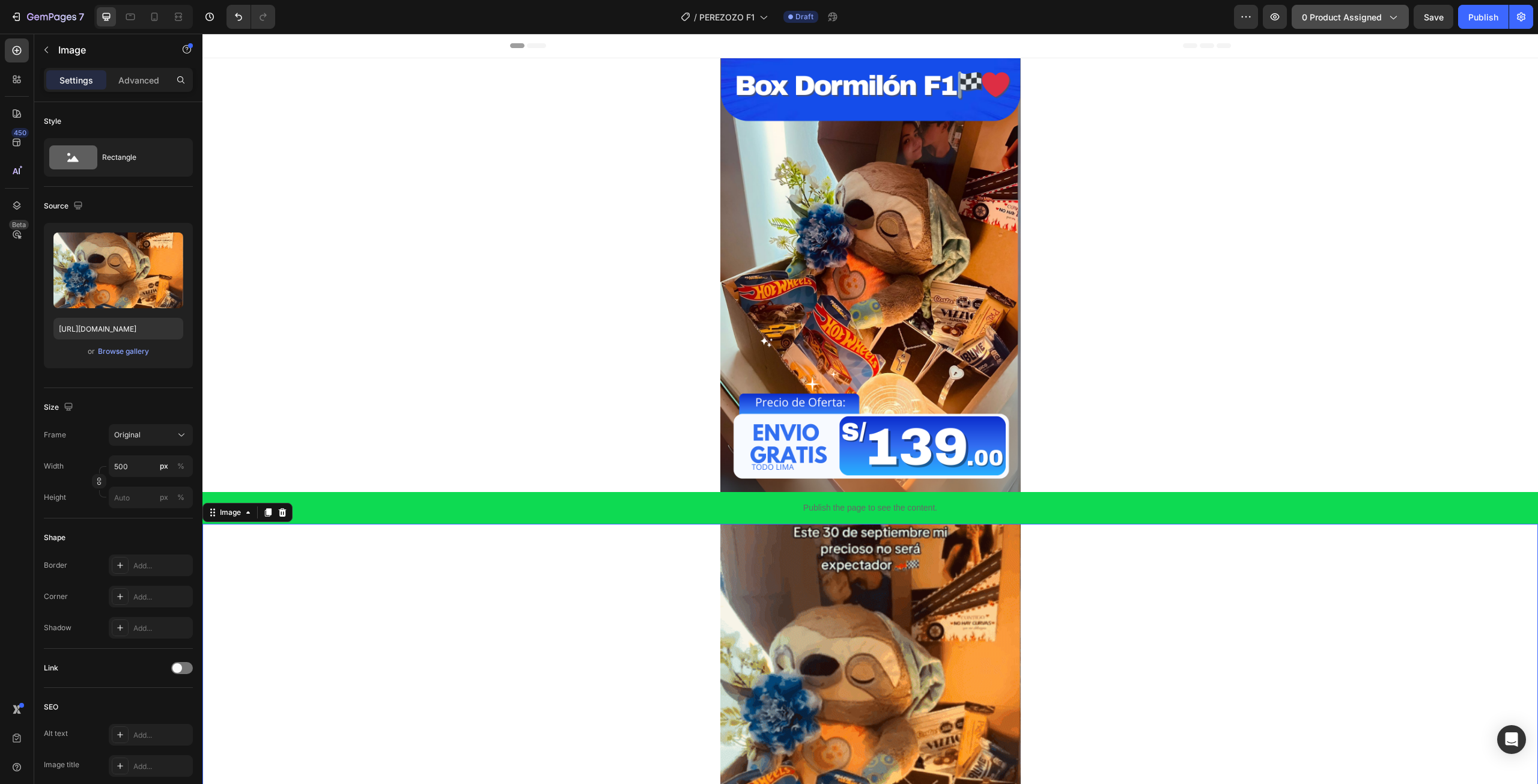
click at [1369, 23] on span "0 product assigned" at bounding box center [1342, 17] width 80 height 13
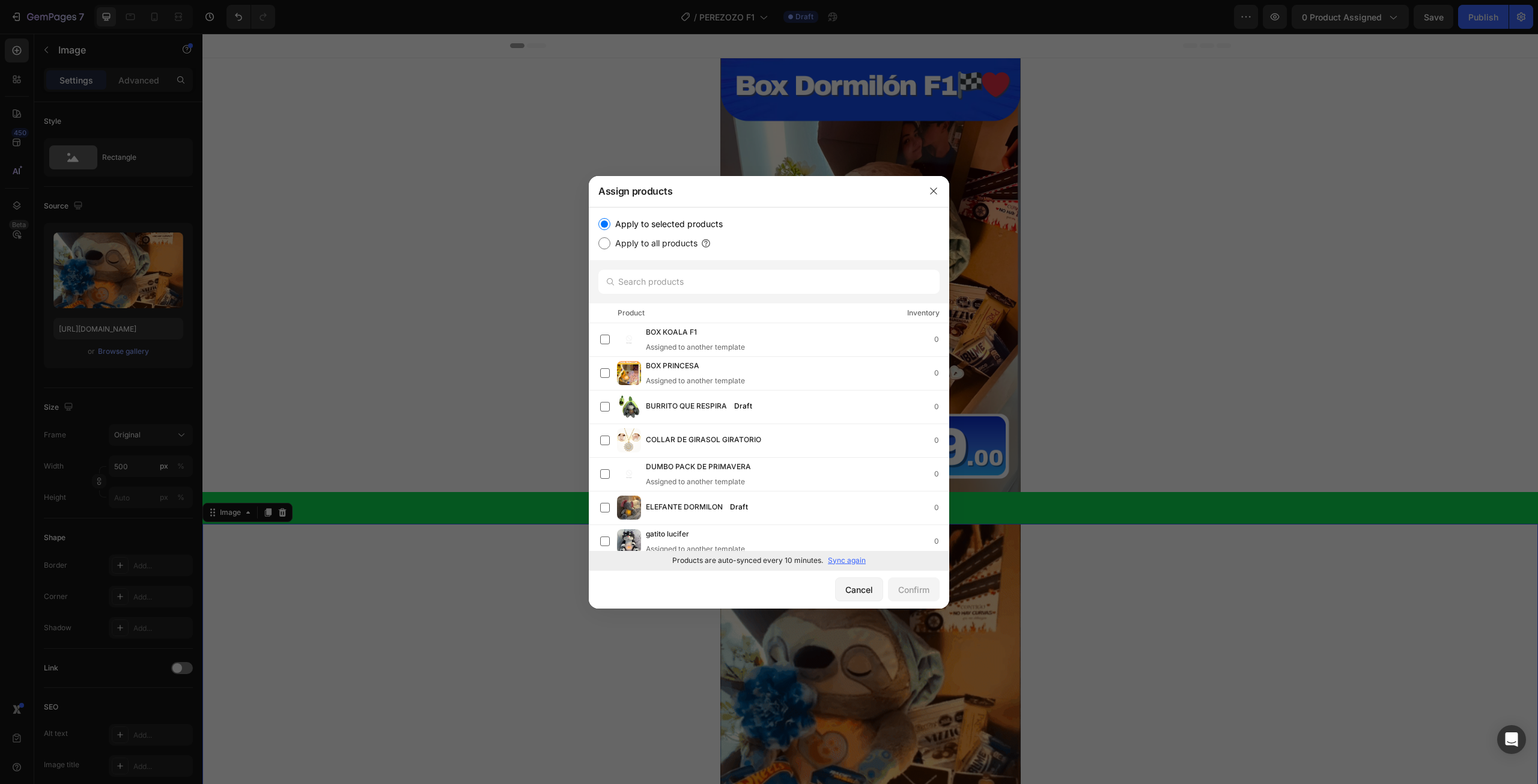
click at [837, 558] on p "Sync again" at bounding box center [847, 560] width 38 height 11
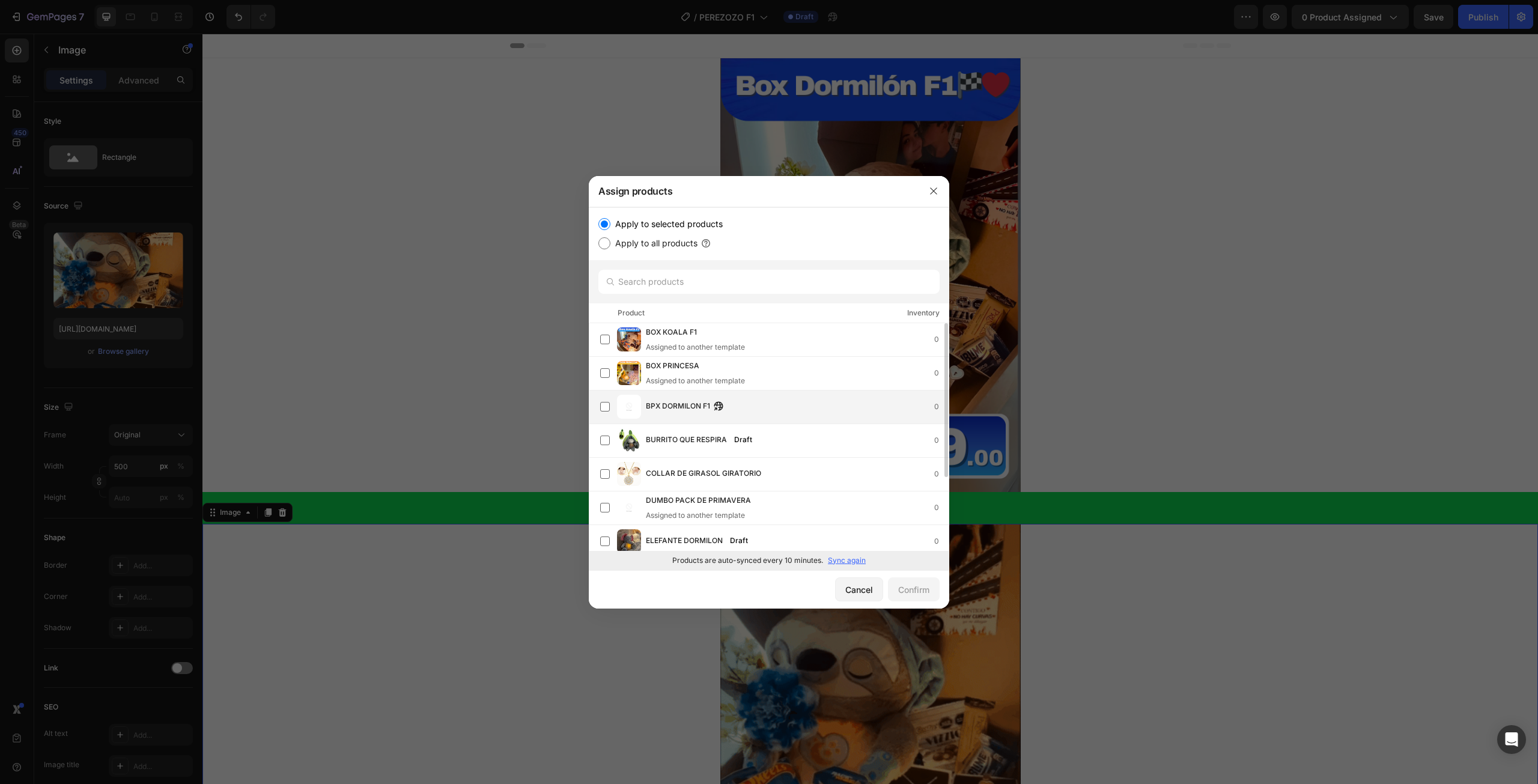
click at [754, 404] on div "BPX DORMILON F1 0" at bounding box center [797, 406] width 303 height 14
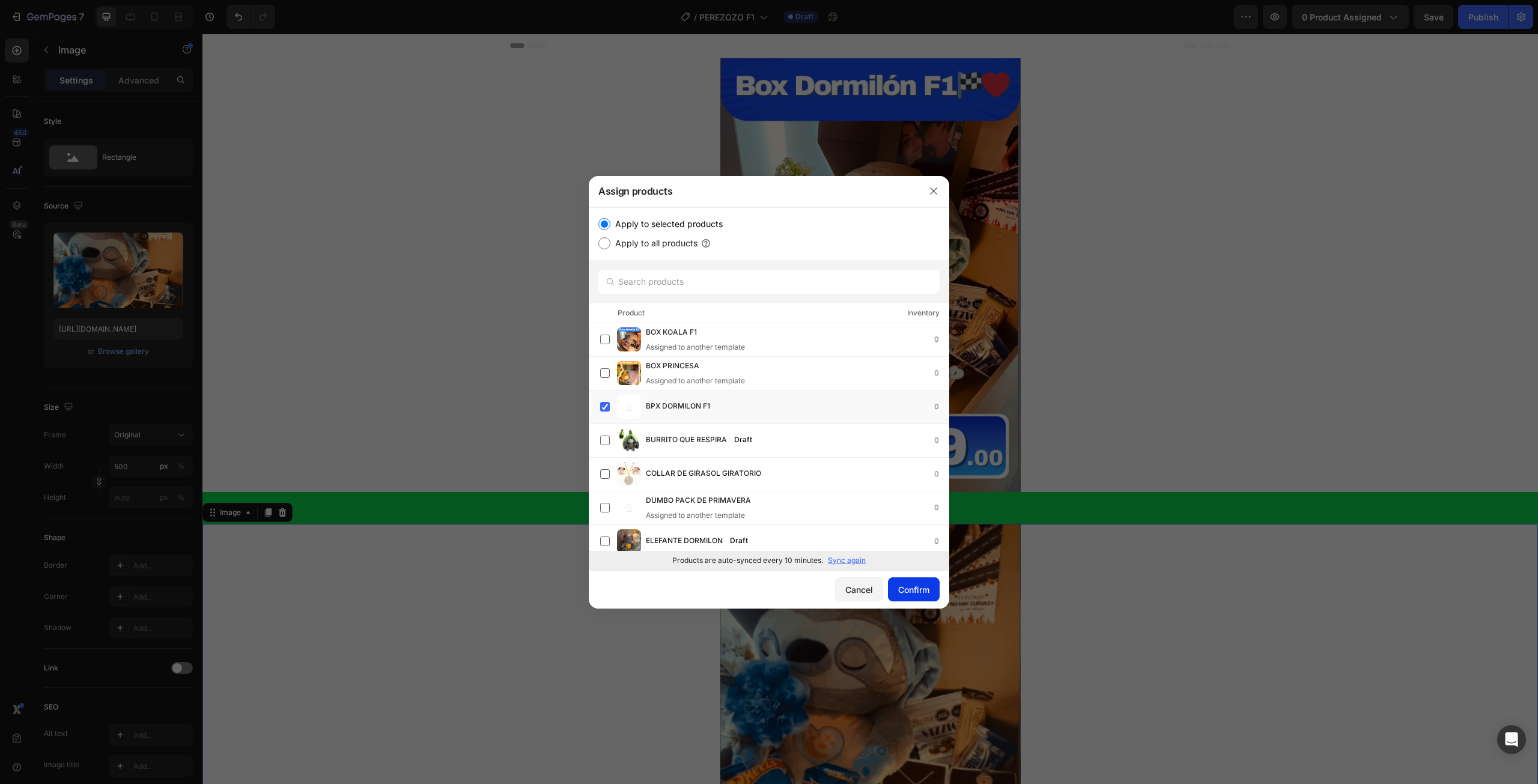
click at [911, 585] on div "Confirm" at bounding box center [914, 589] width 31 height 13
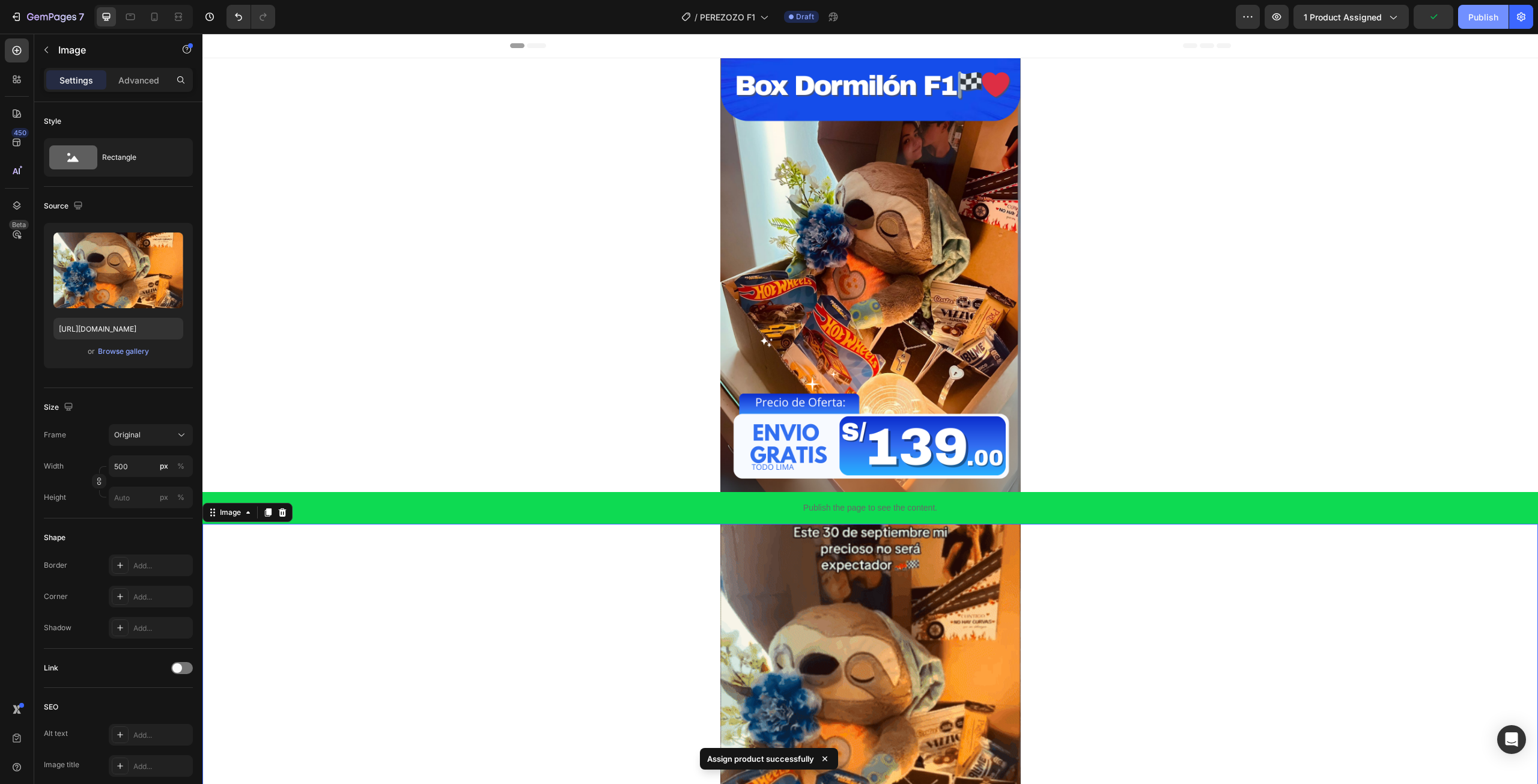
click at [1497, 21] on div "Publish" at bounding box center [1483, 17] width 30 height 13
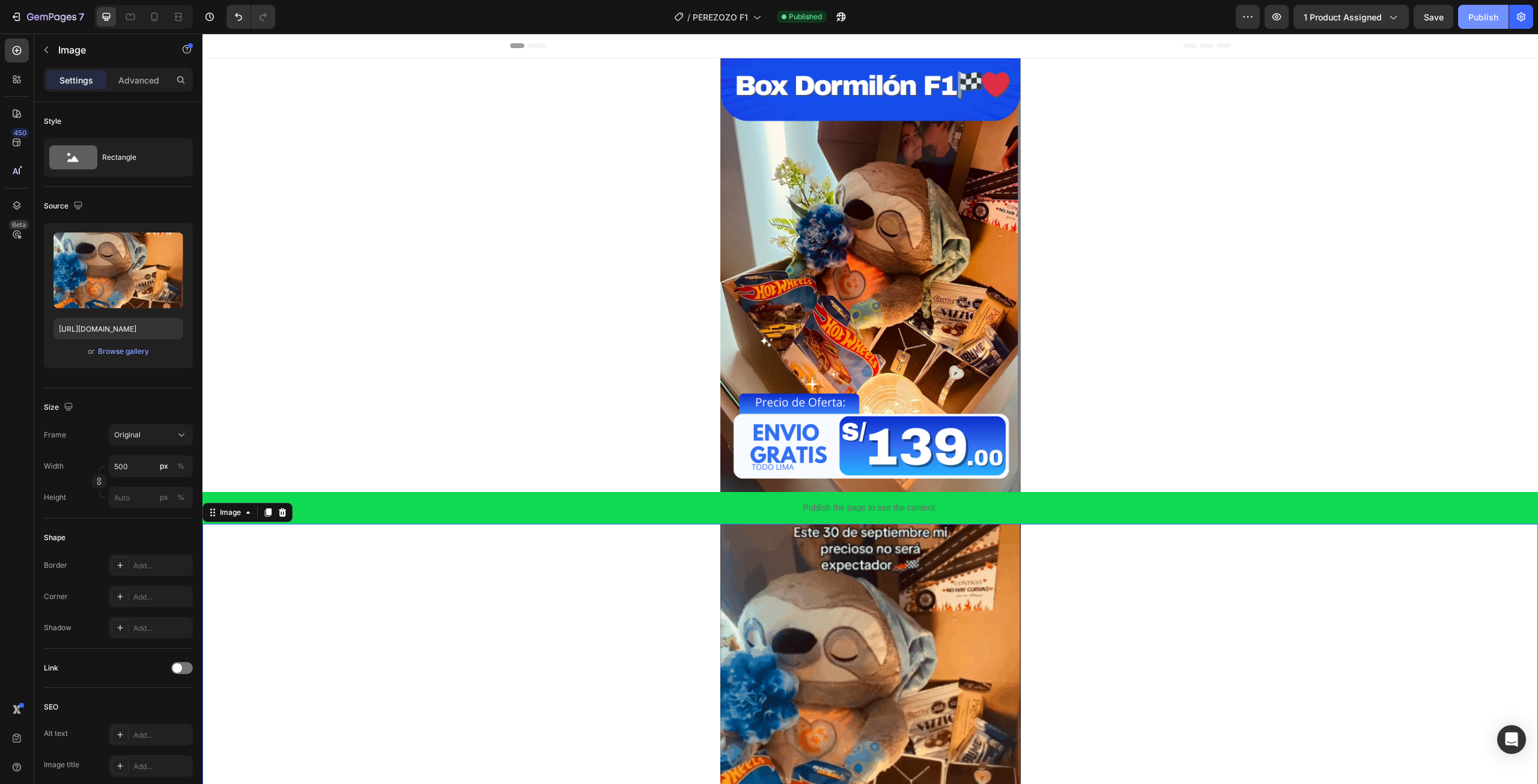
click at [1481, 20] on div "Publish" at bounding box center [1483, 17] width 30 height 13
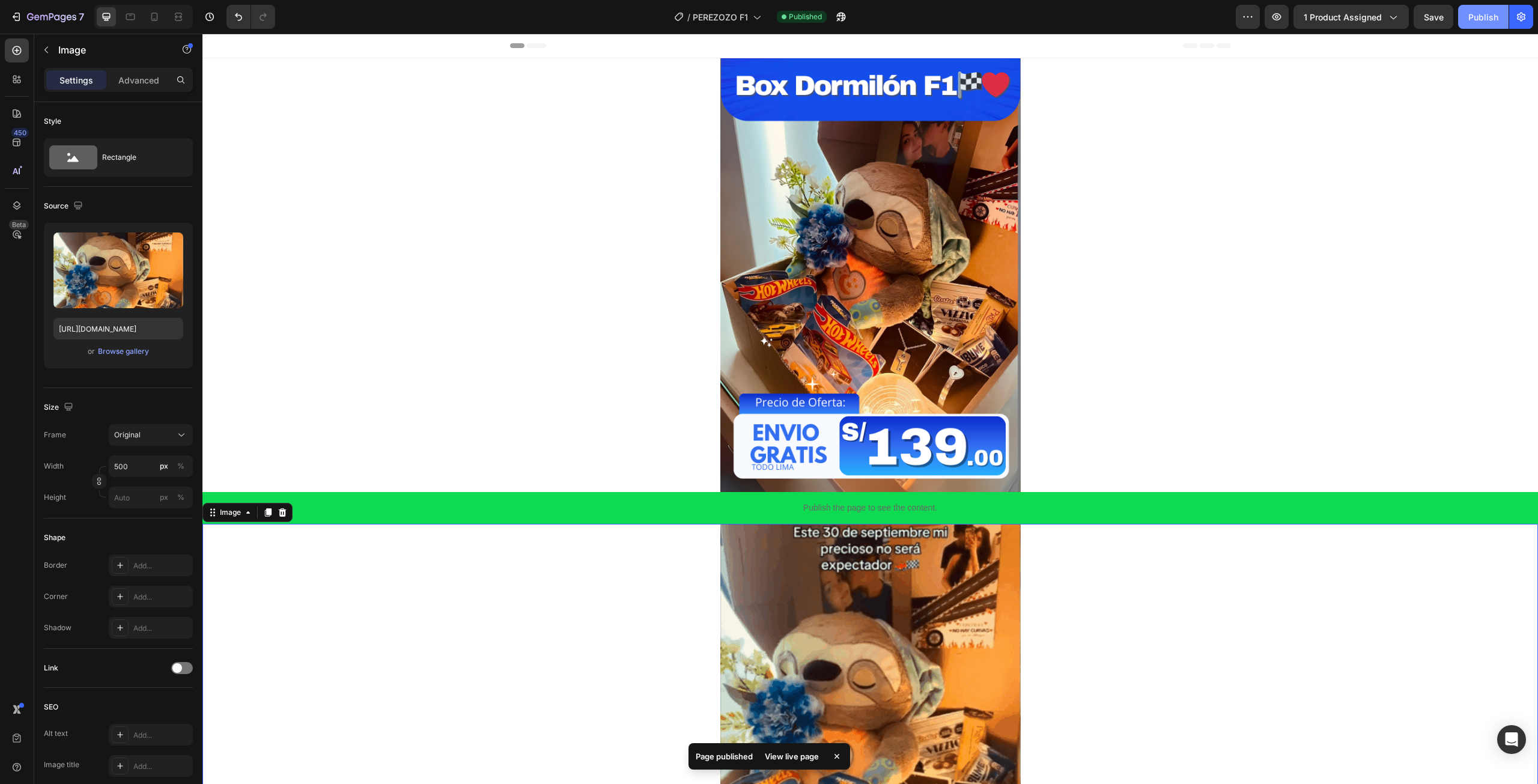
click at [1483, 19] on div "Publish" at bounding box center [1483, 17] width 30 height 13
